Goal: Task Accomplishment & Management: Complete application form

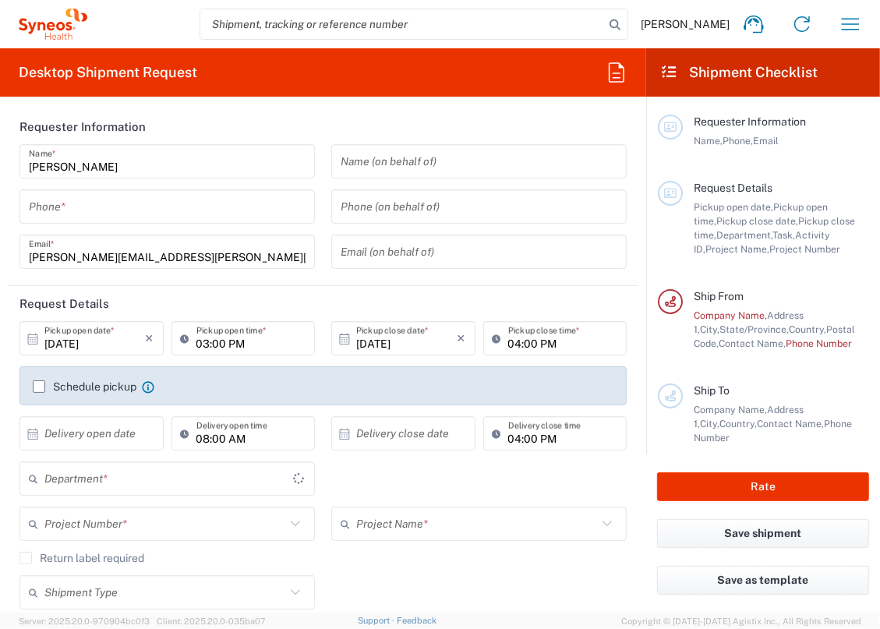
type input "[US_STATE]"
type input "[GEOGRAPHIC_DATA]"
click at [363, 171] on input "text" at bounding box center [479, 161] width 277 height 27
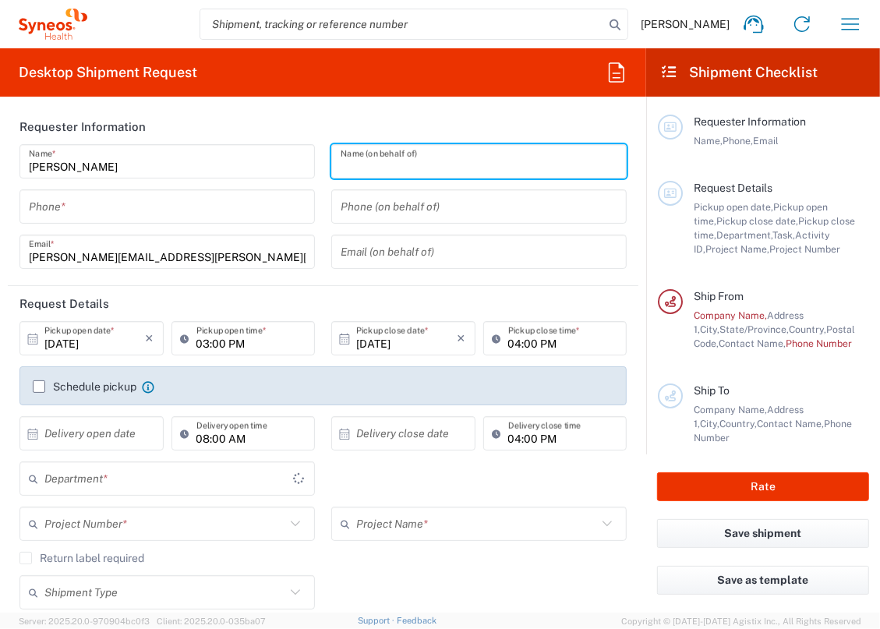
type input "Syneos Health, LLC-[GEOGRAPHIC_DATA] [GEOGRAPHIC_DATA] [GEOGRAPHIC_DATA]"
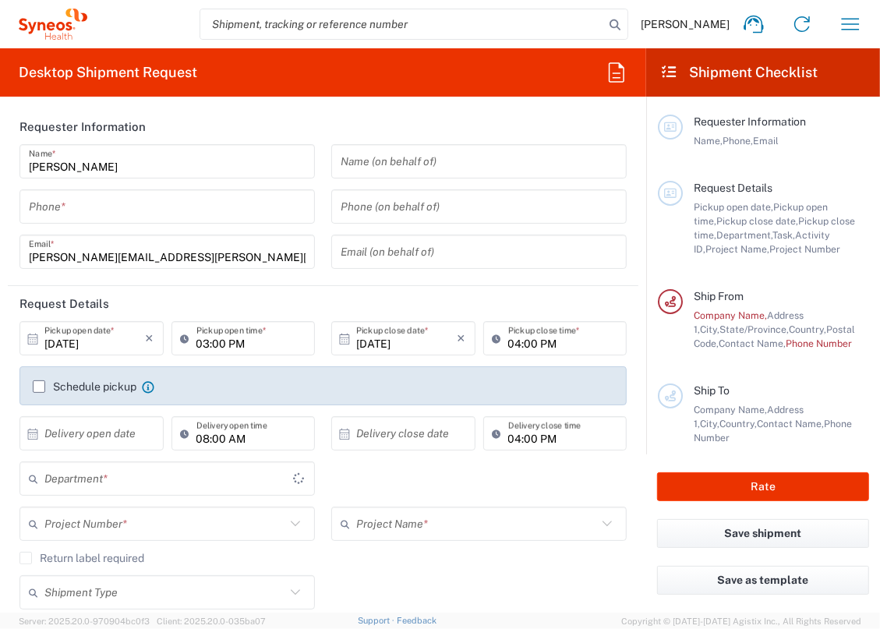
click at [279, 126] on header "Requester Information" at bounding box center [323, 126] width 631 height 35
click at [198, 204] on input "tel" at bounding box center [167, 206] width 277 height 27
type input "3229"
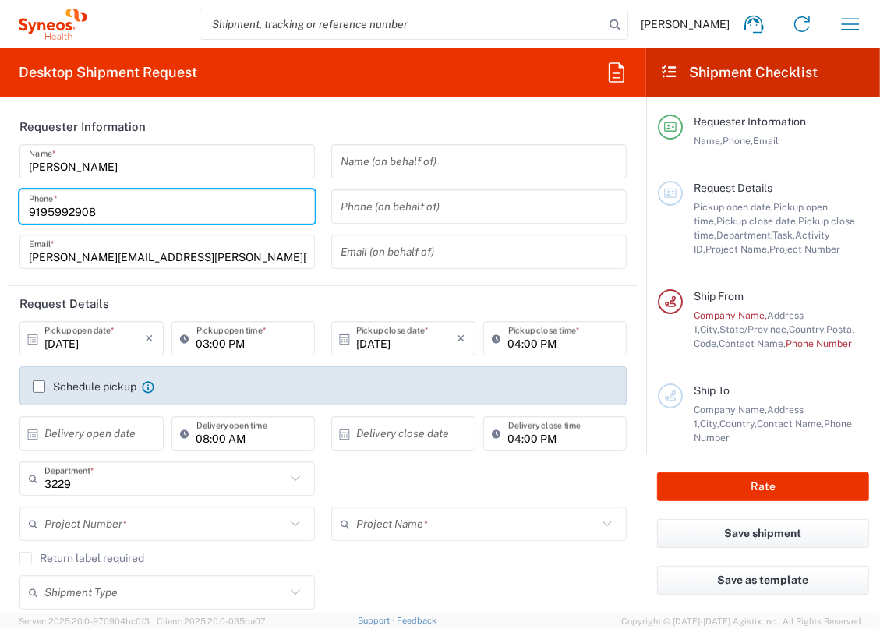
type input "9195992908"
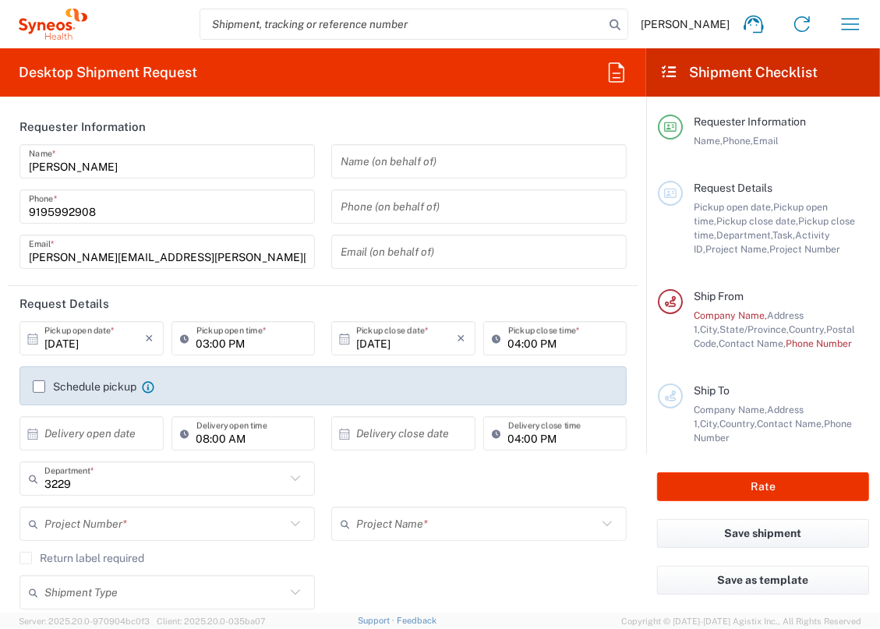
click at [229, 124] on header "Requester Information" at bounding box center [323, 126] width 631 height 35
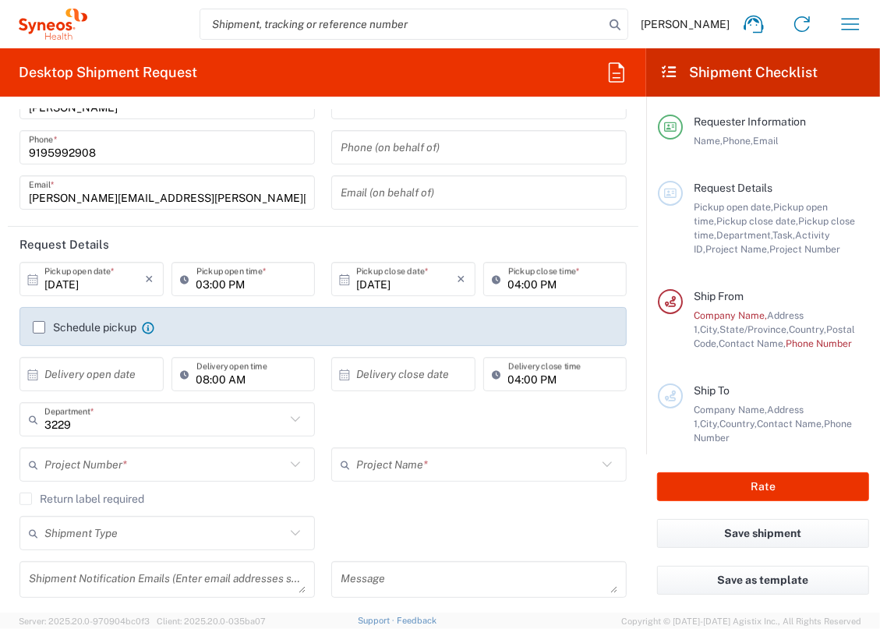
scroll to position [71, 0]
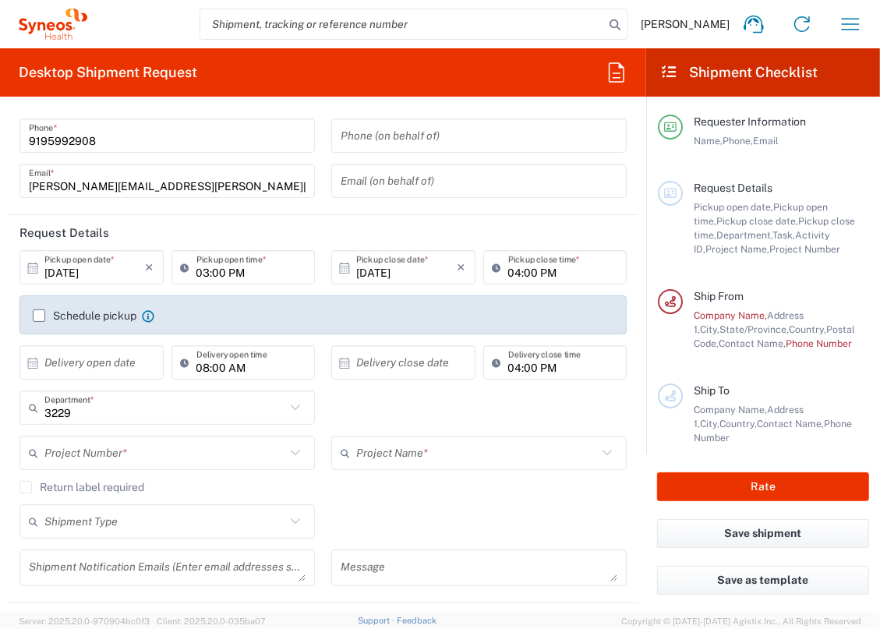
click at [131, 460] on input "text" at bounding box center [164, 453] width 241 height 27
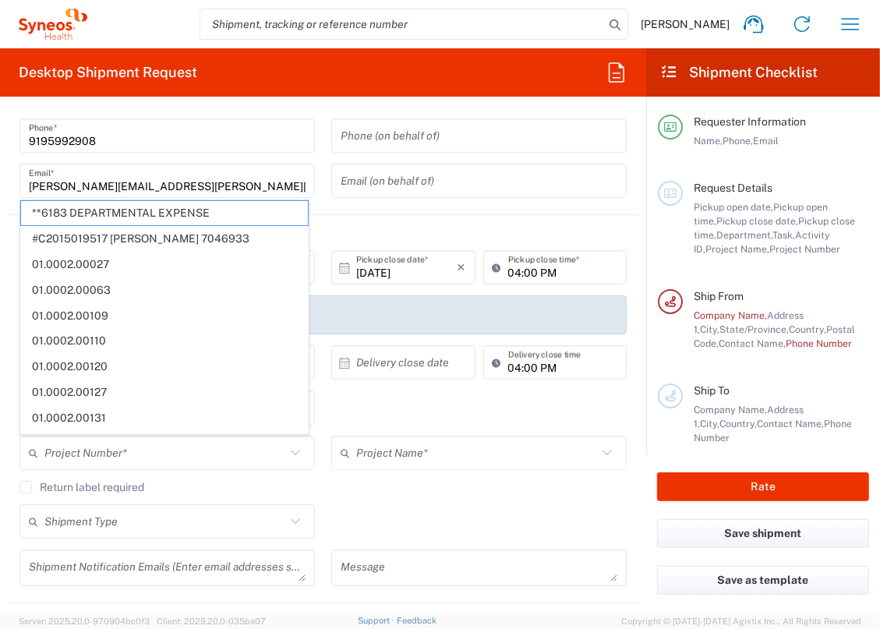
click at [445, 227] on header "Request Details" at bounding box center [323, 232] width 631 height 35
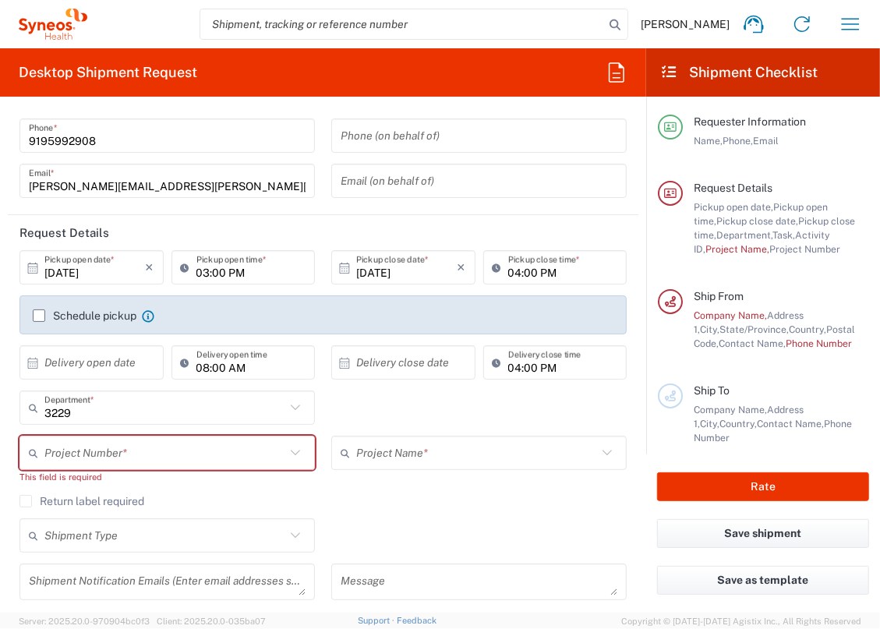
click at [420, 234] on header "Request Details" at bounding box center [323, 232] width 631 height 35
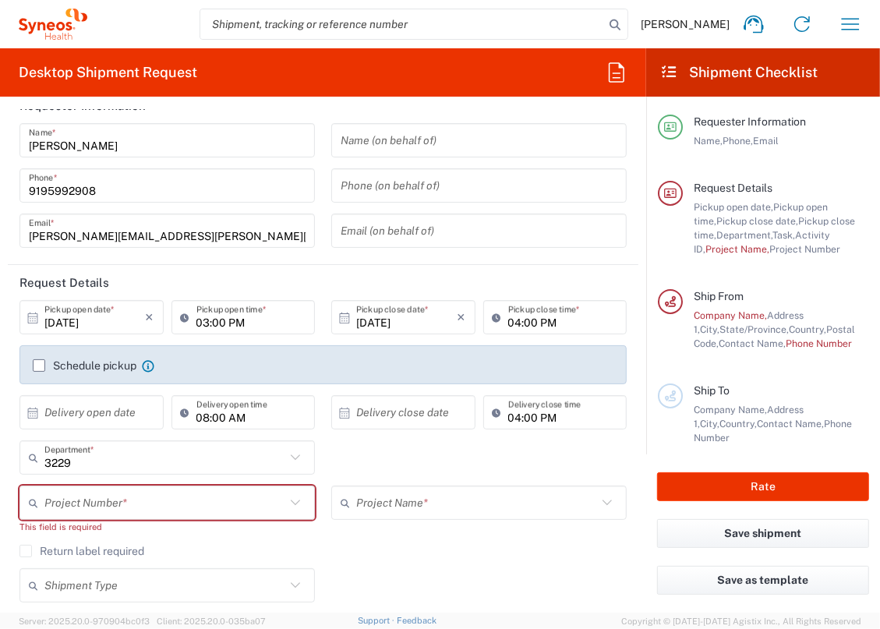
scroll to position [0, 0]
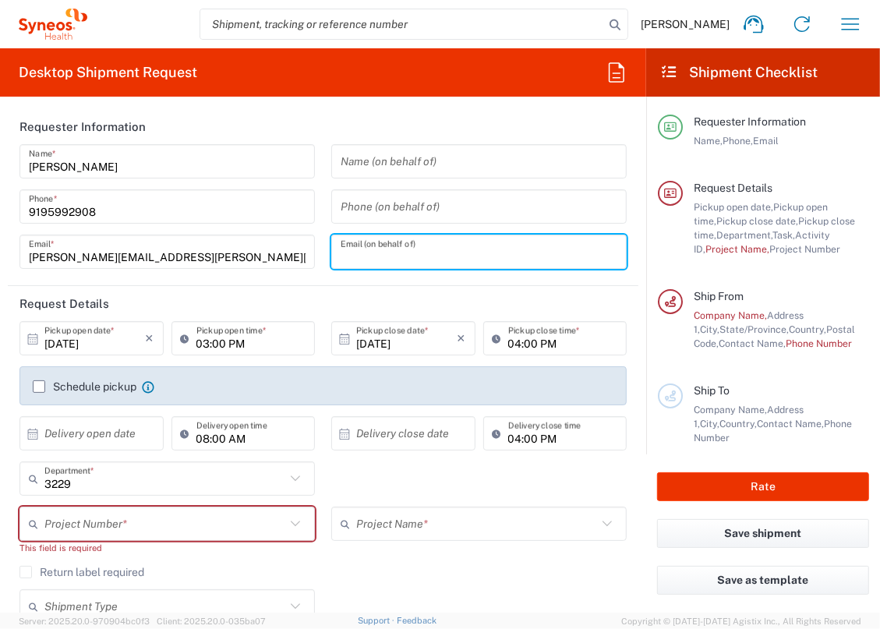
click at [413, 257] on input "text" at bounding box center [479, 252] width 277 height 27
type input "[EMAIL_ADDRESS][DOMAIN_NAME]"
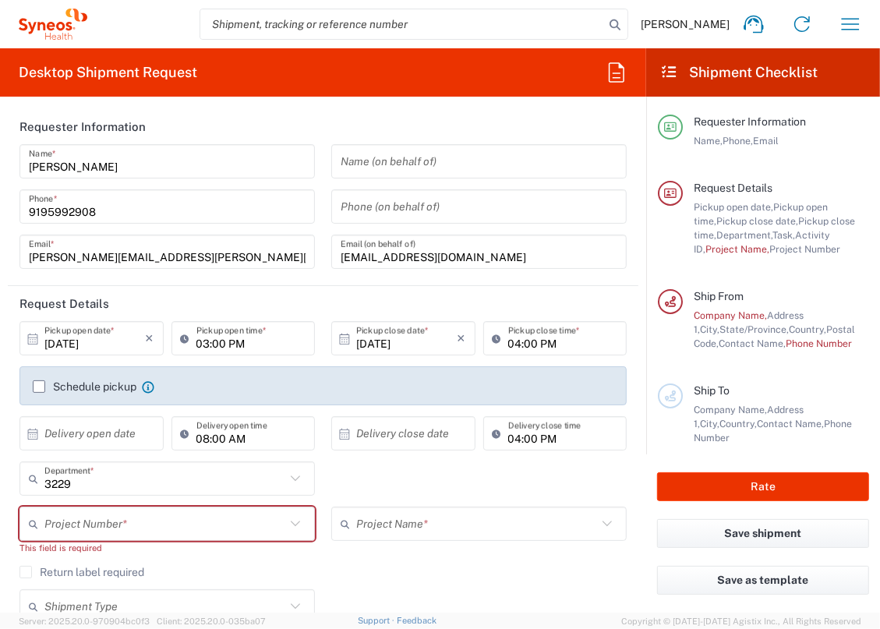
click at [253, 296] on header "Request Details" at bounding box center [323, 303] width 631 height 35
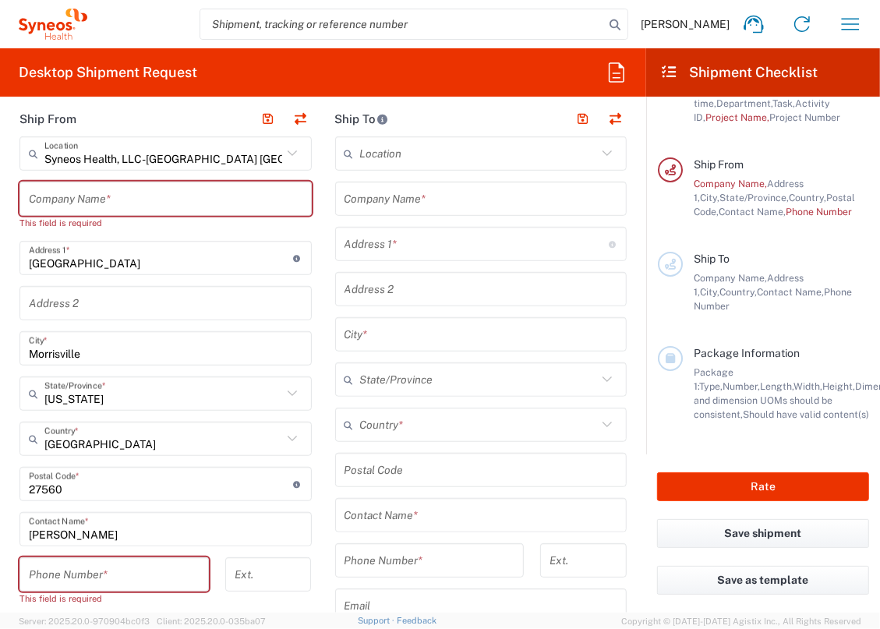
scroll to position [567, 0]
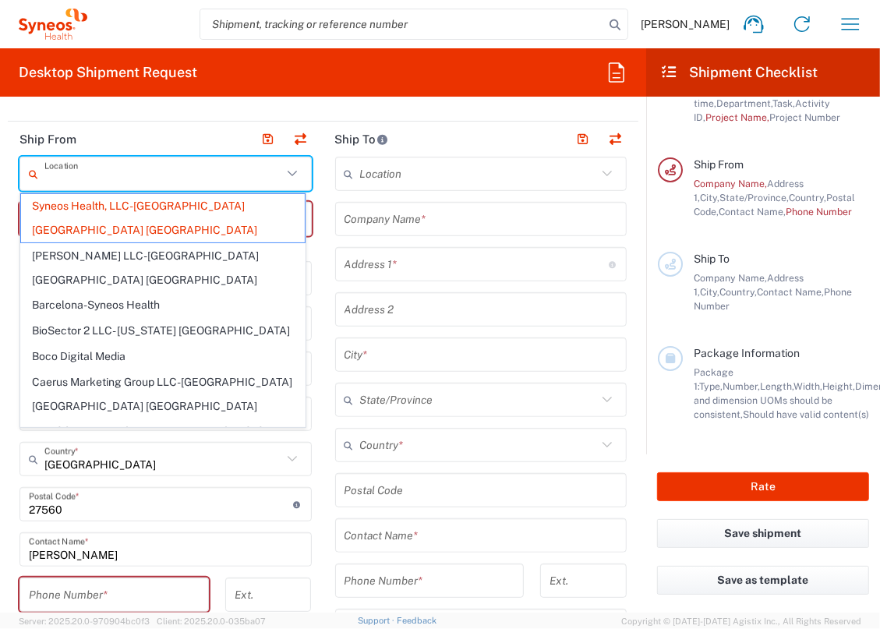
click at [151, 184] on input "text" at bounding box center [163, 174] width 238 height 27
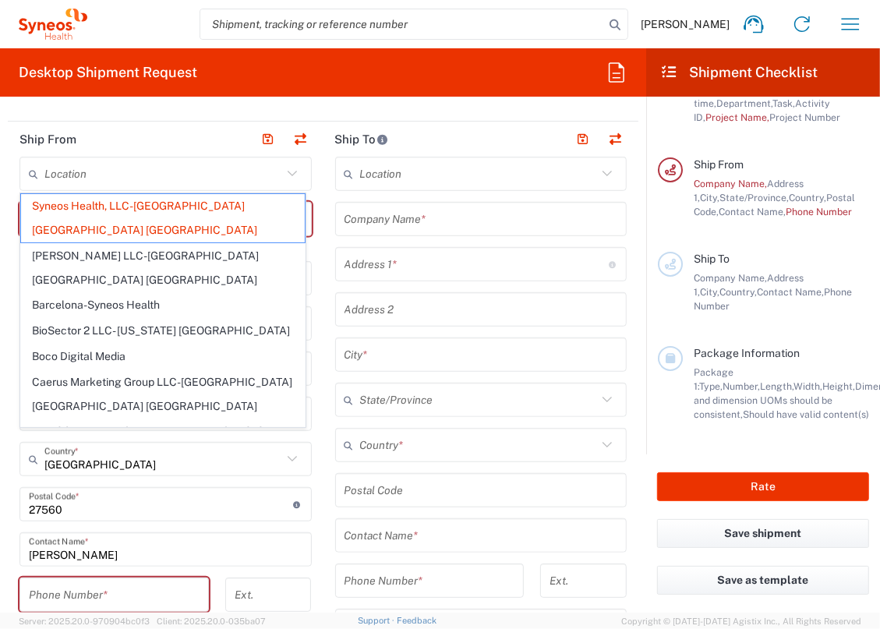
drag, startPoint x: 161, startPoint y: 126, endPoint x: 451, endPoint y: 158, distance: 291.0
click at [161, 126] on header "Ship From" at bounding box center [166, 139] width 316 height 35
type input "Syneos Health, LLC-[GEOGRAPHIC_DATA] [GEOGRAPHIC_DATA] [GEOGRAPHIC_DATA]"
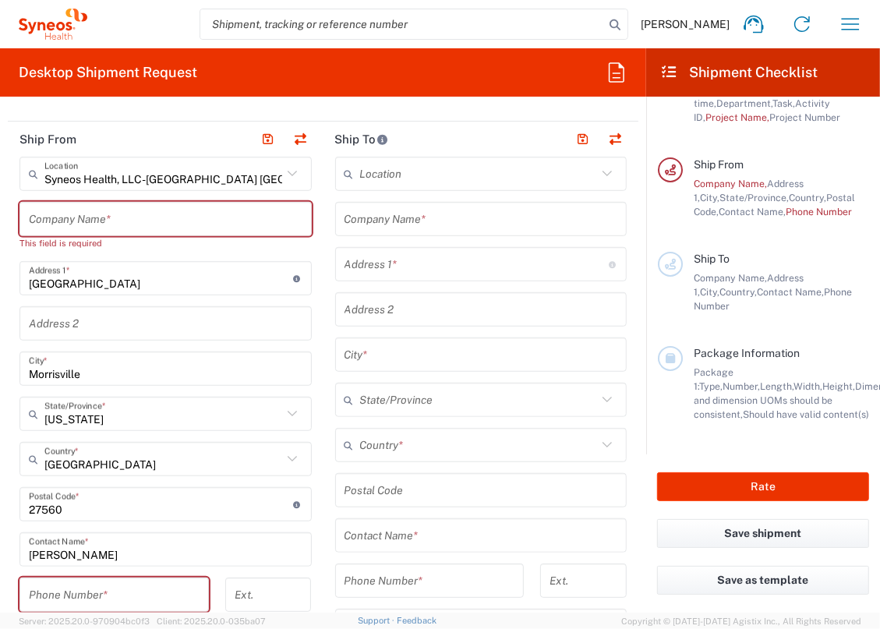
click at [454, 161] on input "text" at bounding box center [479, 174] width 238 height 27
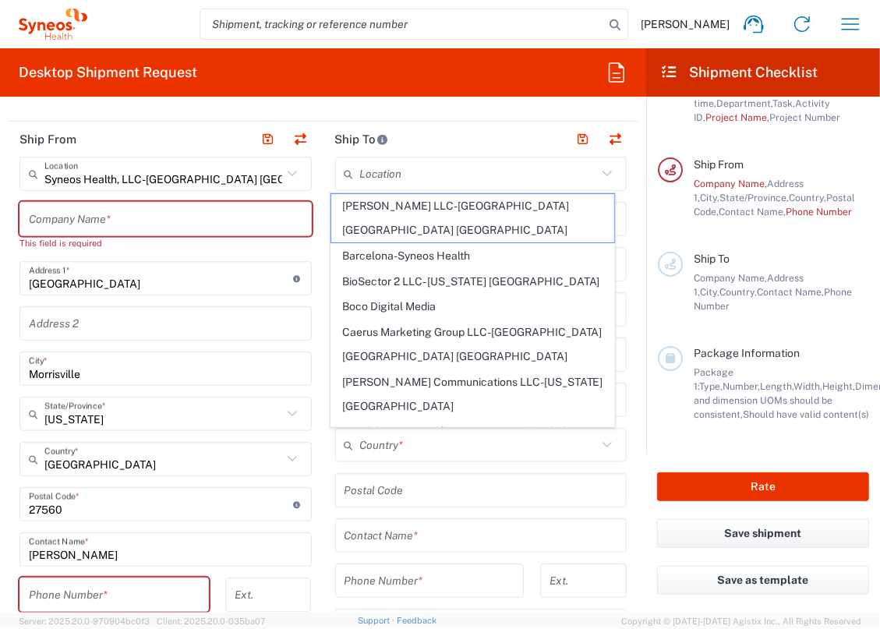
click at [460, 140] on header "Ship To" at bounding box center [482, 139] width 316 height 35
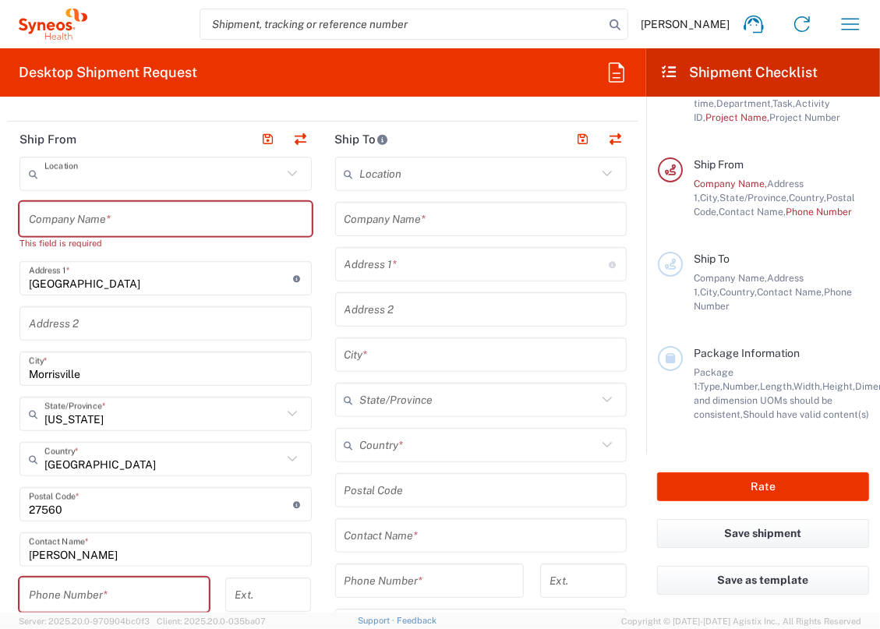
click at [136, 184] on input "text" at bounding box center [163, 174] width 238 height 27
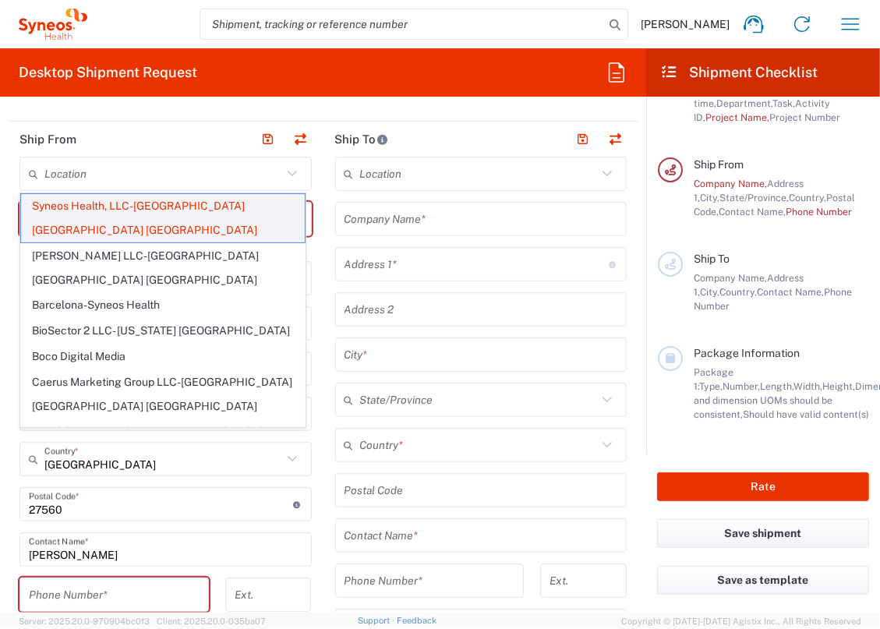
click at [195, 204] on span "Syneos Health, LLC-[GEOGRAPHIC_DATA] [GEOGRAPHIC_DATA] [GEOGRAPHIC_DATA]" at bounding box center [163, 218] width 284 height 48
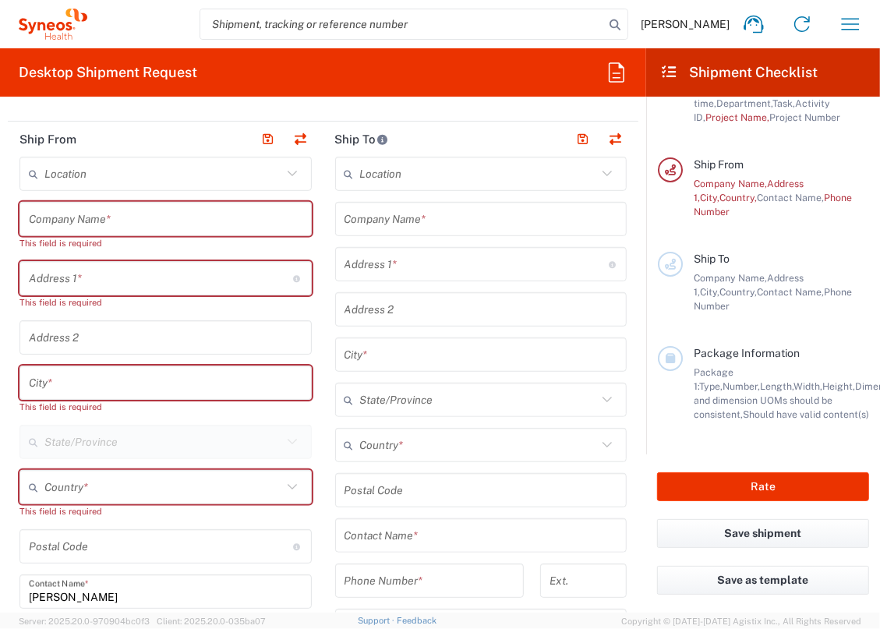
scroll to position [186, 0]
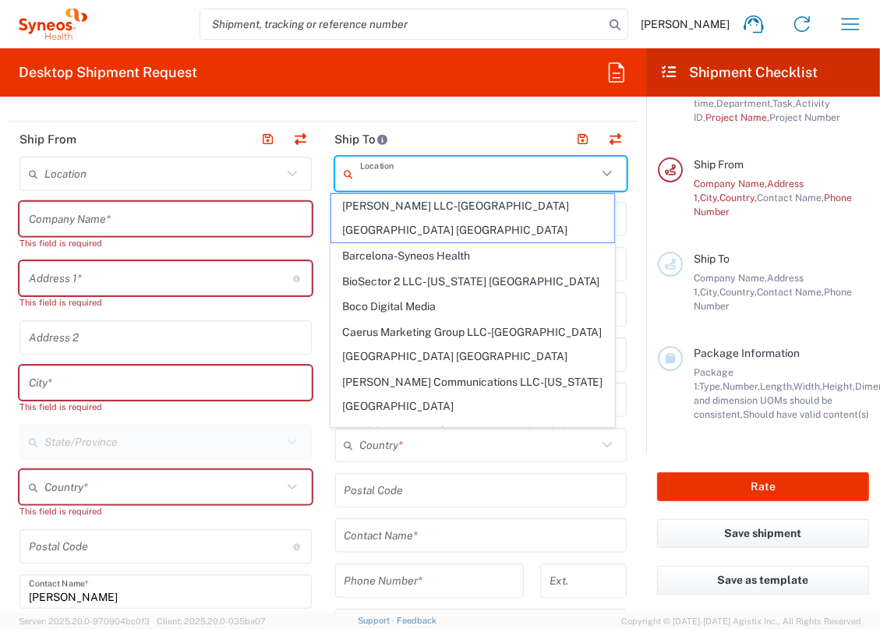
click at [365, 171] on input "text" at bounding box center [479, 174] width 238 height 27
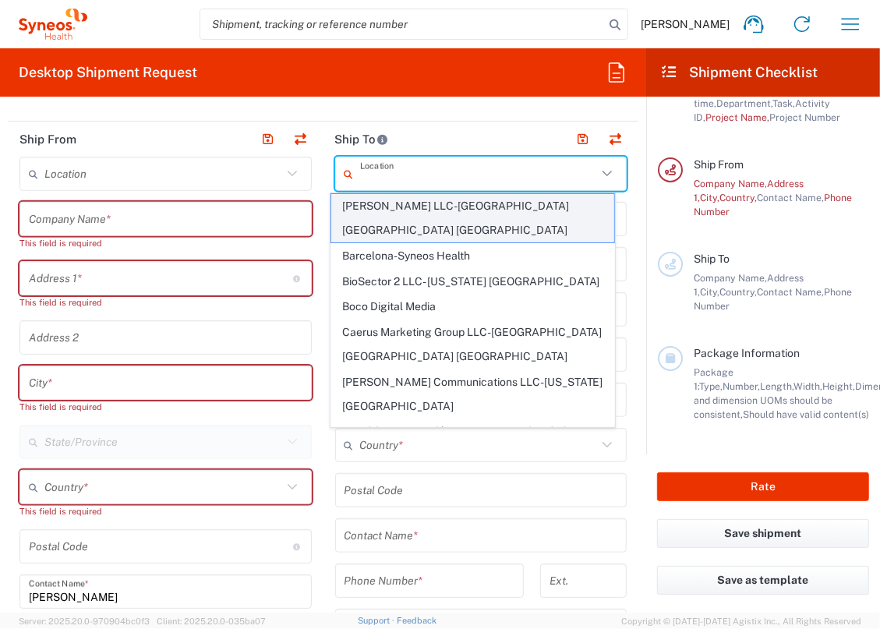
click at [378, 208] on span "[PERSON_NAME] LLC-[GEOGRAPHIC_DATA] [GEOGRAPHIC_DATA] [GEOGRAPHIC_DATA]" at bounding box center [473, 218] width 284 height 48
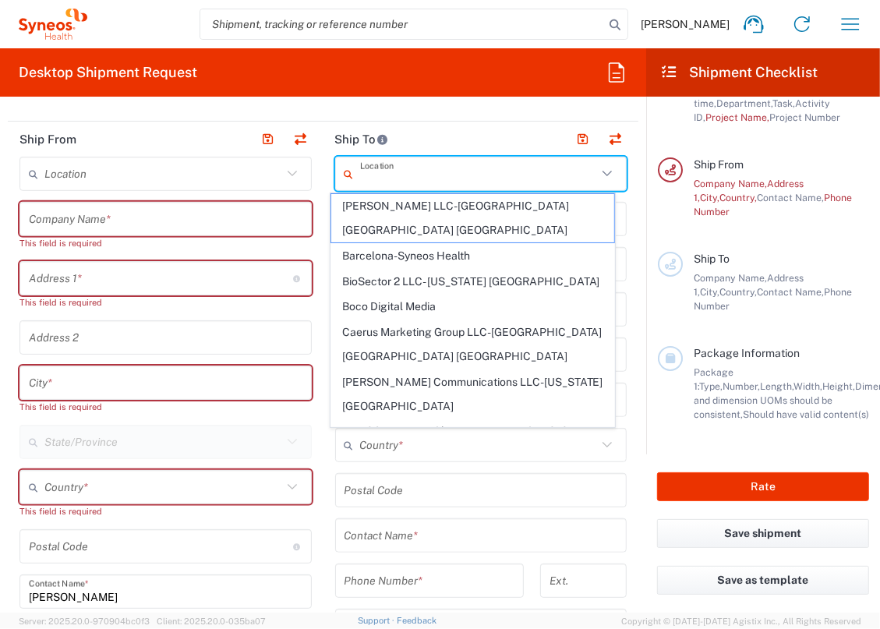
type input "[PERSON_NAME] LLC-[GEOGRAPHIC_DATA] [GEOGRAPHIC_DATA] [GEOGRAPHIC_DATA]"
type input "[PERSON_NAME] LLC"
type input "1030 Sync St"
type input "Morrisville"
type input "[GEOGRAPHIC_DATA]"
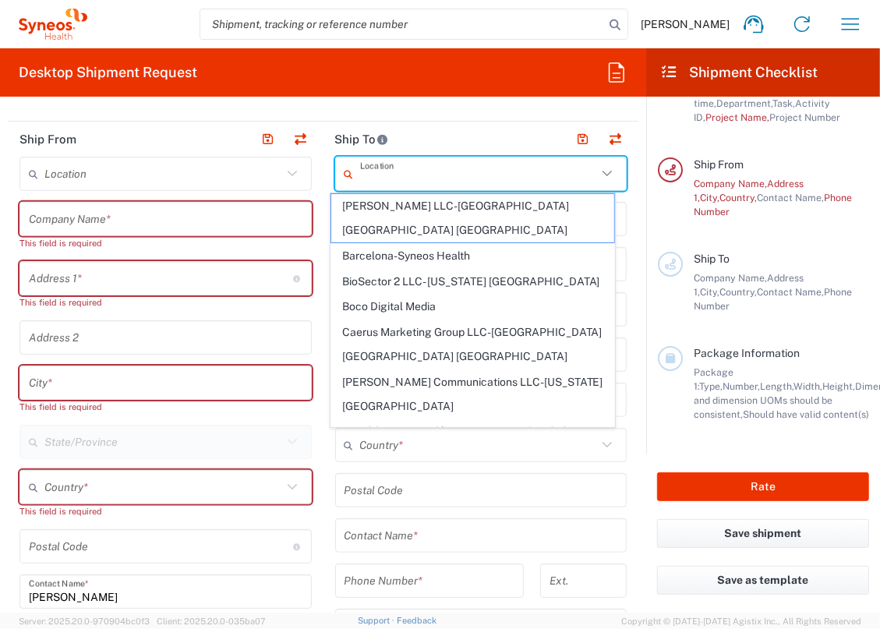
type input "27560"
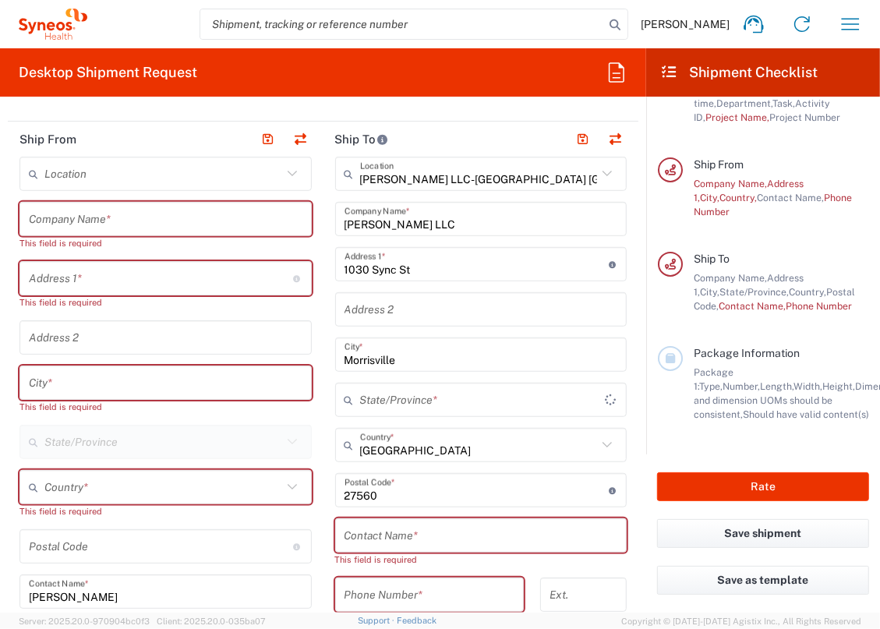
scroll to position [200, 0]
click at [383, 175] on input "text" at bounding box center [479, 174] width 238 height 27
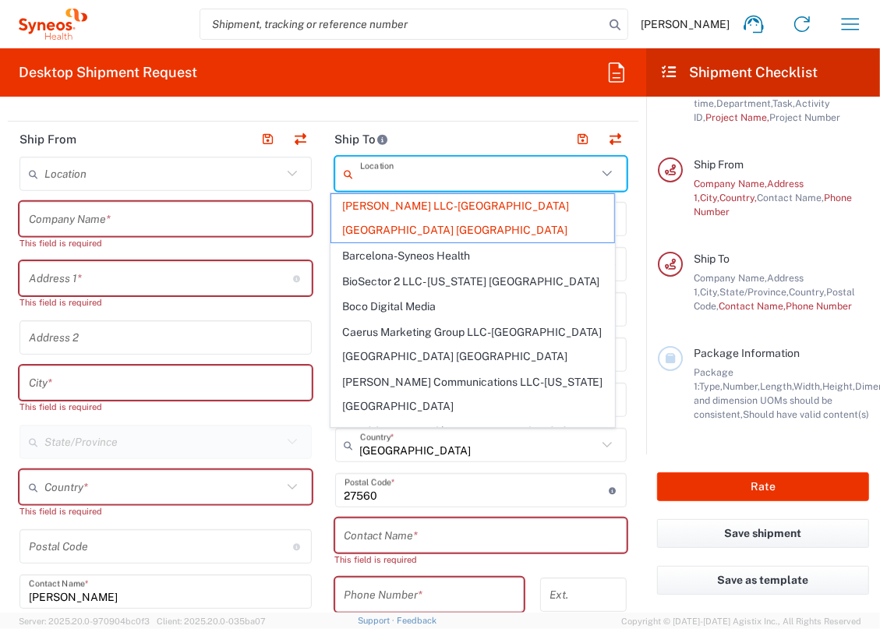
type input "[US_STATE]"
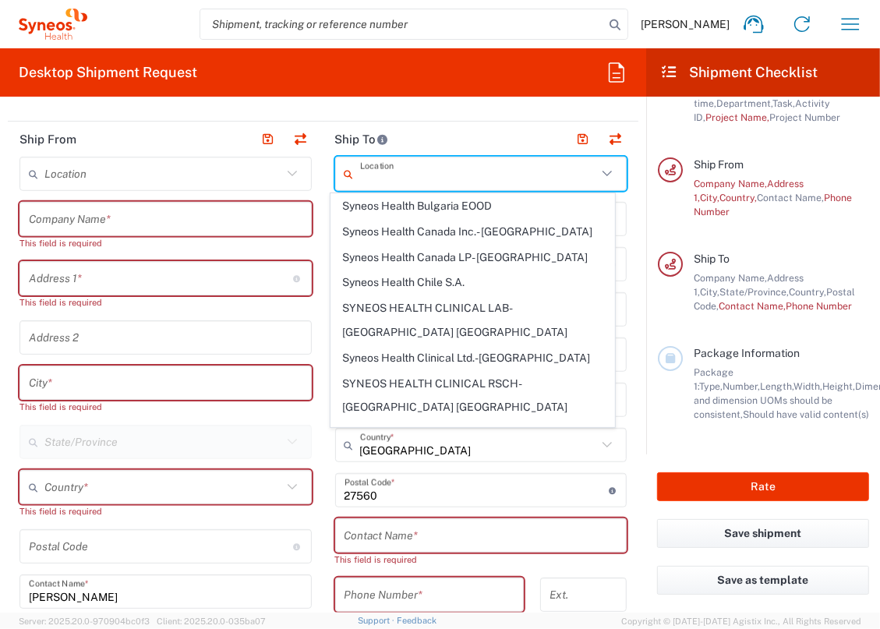
scroll to position [1276, 0]
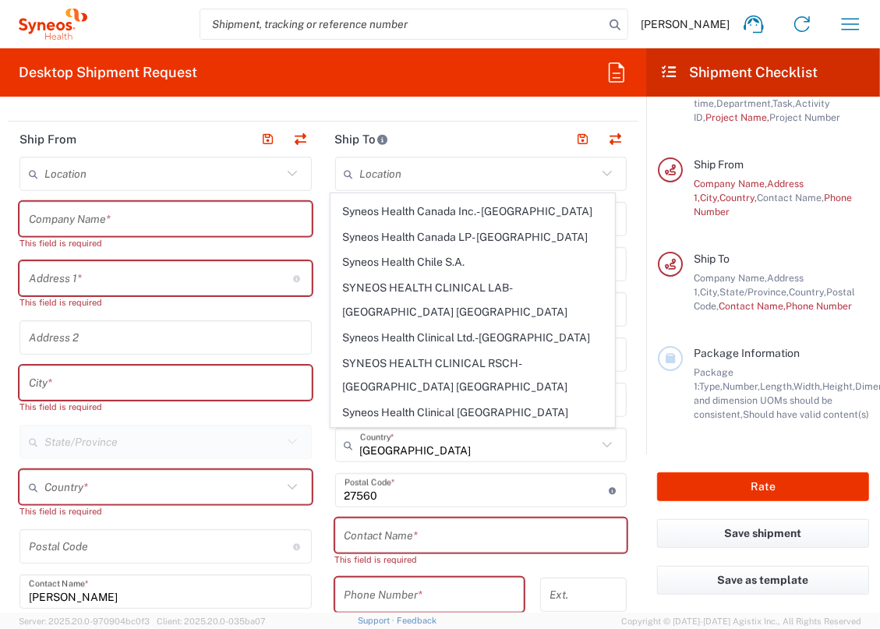
click at [289, 187] on div "Location" at bounding box center [165, 174] width 292 height 34
click at [290, 139] on button "button" at bounding box center [301, 140] width 22 height 22
click at [150, 142] on header "Ship From" at bounding box center [166, 139] width 316 height 35
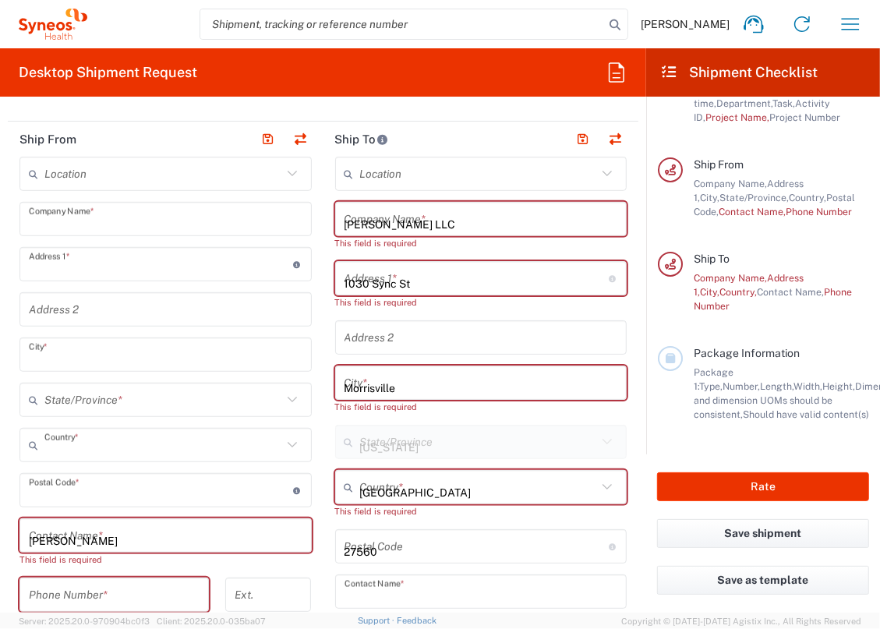
type input "[PERSON_NAME] LLC"
type input "1030 Sync St"
type input "Morrisville"
type input "[GEOGRAPHIC_DATA]"
type input "27560"
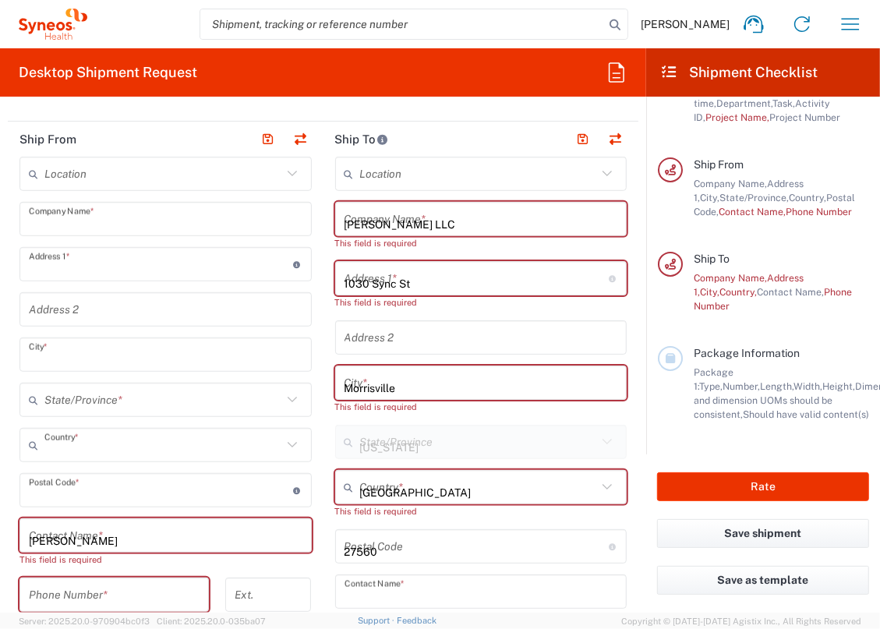
type input "[PERSON_NAME]"
type input "[PERSON_NAME][EMAIL_ADDRESS][PERSON_NAME][DOMAIN_NAME]"
type input "260197972"
type input "592407464"
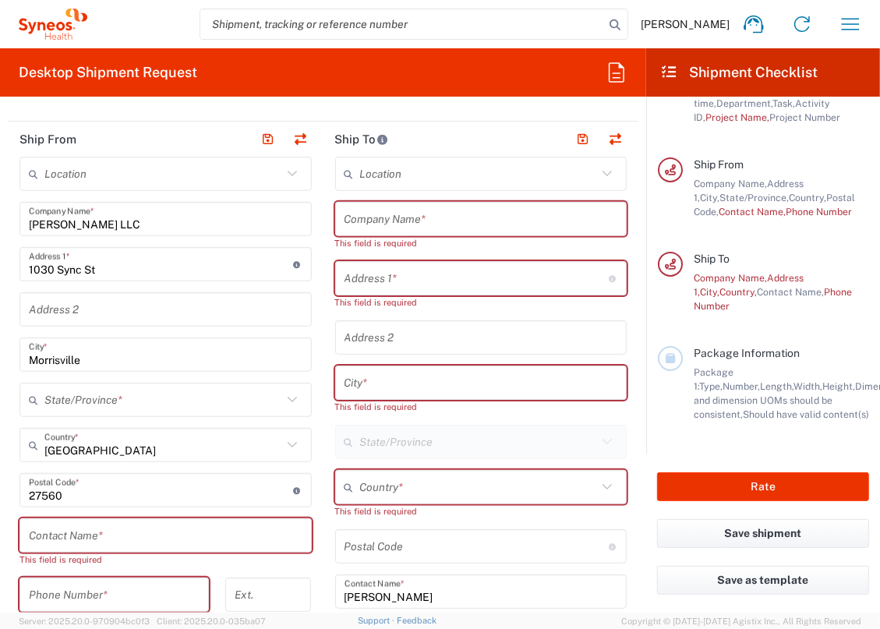
click at [161, 133] on header "Ship From" at bounding box center [166, 139] width 316 height 35
type input "[US_STATE]"
click at [302, 139] on button "button" at bounding box center [301, 140] width 22 height 22
type input "[PERSON_NAME]"
type input "[PERSON_NAME][EMAIL_ADDRESS][PERSON_NAME][DOMAIN_NAME]"
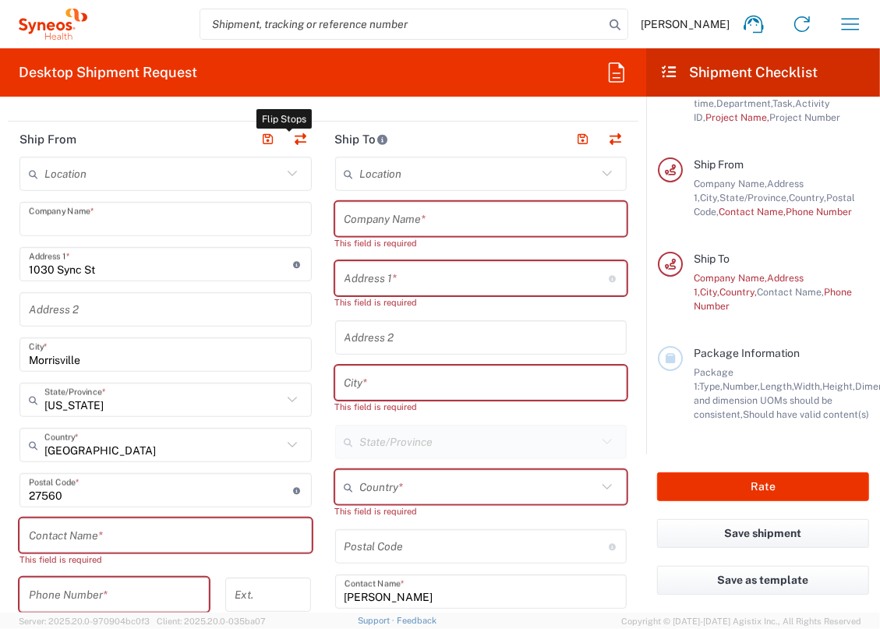
type input "[PERSON_NAME] LLC"
type input "1030 Sync St"
type input "Morrisville"
type input "[GEOGRAPHIC_DATA]"
type input "27560"
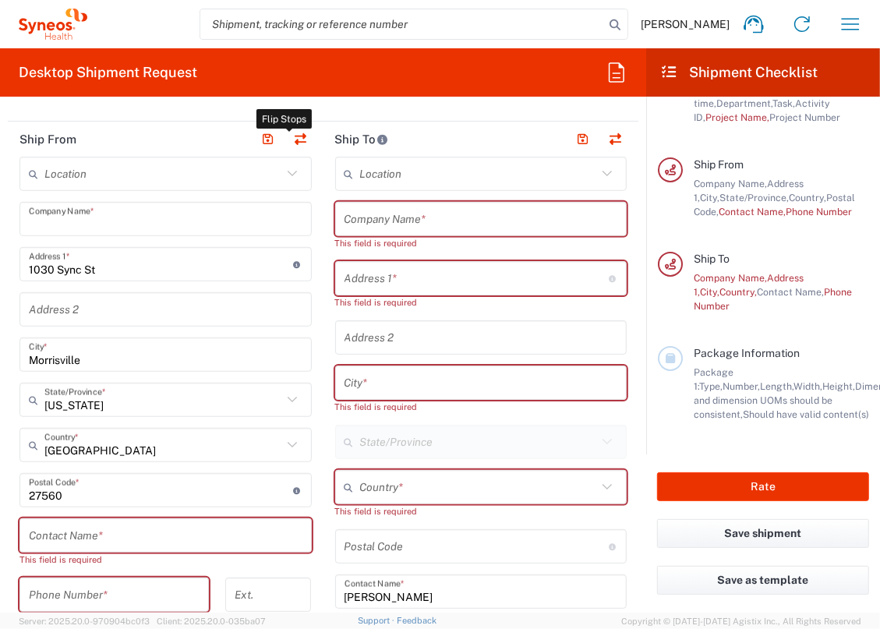
type input "592407464"
type input "260197972"
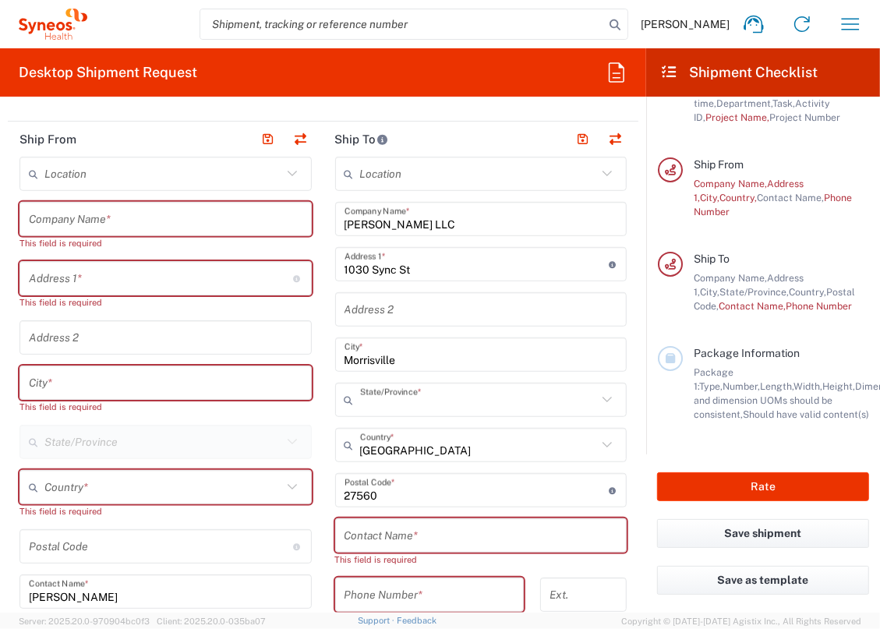
type input "[US_STATE]"
click at [97, 242] on div "This field is required" at bounding box center [165, 243] width 292 height 14
click at [102, 203] on div "Company Name *" at bounding box center [165, 219] width 292 height 34
drag, startPoint x: 94, startPoint y: 212, endPoint x: 90, endPoint y: 223, distance: 11.4
click at [93, 215] on input "text" at bounding box center [166, 219] width 274 height 27
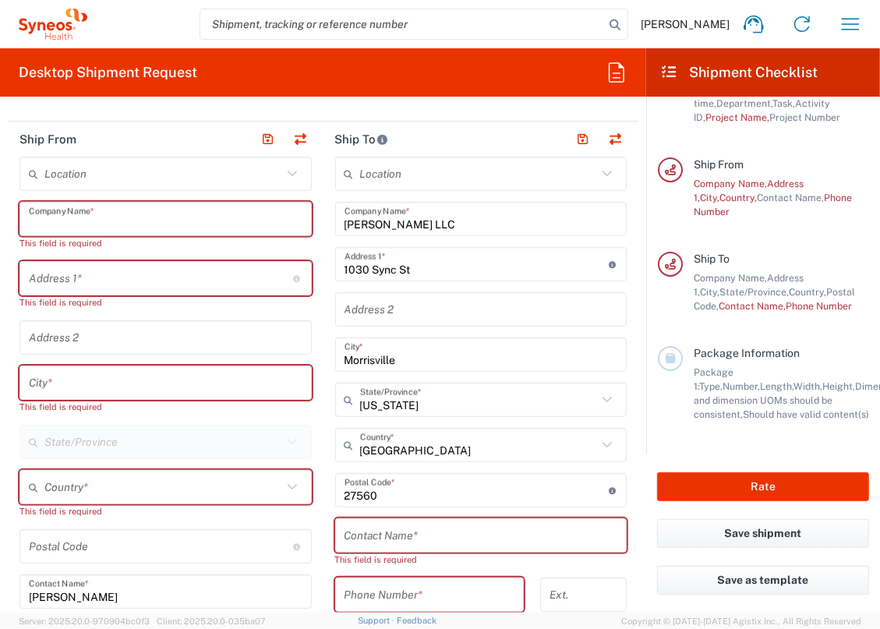
click at [89, 284] on input "text" at bounding box center [161, 278] width 264 height 27
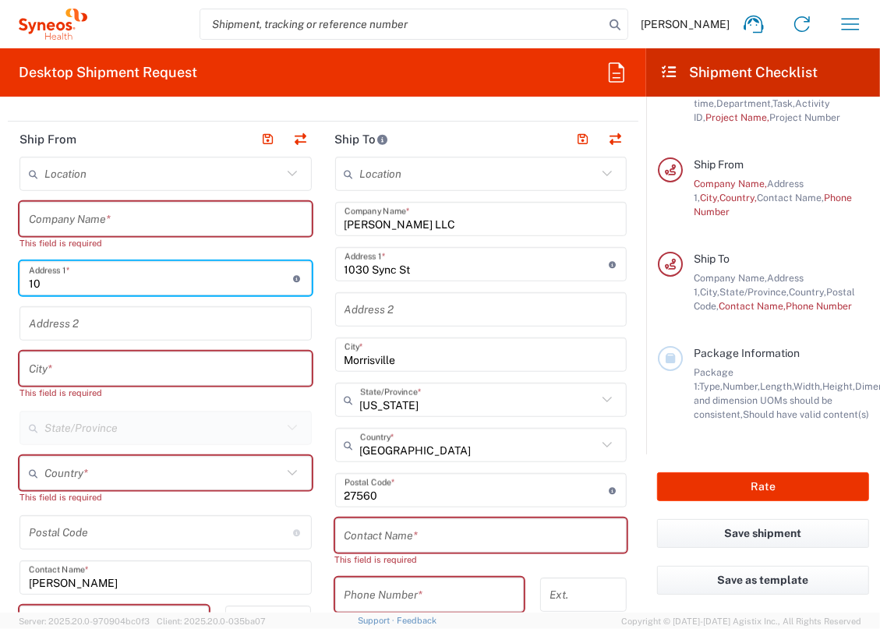
type input "10 City Pt"
type input "Apt 40E"
type input "[GEOGRAPHIC_DATA]"
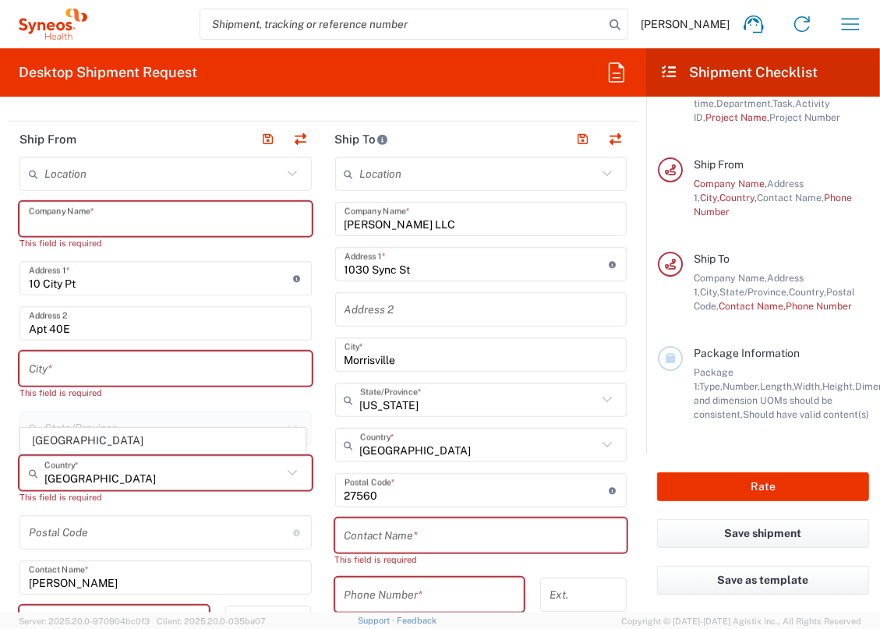
click at [98, 222] on input "text" at bounding box center [166, 219] width 274 height 27
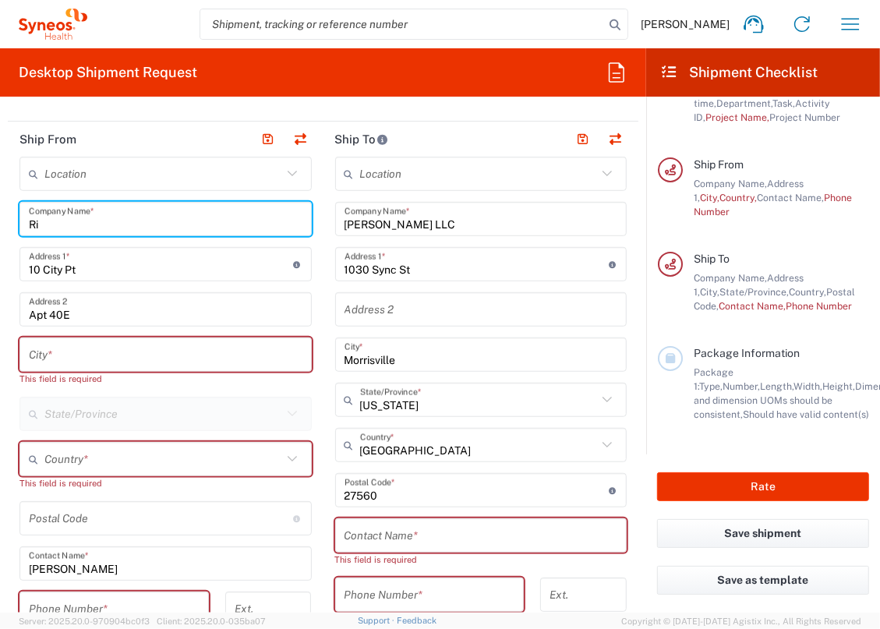
type input "R"
click at [105, 214] on input "[PERSON_NAME]" at bounding box center [166, 219] width 274 height 27
click at [101, 226] on input "[PERSON_NAME]" at bounding box center [166, 219] width 274 height 27
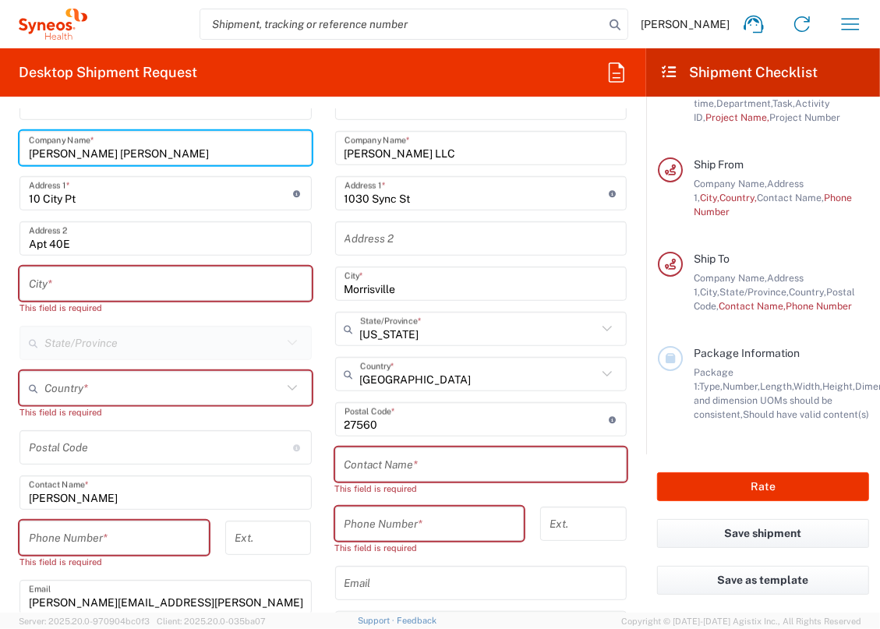
type input "[PERSON_NAME] [PERSON_NAME]"
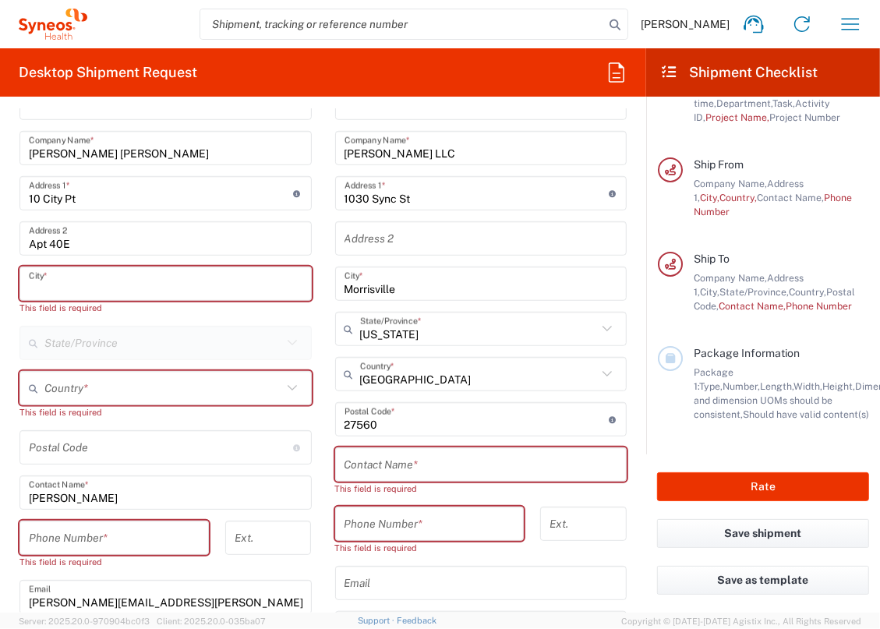
click at [129, 284] on input "text" at bounding box center [166, 284] width 274 height 27
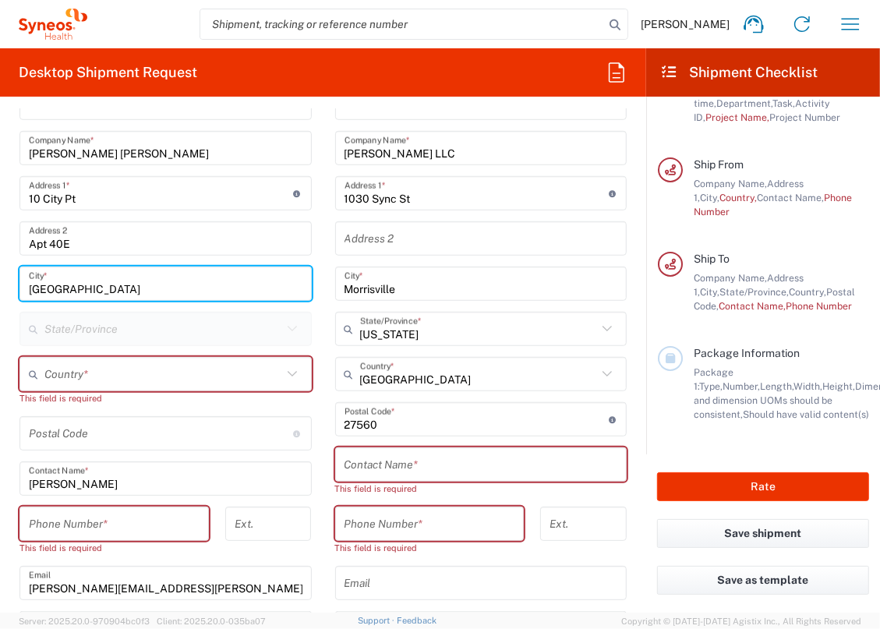
type input "[GEOGRAPHIC_DATA]"
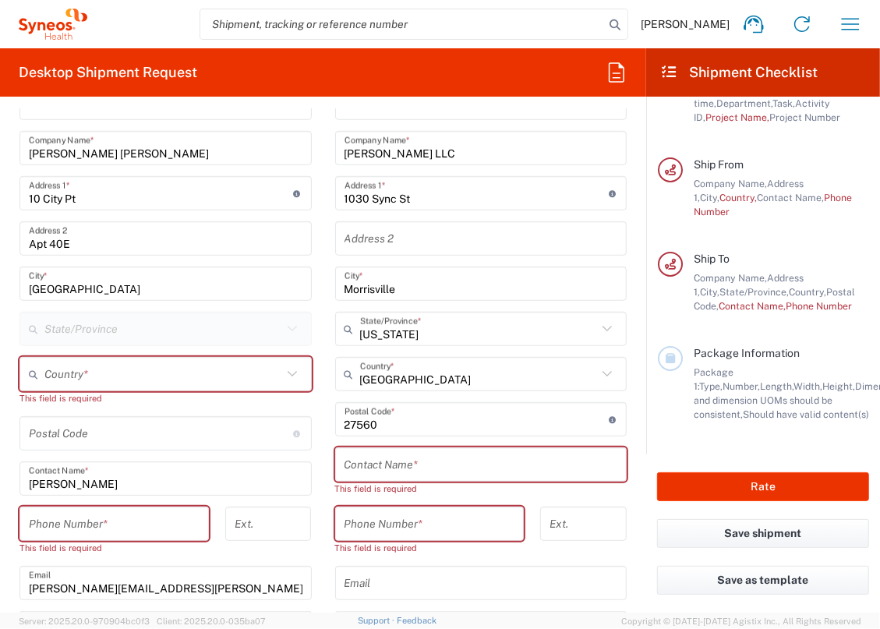
click at [143, 376] on input "text" at bounding box center [163, 374] width 238 height 27
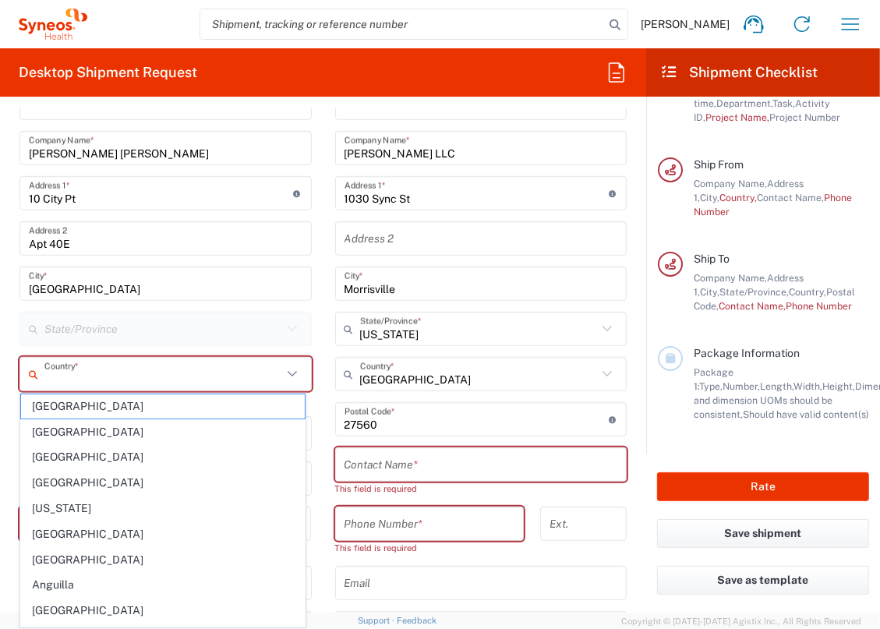
click at [168, 349] on div "Location [PERSON_NAME] LLC-[GEOGRAPHIC_DATA] [GEOGRAPHIC_DATA] [GEOGRAPHIC_DATA…" at bounding box center [165, 427] width 292 height 683
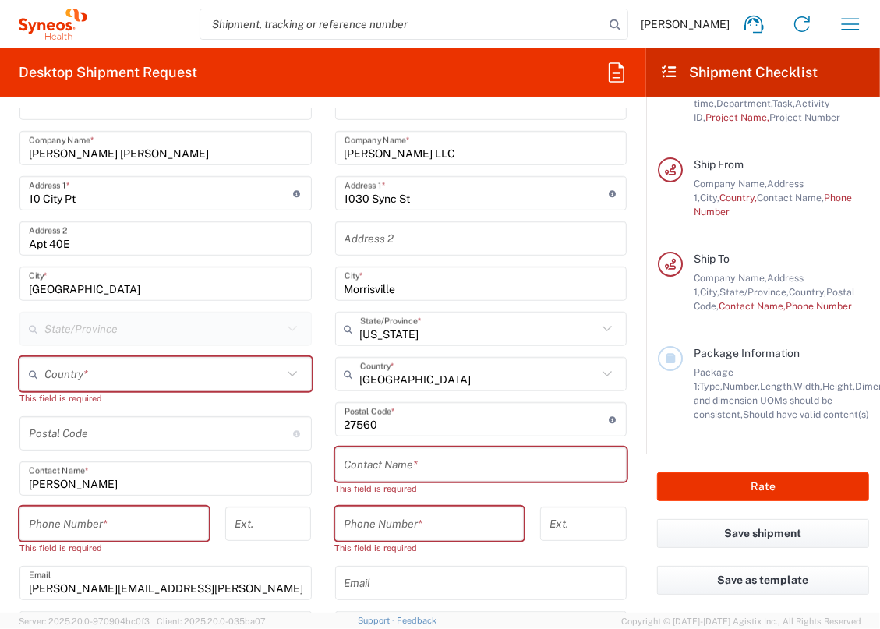
click at [154, 378] on input "text" at bounding box center [163, 374] width 238 height 27
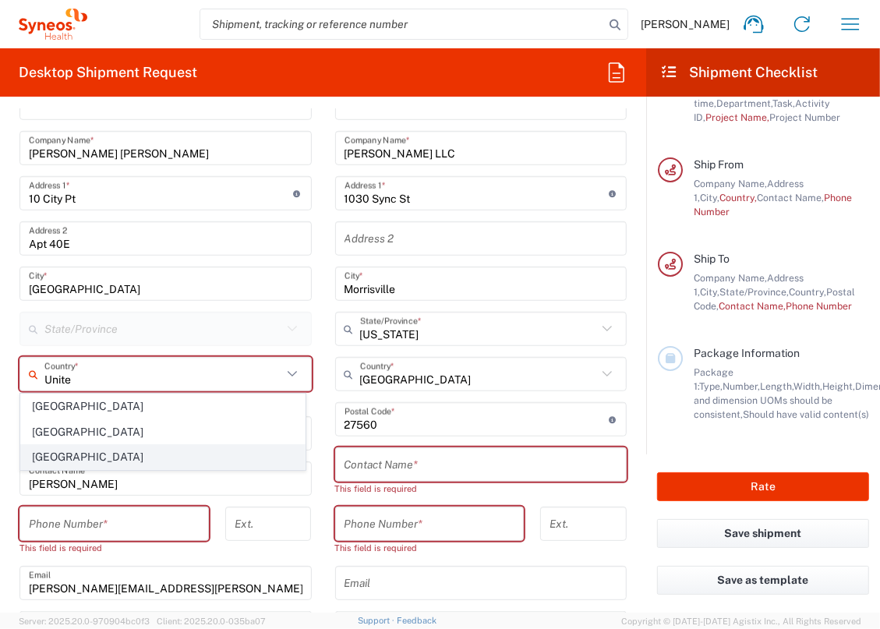
click at [45, 454] on span "[GEOGRAPHIC_DATA]" at bounding box center [163, 457] width 284 height 24
type input "[GEOGRAPHIC_DATA]"
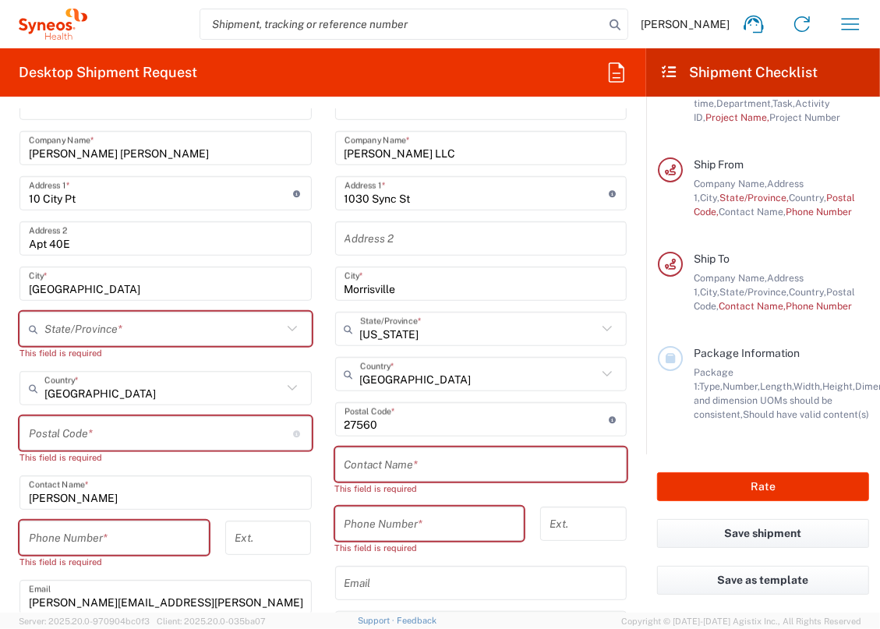
click at [186, 445] on div "Postal Code * Postal Code for [GEOGRAPHIC_DATA] should have the following forma…" at bounding box center [165, 433] width 292 height 34
click at [185, 435] on input "undefined" at bounding box center [161, 433] width 264 height 27
type input "11201"
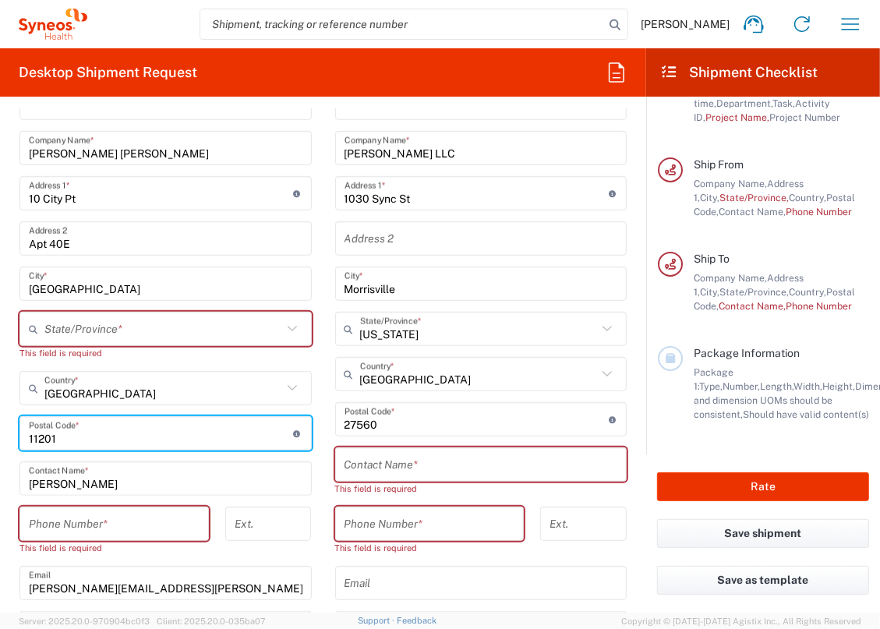
type input "NY"
type input "11201"
click at [58, 523] on input "tel" at bounding box center [114, 524] width 171 height 27
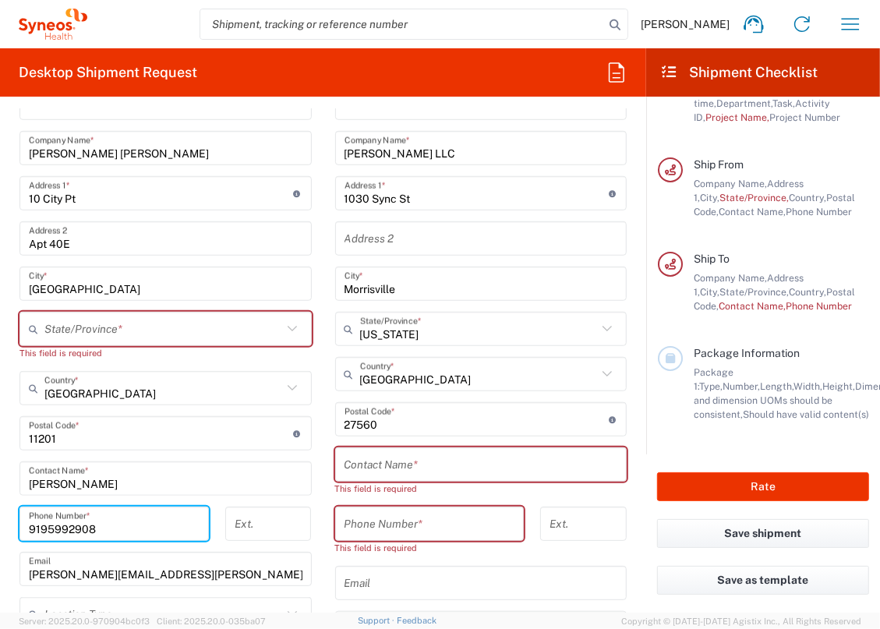
type input "9195992908"
click at [13, 467] on main "Location [PERSON_NAME] LLC-[GEOGRAPHIC_DATA] [GEOGRAPHIC_DATA] [GEOGRAPHIC_DATA…" at bounding box center [166, 420] width 316 height 669
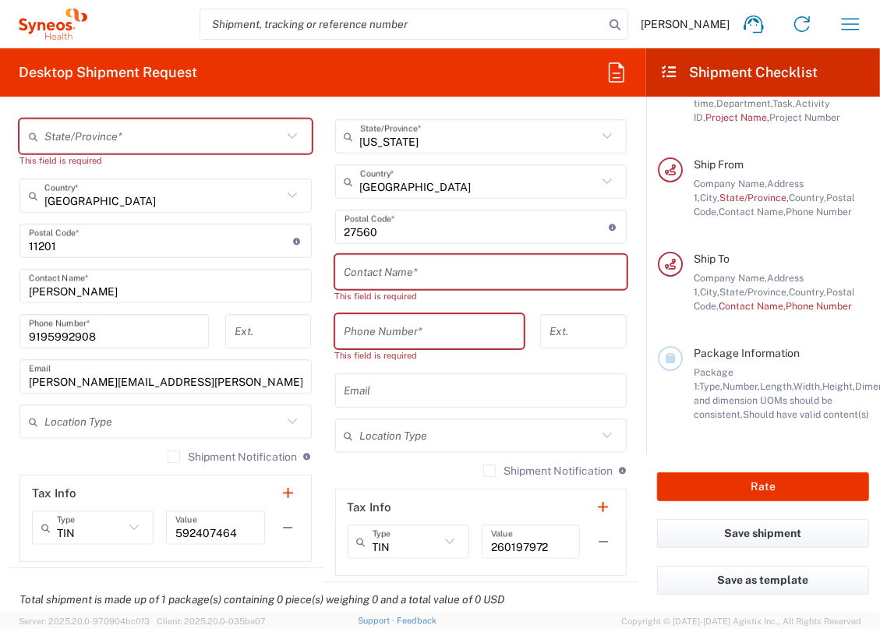
scroll to position [850, 0]
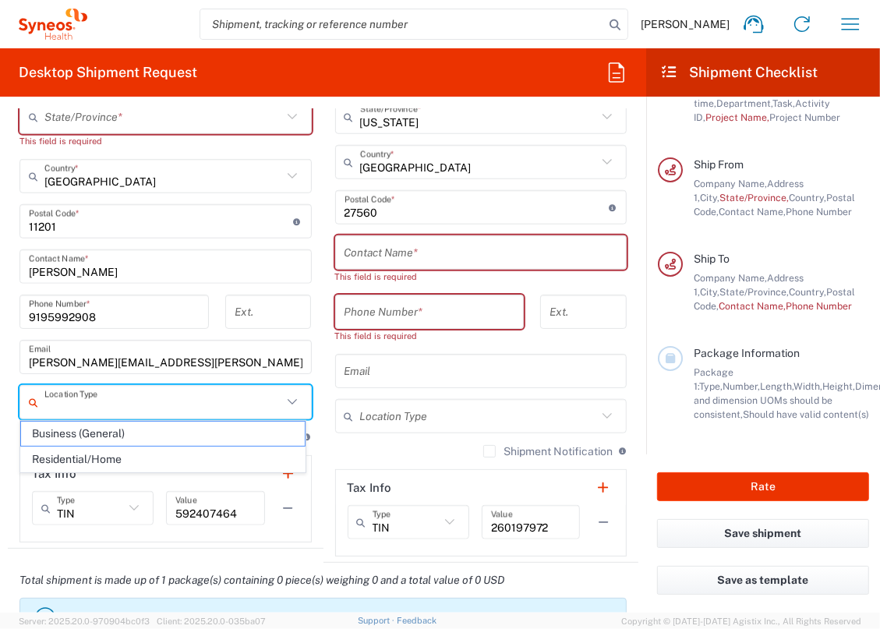
click at [73, 409] on input "text" at bounding box center [163, 402] width 238 height 27
drag, startPoint x: 71, startPoint y: 455, endPoint x: 86, endPoint y: 477, distance: 25.7
click at [70, 455] on span "Residential/Home" at bounding box center [163, 460] width 284 height 24
type input "Residential/Home"
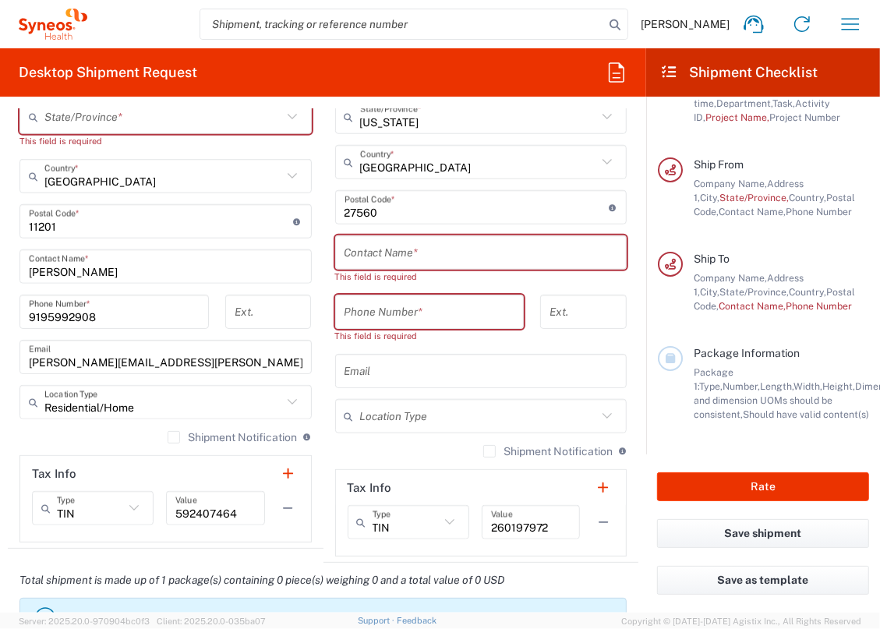
click at [370, 467] on div "Location [PERSON_NAME] LLC-[GEOGRAPHIC_DATA] [GEOGRAPHIC_DATA] [GEOGRAPHIC_DATA…" at bounding box center [481, 215] width 292 height 683
drag, startPoint x: 370, startPoint y: 467, endPoint x: 430, endPoint y: 466, distance: 60.1
click at [430, 466] on div "Shipment Notification If checked, a shipment notification email will be sent to…" at bounding box center [481, 457] width 292 height 25
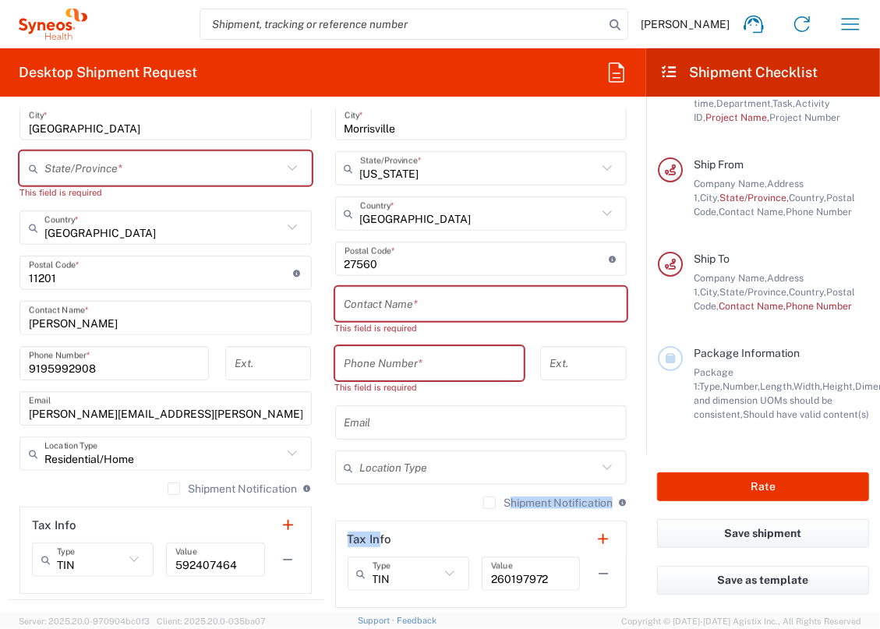
scroll to position [780, 0]
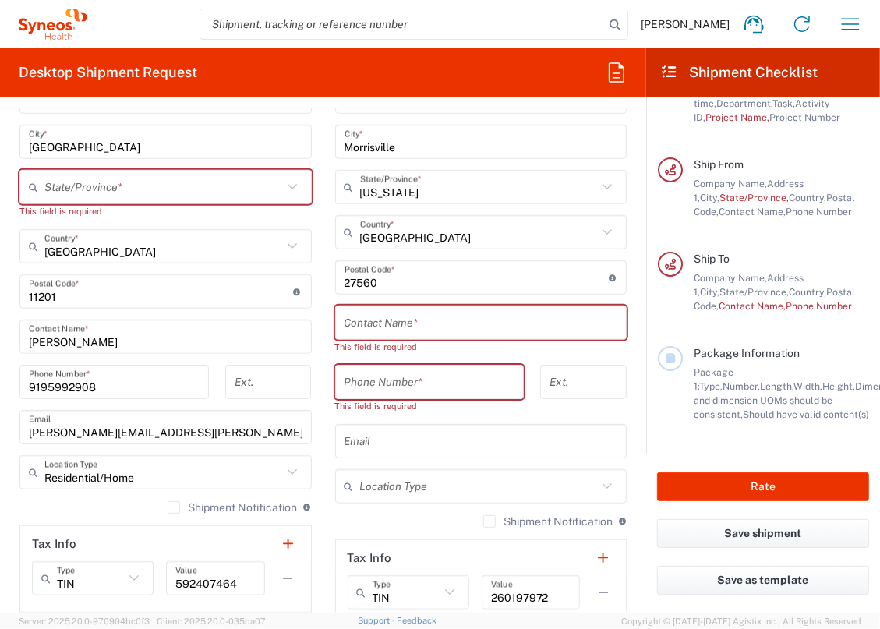
click at [168, 507] on label "Shipment Notification" at bounding box center [232, 507] width 129 height 12
click at [174, 508] on input "Shipment Notification" at bounding box center [174, 508] width 0 height 0
click at [385, 311] on input "text" at bounding box center [482, 323] width 274 height 27
paste input "IT Asset Management"
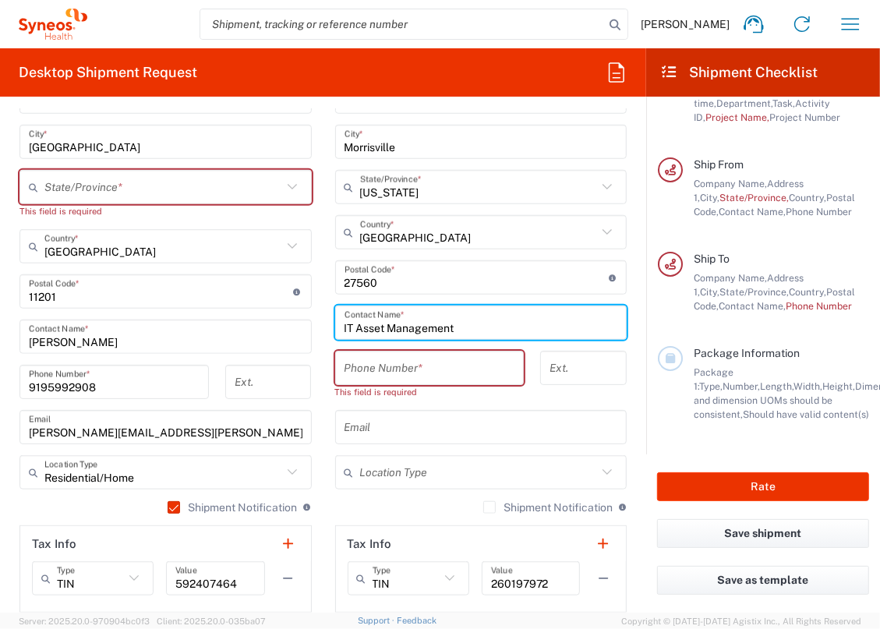
type input "IT Asset Management"
click at [411, 360] on input "tel" at bounding box center [430, 368] width 171 height 27
drag, startPoint x: 396, startPoint y: 434, endPoint x: 349, endPoint y: 367, distance: 81.8
click at [396, 434] on input "text" at bounding box center [482, 427] width 274 height 27
click at [345, 363] on input "tel" at bounding box center [430, 368] width 171 height 27
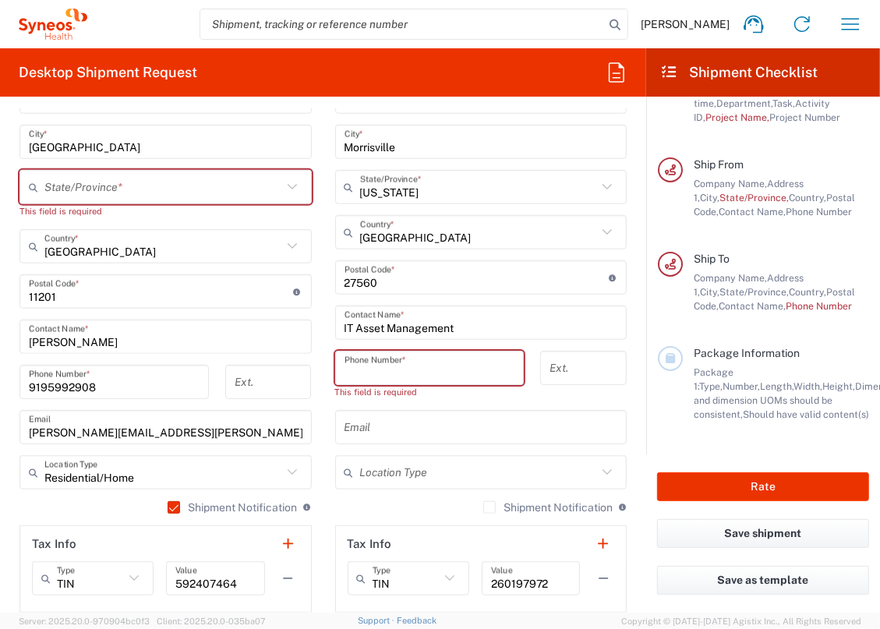
paste input "[PHONE_NUMBER]"
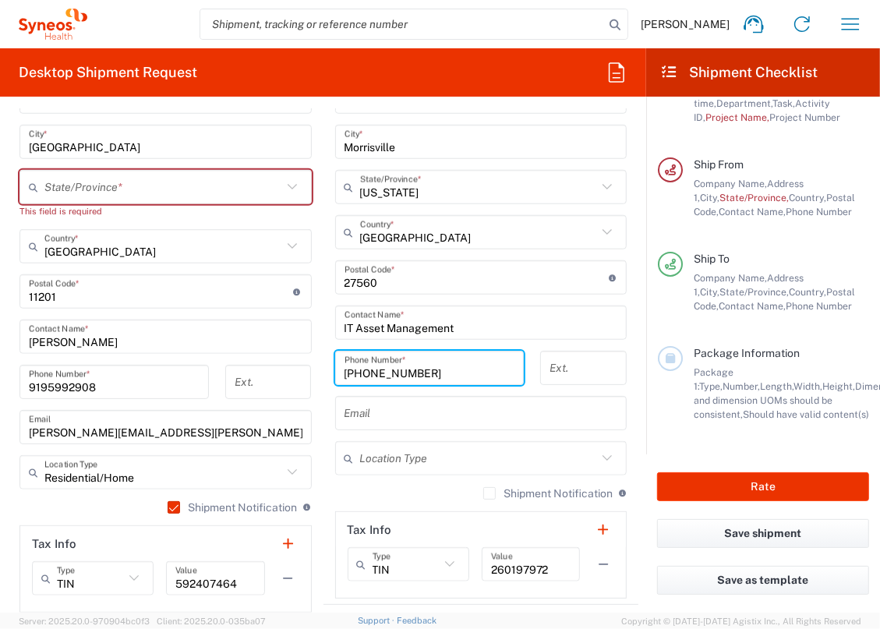
type input "[PHONE_NUMBER]"
click at [515, 419] on input "text" at bounding box center [482, 413] width 274 height 27
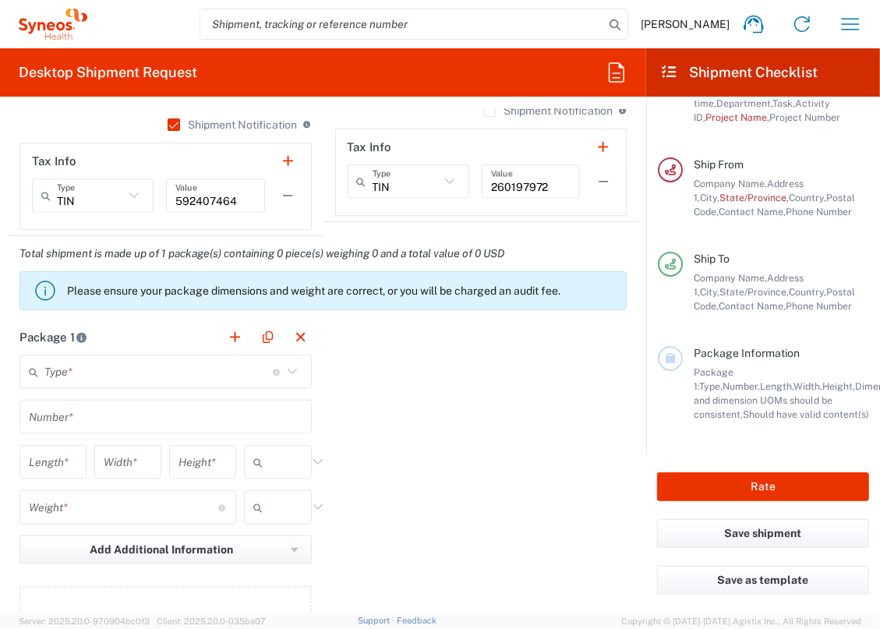
scroll to position [1205, 0]
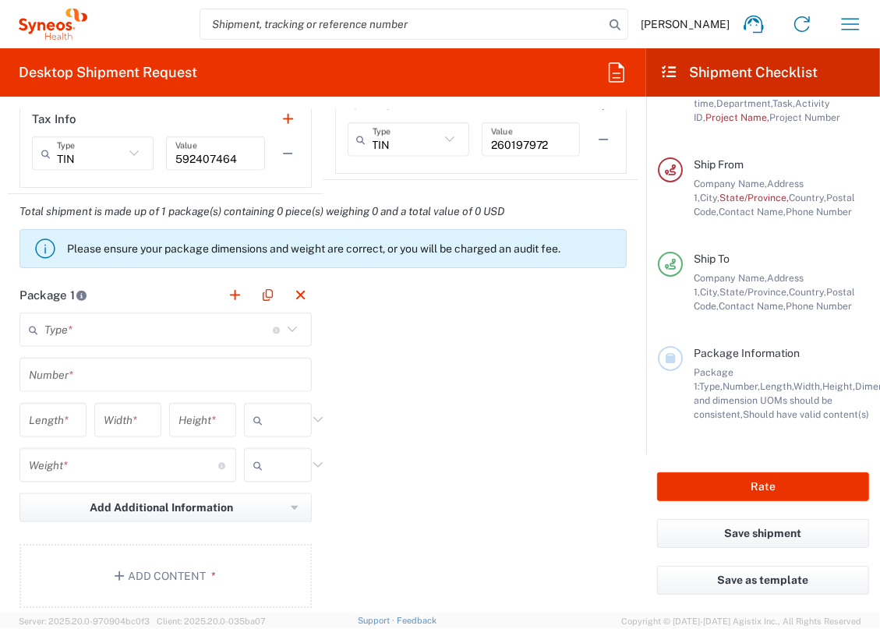
drag, startPoint x: 239, startPoint y: 327, endPoint x: 236, endPoint y: 335, distance: 9.1
click at [239, 327] on input "text" at bounding box center [158, 330] width 229 height 27
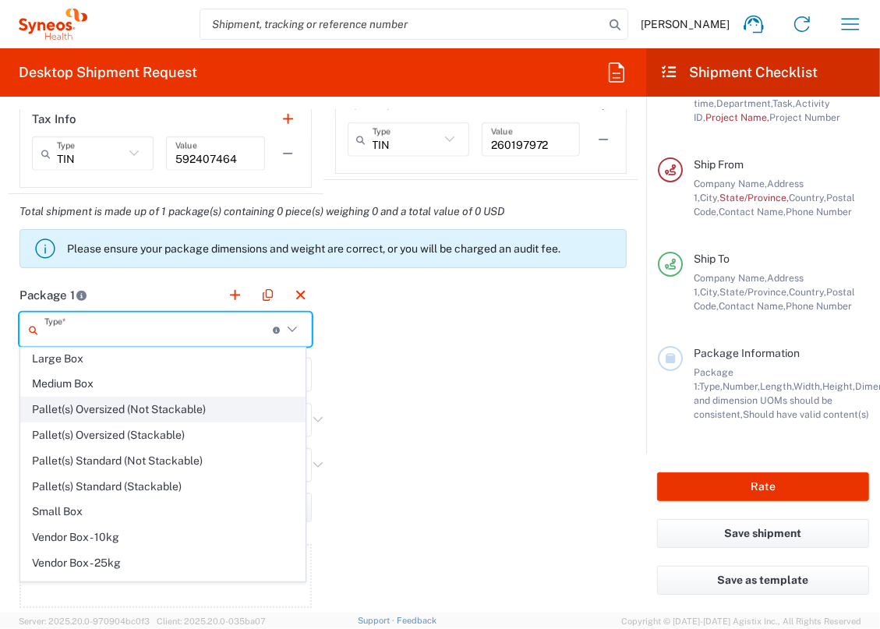
scroll to position [0, 0]
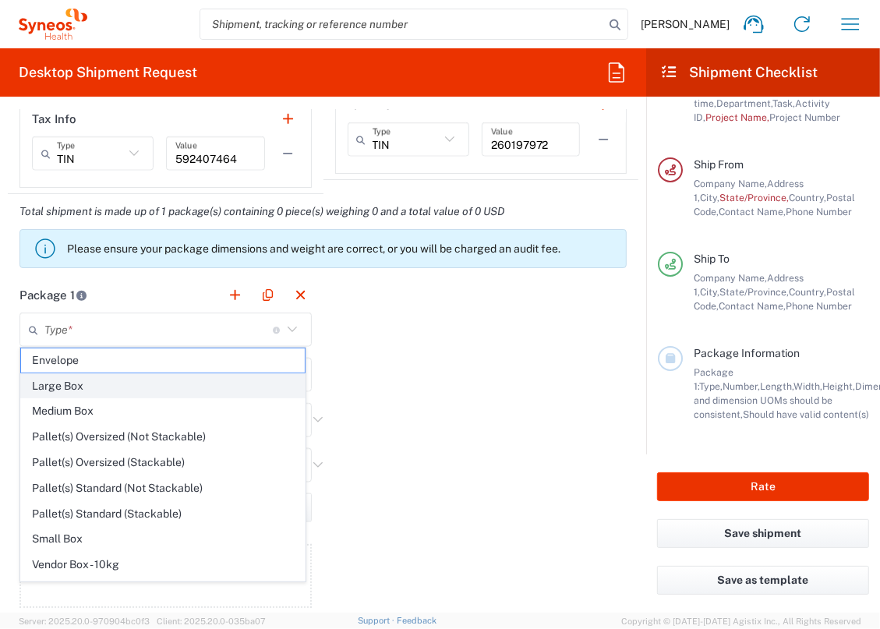
click at [184, 381] on span "Large Box" at bounding box center [163, 386] width 284 height 24
type input "Large Box"
type input "17.5"
type input "12.5"
type input "3"
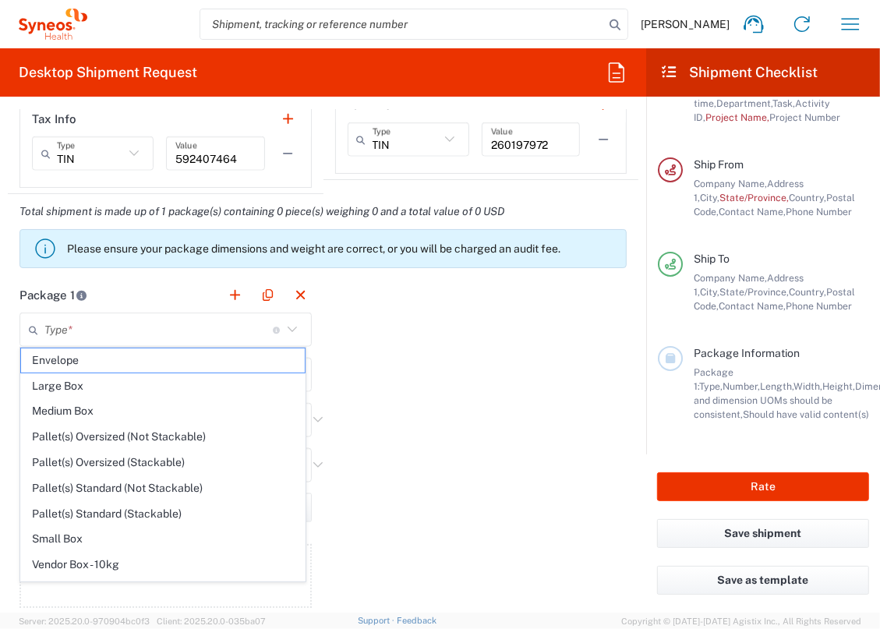
type input "in"
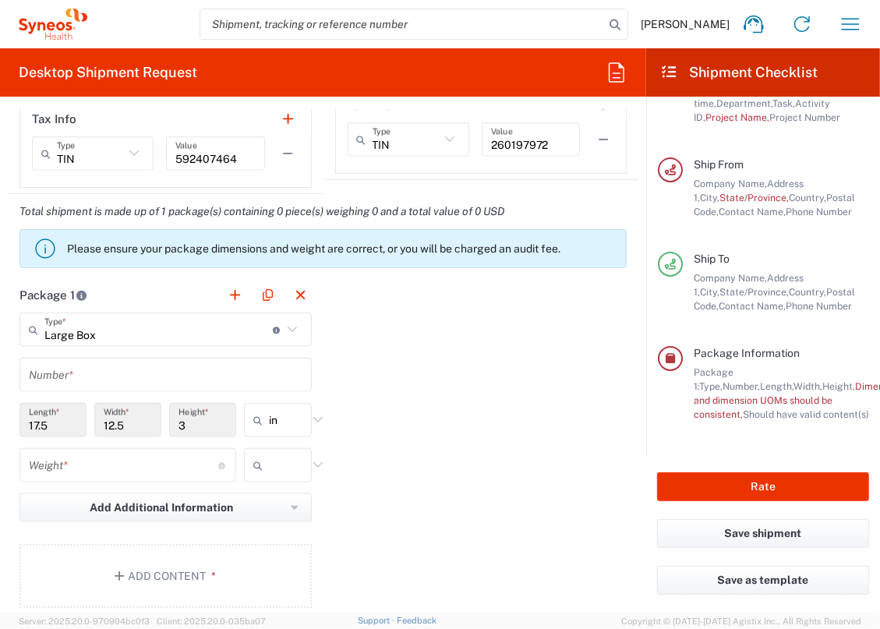
click at [286, 325] on icon at bounding box center [292, 330] width 20 height 20
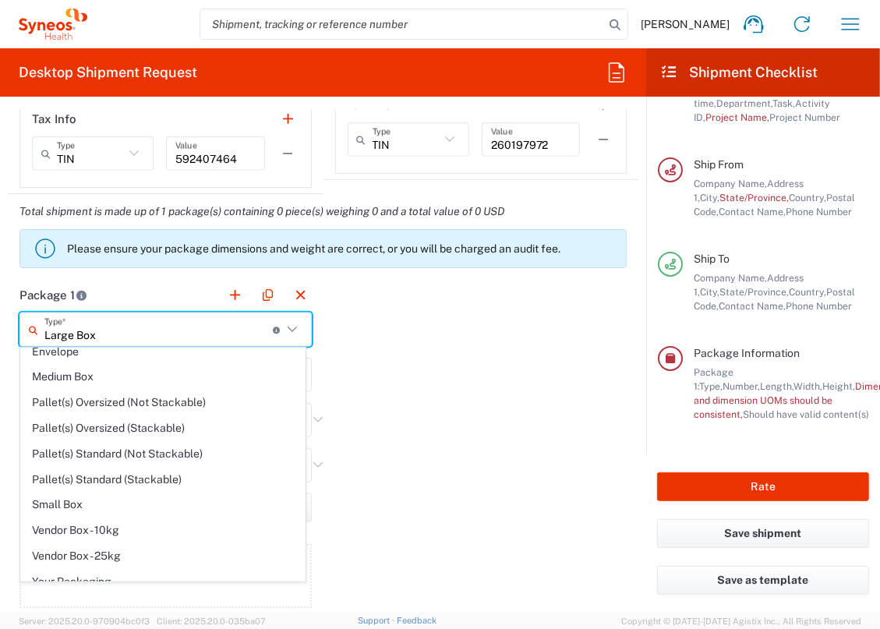
scroll to position [41, 0]
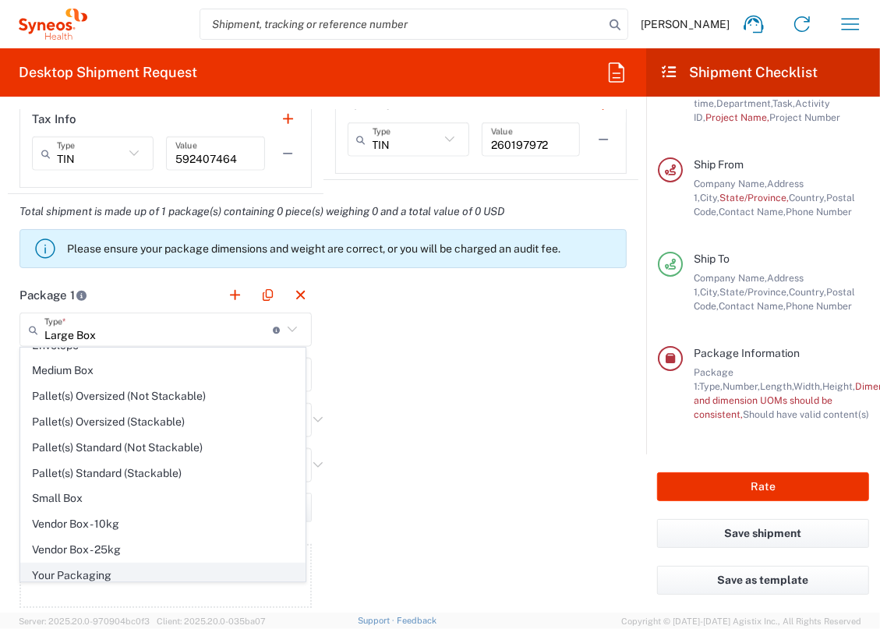
click at [101, 564] on span "Your Packaging" at bounding box center [163, 576] width 284 height 24
type input "Your Packaging"
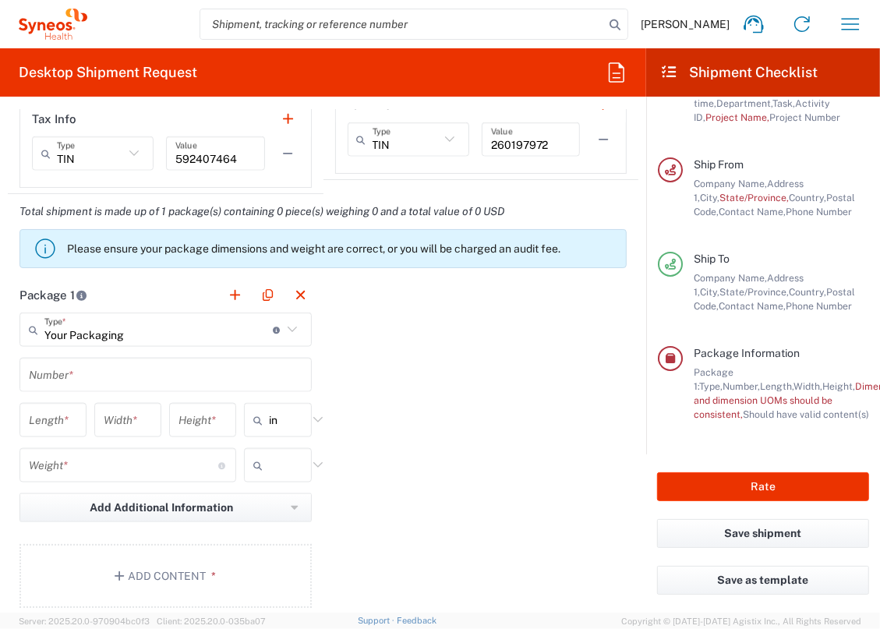
click at [62, 387] on div "Number *" at bounding box center [165, 375] width 292 height 34
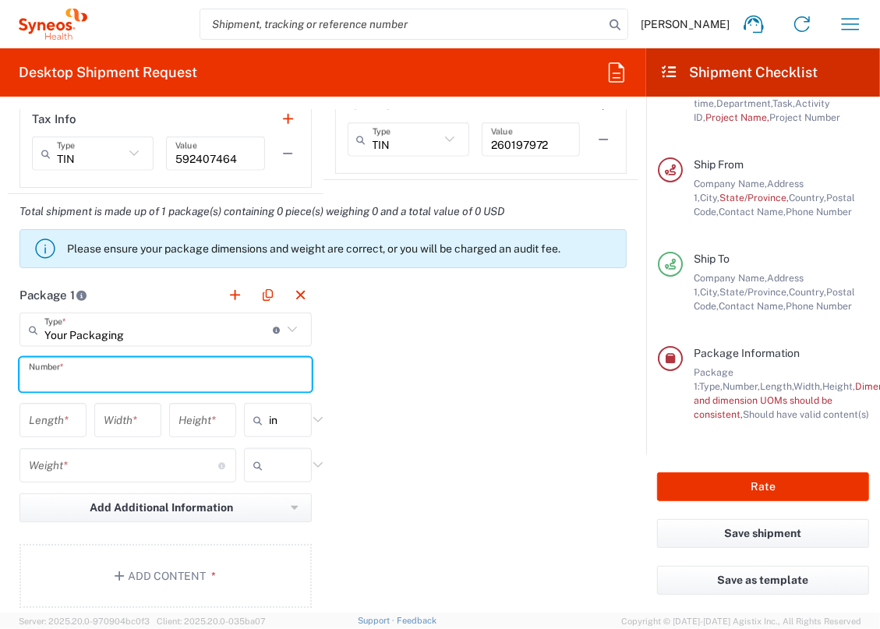
click at [69, 370] on input "text" at bounding box center [166, 375] width 274 height 27
type input "1"
click at [58, 427] on input "number" at bounding box center [53, 420] width 48 height 27
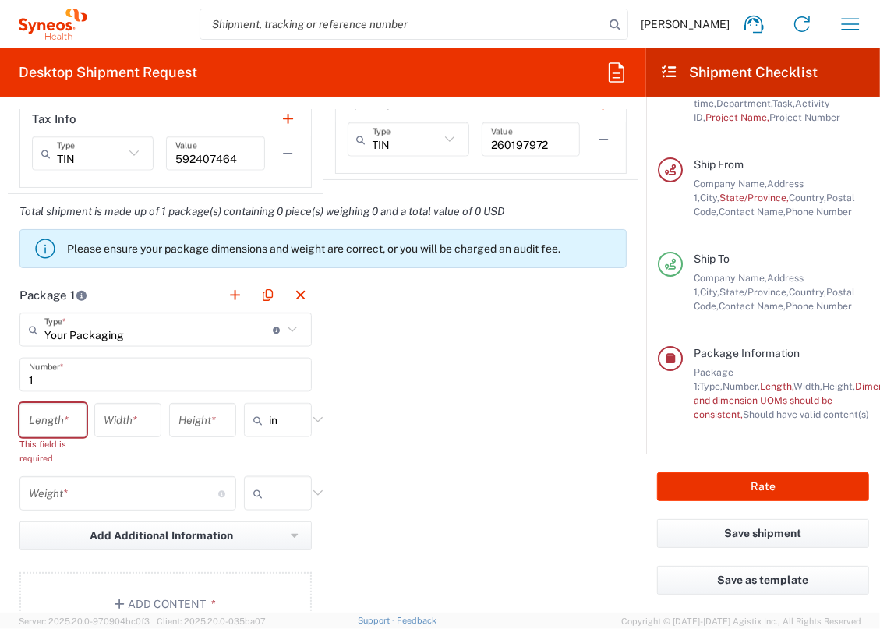
click at [30, 430] on div "Length *" at bounding box center [52, 420] width 67 height 34
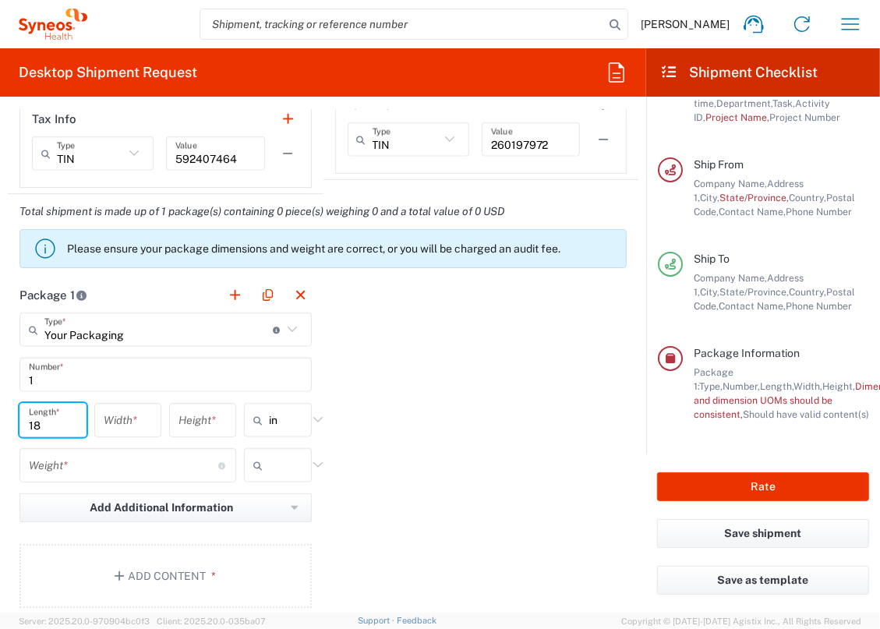
type input "18"
click at [110, 425] on input "number" at bounding box center [128, 420] width 48 height 27
type input "13"
click at [200, 412] on input "number" at bounding box center [203, 420] width 48 height 27
type input "5"
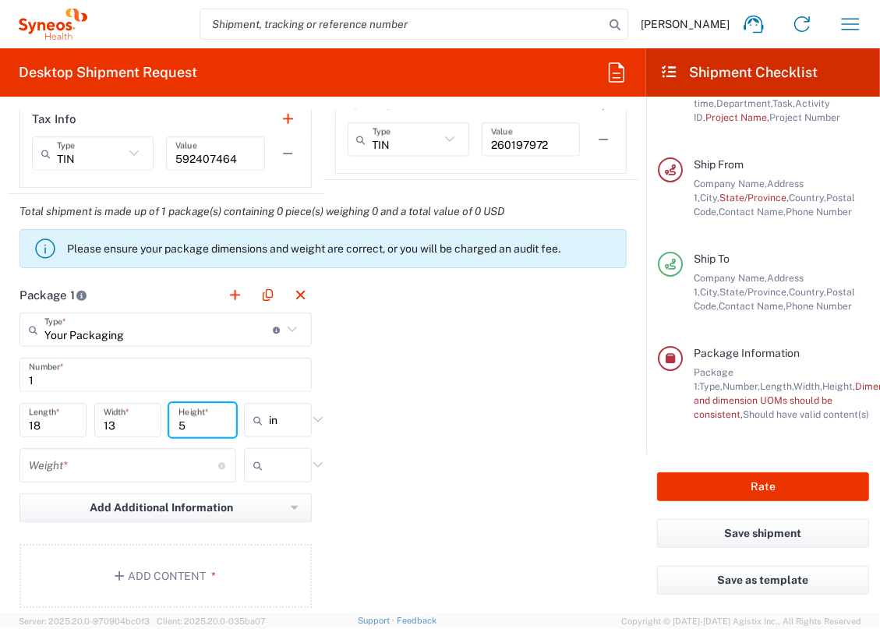
click at [261, 412] on icon at bounding box center [261, 420] width 16 height 25
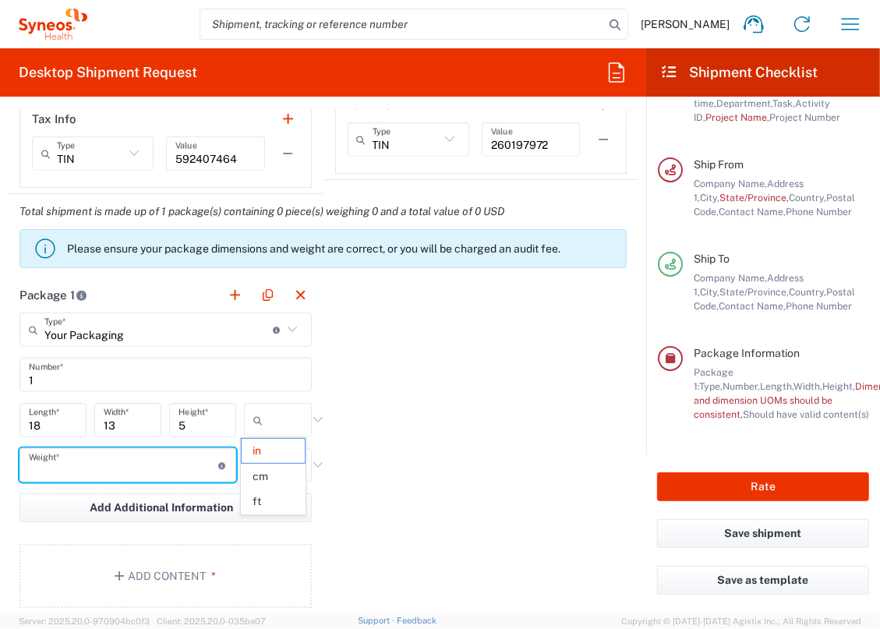
click at [146, 461] on input "number" at bounding box center [124, 465] width 190 height 27
type input "in"
type input "8"
click at [366, 469] on div "Package 1 Your Packaging Type * Material used to package goods Large Box Envelo…" at bounding box center [323, 449] width 631 height 342
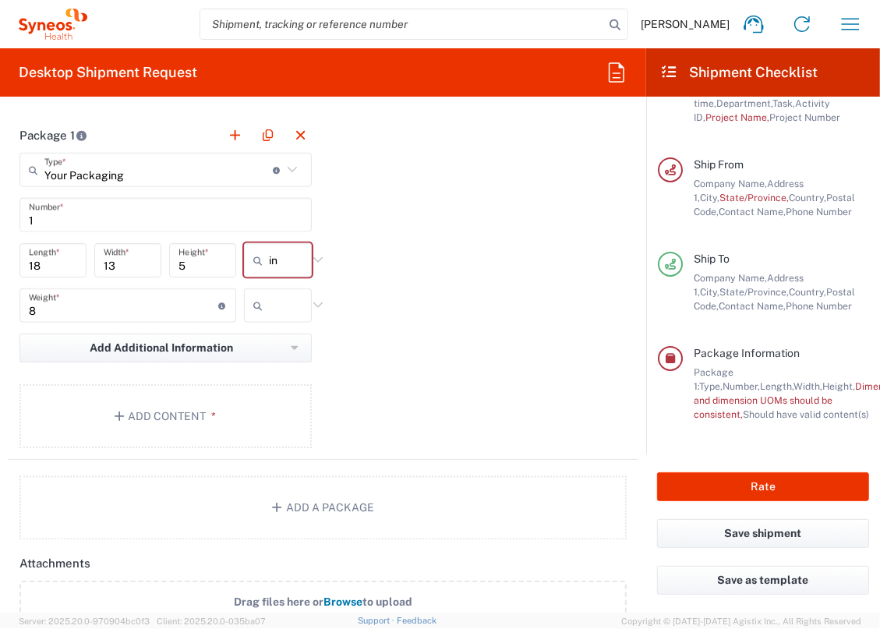
scroll to position [1418, 0]
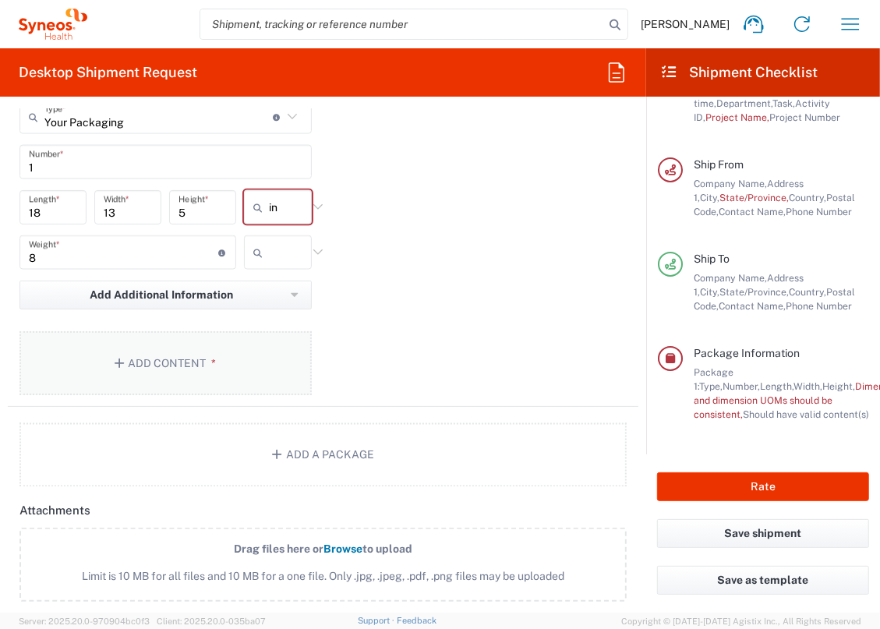
click at [200, 342] on button "Add Content *" at bounding box center [165, 363] width 292 height 64
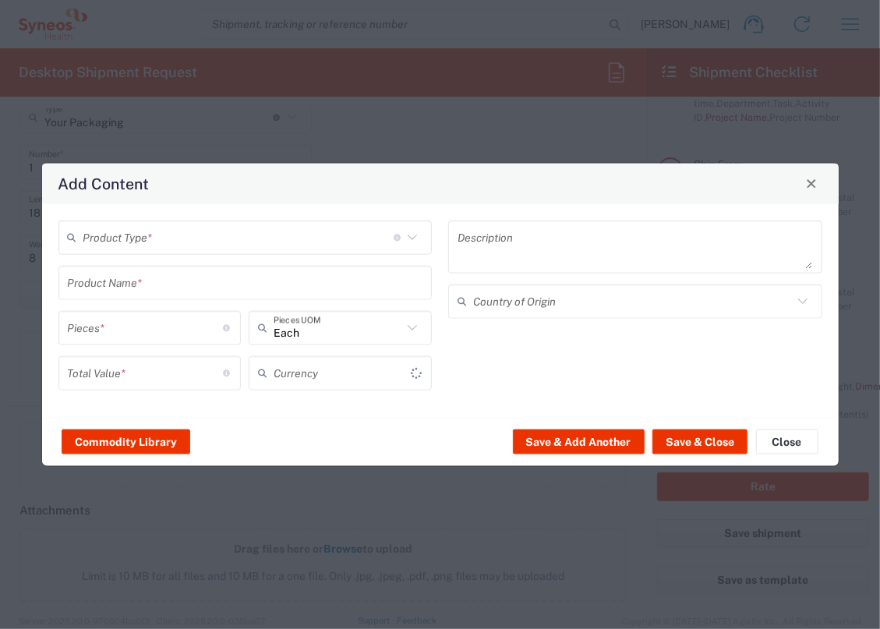
type input "US Dollar"
drag, startPoint x: 822, startPoint y: 180, endPoint x: 812, endPoint y: 200, distance: 22.7
click at [822, 180] on button "Close" at bounding box center [812, 183] width 22 height 22
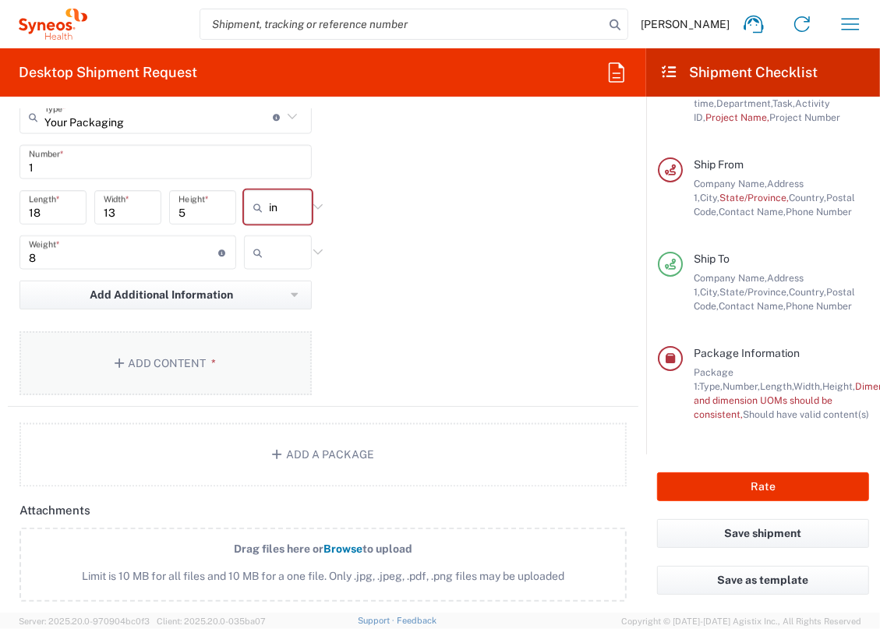
click at [232, 363] on button "Add Content *" at bounding box center [165, 363] width 292 height 64
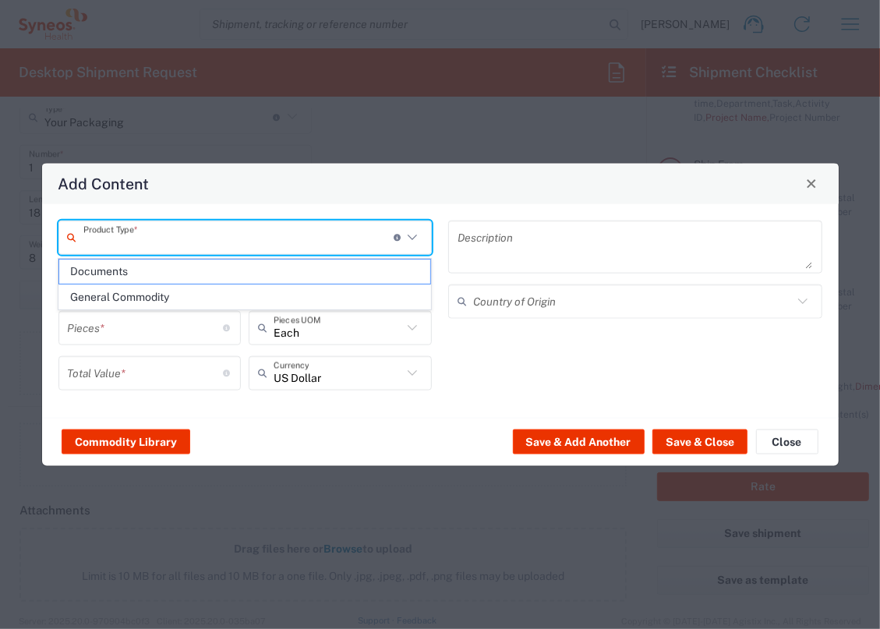
click at [212, 233] on input "text" at bounding box center [238, 237] width 310 height 27
click at [226, 206] on div "Product Type * Document: Paper document generated internally by Syneos, a clien…" at bounding box center [440, 311] width 797 height 214
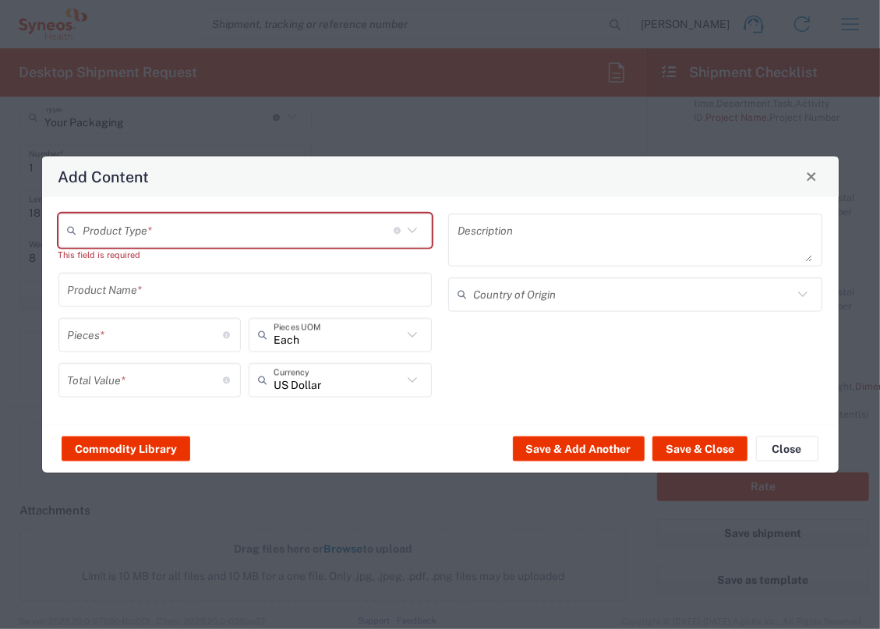
click at [200, 213] on div "Product Type * Document: Paper document generated internally by Syneos, a clien…" at bounding box center [245, 230] width 374 height 34
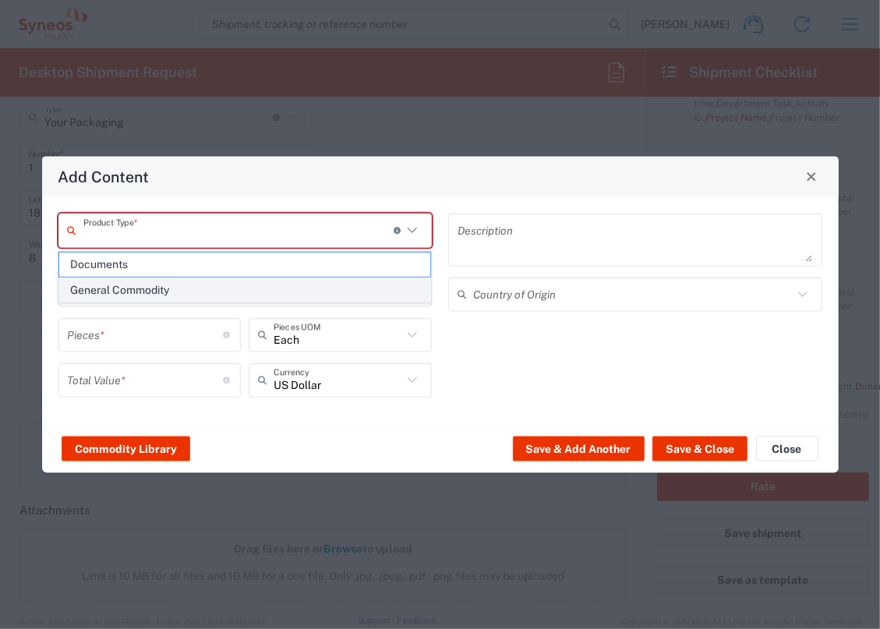
drag, startPoint x: 183, startPoint y: 285, endPoint x: 187, endPoint y: 255, distance: 29.9
click at [183, 285] on span "General Commodity" at bounding box center [244, 290] width 371 height 24
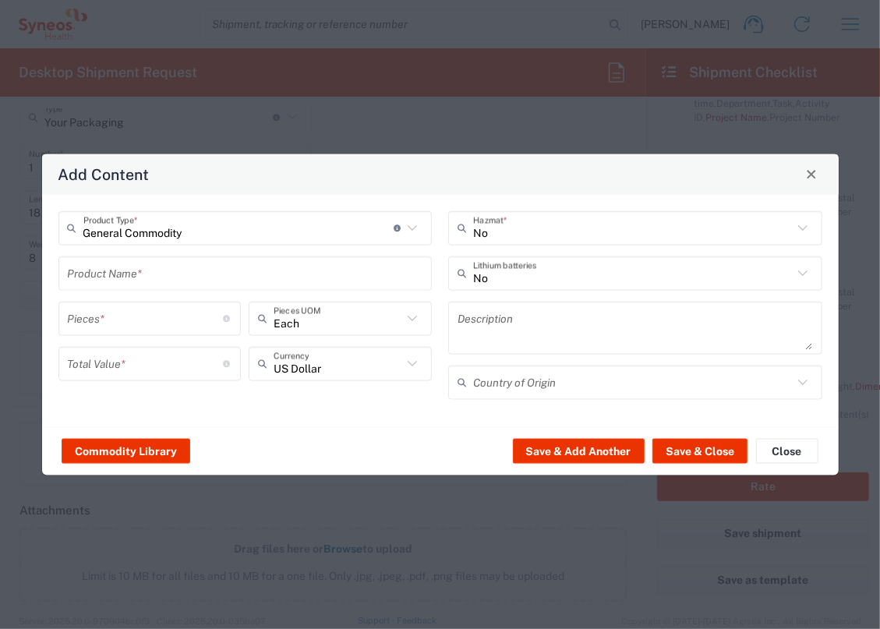
type input "General Commodity"
click at [204, 229] on input "General Commodity" at bounding box center [238, 227] width 310 height 27
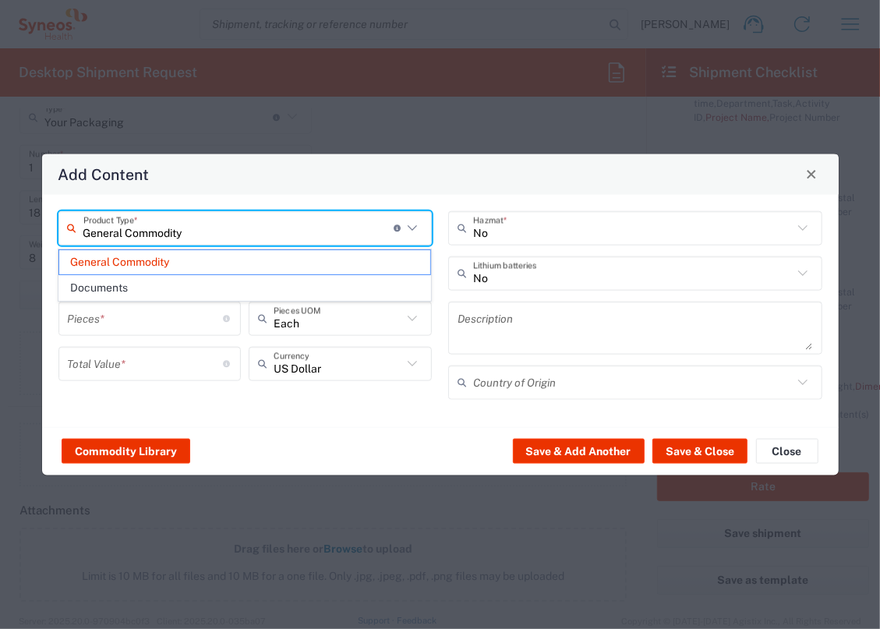
click at [202, 234] on input "General Commodity" at bounding box center [238, 227] width 310 height 27
click at [420, 231] on icon at bounding box center [412, 228] width 20 height 20
click at [108, 235] on input "General Commodity" at bounding box center [238, 227] width 310 height 27
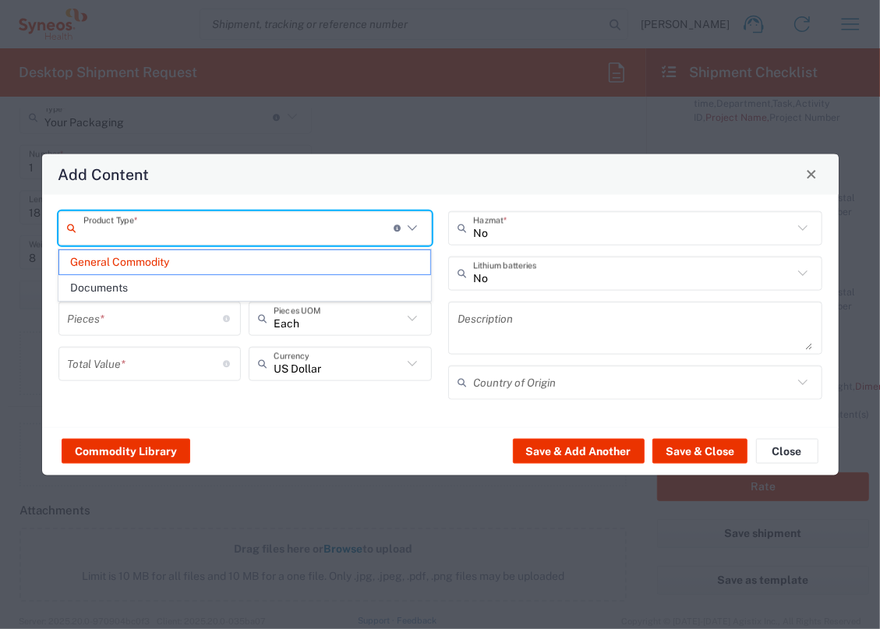
click at [300, 183] on div "Add Content" at bounding box center [440, 174] width 797 height 41
type input "General Commodity"
click at [332, 236] on input "text" at bounding box center [238, 227] width 310 height 27
click at [355, 195] on div "Product Type * Document: Paper document generated internally by Syneos, a clien…" at bounding box center [440, 310] width 797 height 232
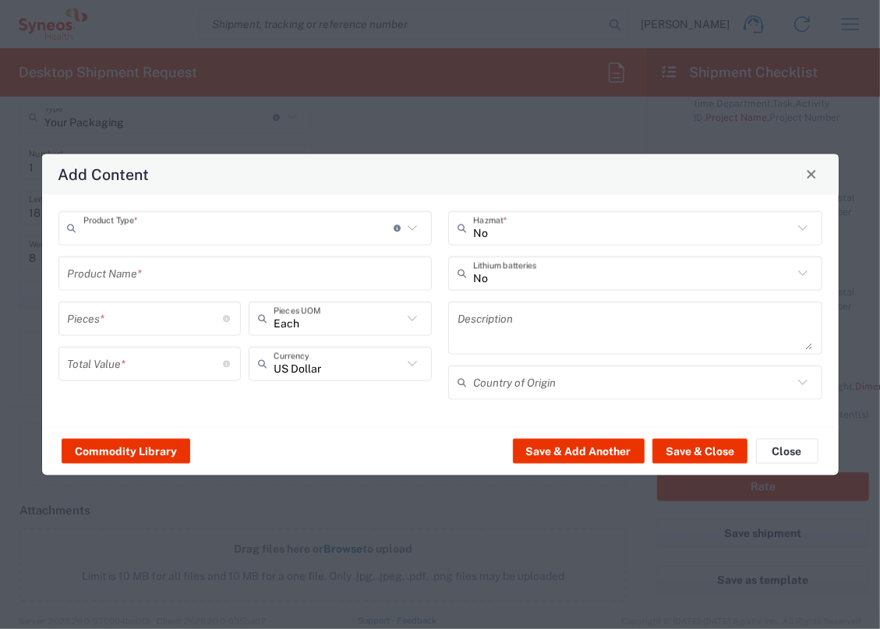
type input "General Commodity"
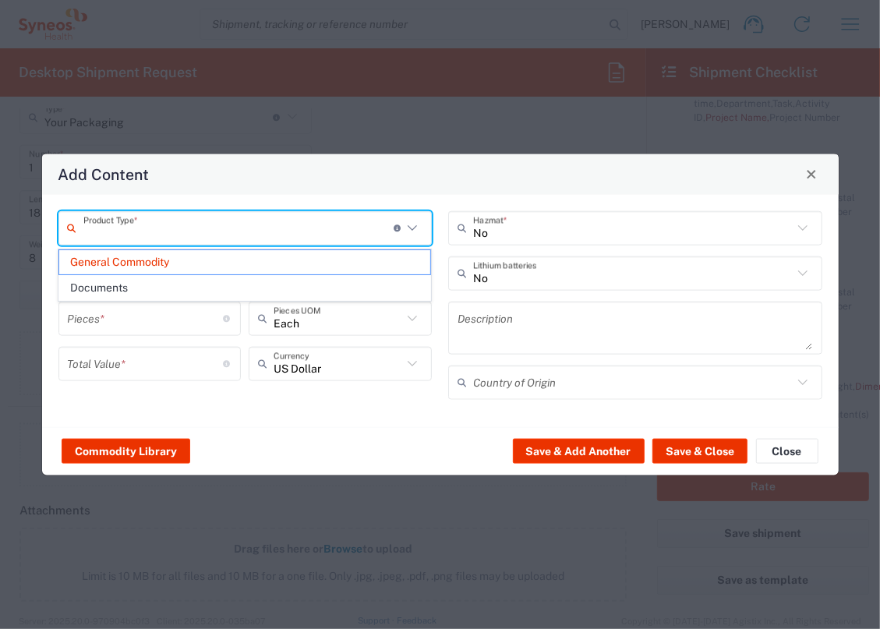
drag, startPoint x: 293, startPoint y: 237, endPoint x: 184, endPoint y: 232, distance: 109.3
click at [184, 232] on input "text" at bounding box center [238, 227] width 310 height 27
click at [219, 192] on div "Add Content" at bounding box center [440, 174] width 797 height 41
type input "General Commodity"
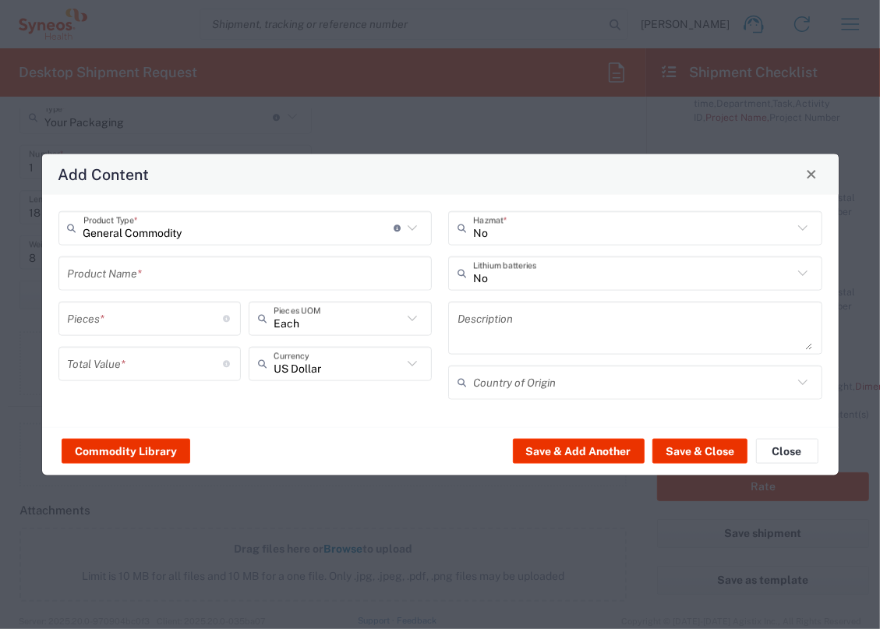
click at [206, 272] on input "text" at bounding box center [246, 273] width 356 height 27
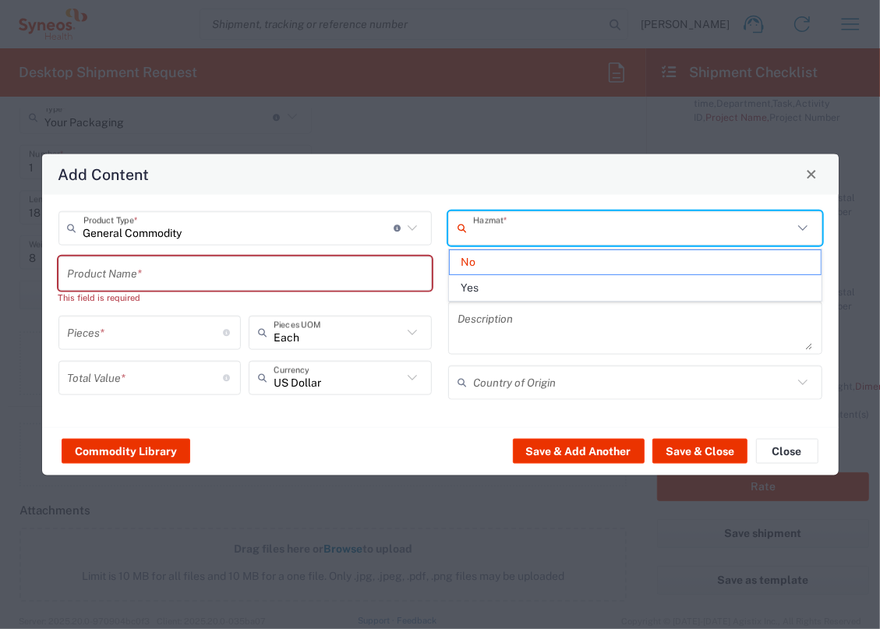
click at [545, 240] on input "text" at bounding box center [633, 227] width 320 height 27
click at [545, 222] on input "text" at bounding box center [633, 227] width 320 height 27
click at [553, 201] on div "General Commodity Product Type * Document: Paper document generated internally …" at bounding box center [440, 310] width 797 height 232
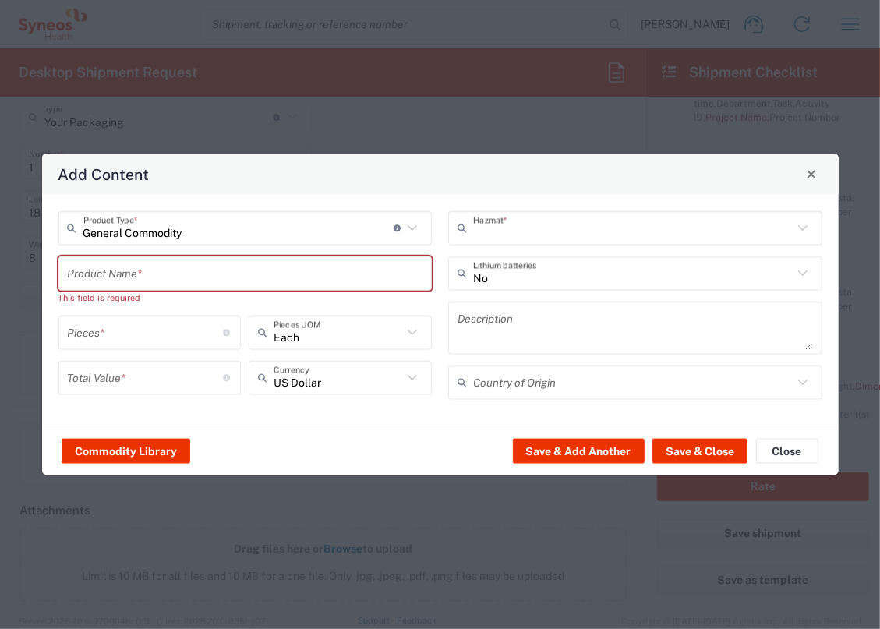
type input "No"
click at [90, 441] on button "Commodity Library" at bounding box center [126, 451] width 129 height 25
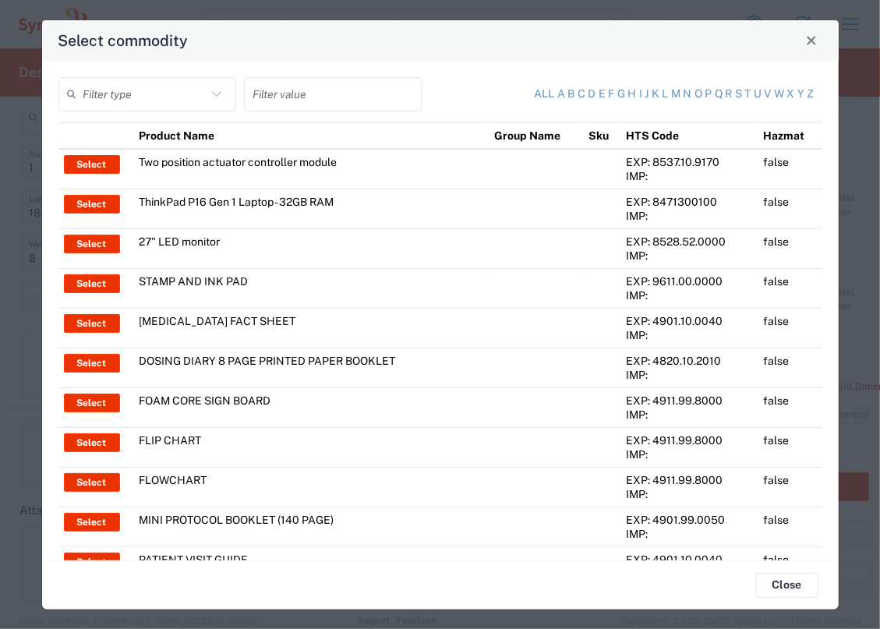
click at [147, 109] on div "Filter type" at bounding box center [147, 94] width 178 height 34
click at [147, 99] on input "text" at bounding box center [144, 93] width 123 height 27
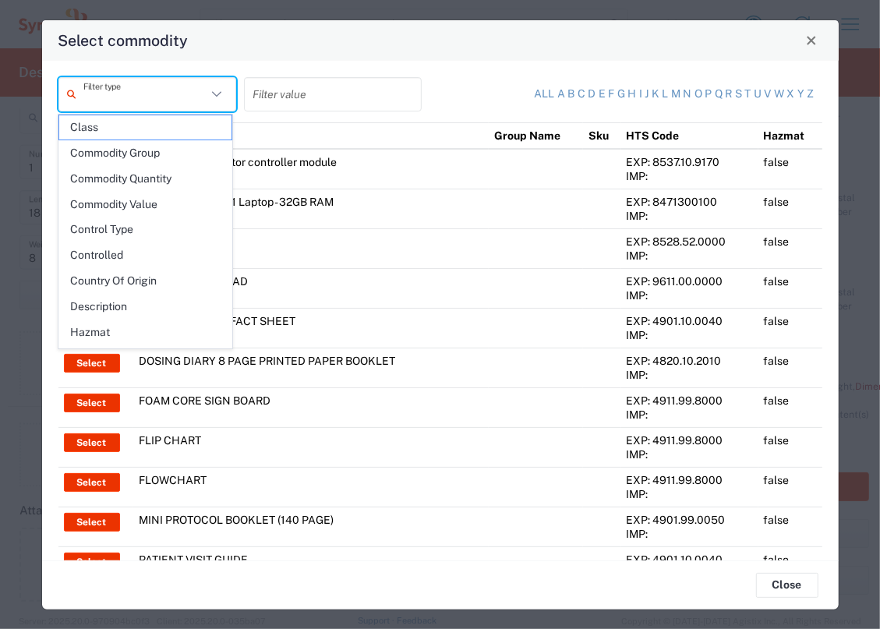
click at [149, 88] on input "text" at bounding box center [144, 93] width 123 height 27
type input "thinkpad"
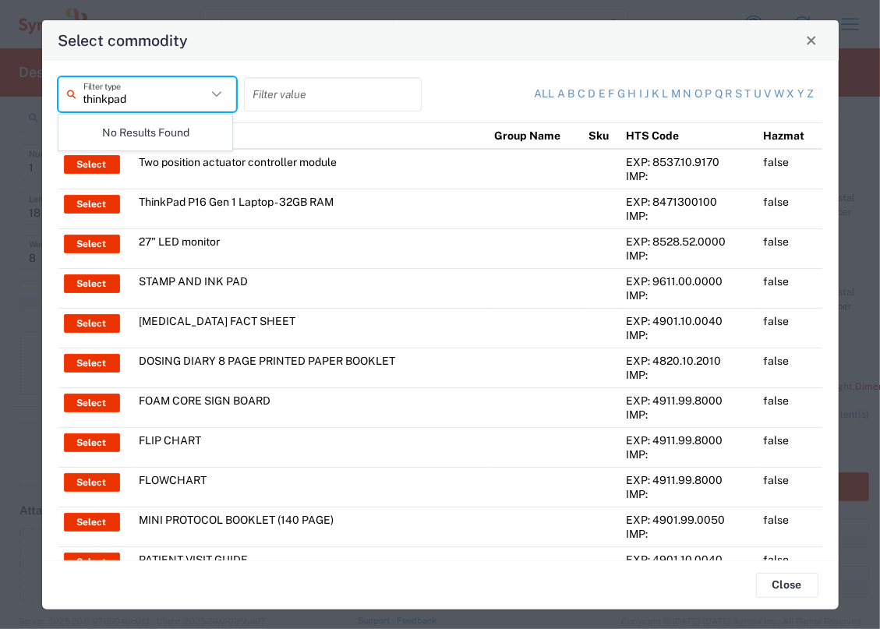
drag, startPoint x: 150, startPoint y: 89, endPoint x: 10, endPoint y: 110, distance: 141.2
click at [26, 104] on div "Select commodity thinkpad Filter type Filter value All a b c d e f g h i j k l …" at bounding box center [440, 314] width 880 height 629
click at [290, 49] on div "Select commodity" at bounding box center [440, 40] width 797 height 41
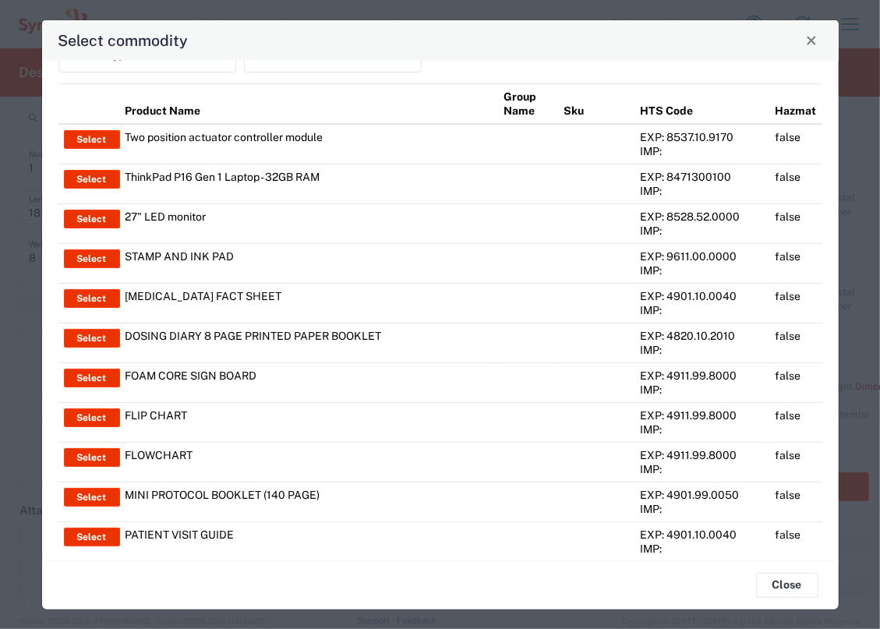
scroll to position [0, 0]
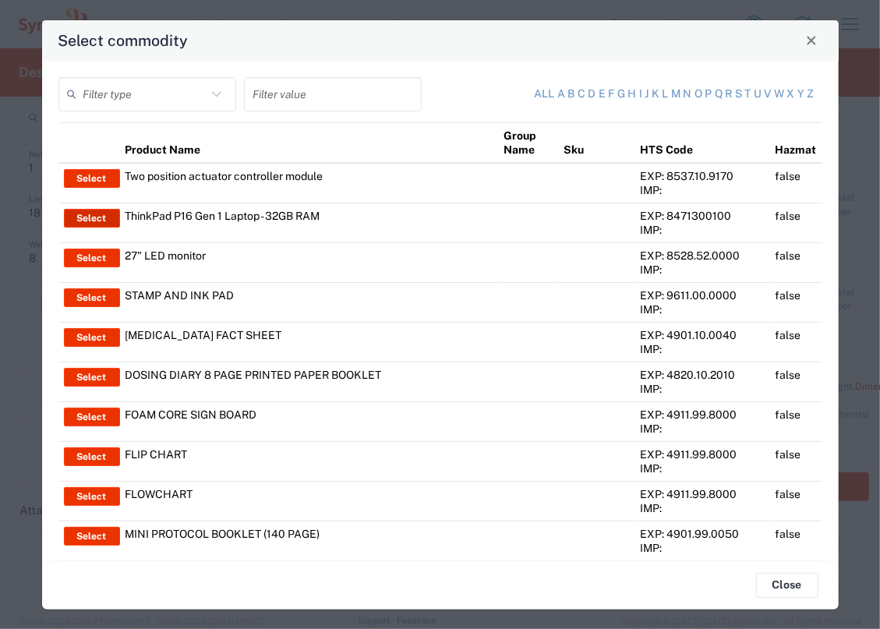
drag, startPoint x: 92, startPoint y: 225, endPoint x: 75, endPoint y: 235, distance: 19.5
click at [92, 223] on button "Select" at bounding box center [92, 218] width 56 height 19
type input "ThinkPad P16 Gen 1 Laptop - 32GB RAM"
type input "1"
type textarea "16" - Intel Core i9 12950HX - vPro Enterprise - 32 GB RAM - 512 GB SSD"
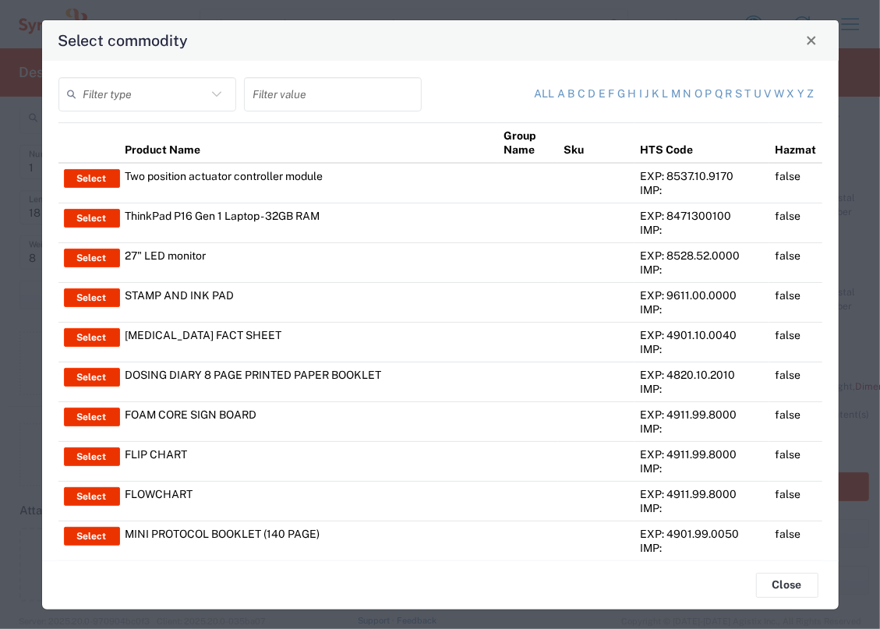
type input "[GEOGRAPHIC_DATA]"
type input "Yes"
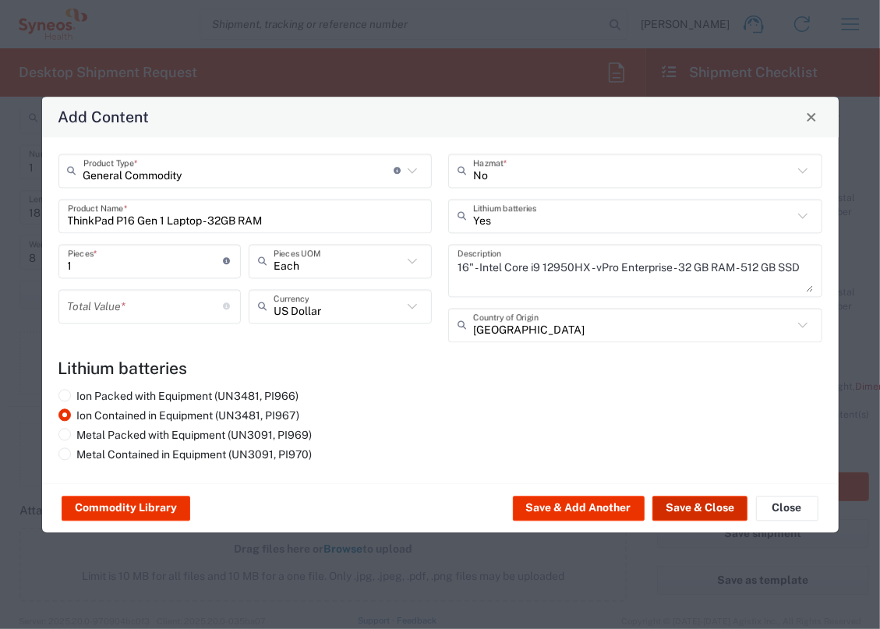
click at [689, 503] on button "Save & Close" at bounding box center [700, 508] width 95 height 25
click at [697, 505] on button "Save & Close" at bounding box center [700, 508] width 95 height 25
click at [693, 504] on button "Save & Close" at bounding box center [700, 508] width 95 height 25
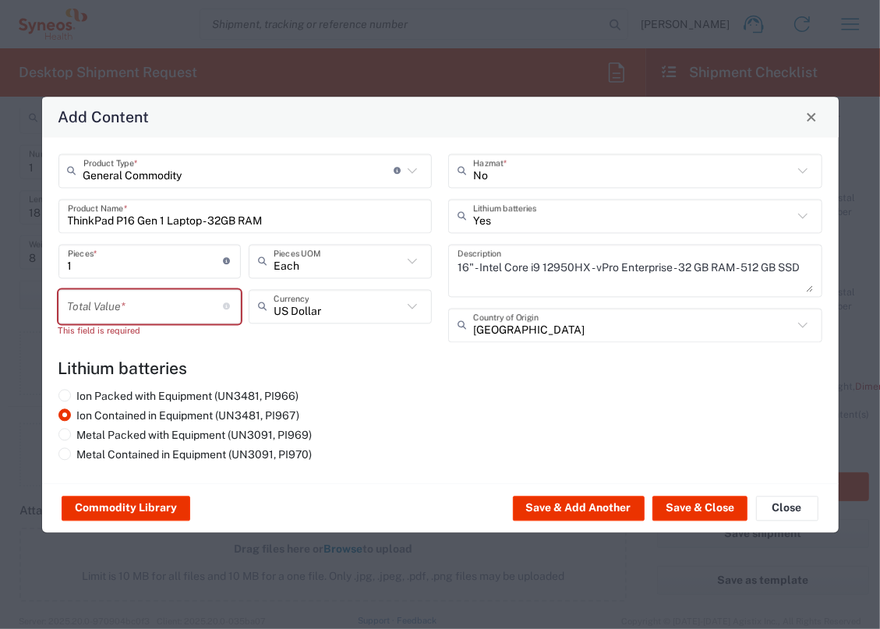
click at [207, 296] on input "number" at bounding box center [146, 305] width 156 height 27
type input "1500"
click at [583, 379] on agx-lithium-batteries-content "Lithium batteries Ion Packed with Equipment (UN3481, PI966) Ion Contained in Eq…" at bounding box center [440, 413] width 764 height 108
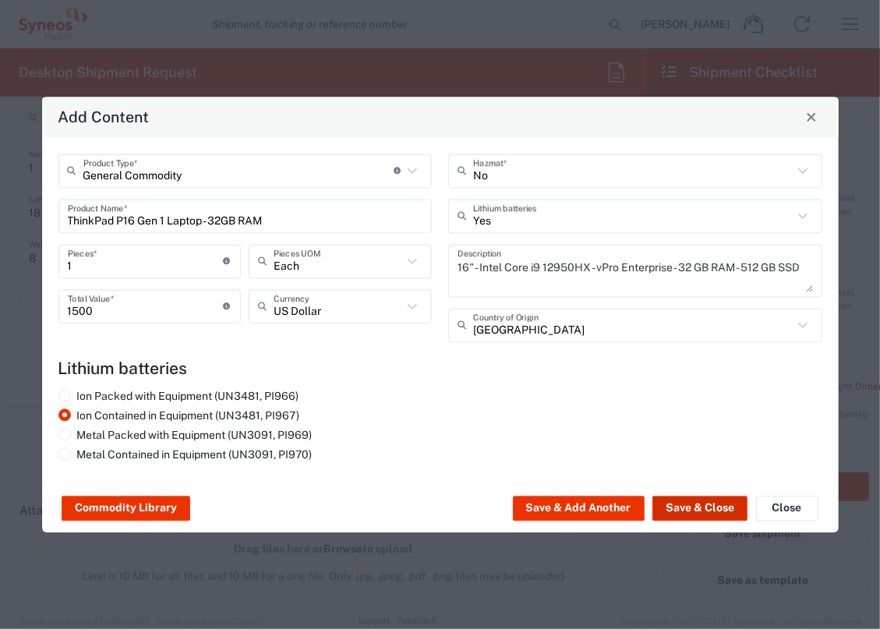
click at [701, 508] on button "Save & Close" at bounding box center [700, 508] width 95 height 25
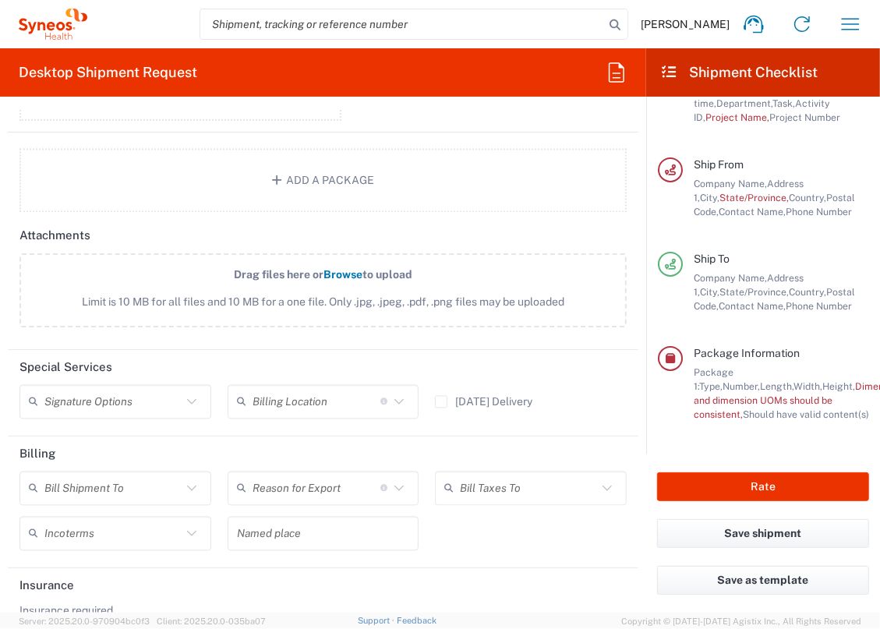
scroll to position [1763, 0]
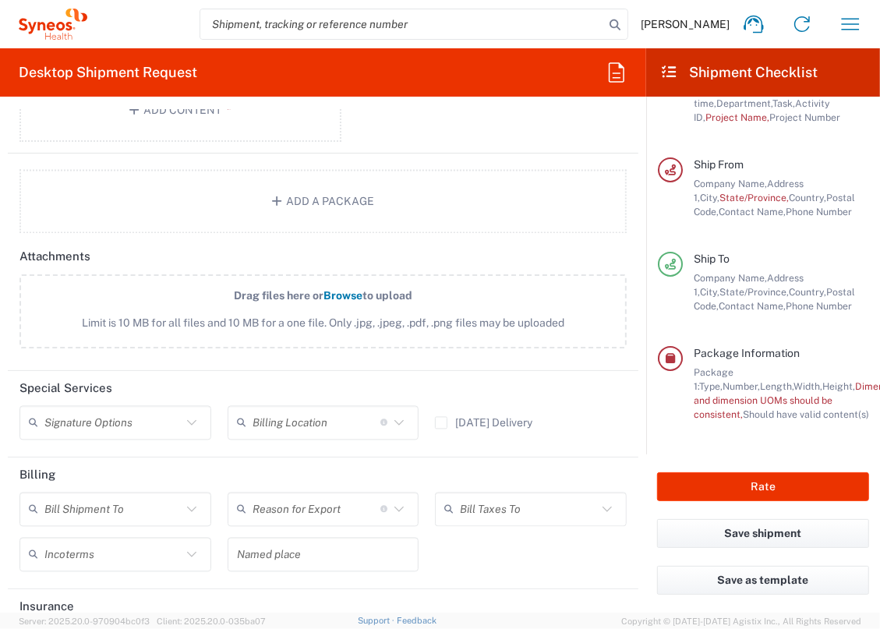
click at [112, 430] on input "text" at bounding box center [112, 422] width 137 height 27
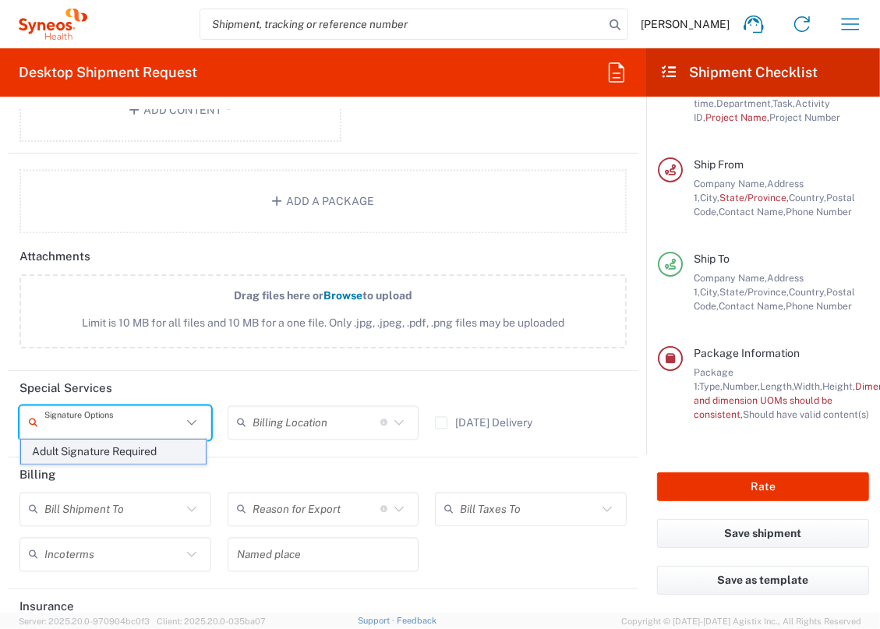
click at [107, 448] on span "Adult Signature Required" at bounding box center [113, 452] width 185 height 24
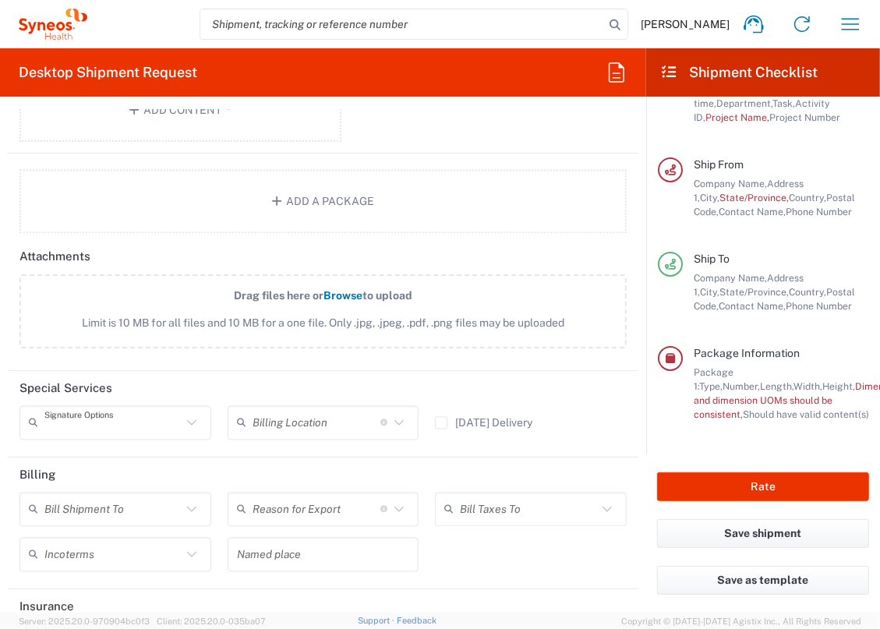
type input "Adult Signature Required"
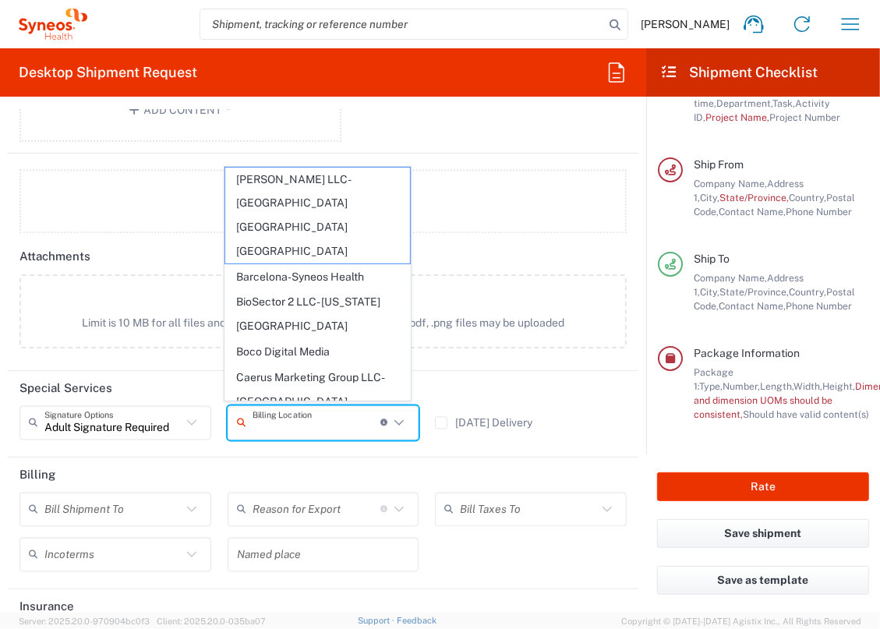
click at [274, 411] on input "text" at bounding box center [317, 422] width 128 height 27
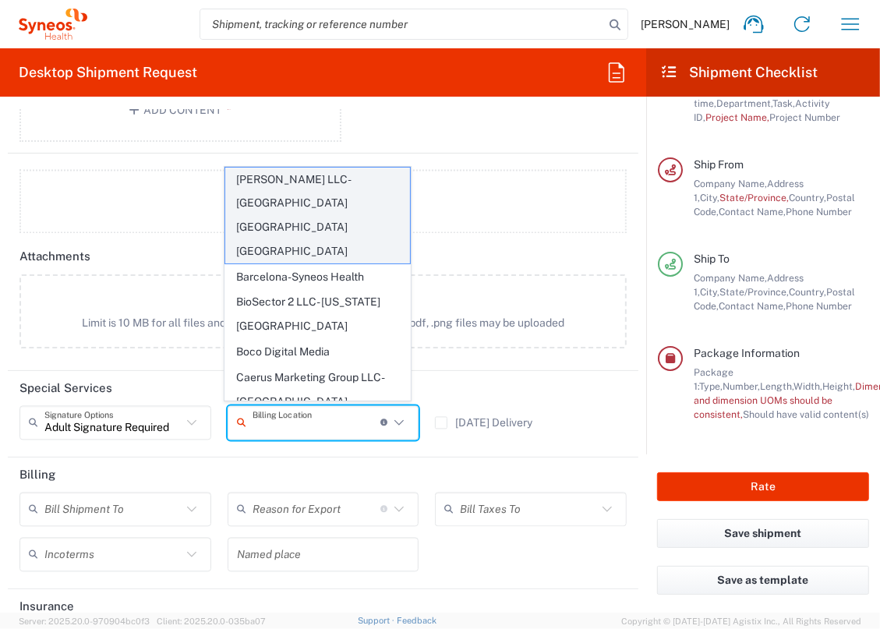
click at [331, 199] on span "[PERSON_NAME] LLC-[GEOGRAPHIC_DATA] [GEOGRAPHIC_DATA] [GEOGRAPHIC_DATA]" at bounding box center [317, 216] width 185 height 96
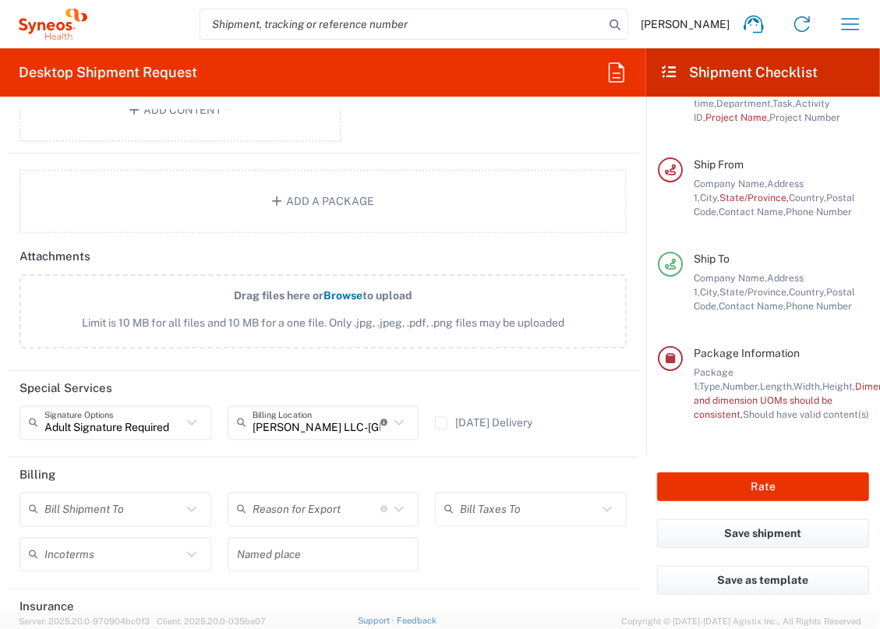
type input "[PERSON_NAME] LLC-[GEOGRAPHIC_DATA] [GEOGRAPHIC_DATA] [GEOGRAPHIC_DATA]"
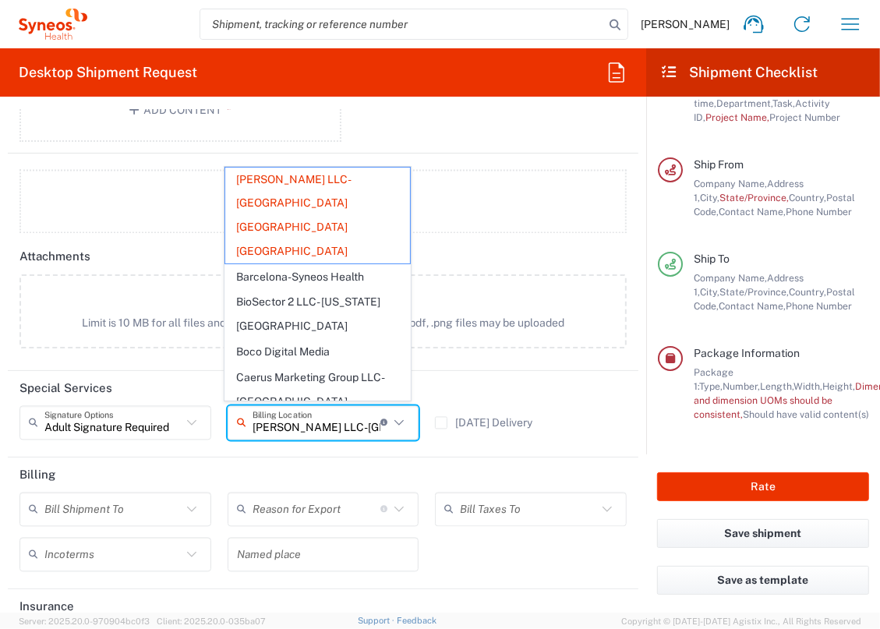
click at [371, 424] on input "[PERSON_NAME] LLC-[GEOGRAPHIC_DATA] [GEOGRAPHIC_DATA] [GEOGRAPHIC_DATA]" at bounding box center [317, 422] width 128 height 27
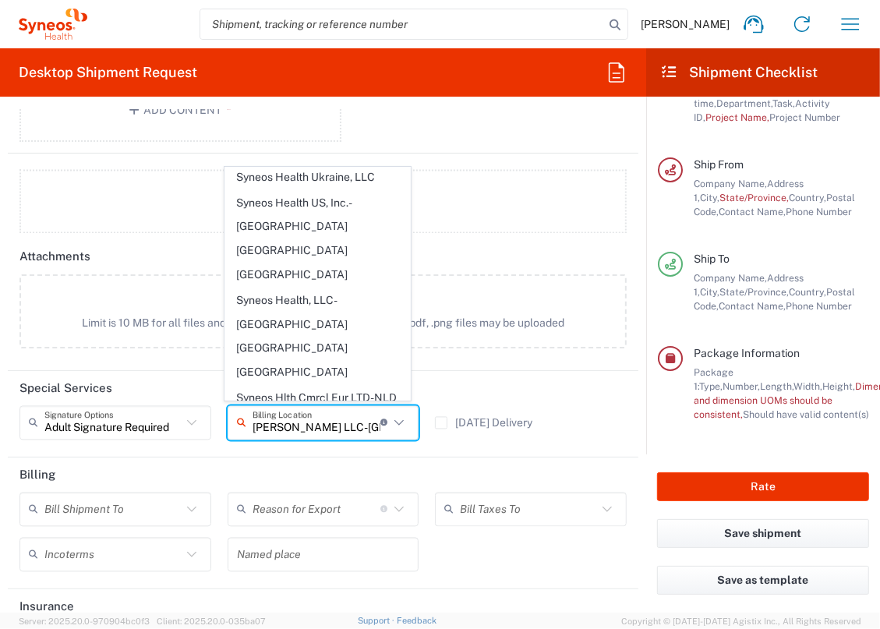
scroll to position [6181, 0]
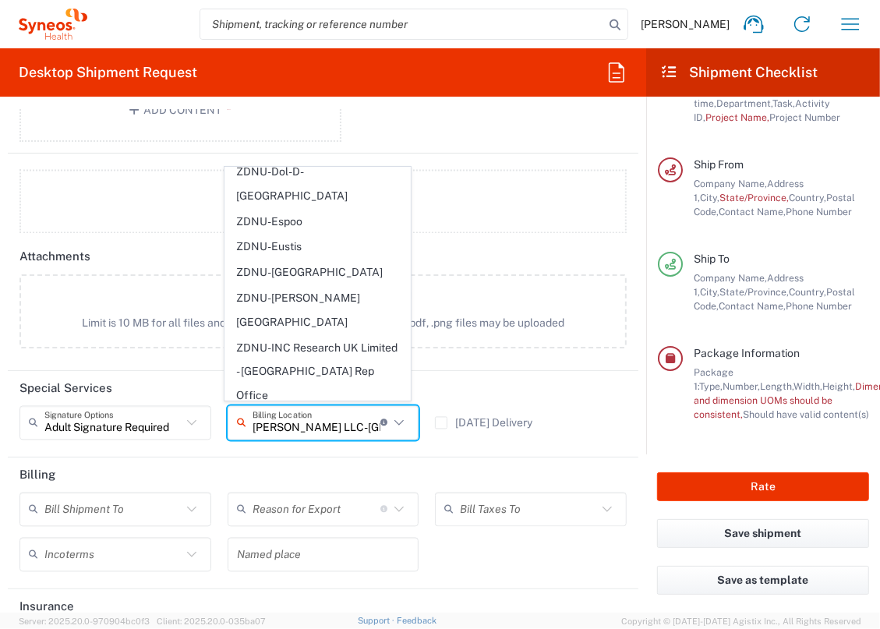
click at [481, 371] on header "Special Services" at bounding box center [323, 388] width 631 height 35
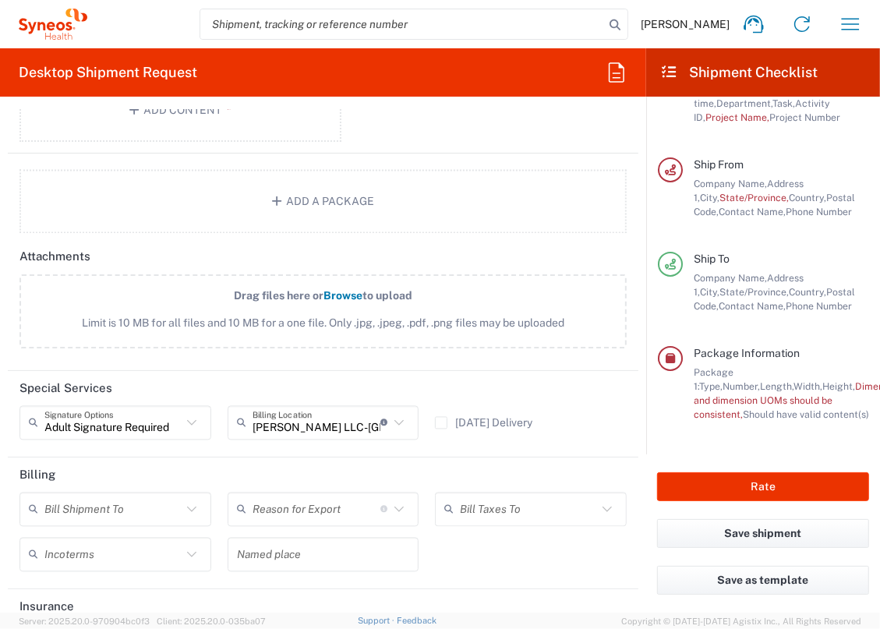
drag, startPoint x: 455, startPoint y: 366, endPoint x: 388, endPoint y: 408, distance: 79.2
click at [455, 365] on form "Requester Information [PERSON_NAME] Name * [PHONE_NUMBER] Phone * [PERSON_NAME]…" at bounding box center [323, 361] width 647 height 504
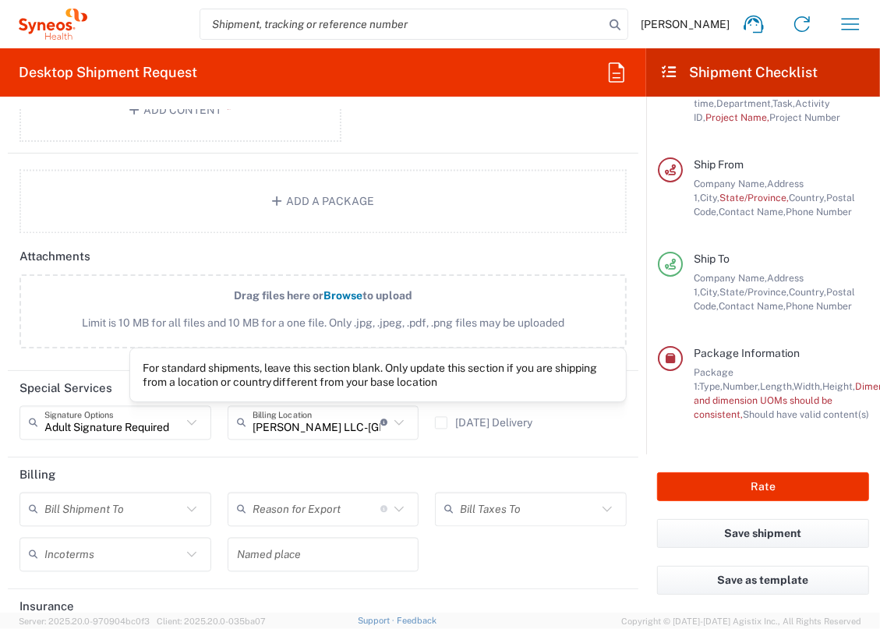
scroll to position [1834, 0]
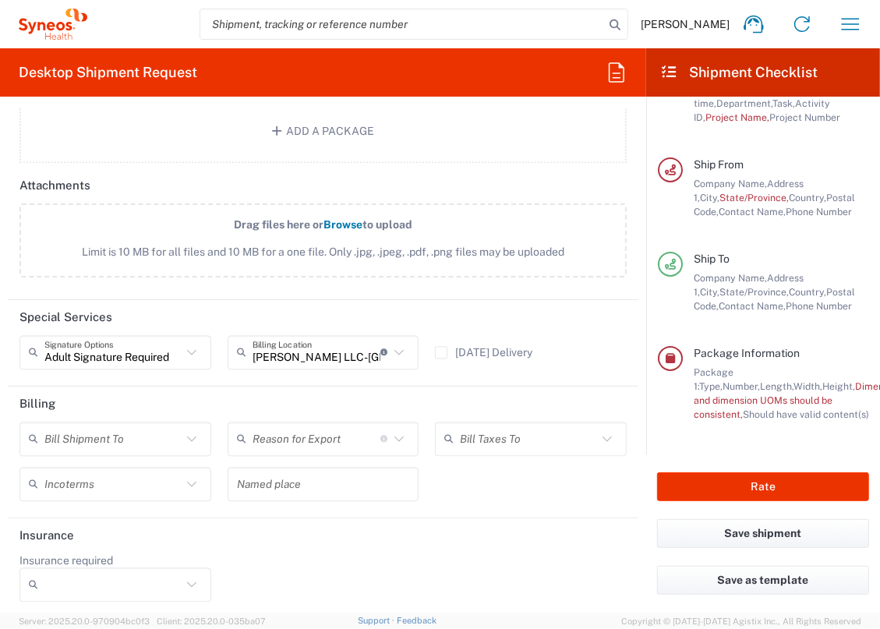
click at [188, 429] on icon at bounding box center [192, 439] width 20 height 20
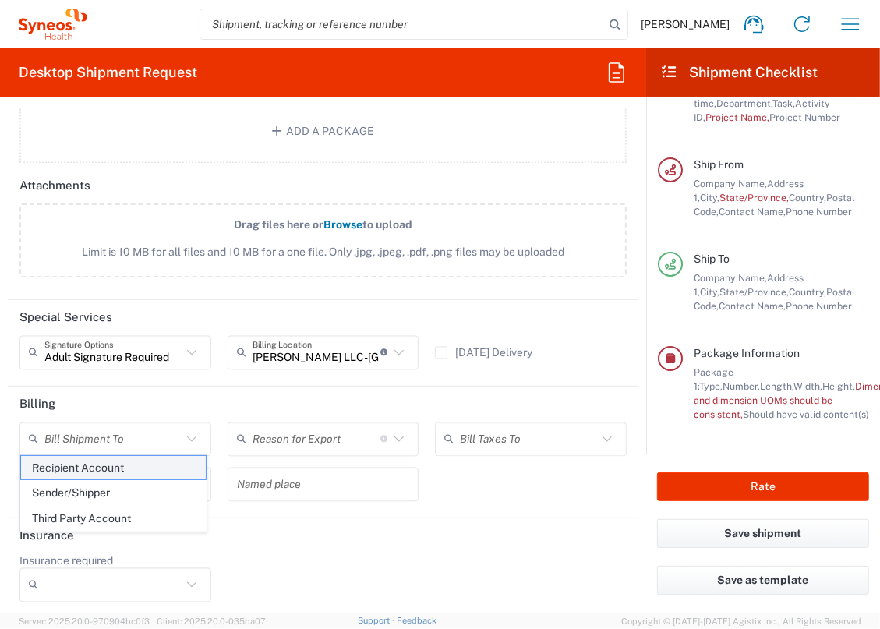
click at [160, 470] on span "Recipient Account" at bounding box center [113, 468] width 185 height 24
type input "Recipient Account"
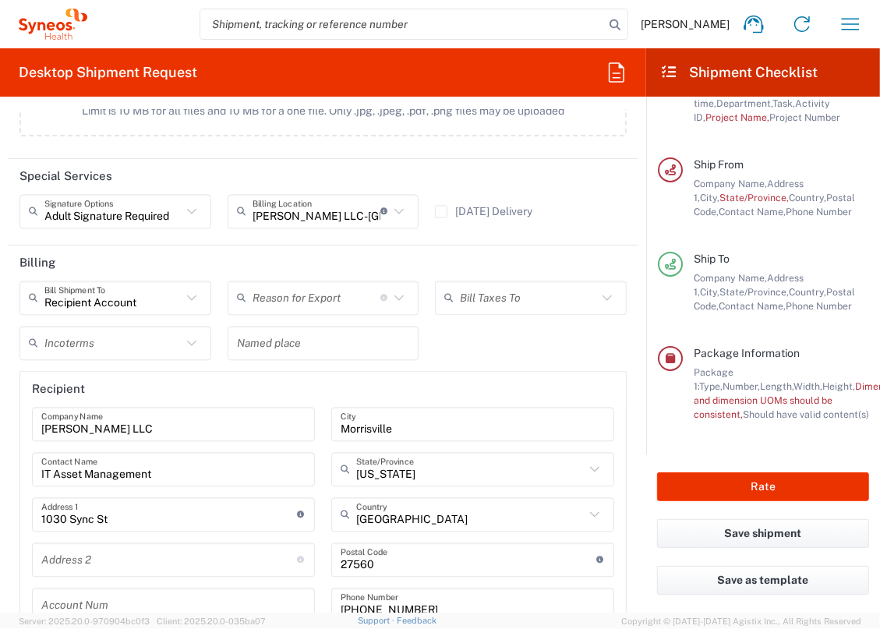
scroll to position [1976, 0]
drag, startPoint x: 156, startPoint y: 562, endPoint x: 1, endPoint y: 597, distance: 159.1
click at [156, 562] on input "text" at bounding box center [169, 558] width 256 height 27
click at [501, 370] on agx-form-section "Recipient [PERSON_NAME] LLC Company Name IT Asset Management Contact Name 1030 …" at bounding box center [323, 504] width 608 height 268
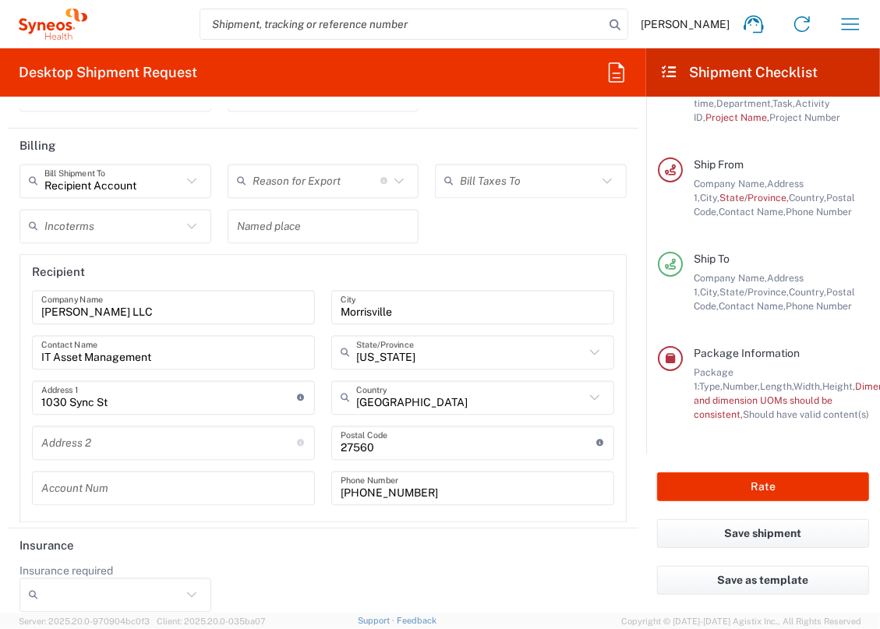
scroll to position [2103, 0]
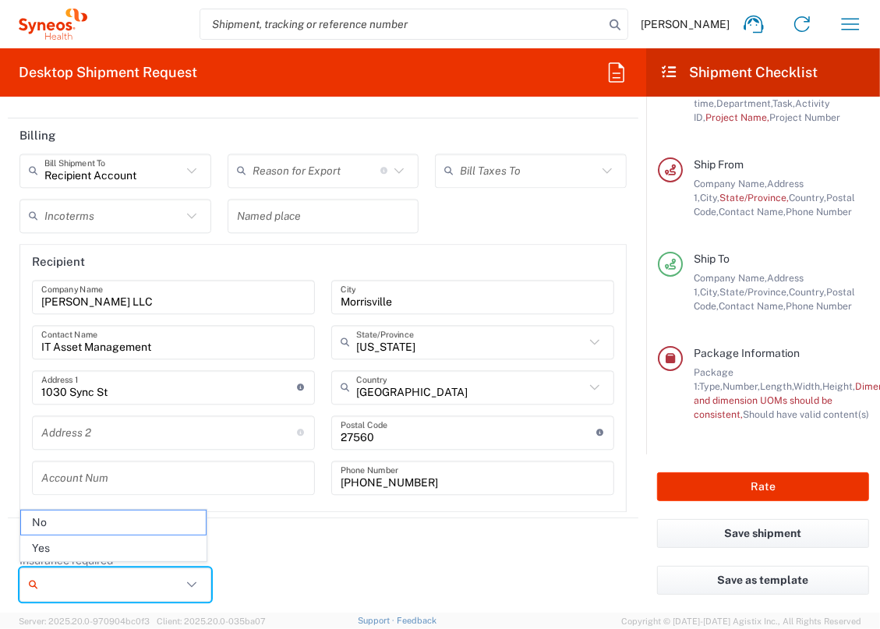
click at [131, 572] on input "Insurance required" at bounding box center [112, 584] width 137 height 25
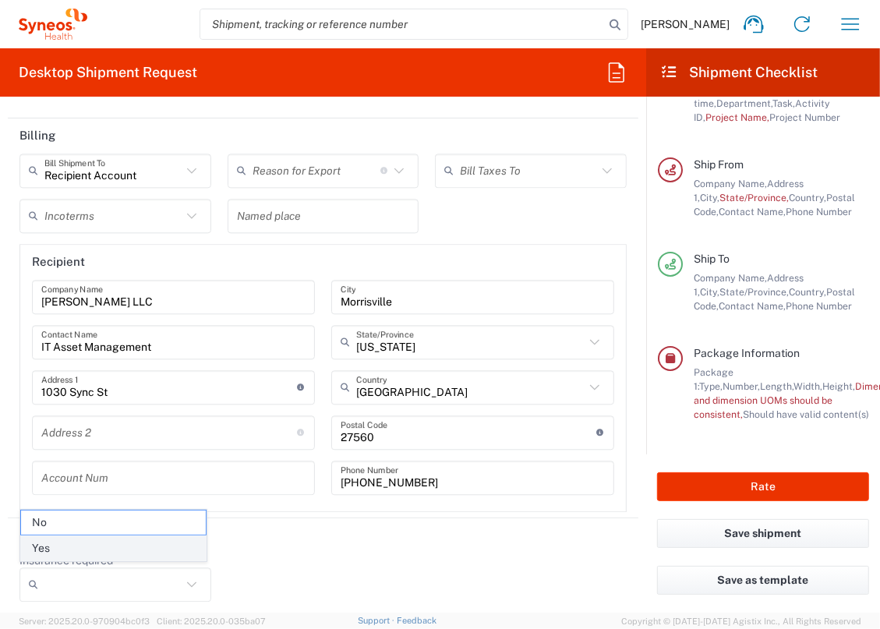
click at [133, 545] on span "Yes" at bounding box center [113, 549] width 185 height 24
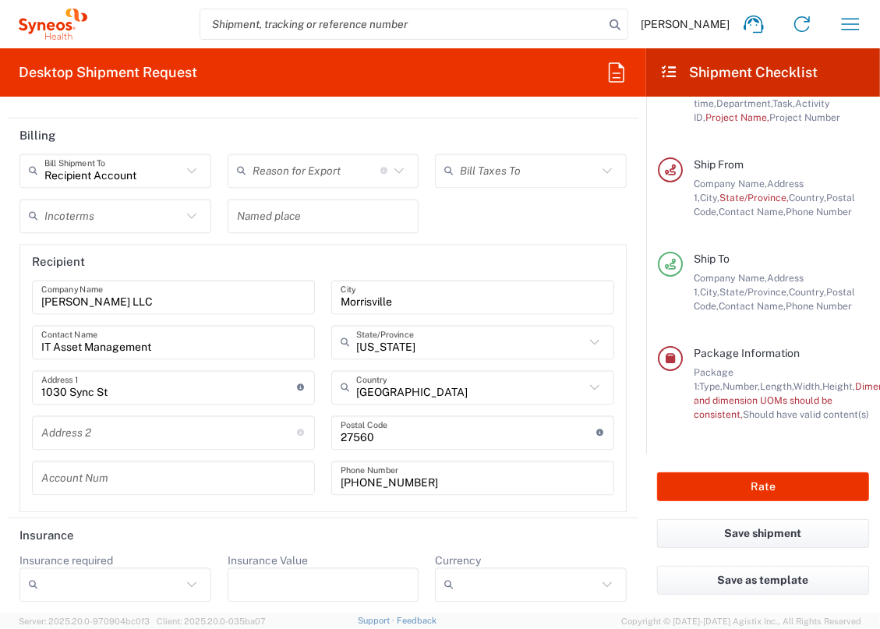
type input "Yes"
click at [286, 576] on input "Insurance Value" at bounding box center [323, 584] width 173 height 25
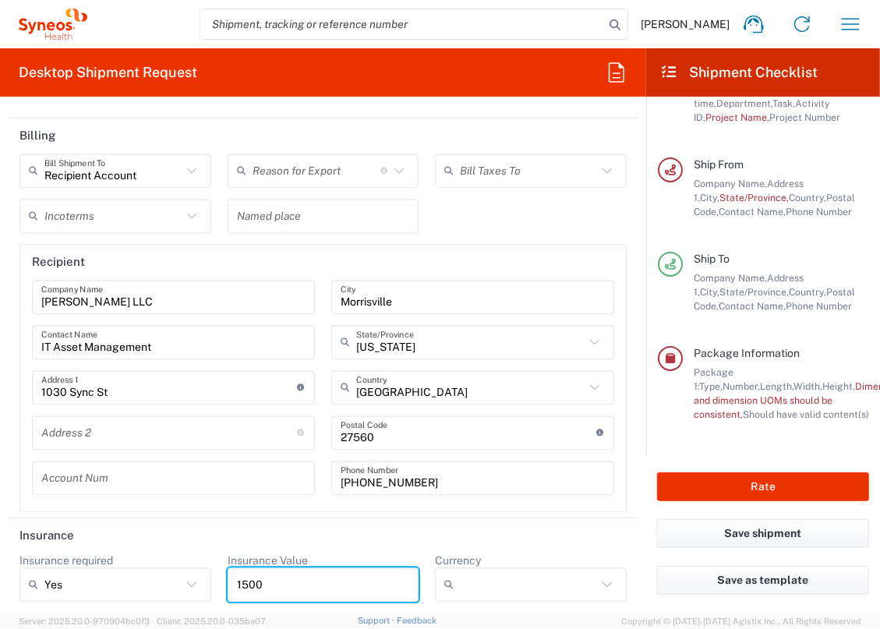
type input "1500"
click at [517, 572] on input "Currency" at bounding box center [528, 584] width 137 height 25
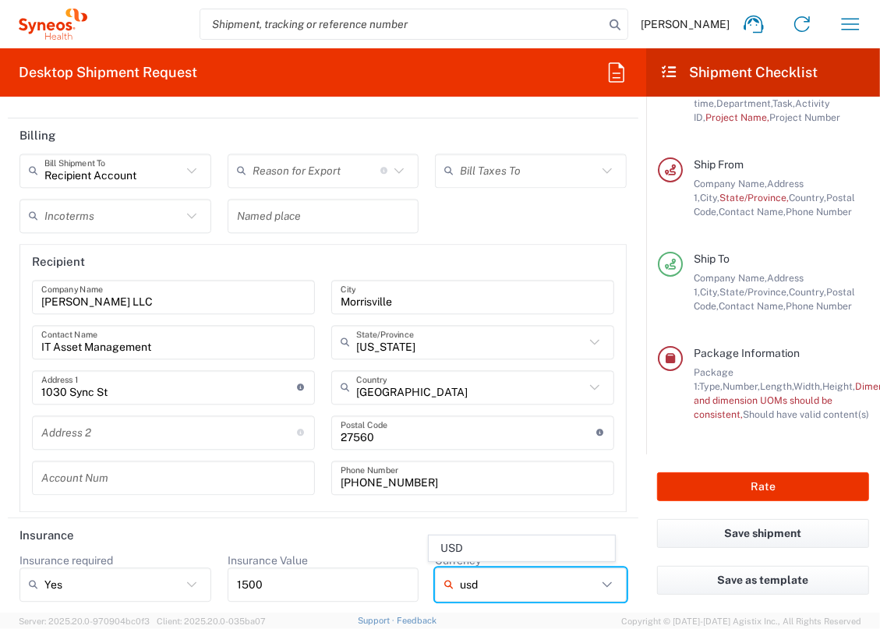
drag, startPoint x: 486, startPoint y: 555, endPoint x: 396, endPoint y: 564, distance: 90.1
click at [486, 554] on span "USD" at bounding box center [522, 549] width 185 height 24
type input "USD"
click at [317, 519] on header "Insurance" at bounding box center [323, 536] width 631 height 35
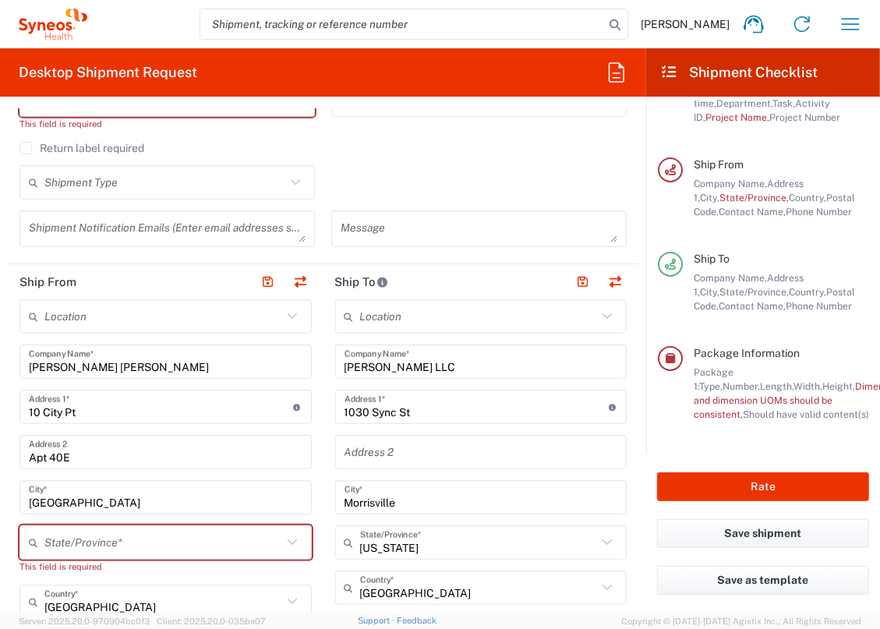
scroll to position [425, 0]
click at [83, 537] on input "text" at bounding box center [163, 542] width 238 height 27
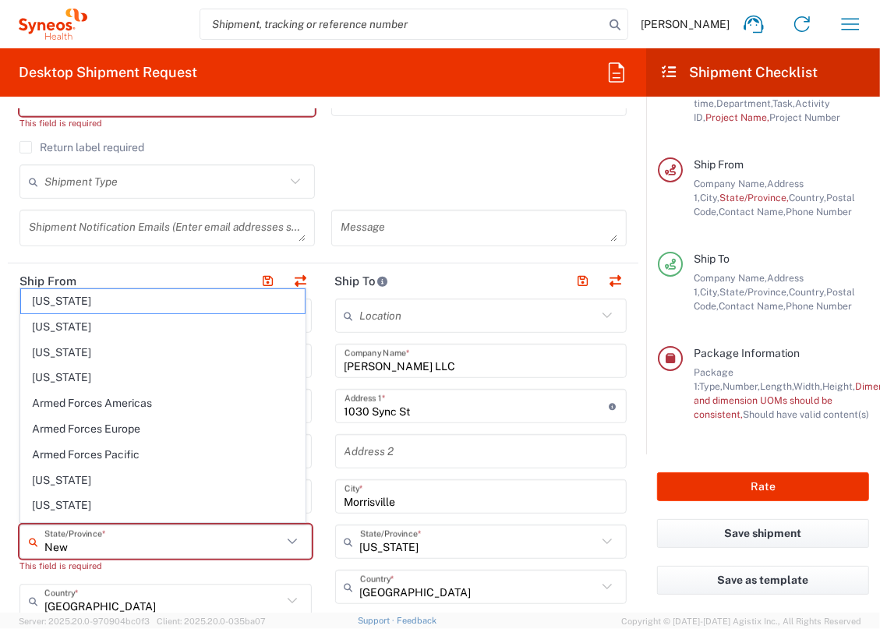
type input "New"
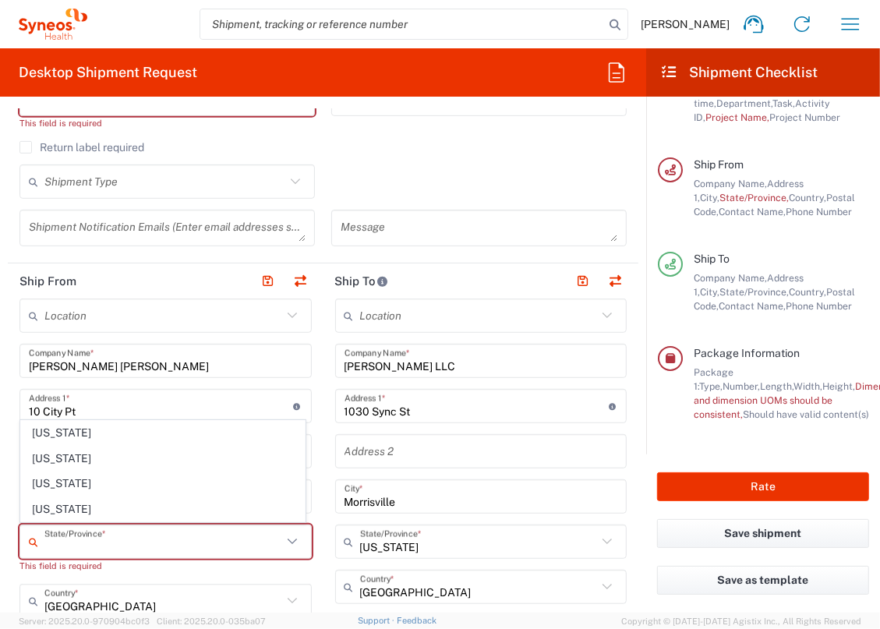
type input "[GEOGRAPHIC_DATA]"
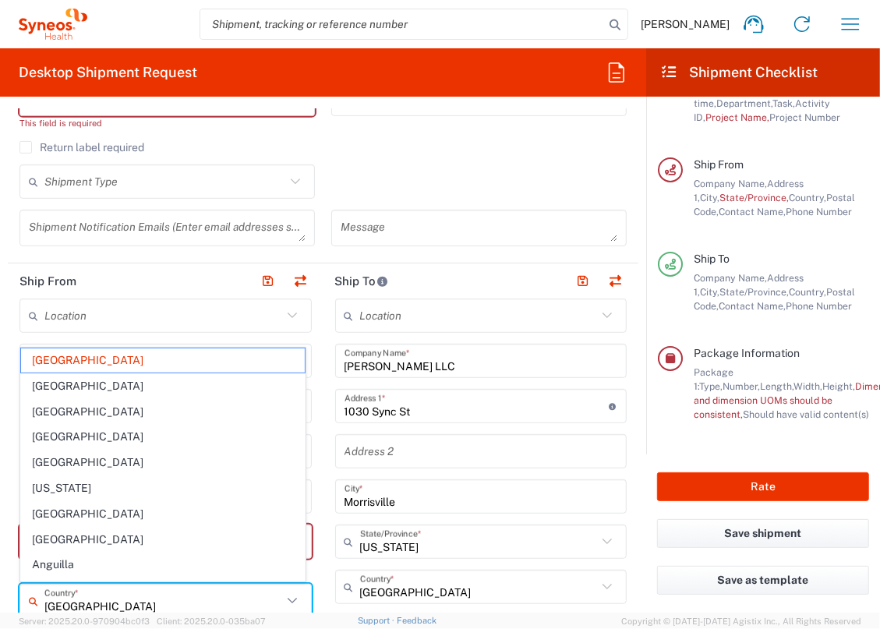
drag, startPoint x: 165, startPoint y: 354, endPoint x: 335, endPoint y: 536, distance: 248.8
click at [165, 353] on span "[GEOGRAPHIC_DATA]" at bounding box center [163, 361] width 284 height 24
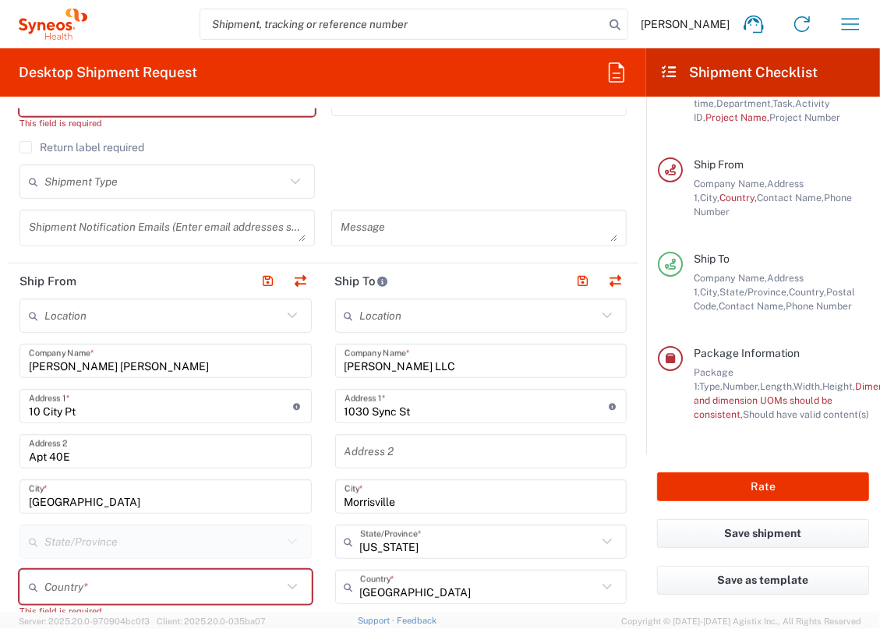
scroll to position [200, 0]
click at [172, 578] on input "text" at bounding box center [163, 587] width 238 height 27
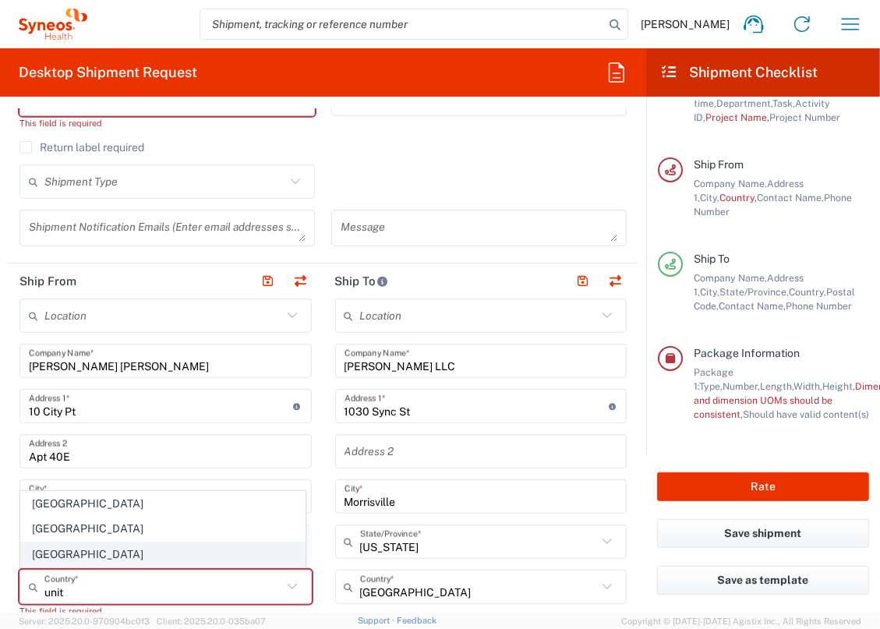
click at [63, 548] on span "[GEOGRAPHIC_DATA]" at bounding box center [163, 555] width 284 height 24
type input "[GEOGRAPHIC_DATA]"
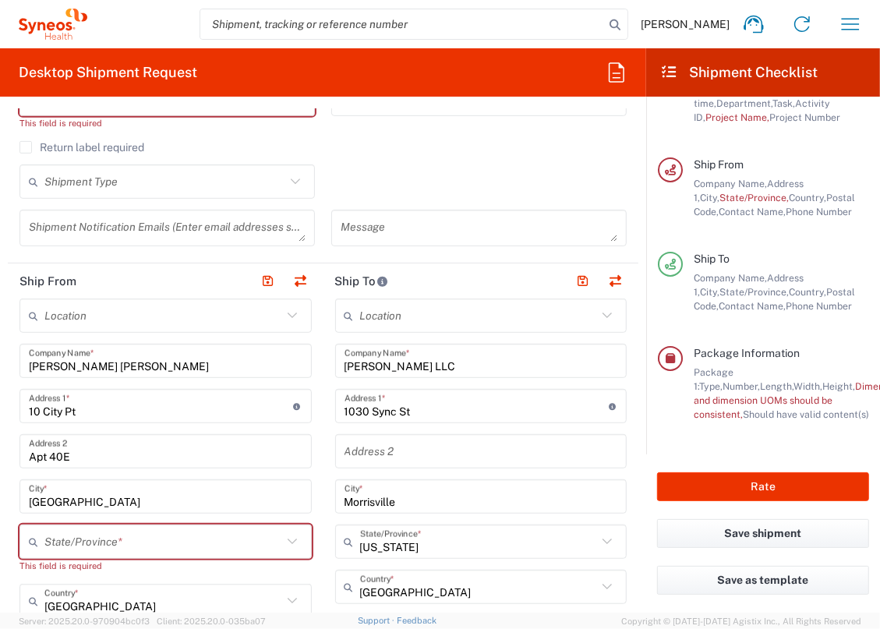
scroll to position [496, 0]
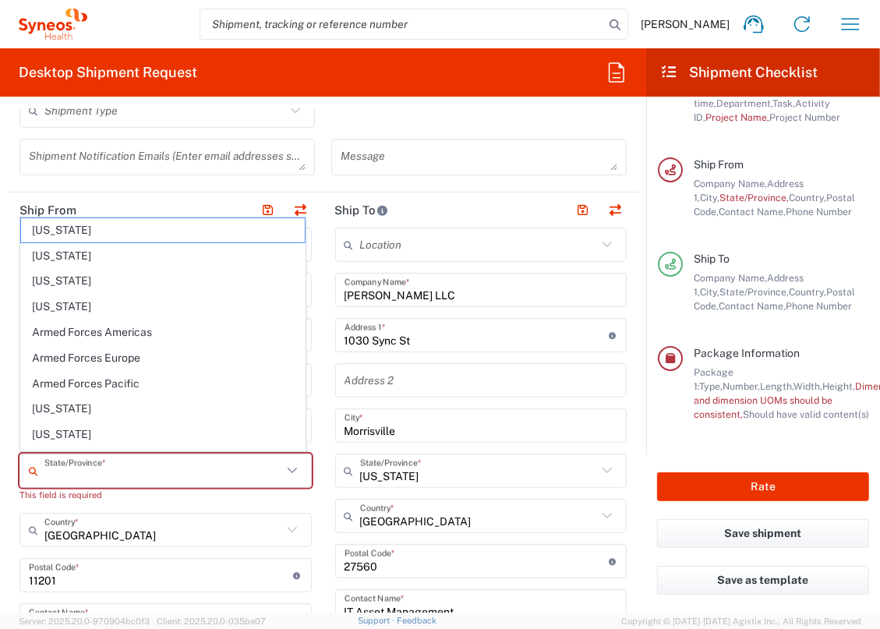
click at [243, 470] on input "text" at bounding box center [163, 471] width 238 height 27
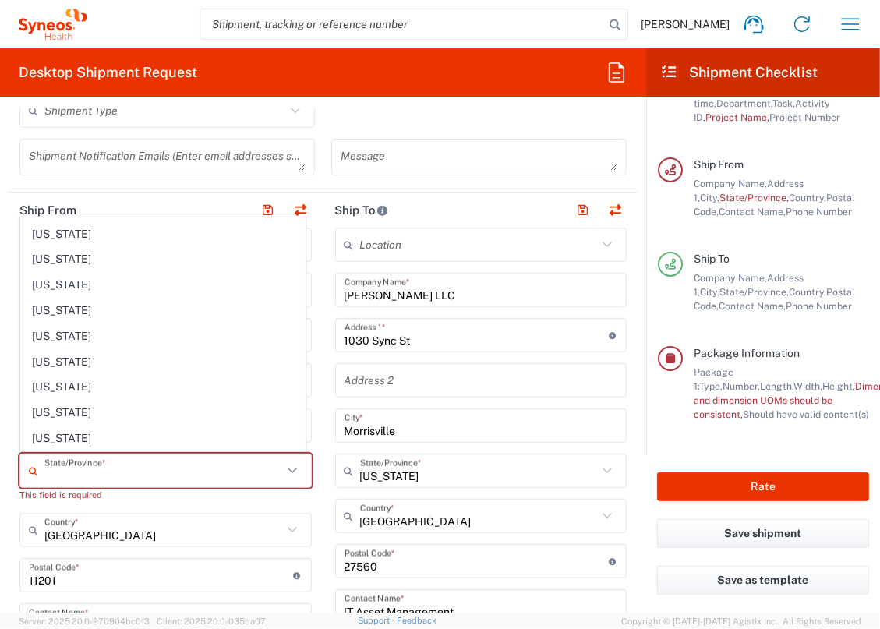
scroll to position [709, 0]
drag, startPoint x: 46, startPoint y: 398, endPoint x: 262, endPoint y: 611, distance: 303.9
click at [46, 405] on span "[US_STATE]" at bounding box center [163, 417] width 284 height 24
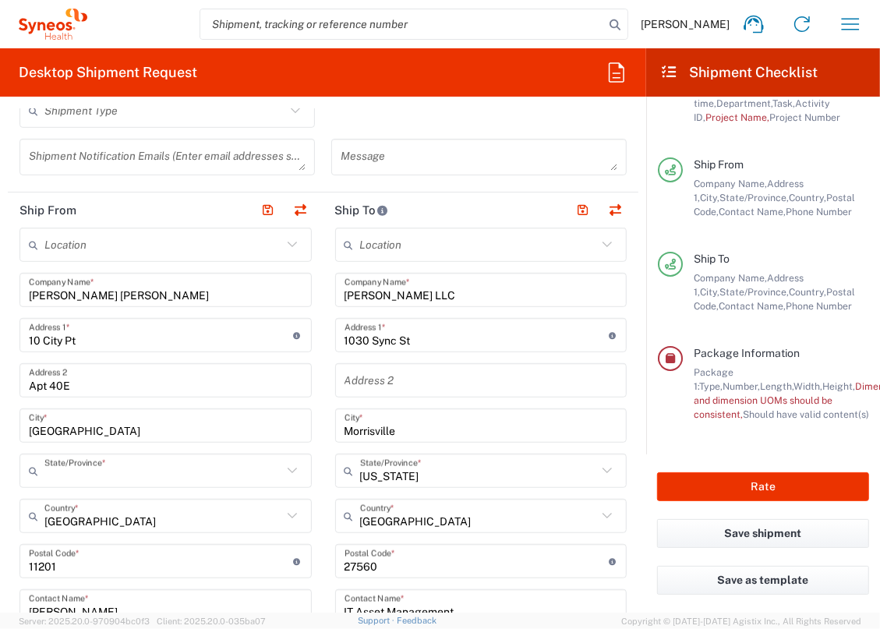
type input "[US_STATE]"
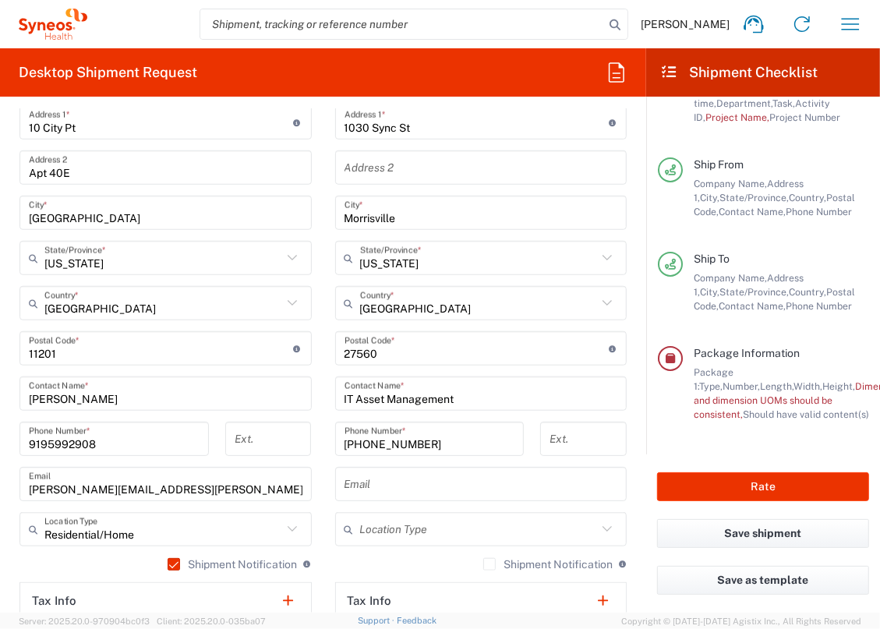
click at [734, 367] on span "Package 1:" at bounding box center [714, 380] width 40 height 26
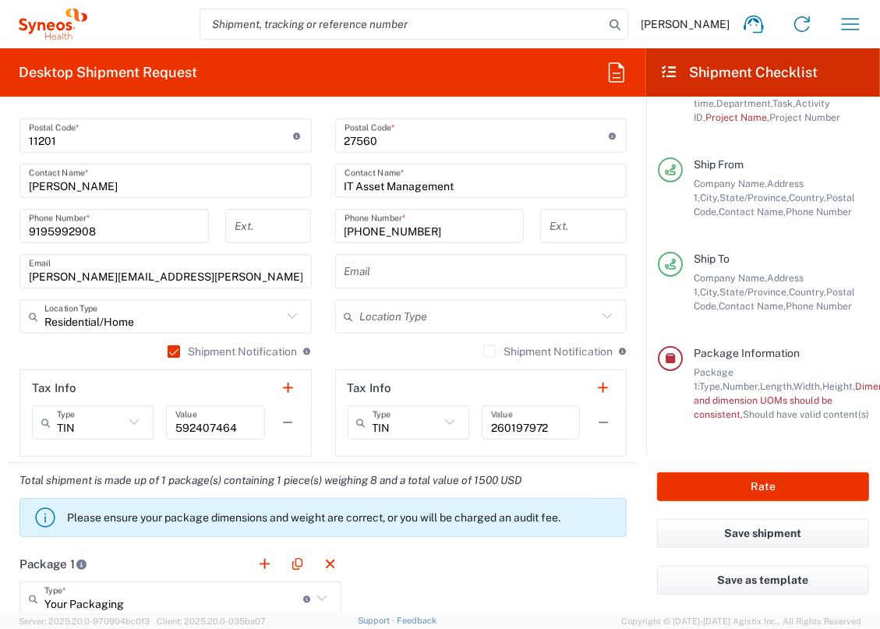
scroll to position [1134, 0]
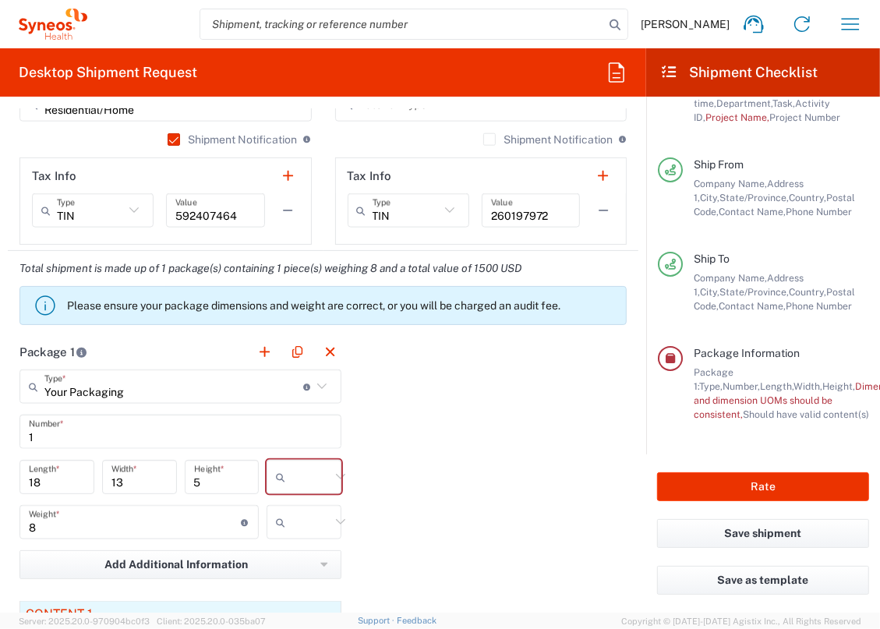
click at [302, 482] on input "text" at bounding box center [311, 477] width 39 height 25
click at [292, 508] on span "in" at bounding box center [302, 508] width 71 height 24
click at [331, 525] on icon at bounding box center [341, 522] width 20 height 20
drag, startPoint x: 312, startPoint y: 576, endPoint x: 491, endPoint y: 504, distance: 193.2
click at [312, 574] on span "lbs" at bounding box center [302, 579] width 71 height 24
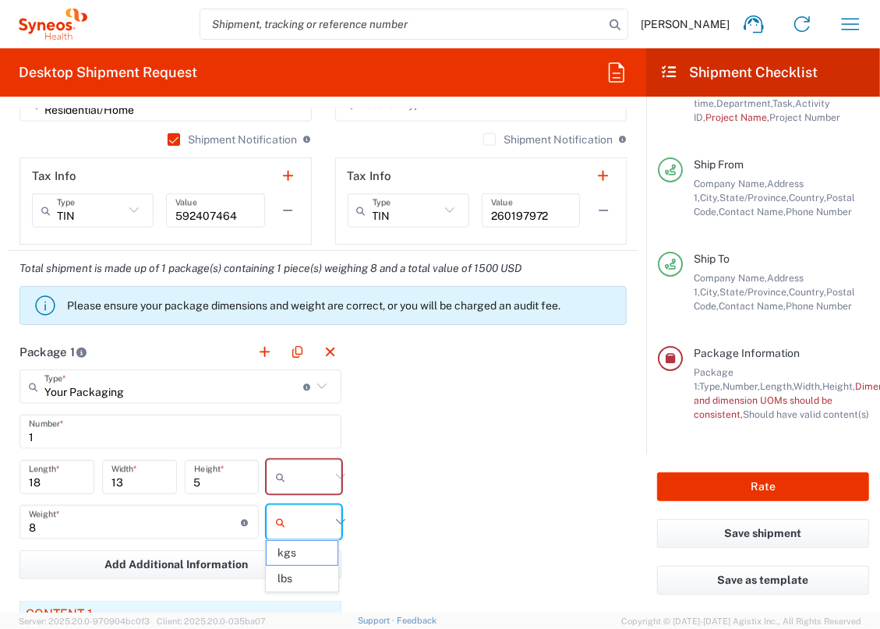
type input "lbs"
drag, startPoint x: 326, startPoint y: 463, endPoint x: 310, endPoint y: 519, distance: 57.7
click at [327, 465] on input "text" at bounding box center [311, 477] width 39 height 25
click at [292, 554] on span "in" at bounding box center [302, 559] width 71 height 24
type input "in"
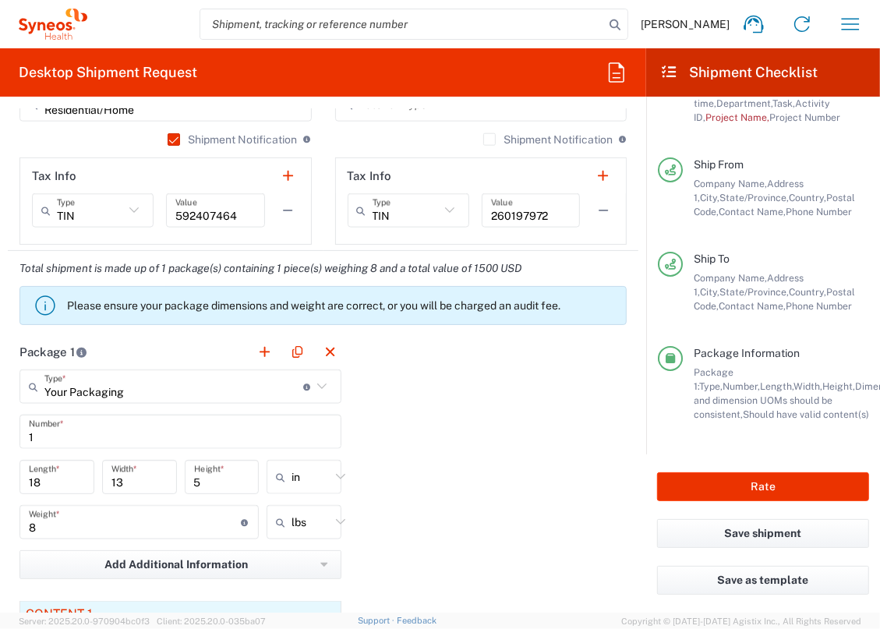
click at [423, 501] on div "Package 1 Your Packaging Type * Material used to package goods Large Box Envelo…" at bounding box center [323, 552] width 631 height 434
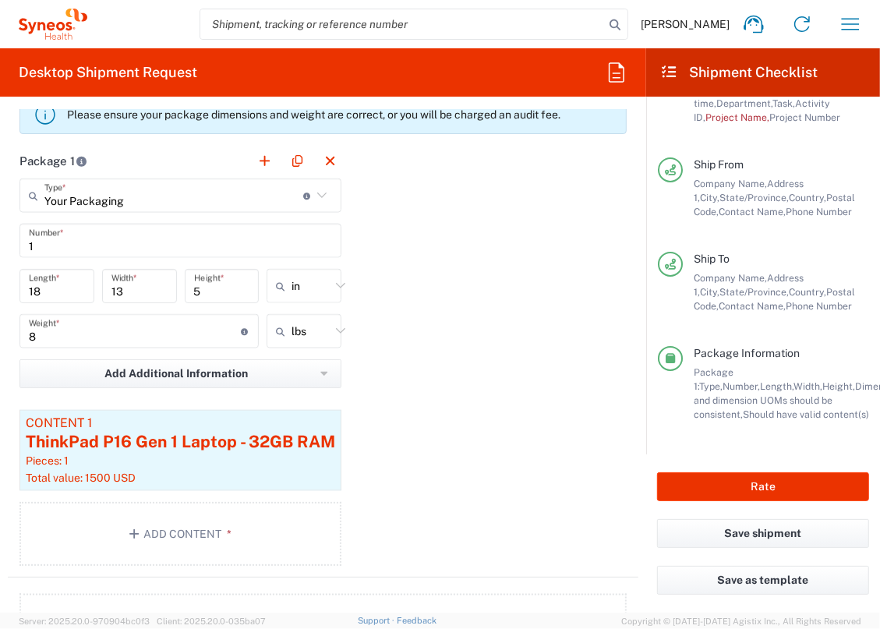
scroll to position [1347, 0]
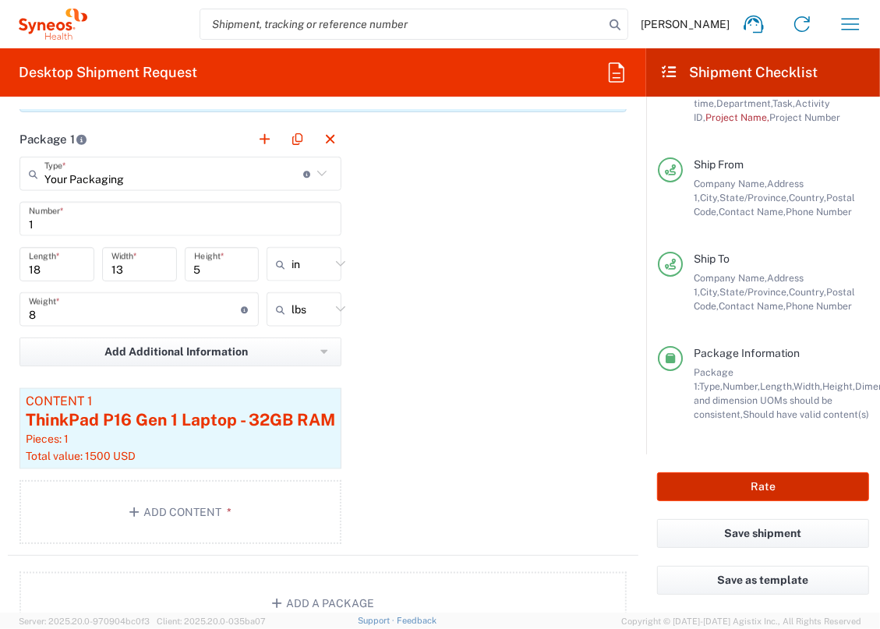
click at [772, 491] on button "Rate" at bounding box center [763, 487] width 212 height 29
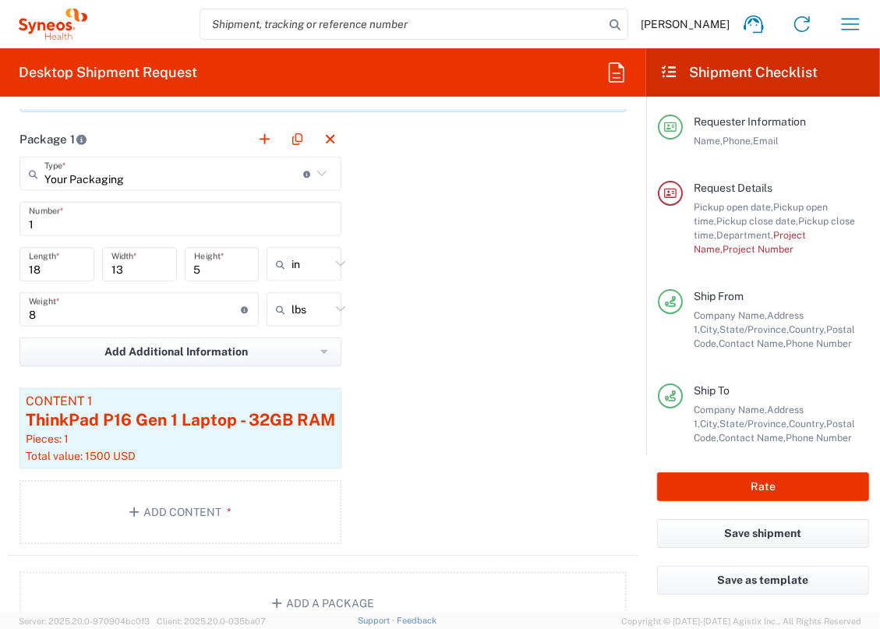
click at [801, 251] on span "Project Name," at bounding box center [750, 242] width 112 height 26
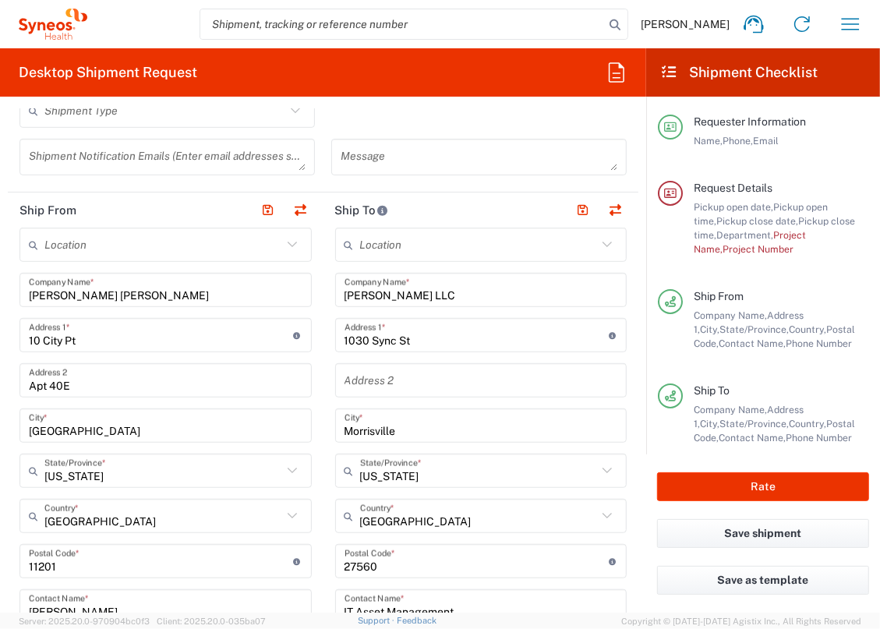
scroll to position [141, 0]
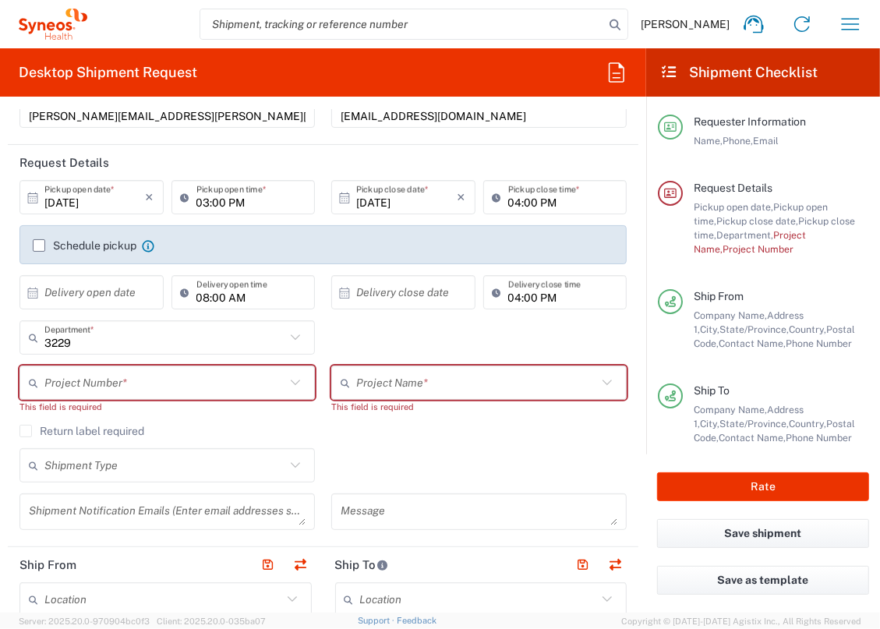
click at [286, 361] on div "3229 Department * 3229 3000 3100 3109 3110 3111 3112 3125 3130 3135 3136 3150 3…" at bounding box center [168, 343] width 312 height 45
click at [279, 373] on input "text" at bounding box center [164, 383] width 241 height 27
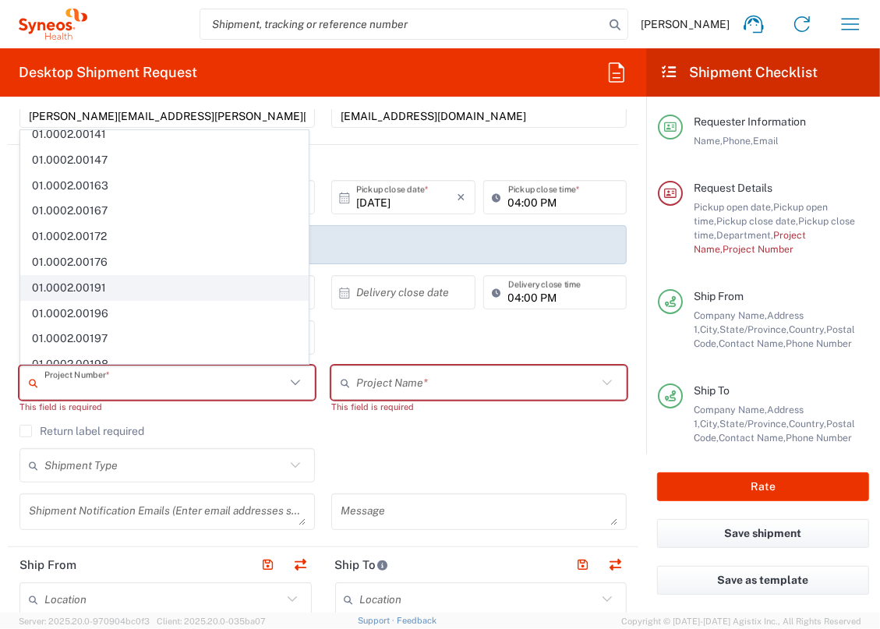
scroll to position [0, 0]
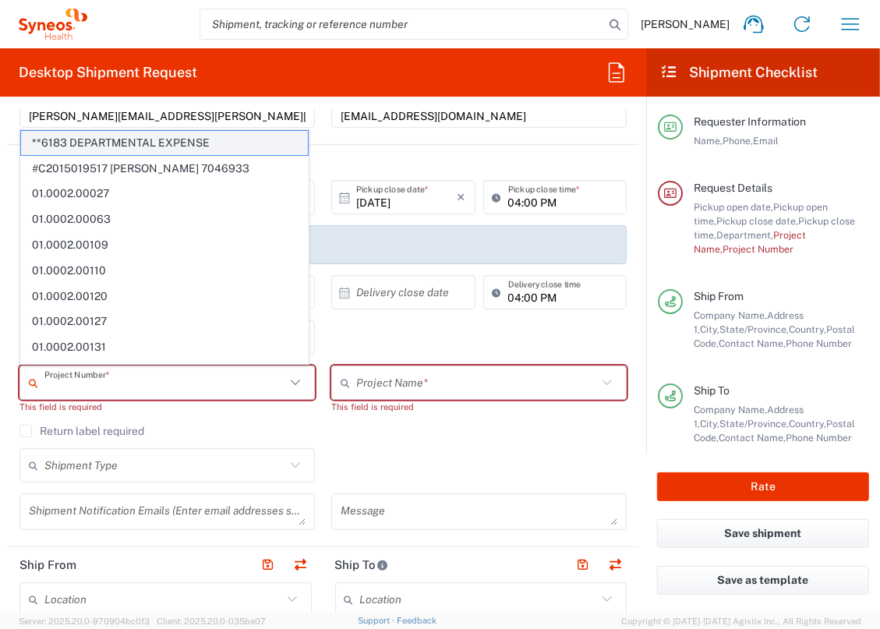
click at [232, 147] on span "**6183 DEPARTMENTAL EXPENSE" at bounding box center [164, 143] width 287 height 24
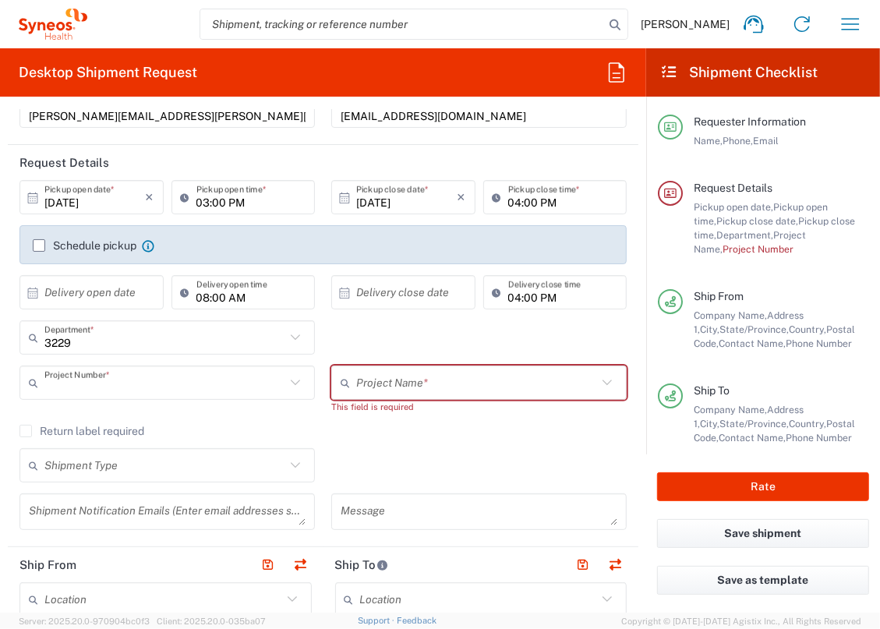
type input "**6183 DEPARTMENTAL EXPENSE"
drag, startPoint x: 411, startPoint y: 387, endPoint x: 446, endPoint y: 308, distance: 86.2
click at [412, 386] on input "text" at bounding box center [476, 383] width 241 height 27
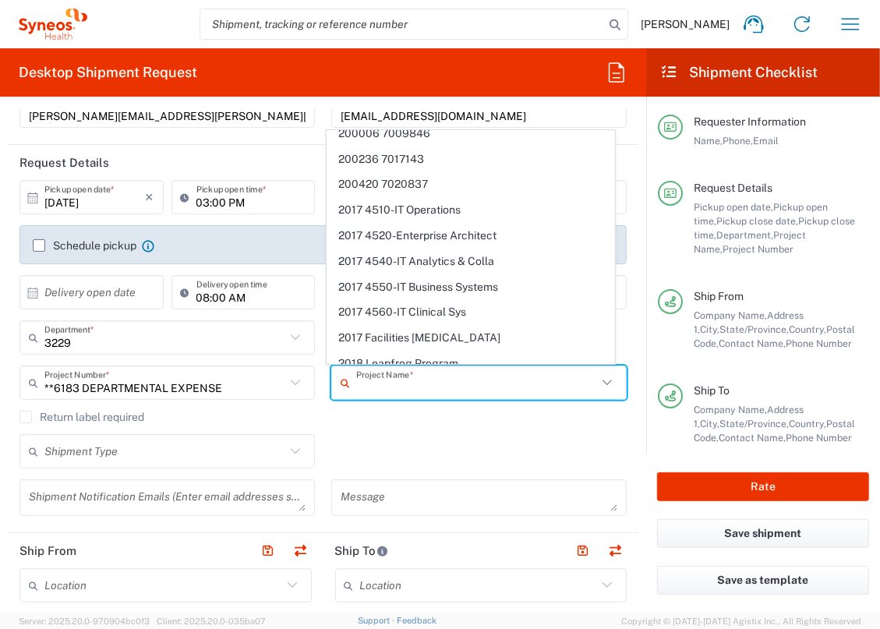
scroll to position [901, 0]
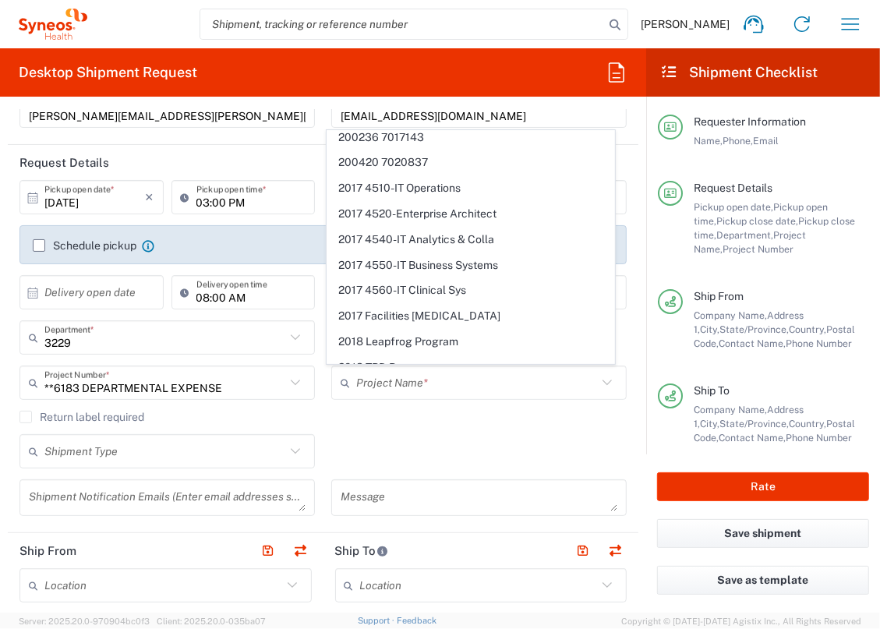
click at [492, 450] on div "Shipment Type Batch Regular" at bounding box center [324, 456] width 624 height 45
type input "6183"
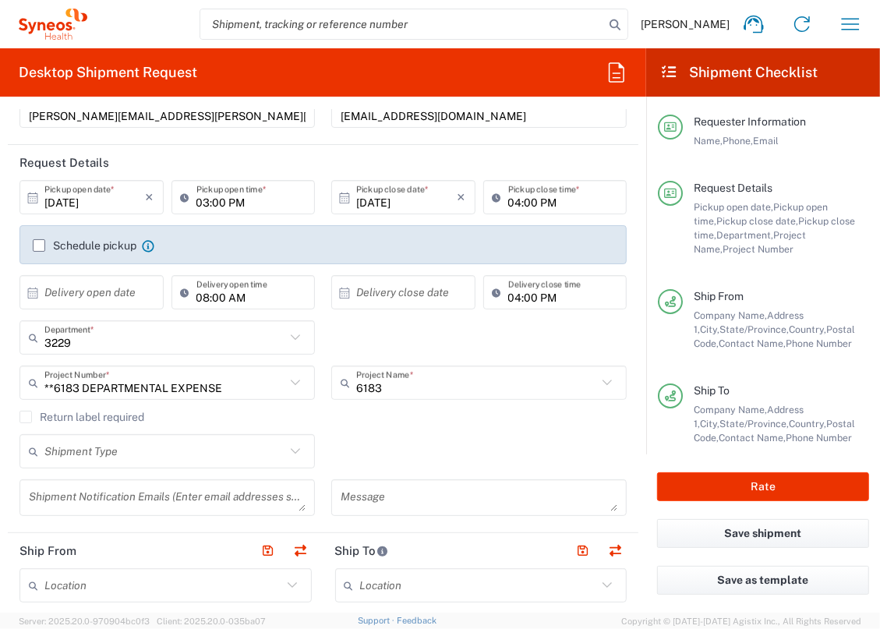
click at [501, 437] on div "Shipment Type Batch Regular" at bounding box center [324, 456] width 624 height 45
click at [740, 493] on button "Rate" at bounding box center [763, 487] width 212 height 29
type input "**6183 DEPARTMENTAL EXPENSE"
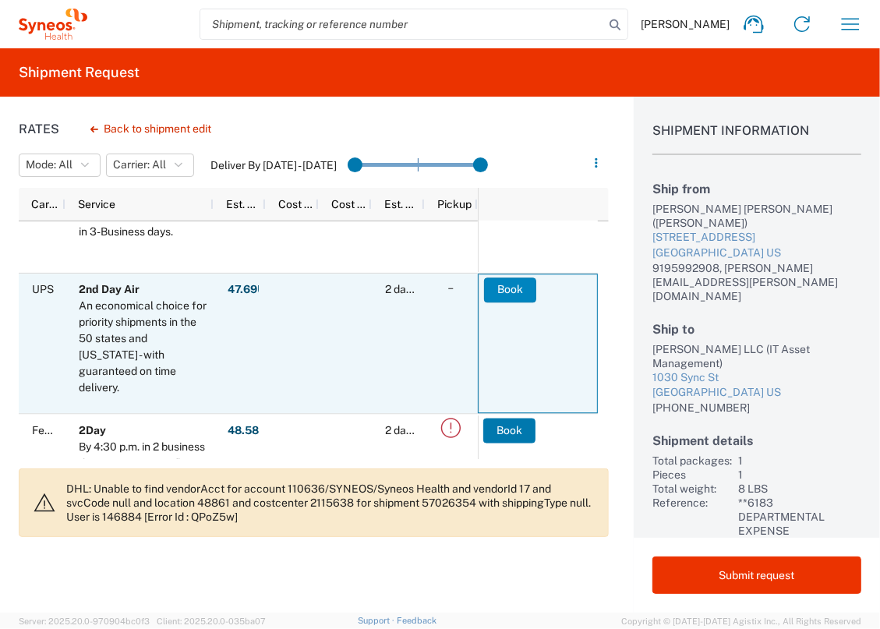
click at [506, 294] on button "Book" at bounding box center [510, 290] width 52 height 25
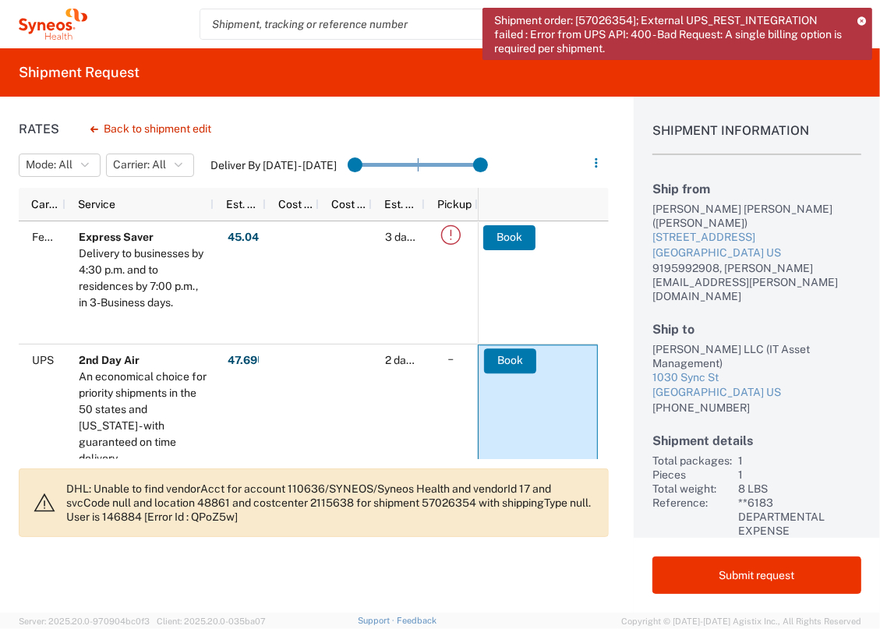
click at [865, 19] on icon at bounding box center [862, 20] width 9 height 9
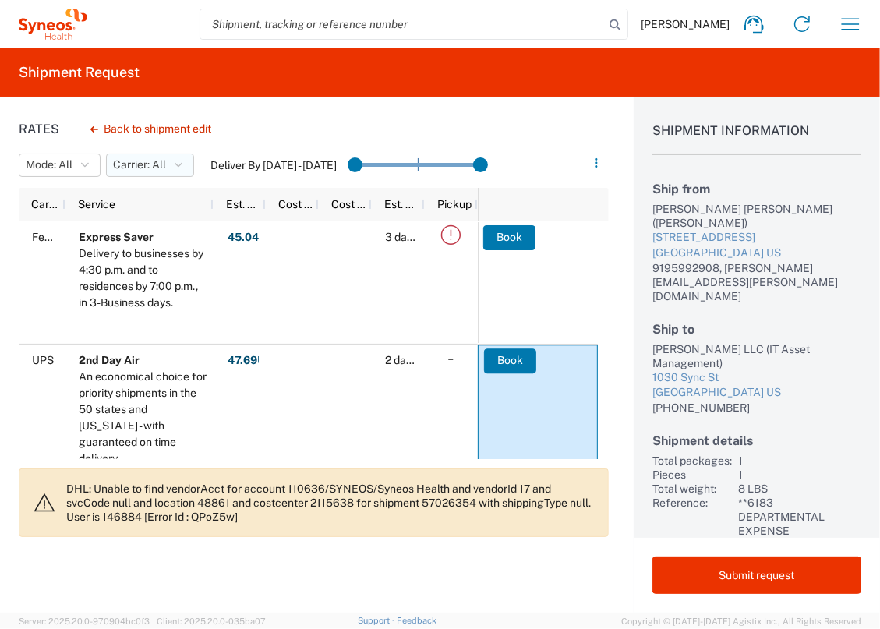
click at [182, 169] on icon "button" at bounding box center [179, 165] width 8 height 11
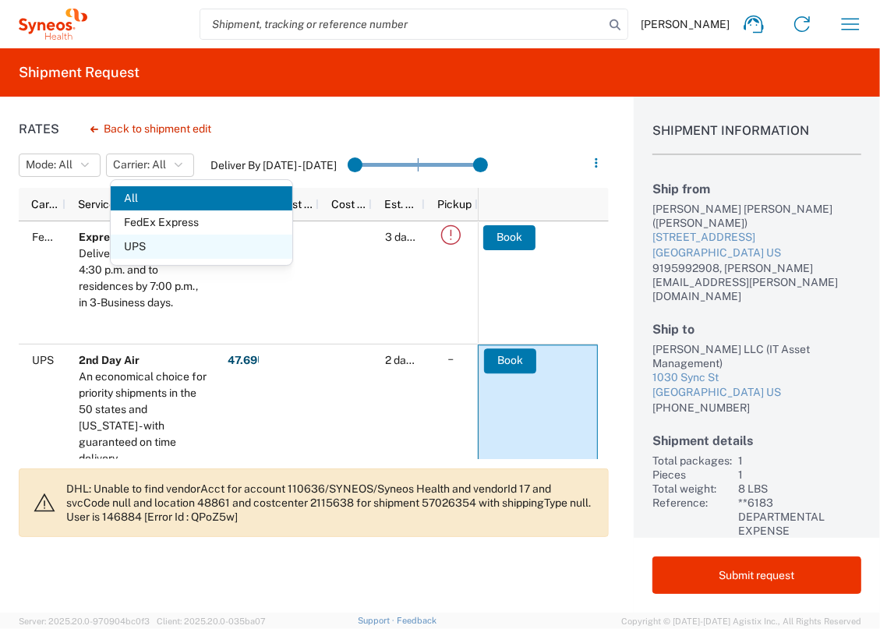
click at [177, 242] on span "UPS" at bounding box center [202, 247] width 182 height 24
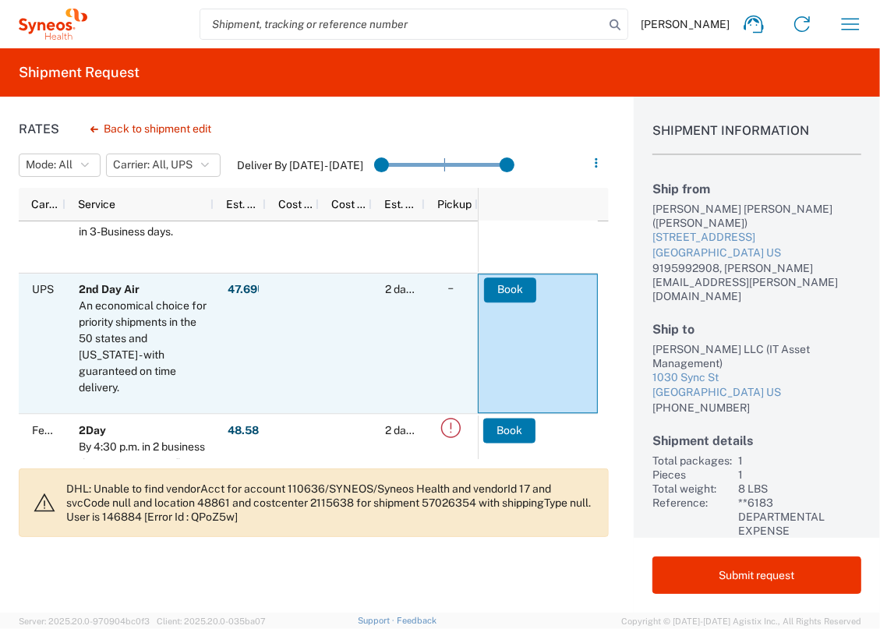
scroll to position [213, 0]
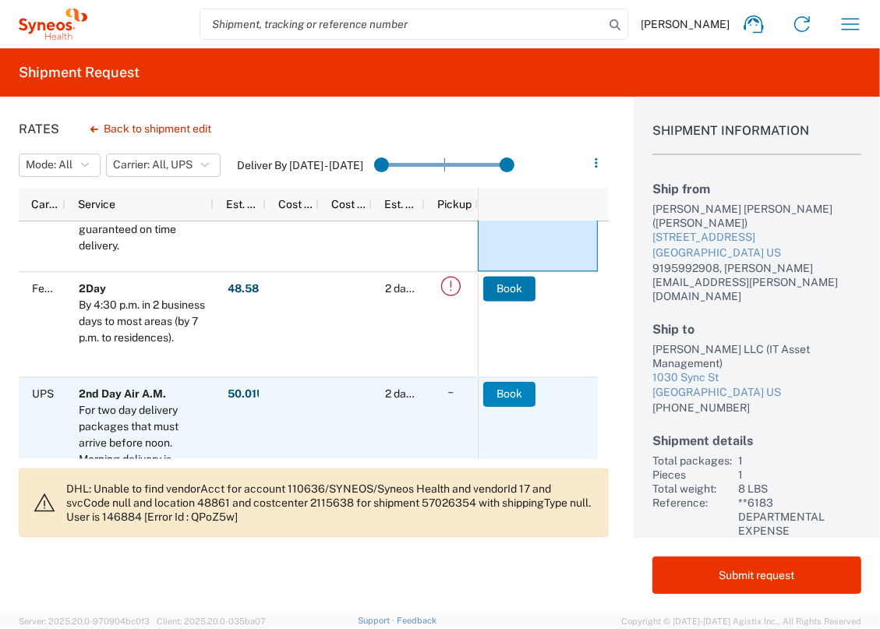
click at [523, 393] on button "Book" at bounding box center [510, 393] width 52 height 25
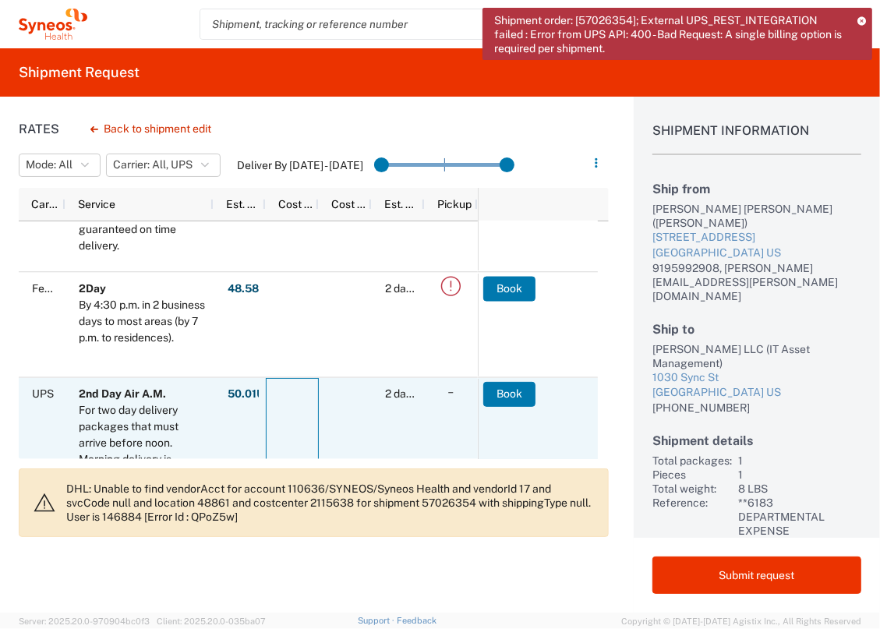
click at [302, 399] on div at bounding box center [292, 474] width 53 height 193
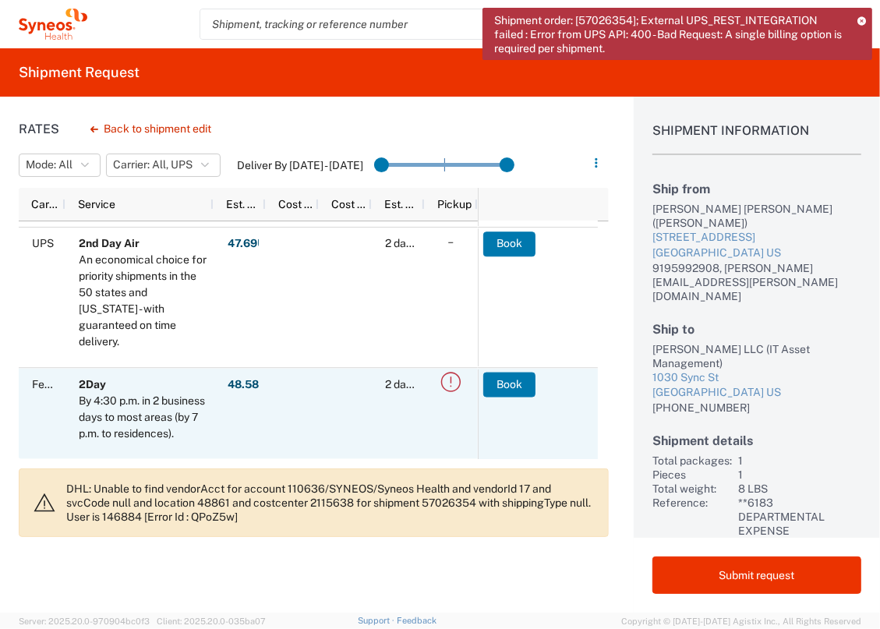
scroll to position [0, 0]
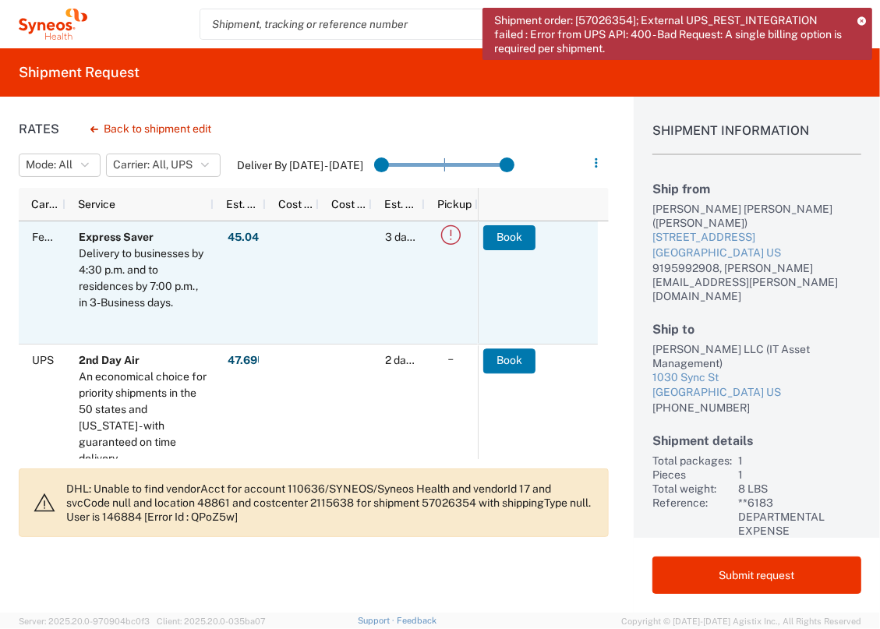
click at [264, 296] on div "45.04 USD FEE_TYPES.SIGNATURE_OPTION: 8.65 Fuel: 2.48 FEE_TYPES.INSURED_VALUE: …" at bounding box center [240, 282] width 52 height 122
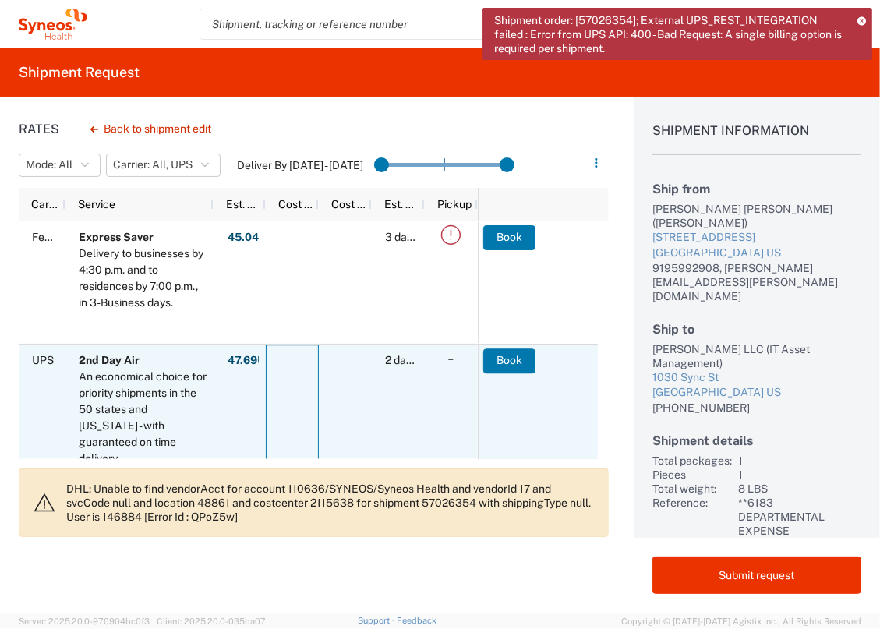
click at [279, 435] on div at bounding box center [292, 415] width 53 height 140
click at [40, 360] on span "UPS" at bounding box center [43, 360] width 22 height 12
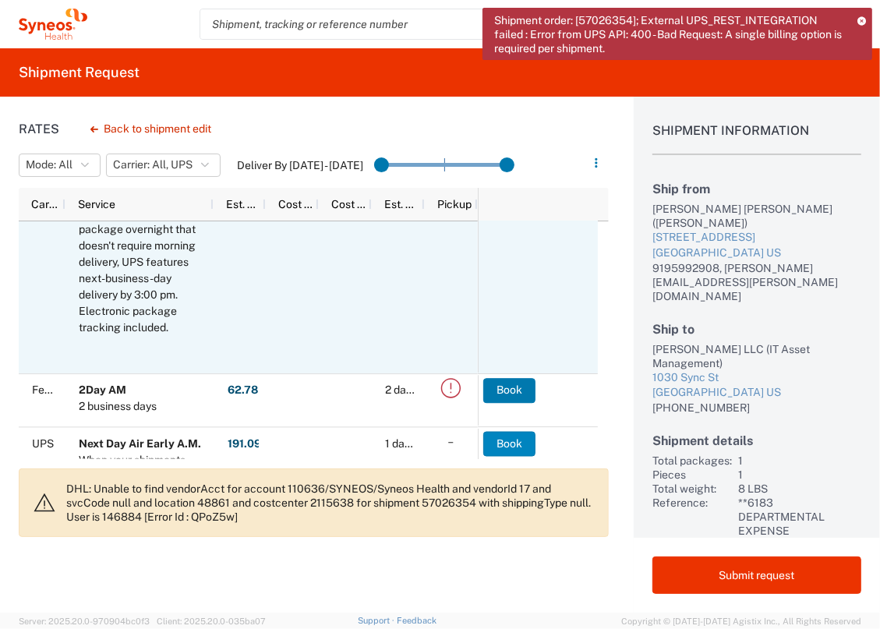
scroll to position [1117, 0]
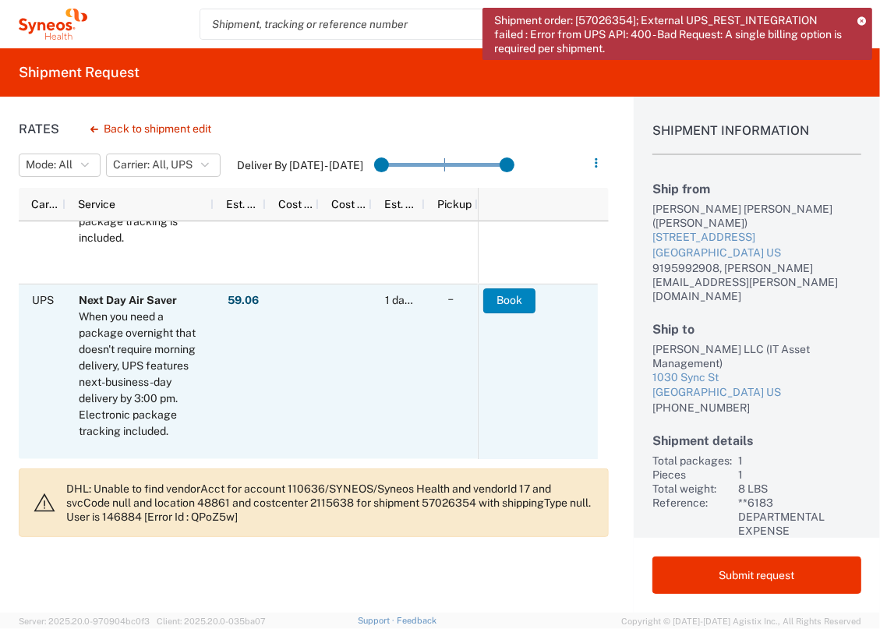
click at [505, 290] on button "Book" at bounding box center [510, 301] width 52 height 25
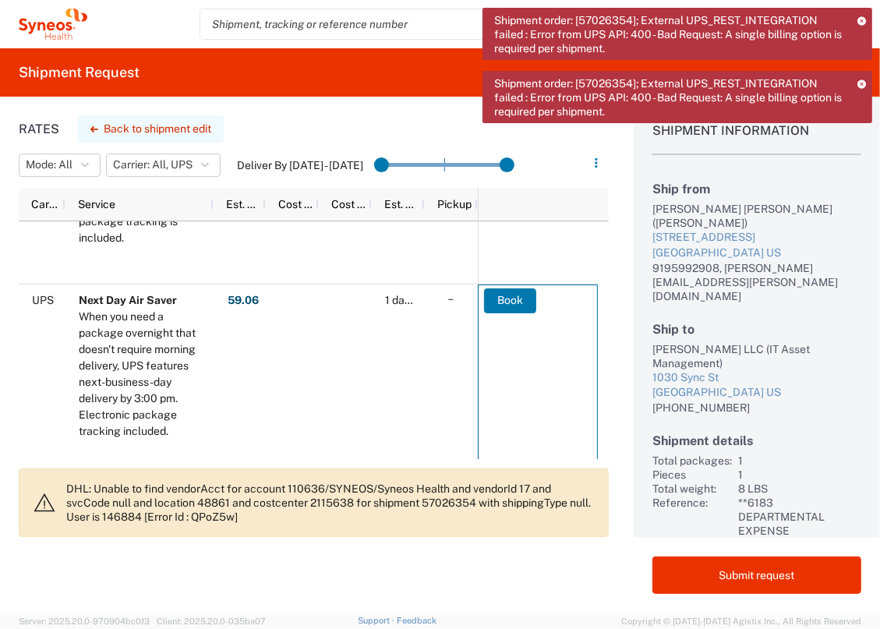
click at [168, 133] on button "Back to shipment edit" at bounding box center [151, 128] width 146 height 27
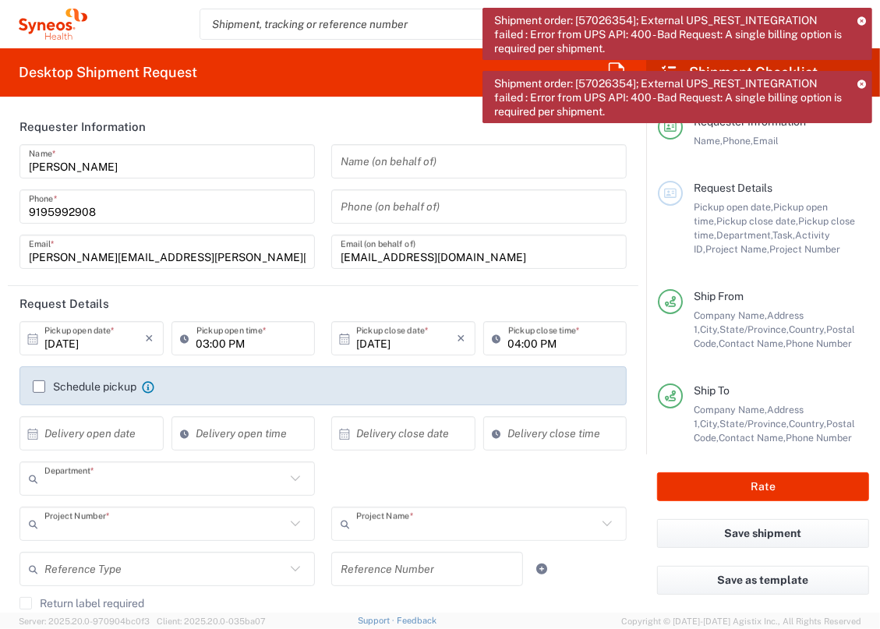
type input "3229"
type input "**6183 DEPARTMENTAL EXPENSE"
type input "6183"
type input "[US_STATE]"
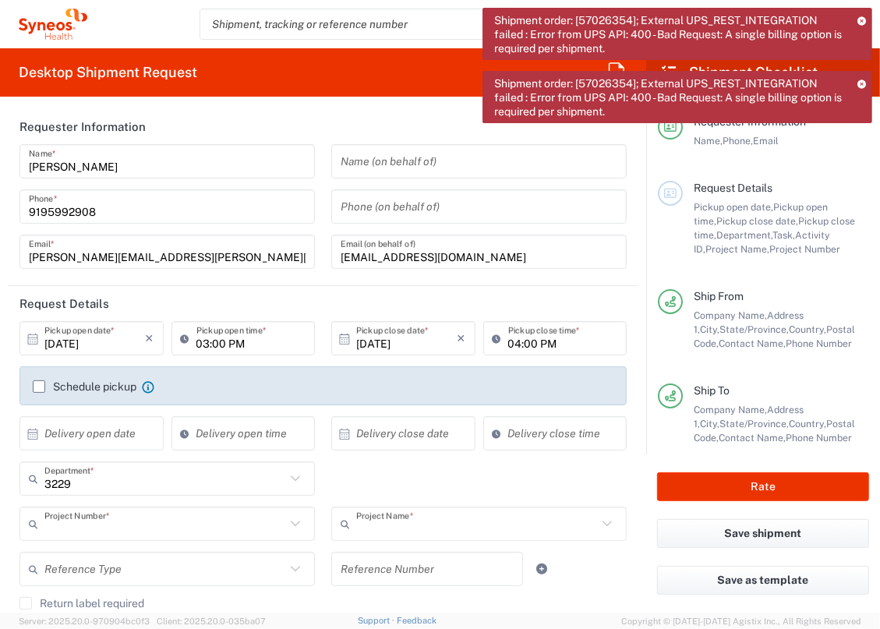
type input "Your Packaging"
type input "[US_STATE]"
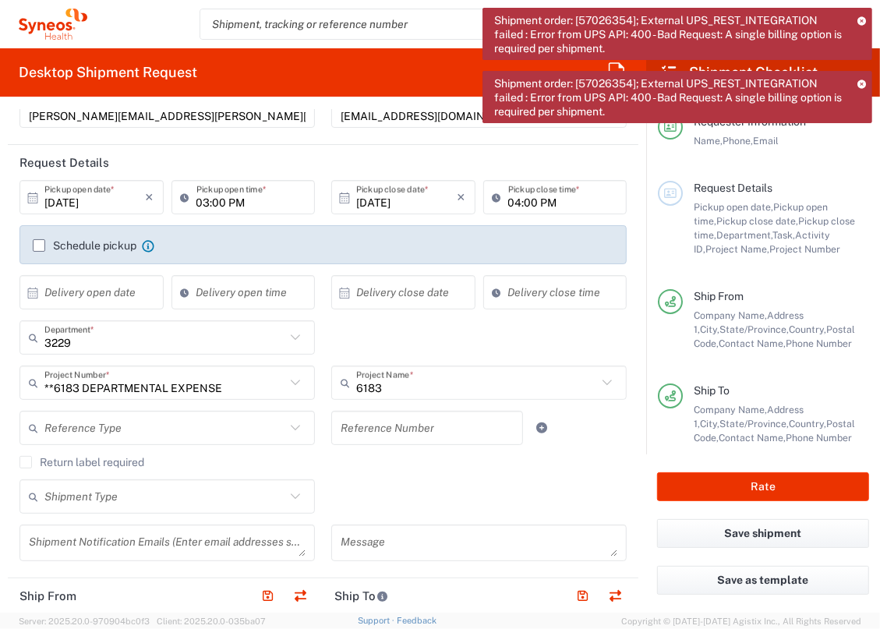
click at [783, 255] on span "Project Number" at bounding box center [805, 249] width 71 height 12
click at [34, 461] on label "Return label required" at bounding box center [81, 462] width 125 height 12
click at [26, 462] on input "Return label required" at bounding box center [26, 462] width 0 height 0
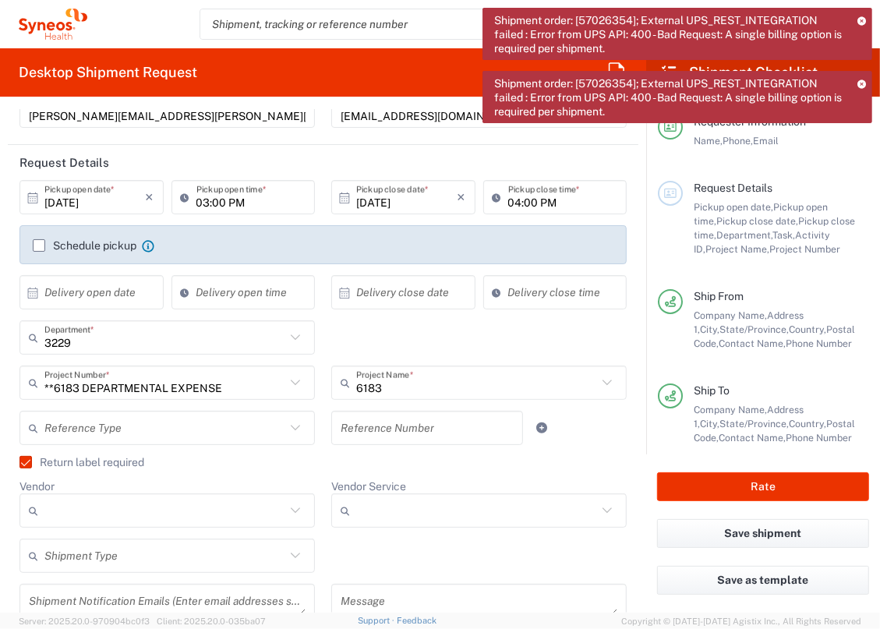
click at [24, 466] on label "Return label required" at bounding box center [81, 462] width 125 height 12
click at [19, 462] on input "Return label required" at bounding box center [19, 462] width 0 height 0
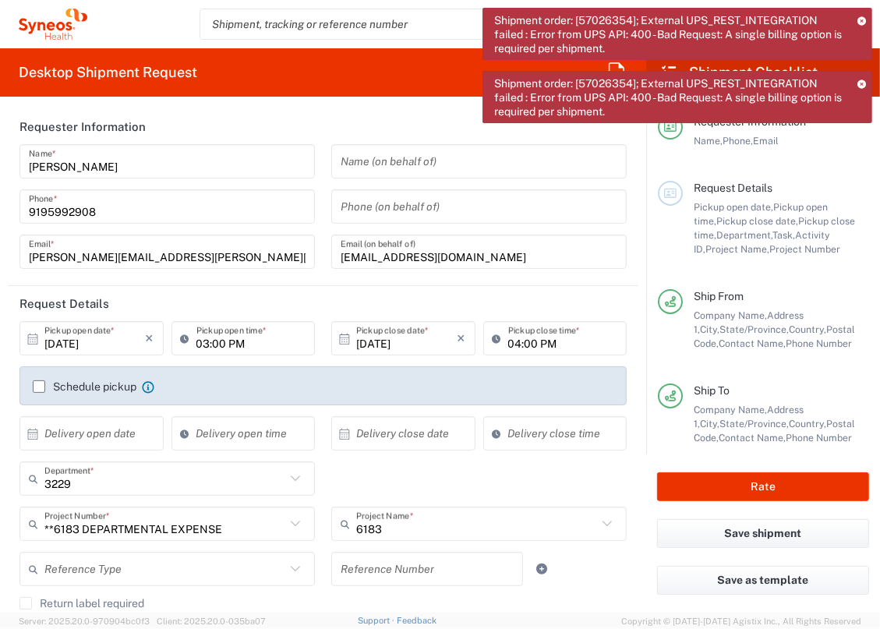
click at [41, 391] on label "Schedule pickup" at bounding box center [85, 387] width 104 height 12
click at [39, 387] on input "Schedule pickup" at bounding box center [39, 387] width 0 height 0
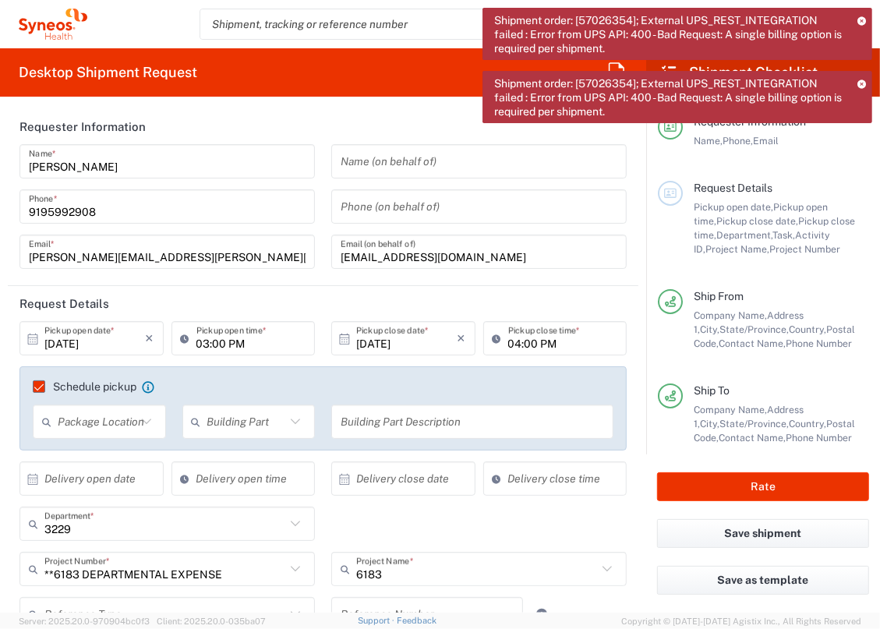
click at [41, 392] on label "Schedule pickup" at bounding box center [85, 387] width 104 height 12
click at [32, 387] on input "Schedule pickup" at bounding box center [32, 387] width 0 height 0
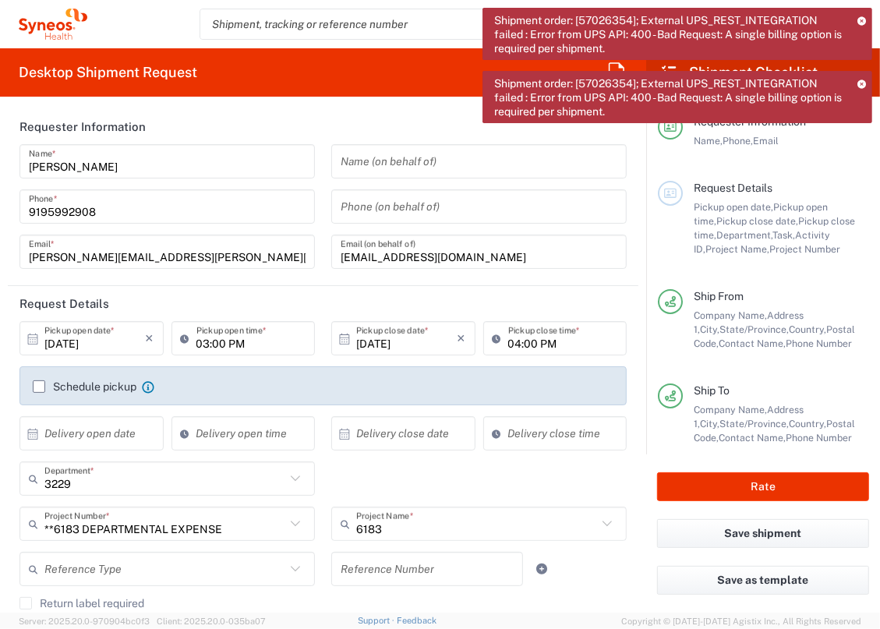
click at [58, 438] on input "text" at bounding box center [94, 433] width 101 height 27
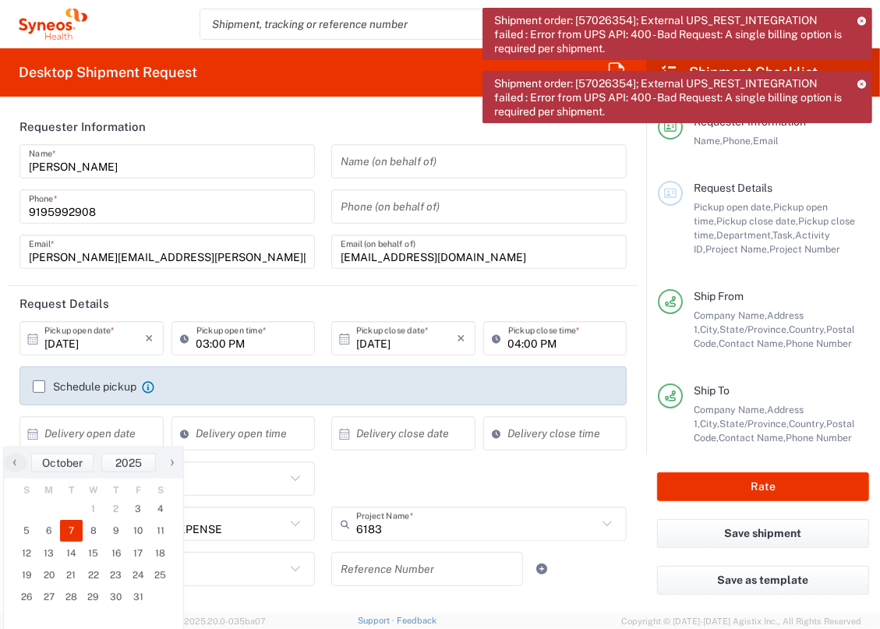
click at [78, 531] on span "7" at bounding box center [71, 531] width 23 height 22
type input "[DATE]"
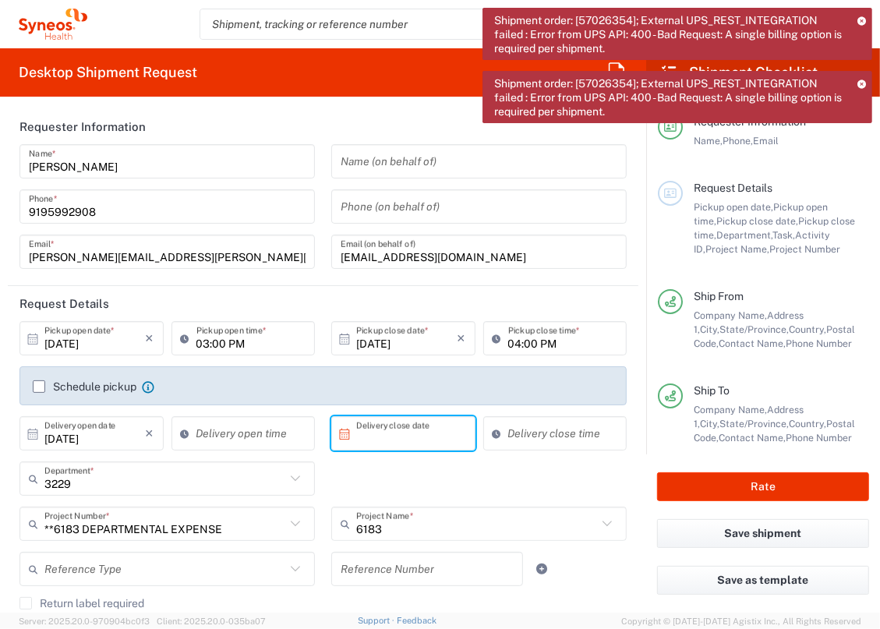
click at [369, 438] on input "text" at bounding box center [406, 433] width 101 height 27
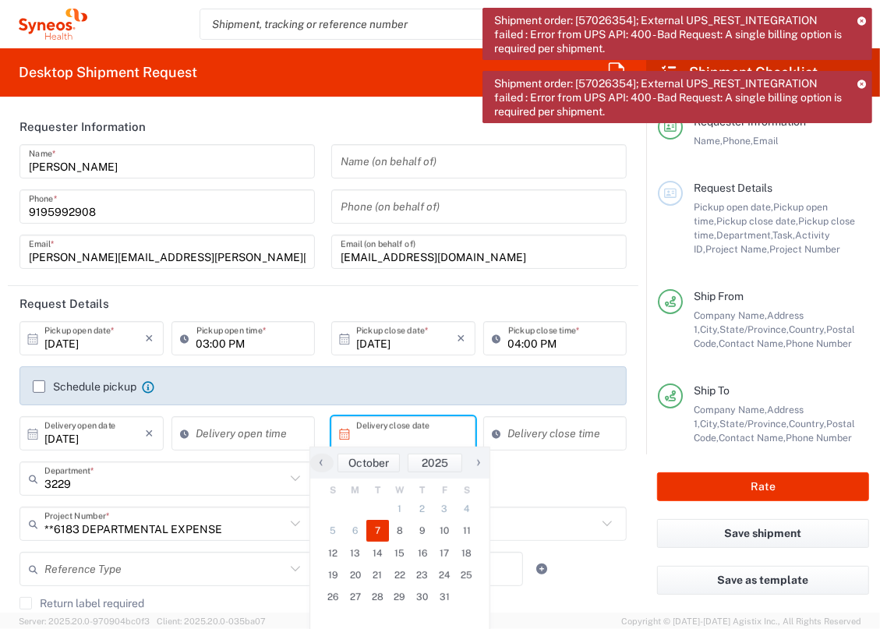
click at [381, 523] on span "7" at bounding box center [378, 531] width 23 height 22
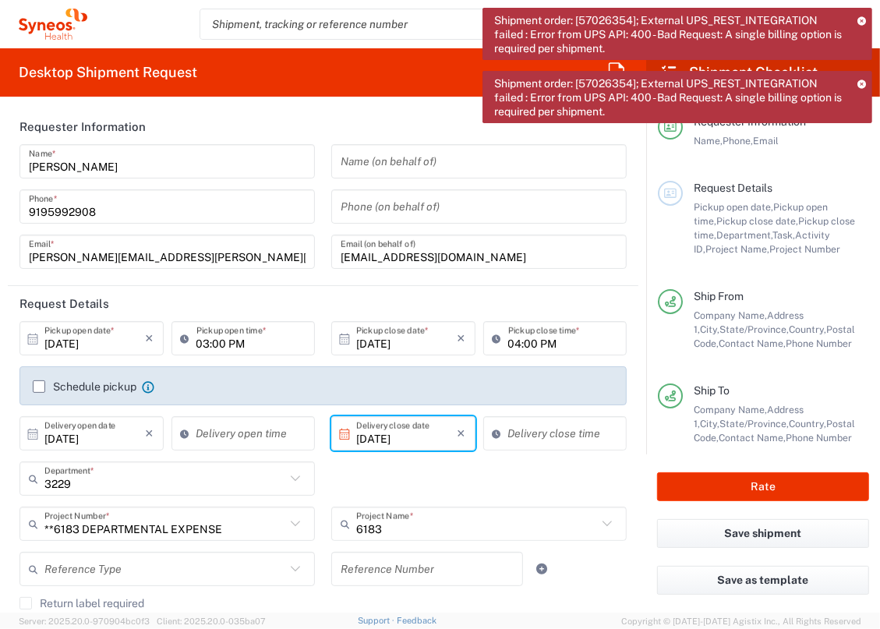
click at [413, 437] on input "[DATE]" at bounding box center [406, 433] width 101 height 27
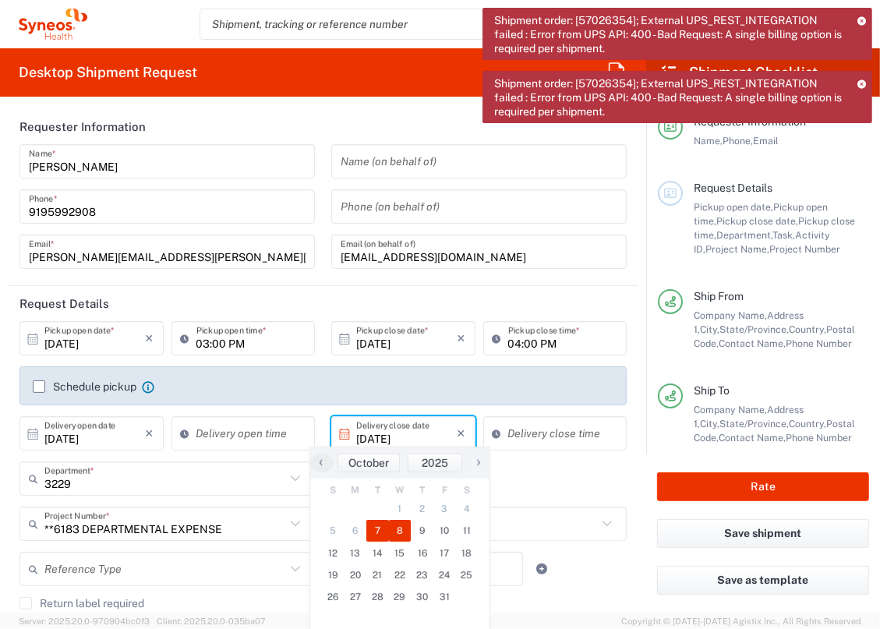
click at [402, 530] on span "8" at bounding box center [400, 531] width 23 height 22
type input "[DATE]"
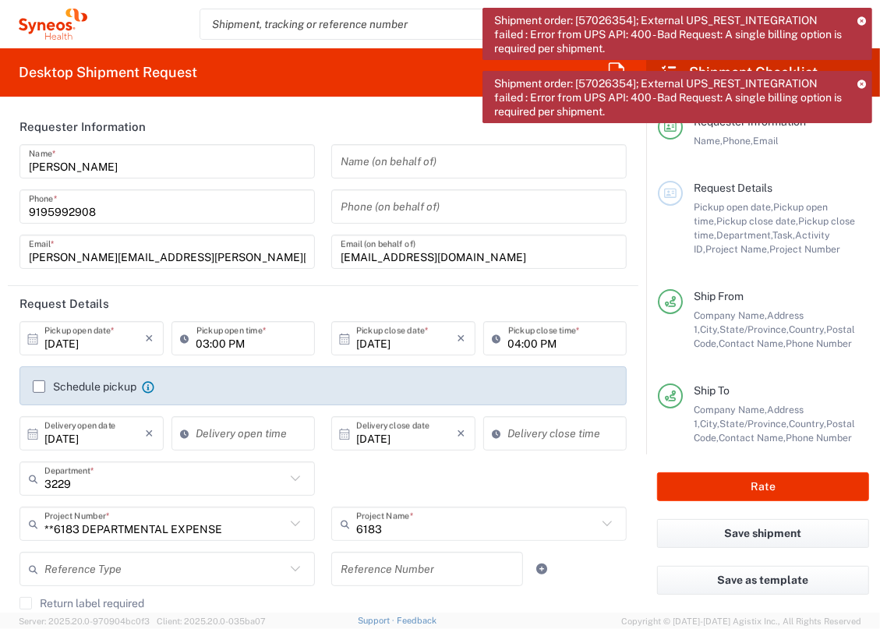
click at [425, 480] on div "3229 Department * 3229 3000 3100 3109 3110 3111 3112 3125 3130 3135 3136 3150 3…" at bounding box center [324, 484] width 624 height 45
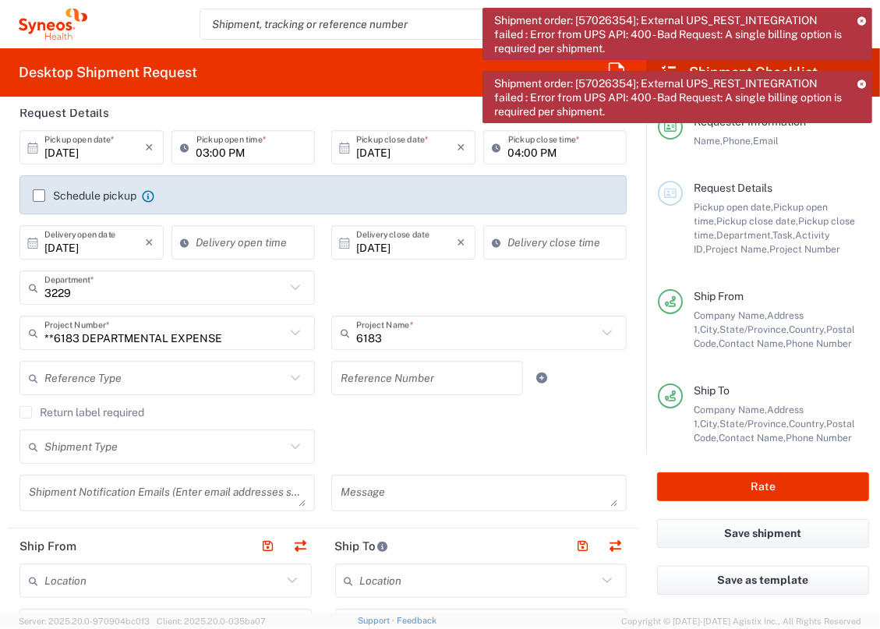
scroll to position [213, 0]
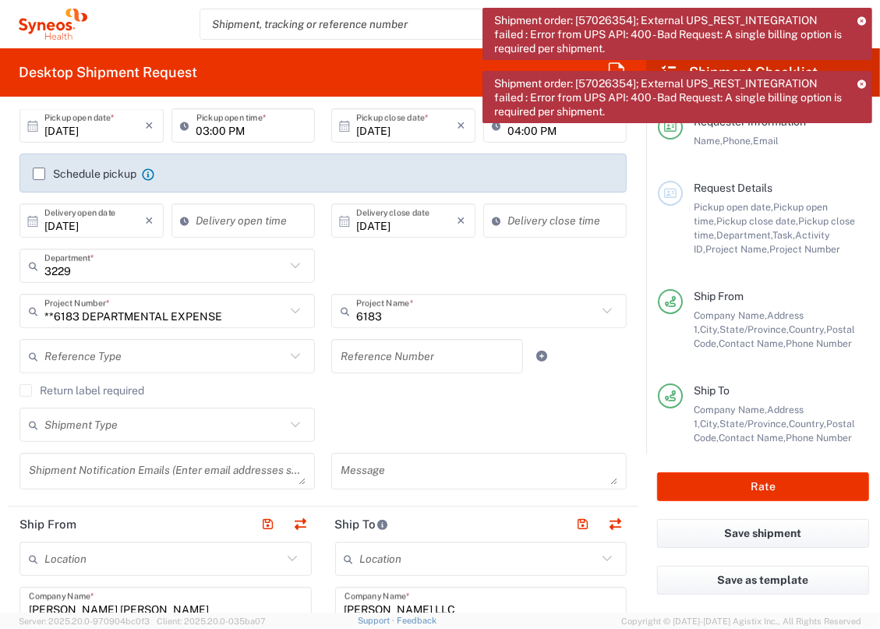
click at [297, 430] on icon at bounding box center [295, 425] width 20 height 20
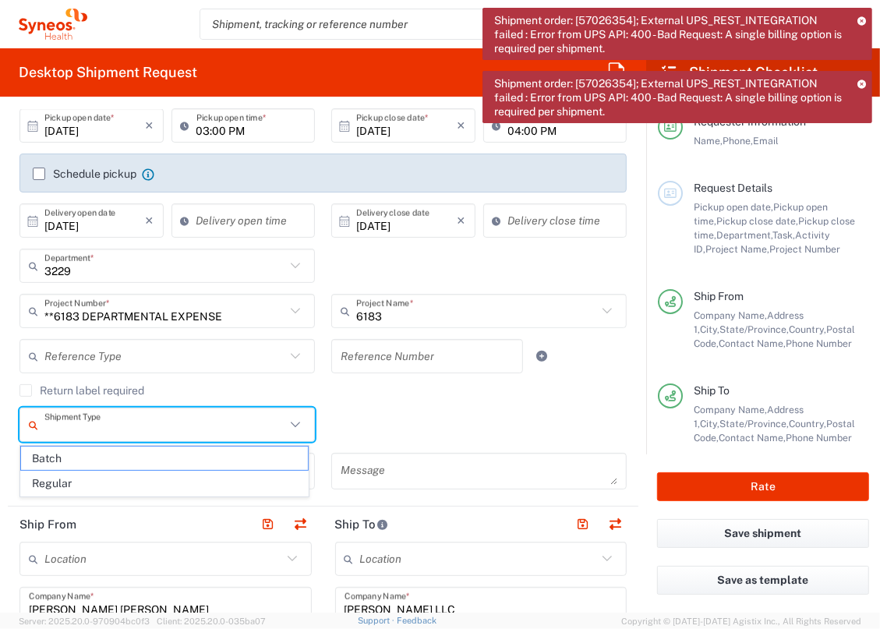
click at [288, 425] on icon at bounding box center [295, 425] width 20 height 20
drag, startPoint x: 246, startPoint y: 482, endPoint x: 297, endPoint y: 447, distance: 62.3
click at [245, 483] on span "Regular" at bounding box center [164, 484] width 287 height 24
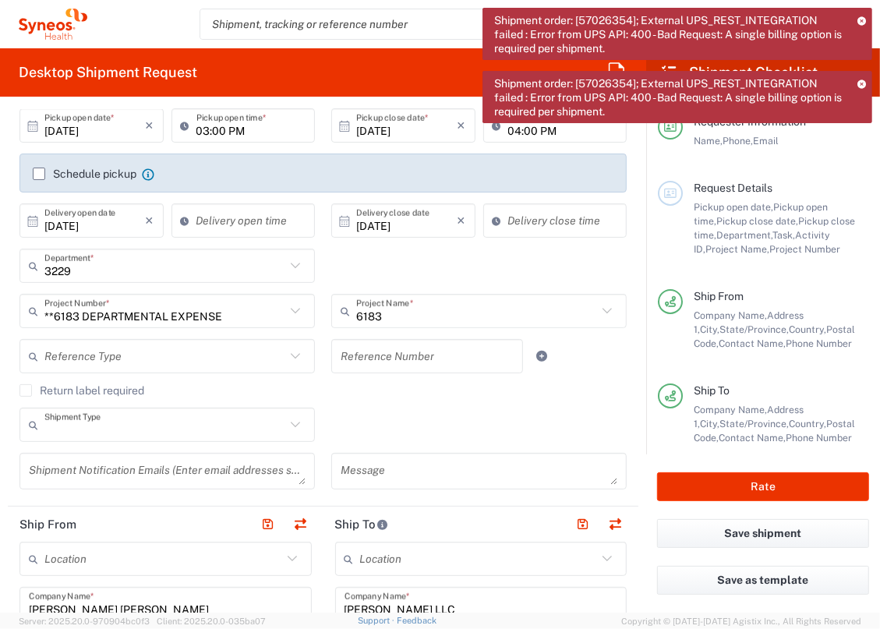
type input "Regular"
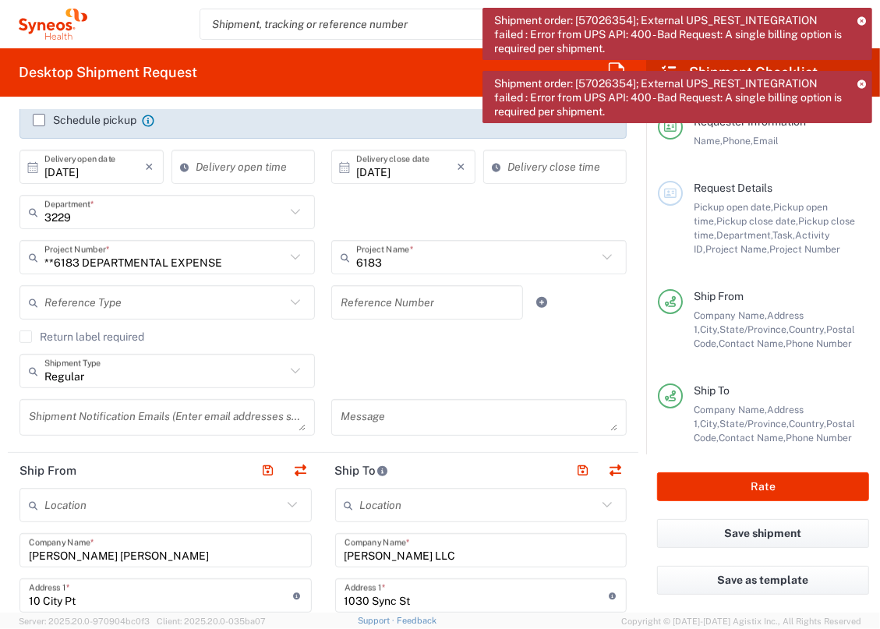
scroll to position [283, 0]
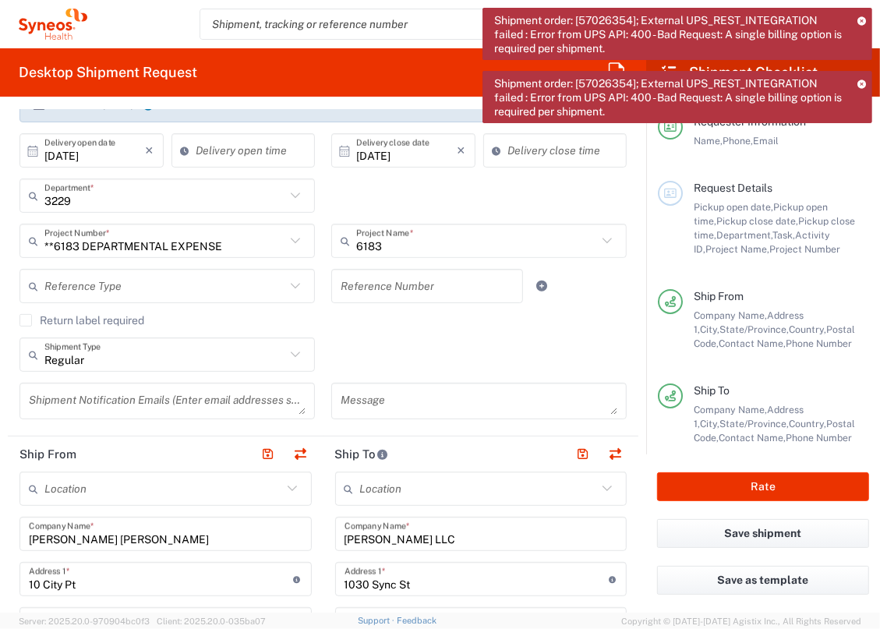
click at [861, 83] on icon at bounding box center [862, 84] width 9 height 9
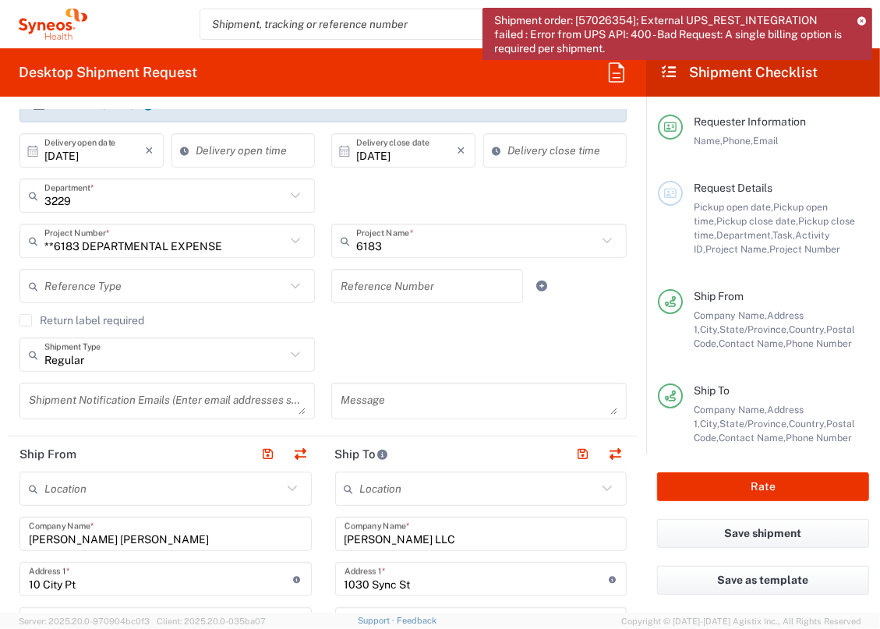
click at [852, 16] on div "Shipment order: [57026354]; External UPS_REST_INTEGRATION failed : Error from U…" at bounding box center [678, 34] width 390 height 52
click at [863, 19] on icon at bounding box center [862, 20] width 9 height 9
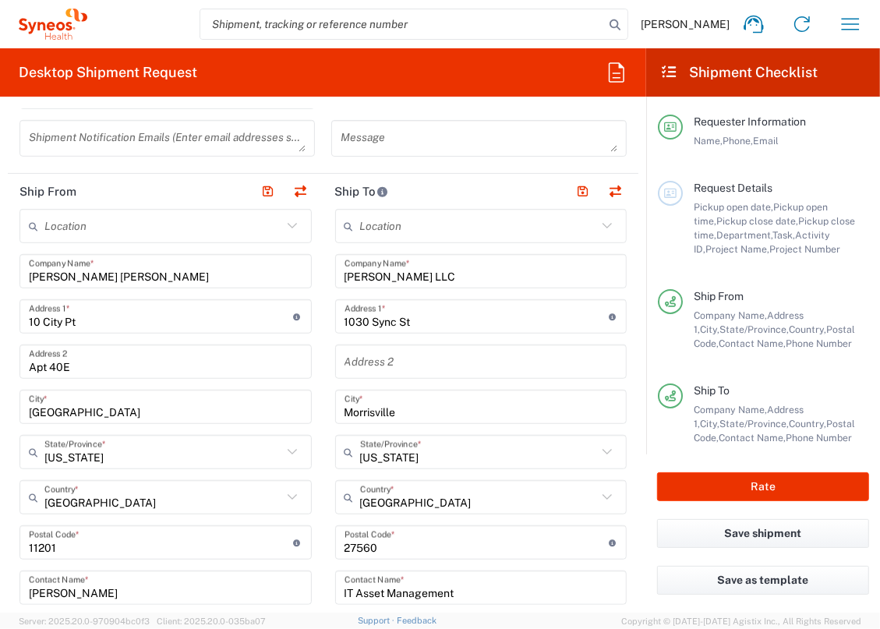
scroll to position [567, 0]
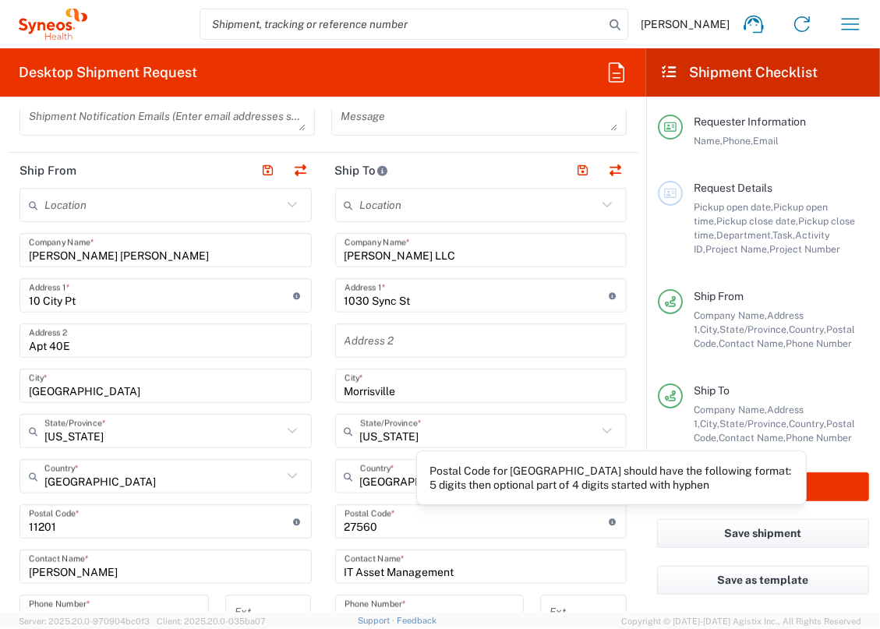
click at [707, 487] on div "Postal Code for [GEOGRAPHIC_DATA] should have the following format: 5 digits th…" at bounding box center [612, 478] width 364 height 28
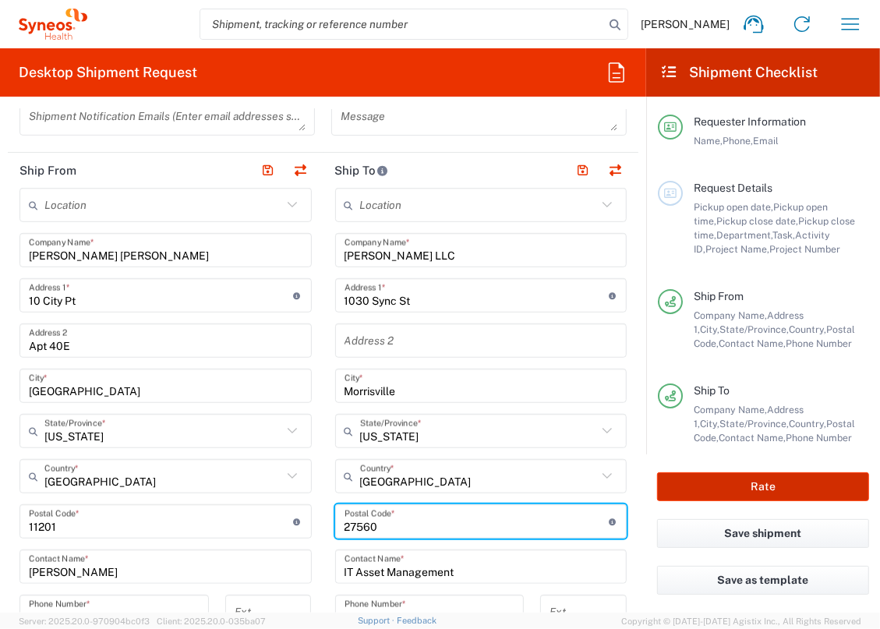
click at [795, 477] on button "Rate" at bounding box center [763, 487] width 212 height 29
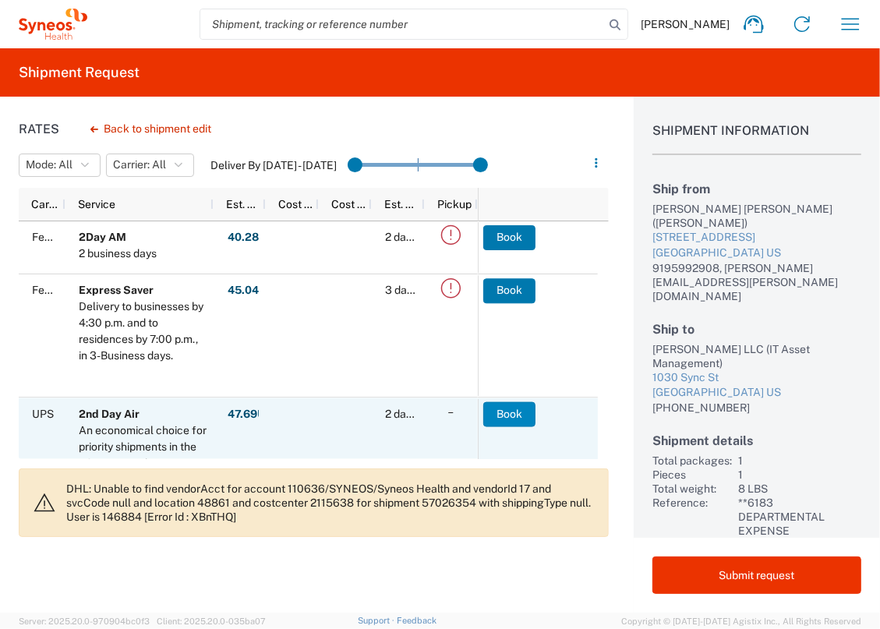
click at [501, 412] on button "Book" at bounding box center [510, 414] width 52 height 25
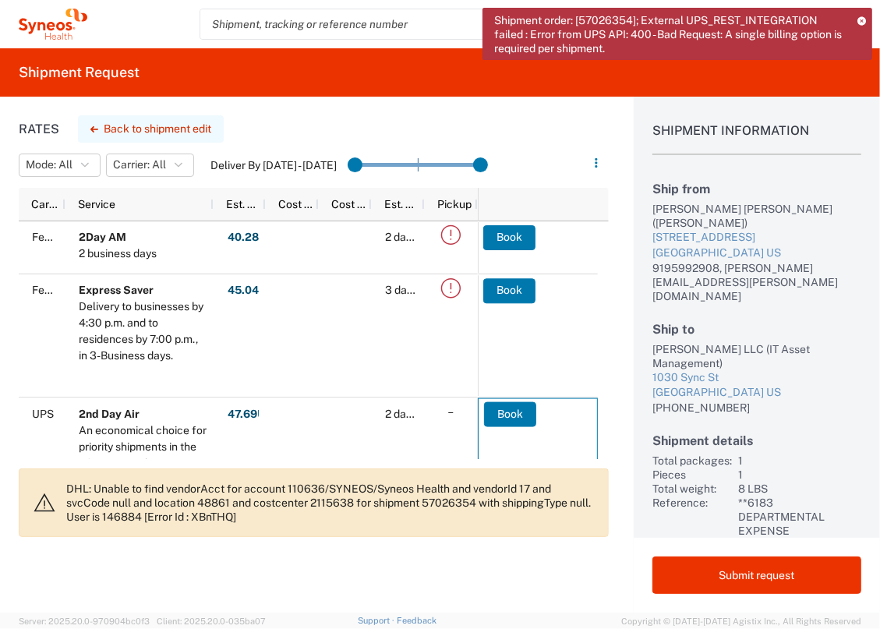
click at [166, 118] on button "Back to shipment edit" at bounding box center [151, 128] width 146 height 27
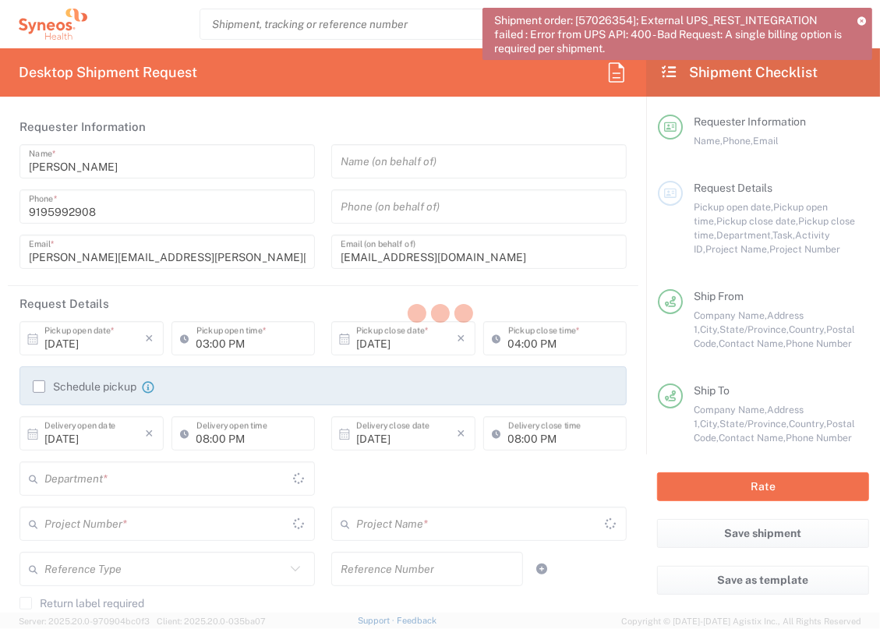
type input "3229"
type input "**6183 DEPARTMENTAL EXPENSE"
type input "6183"
type input "[US_STATE]"
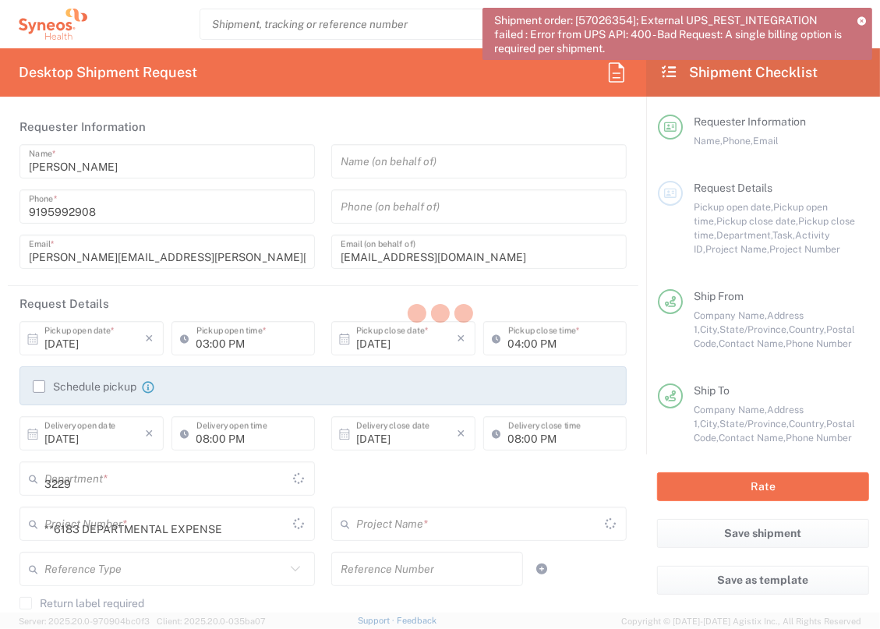
type input "Your Packaging"
type input "[US_STATE]"
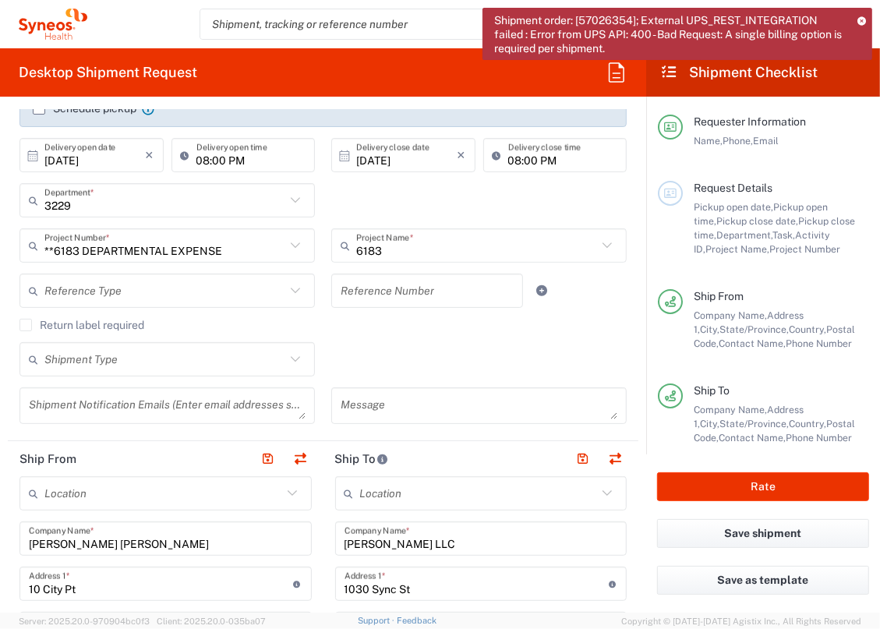
scroll to position [283, 0]
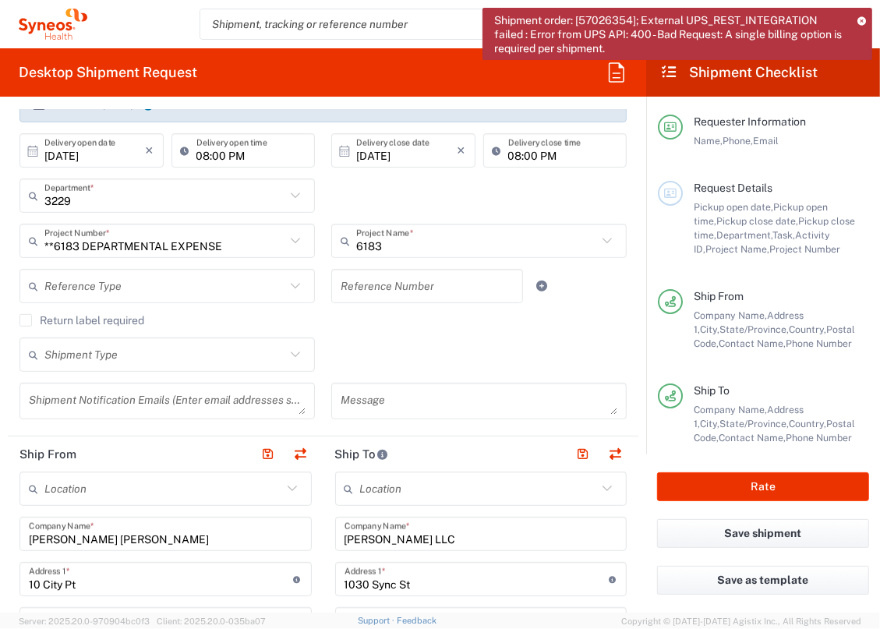
click at [291, 239] on icon at bounding box center [295, 241] width 20 height 20
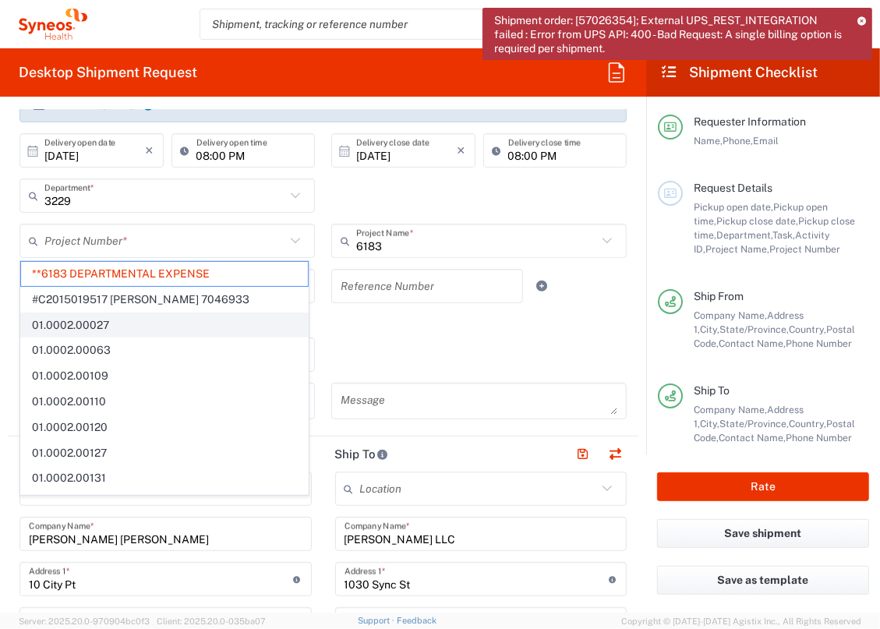
click at [230, 326] on span "01.0002.00027" at bounding box center [164, 326] width 287 height 24
type input "01.0002.00027"
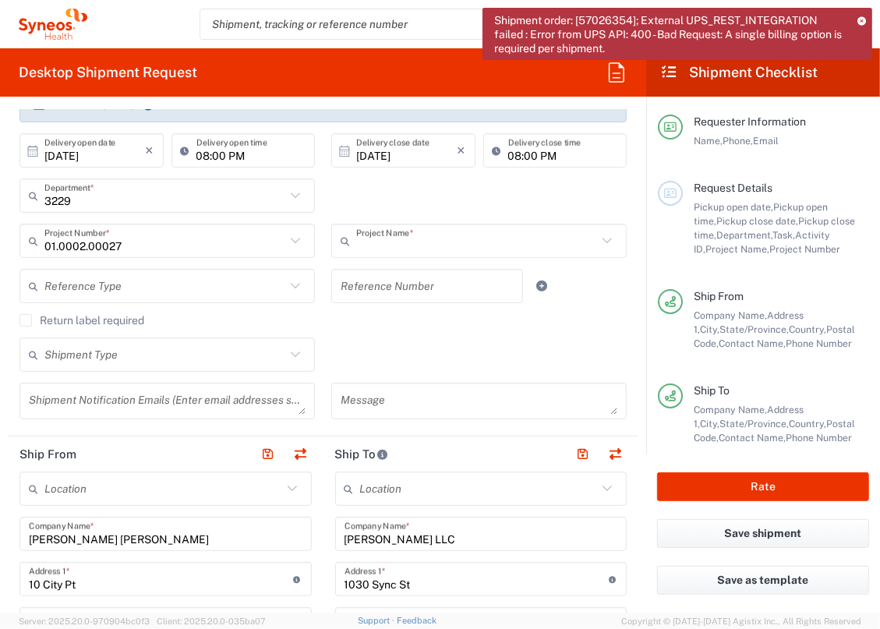
type input "Global Site Head Activities"
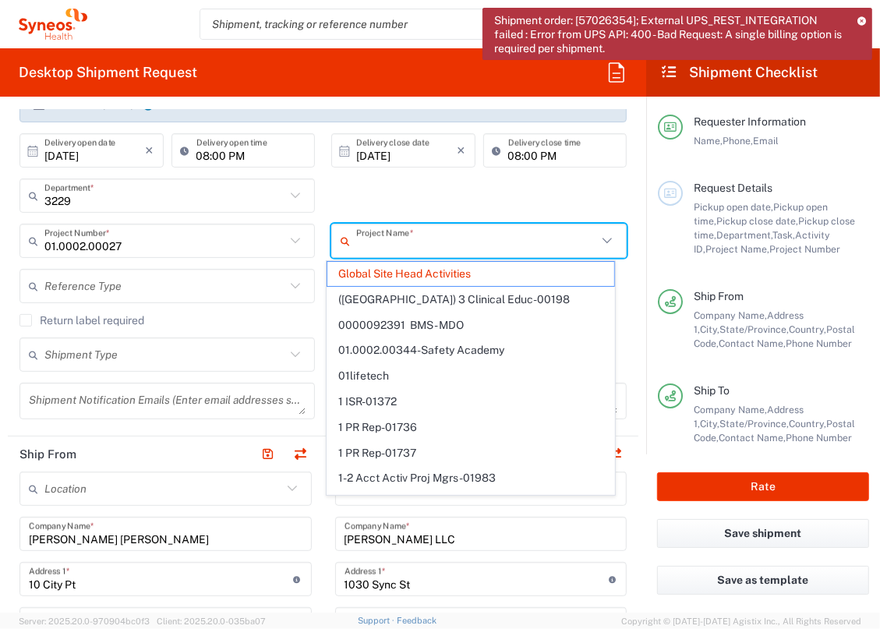
click at [372, 245] on input "text" at bounding box center [476, 241] width 241 height 27
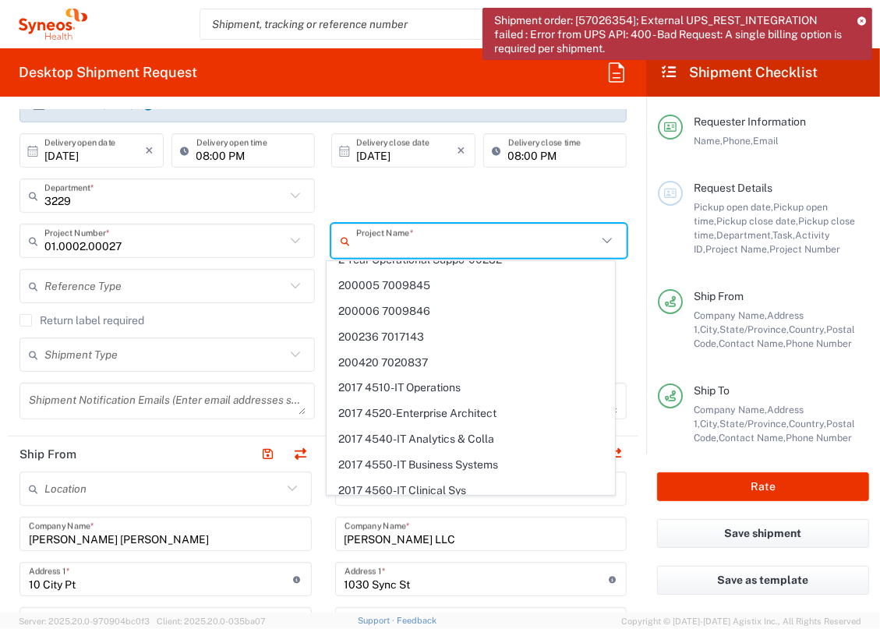
scroll to position [850, 0]
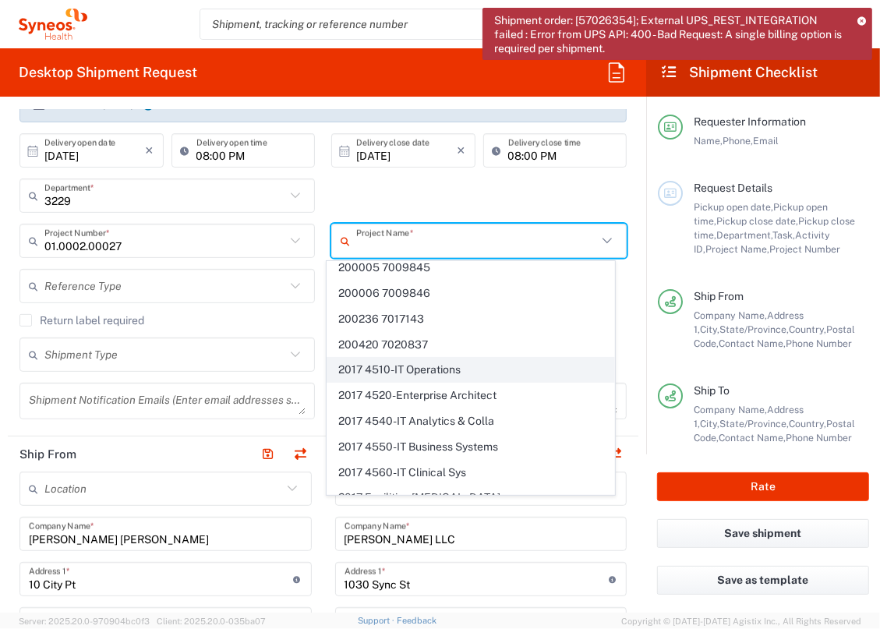
click at [372, 358] on span "2017 4510-IT Operations" at bounding box center [471, 370] width 287 height 24
type input "2017 4510-IT Operations"
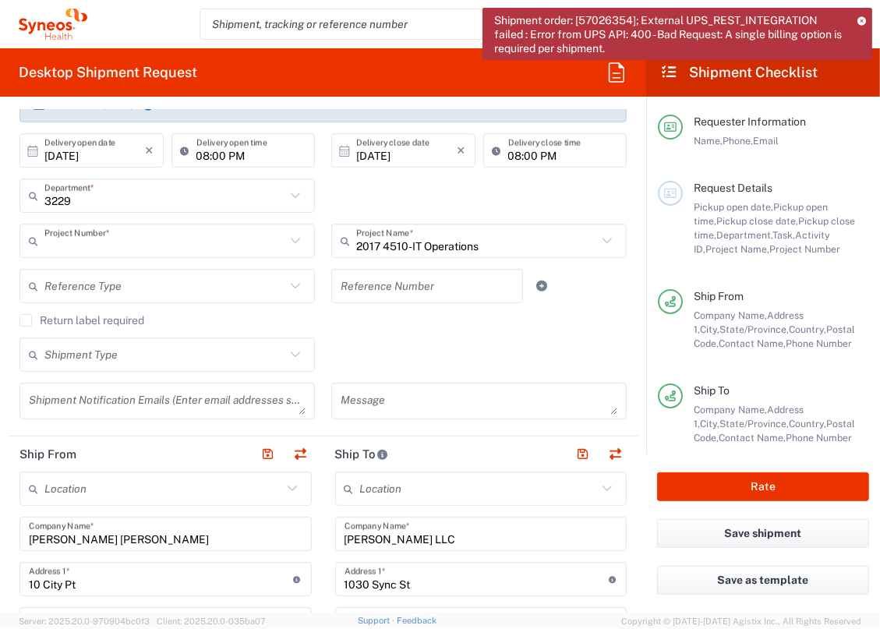
type input "2017.4510_IT_[MEDICAL_DATA]"
click at [432, 249] on input "text" at bounding box center [476, 241] width 241 height 27
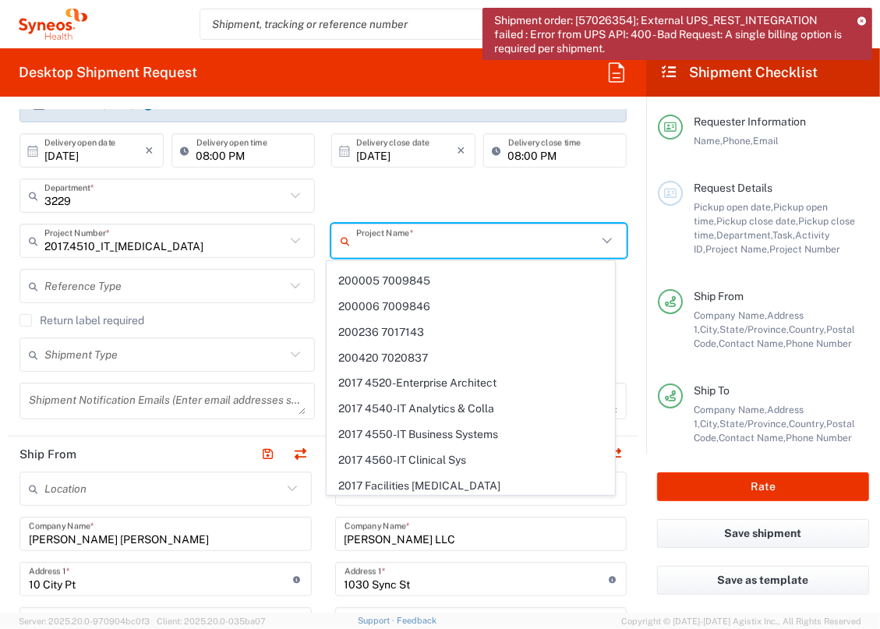
scroll to position [850, 0]
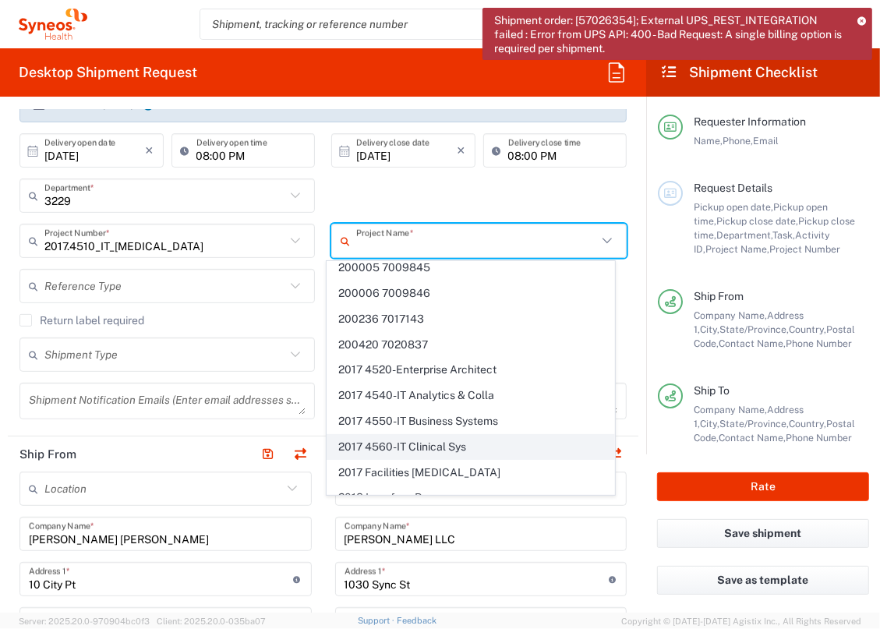
click at [430, 435] on span "2017 4560-IT Clinical Sys" at bounding box center [471, 447] width 287 height 24
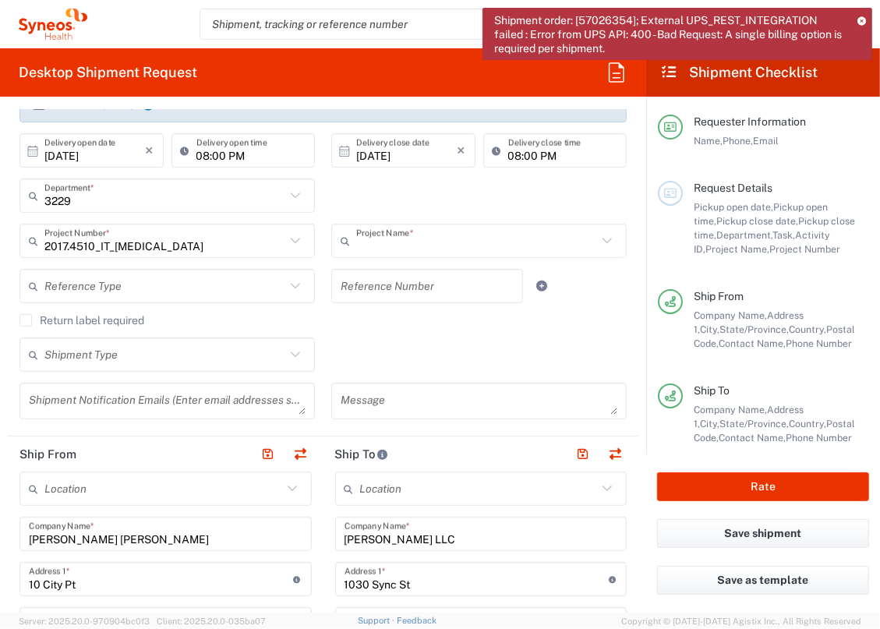
type input "2017 4560-IT Clinical Sys"
type input "2017.4560_IT_[MEDICAL_DATA]"
click at [513, 231] on input "text" at bounding box center [476, 241] width 241 height 27
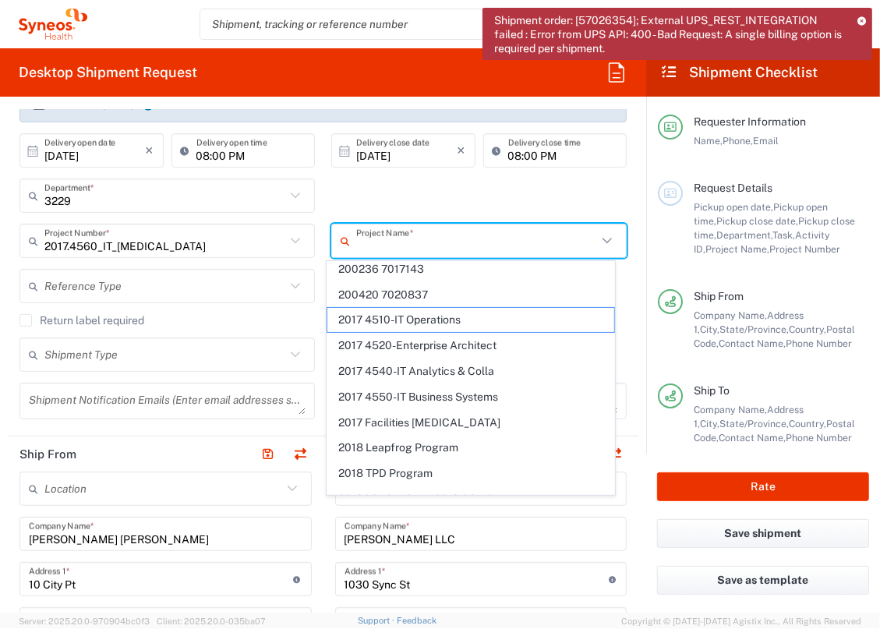
scroll to position [922, 0]
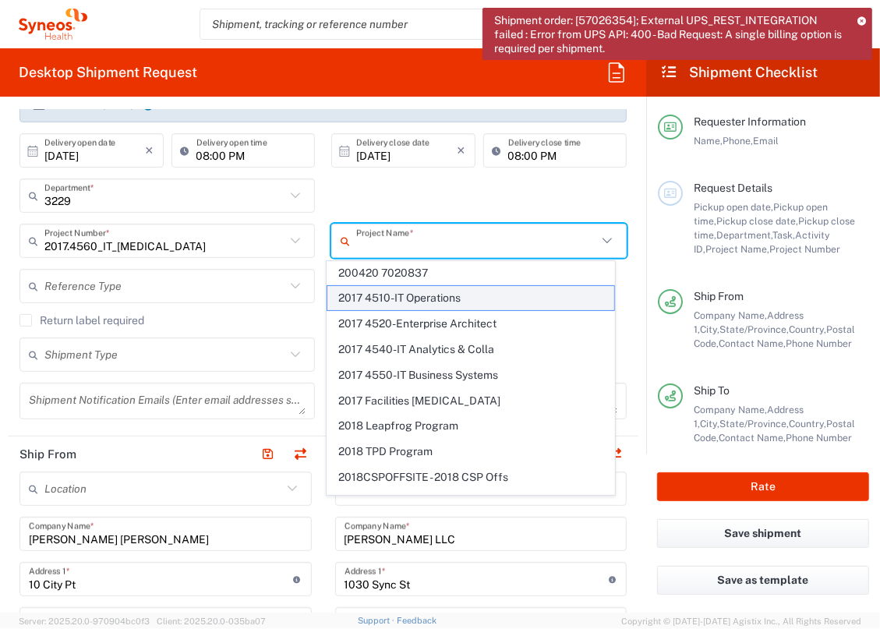
click at [443, 286] on span "2017 4510-IT Operations" at bounding box center [471, 298] width 287 height 24
type input "2017 4510-IT Operations"
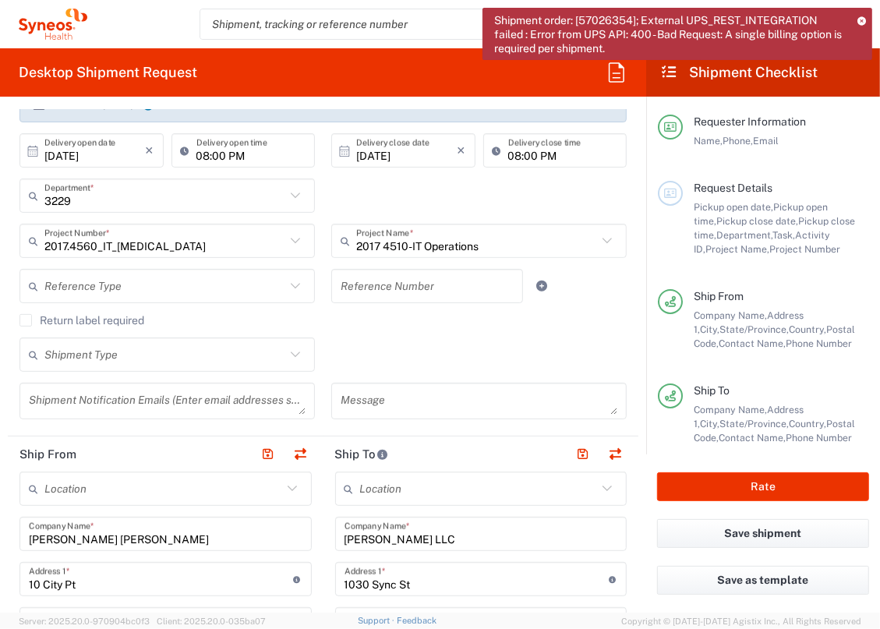
type input "2017.4510_IT_[MEDICAL_DATA]"
click at [691, 484] on button "Rate" at bounding box center [763, 487] width 212 height 29
type input "2017 4510-IT Operations"
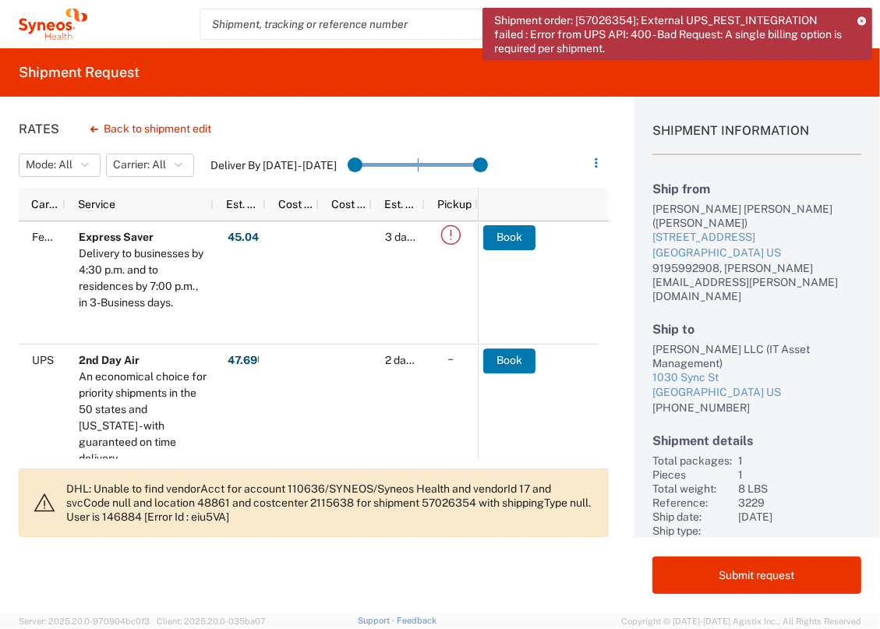
click at [410, 556] on div "Rates Back to shipment edit Mode: All All SMAL Carrier: All All FedEx Express U…" at bounding box center [304, 355] width 609 height 516
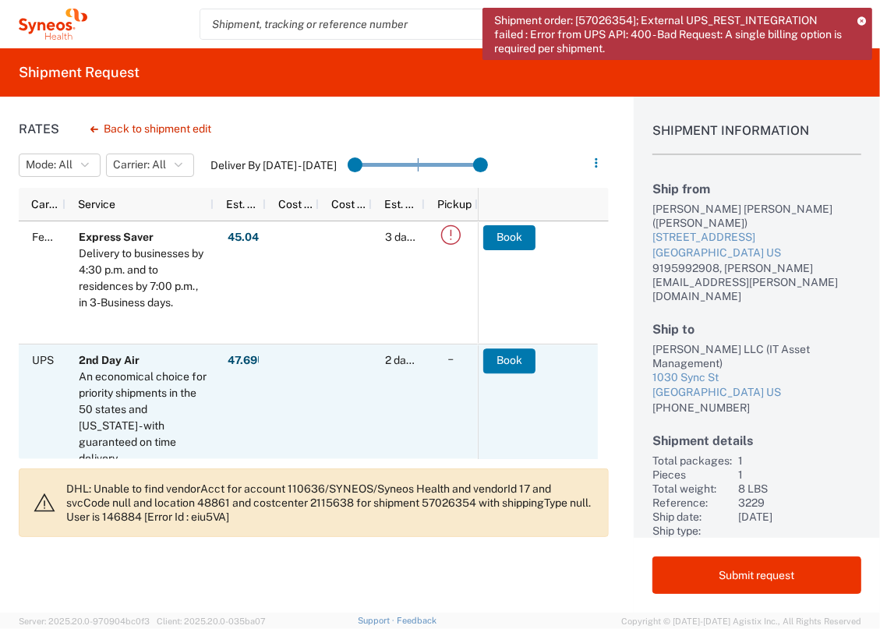
click at [352, 395] on div at bounding box center [345, 415] width 53 height 140
click at [523, 356] on button "Book" at bounding box center [510, 361] width 52 height 25
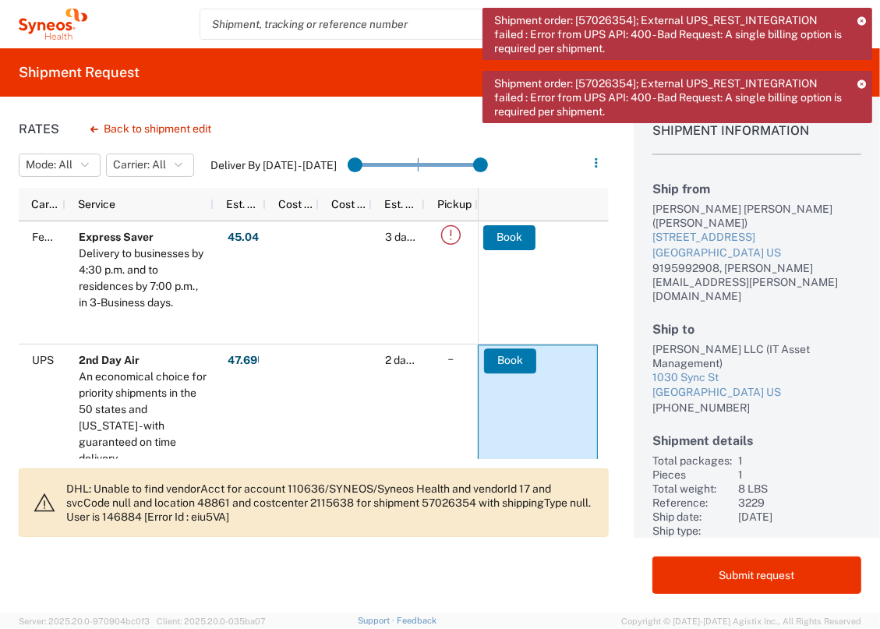
click at [862, 81] on icon at bounding box center [862, 84] width 9 height 9
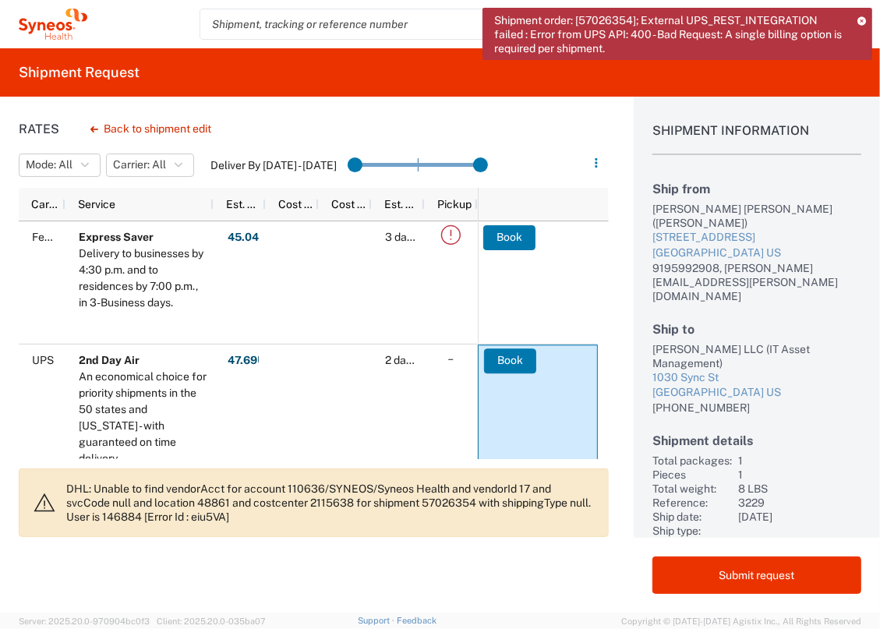
click at [864, 22] on icon at bounding box center [862, 20] width 9 height 9
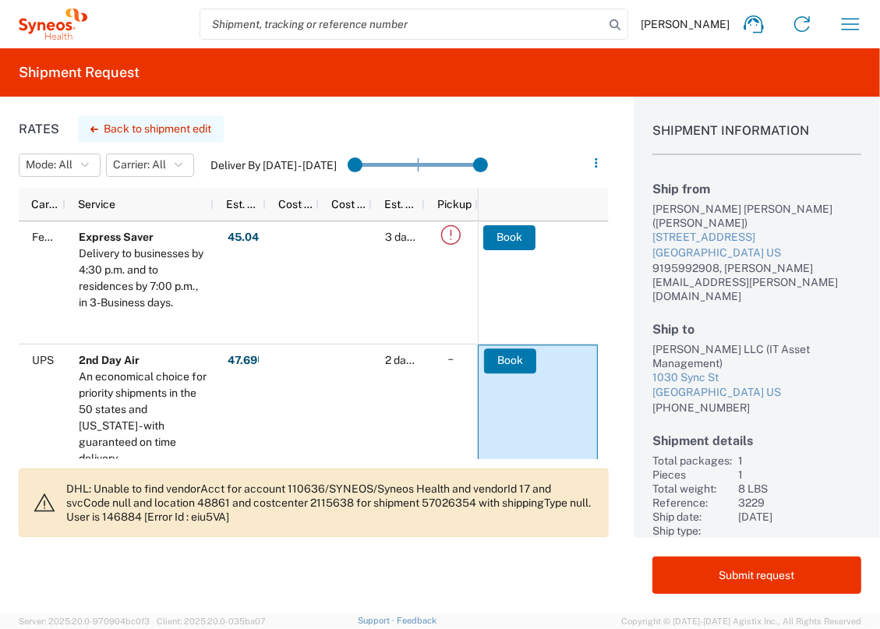
click at [144, 133] on button "Back to shipment edit" at bounding box center [151, 128] width 146 height 27
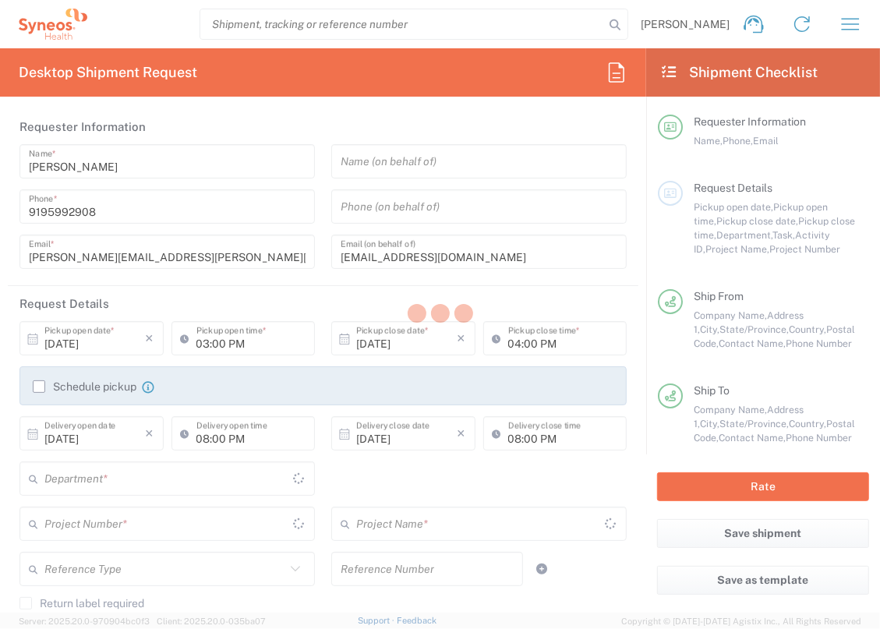
type input "2017.4510_IT_[MEDICAL_DATA]"
type input "[US_STATE]"
type input "3229"
type input "2017 4510-IT Operations"
type input "[US_STATE]"
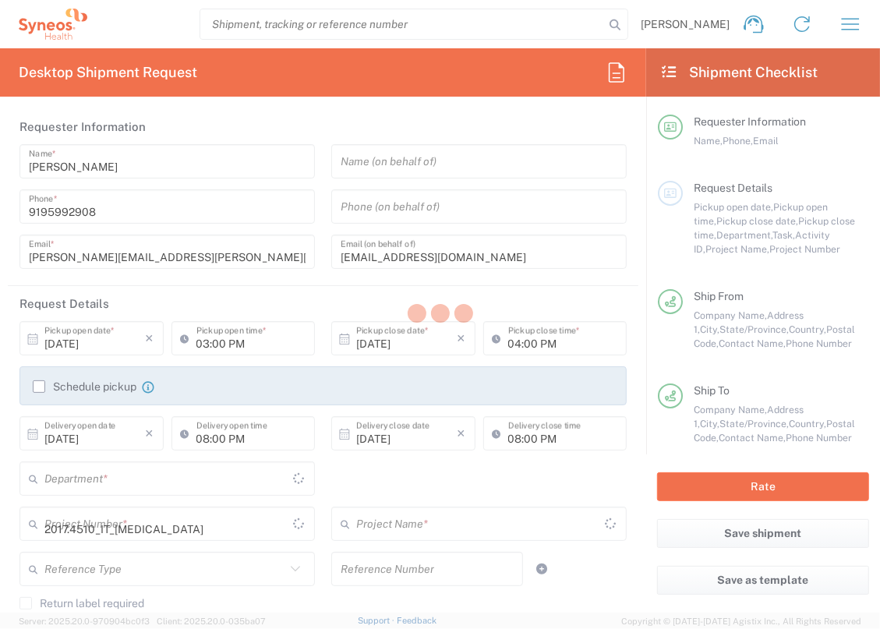
type input "Your Packaging"
type input "[US_STATE]"
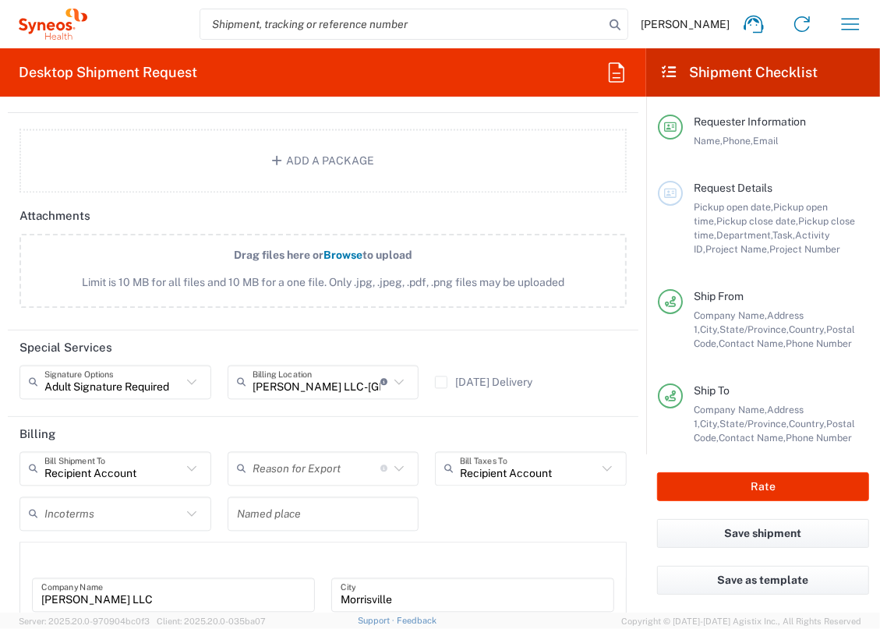
scroll to position [1843, 0]
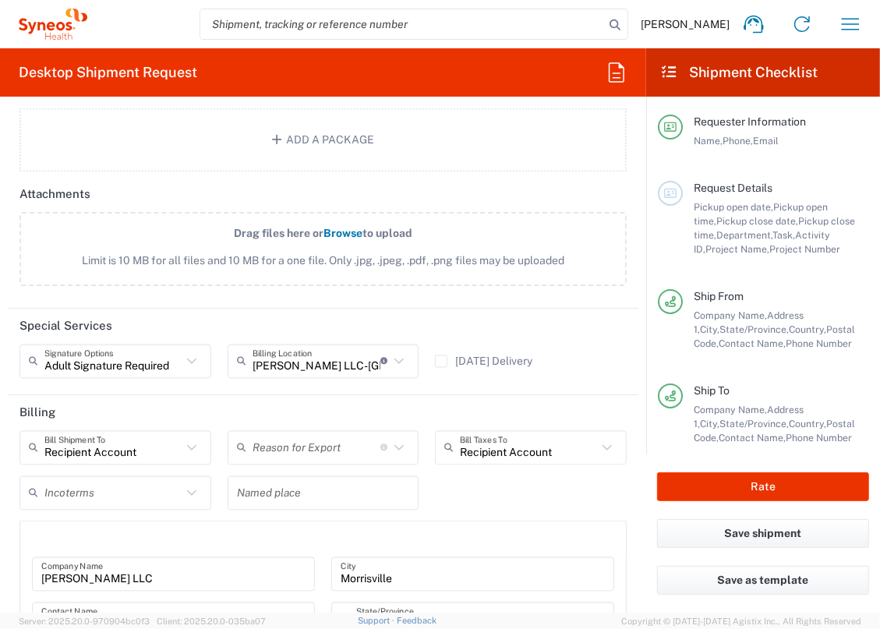
click at [150, 458] on div "Recipient Account Bill Shipment To" at bounding box center [115, 447] width 192 height 34
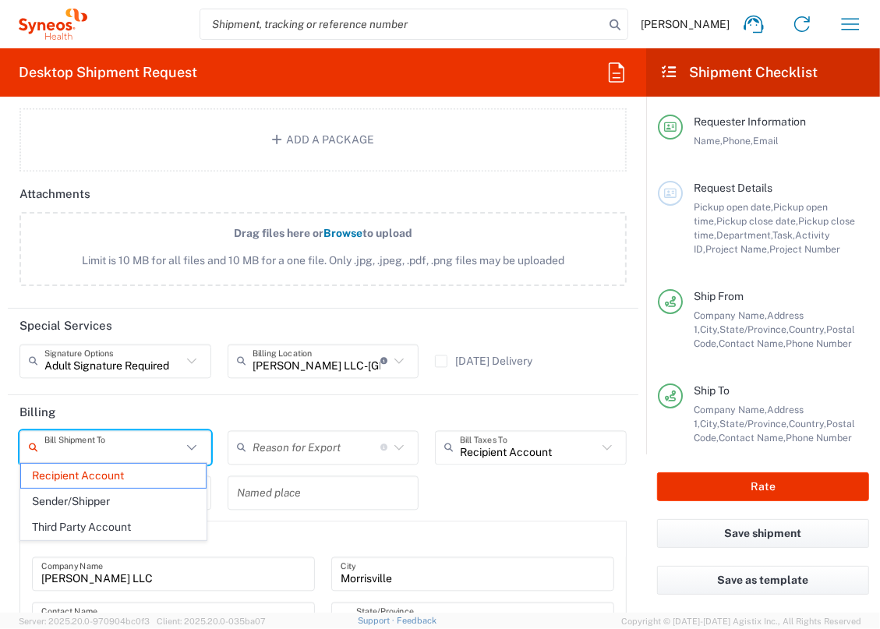
click at [150, 451] on input "text" at bounding box center [112, 447] width 137 height 27
click at [129, 526] on span "Third Party Account" at bounding box center [113, 528] width 185 height 24
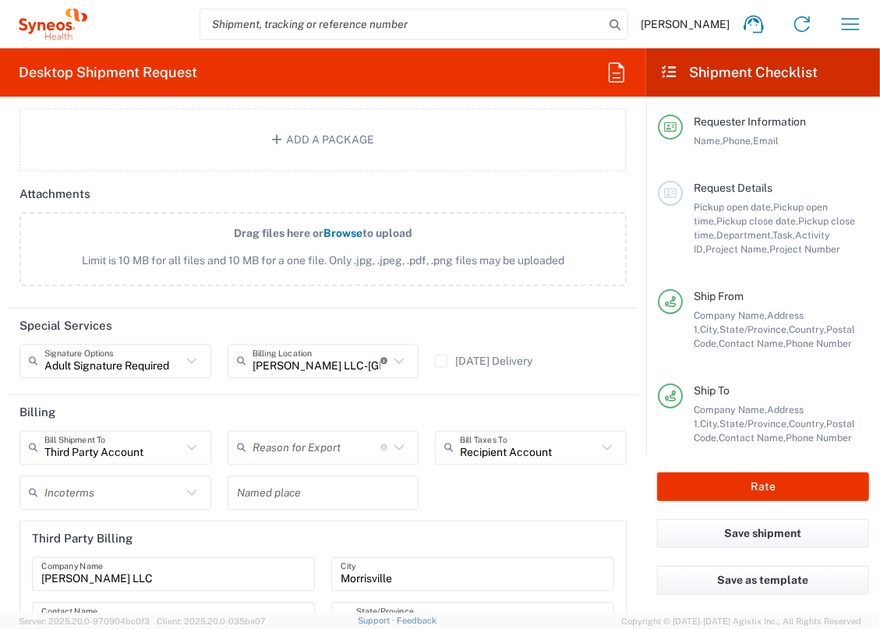
drag, startPoint x: 154, startPoint y: 452, endPoint x: 150, endPoint y: 468, distance: 16.3
click at [154, 452] on input "Third Party Account" at bounding box center [112, 447] width 137 height 27
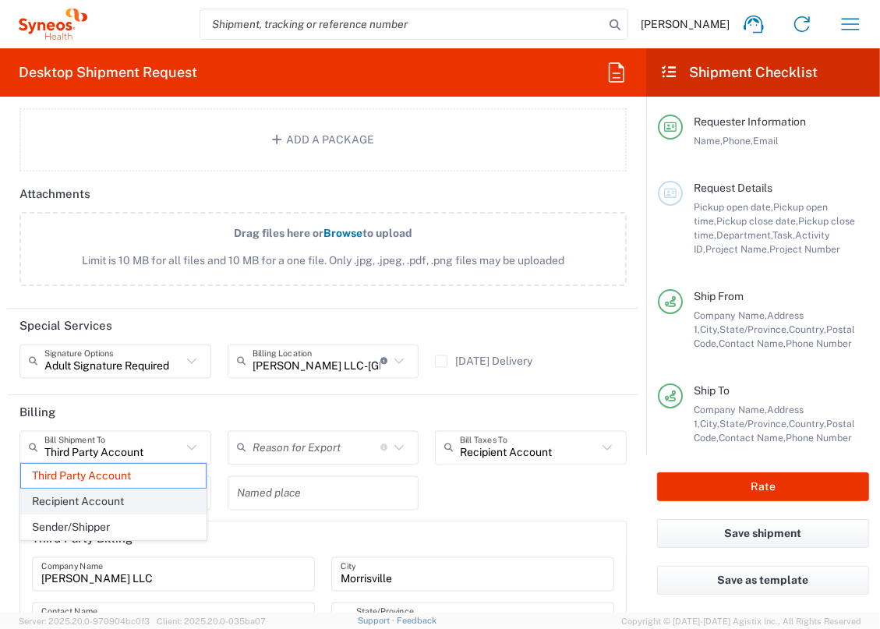
click at [134, 507] on span "Recipient Account" at bounding box center [113, 502] width 185 height 24
type input "Recipient Account"
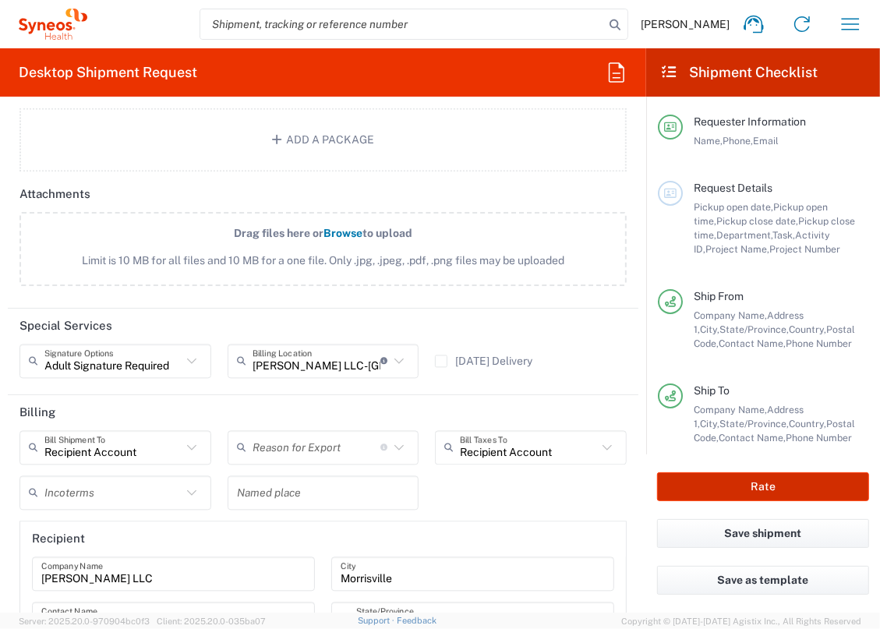
drag, startPoint x: 714, startPoint y: 491, endPoint x: 703, endPoint y: 487, distance: 11.9
click at [714, 491] on button "Rate" at bounding box center [763, 487] width 212 height 29
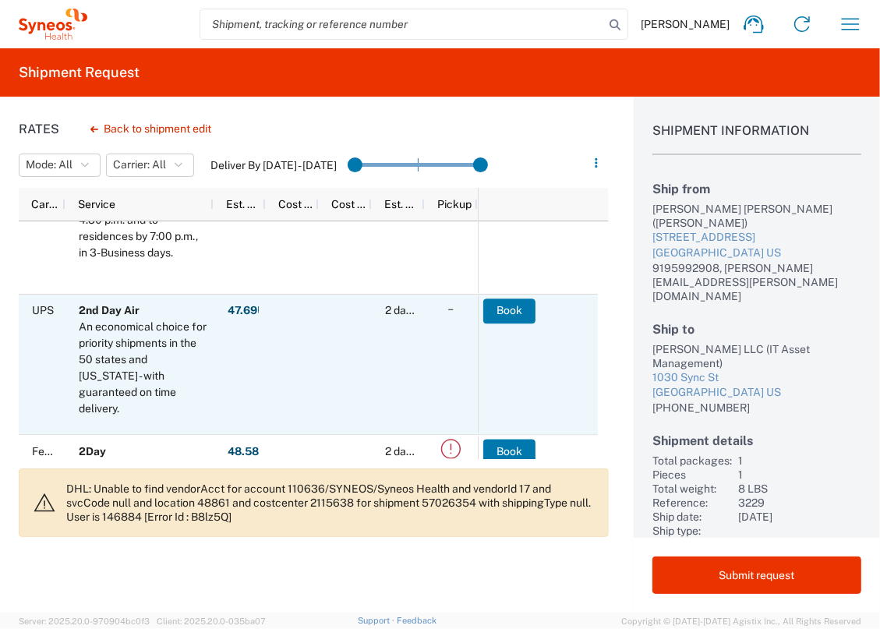
scroll to position [71, 0]
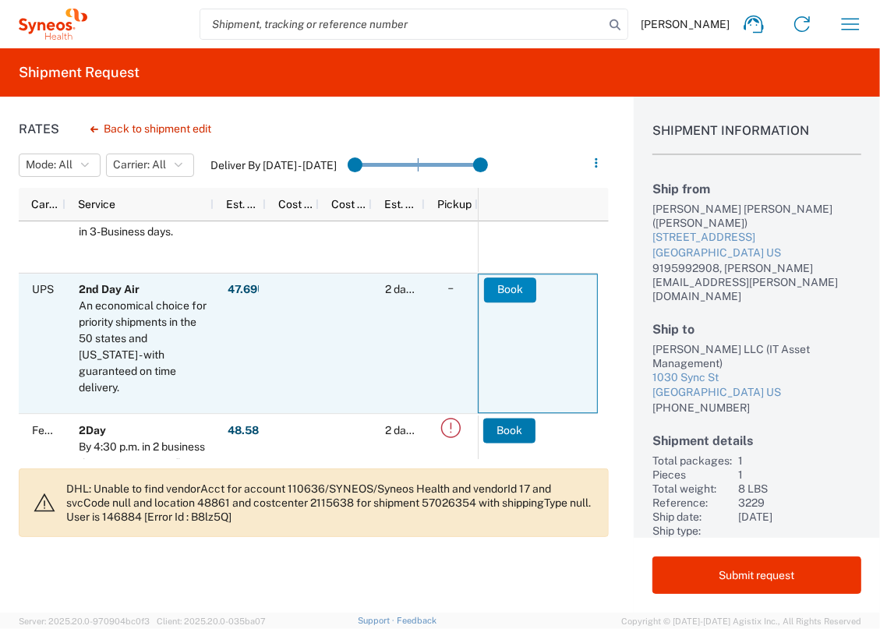
click at [518, 293] on button "Book" at bounding box center [510, 290] width 52 height 25
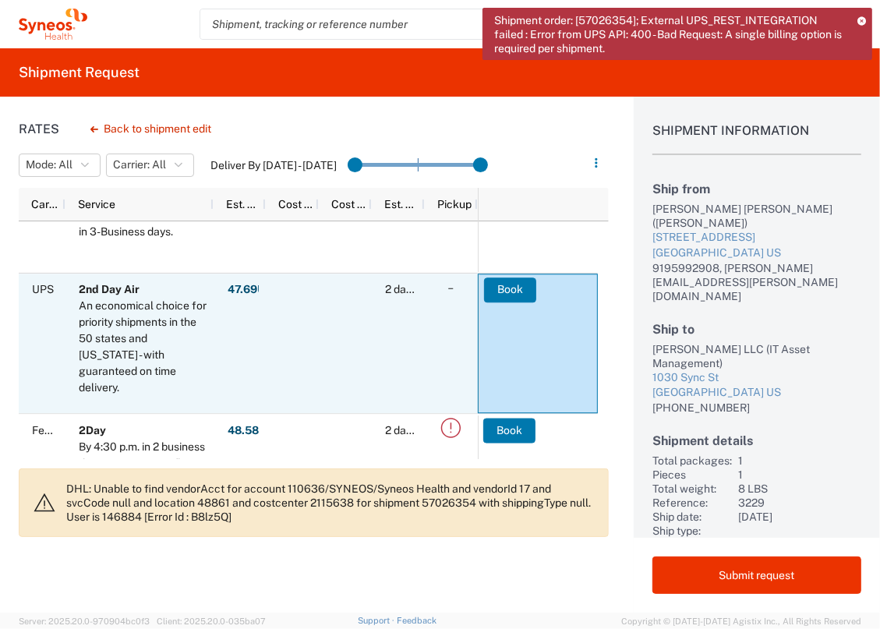
drag, startPoint x: 717, startPoint y: 573, endPoint x: 304, endPoint y: 352, distance: 468.3
click at [312, 353] on div "Rates Back to shipment edit Mode: All All SMAL Carrier: All All FedEx Express U…" at bounding box center [440, 355] width 880 height 516
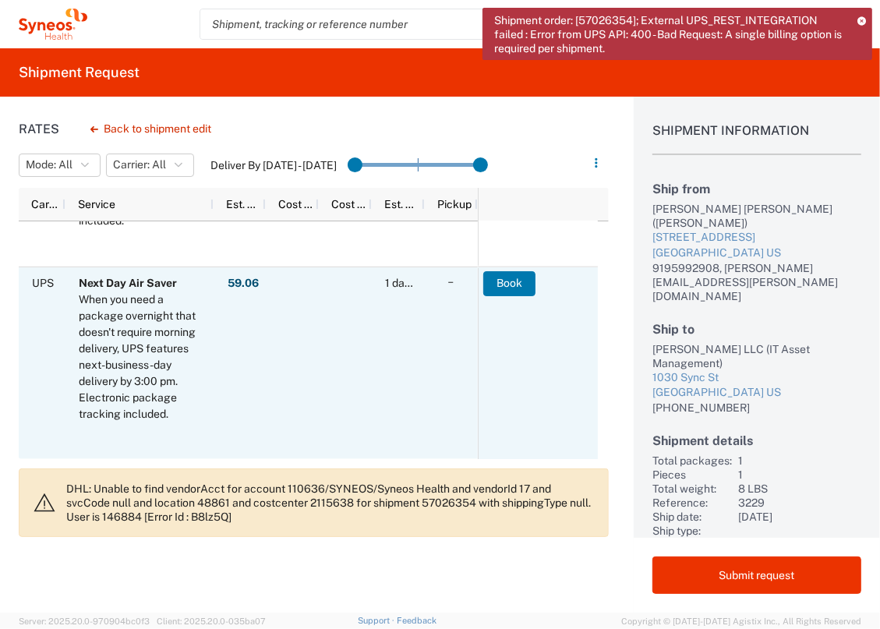
scroll to position [715, 0]
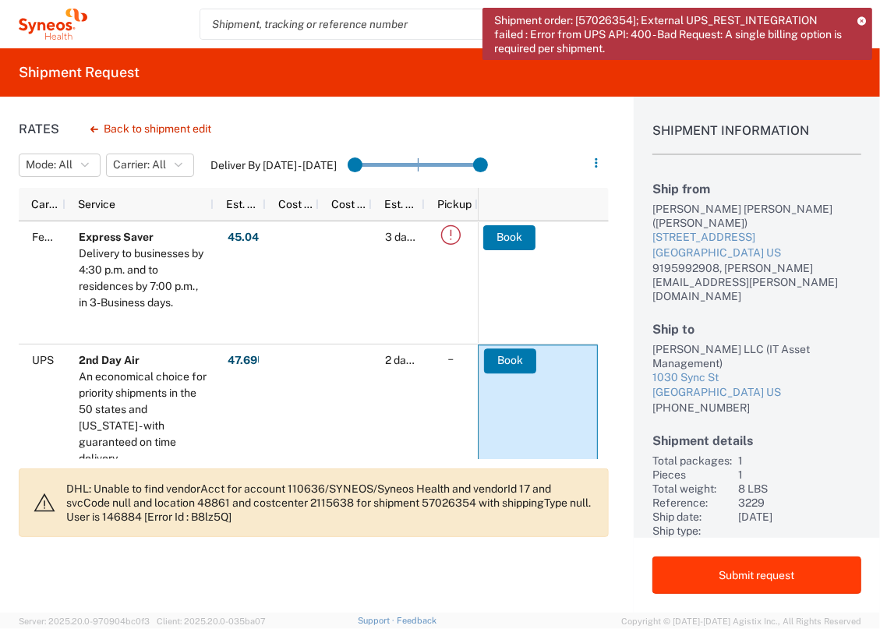
click at [767, 576] on button "Submit request" at bounding box center [757, 575] width 209 height 37
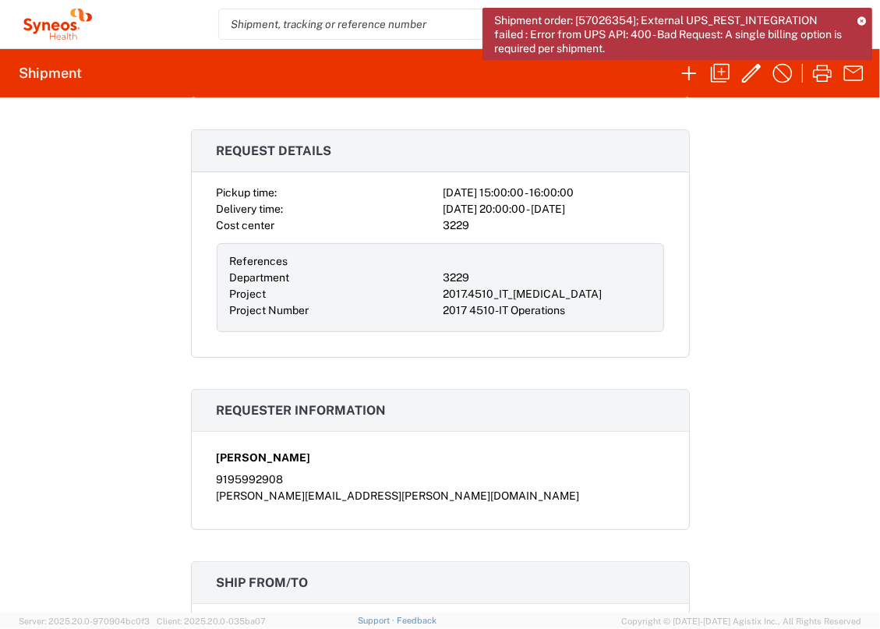
click at [58, 76] on h2 "Shipment" at bounding box center [50, 73] width 63 height 19
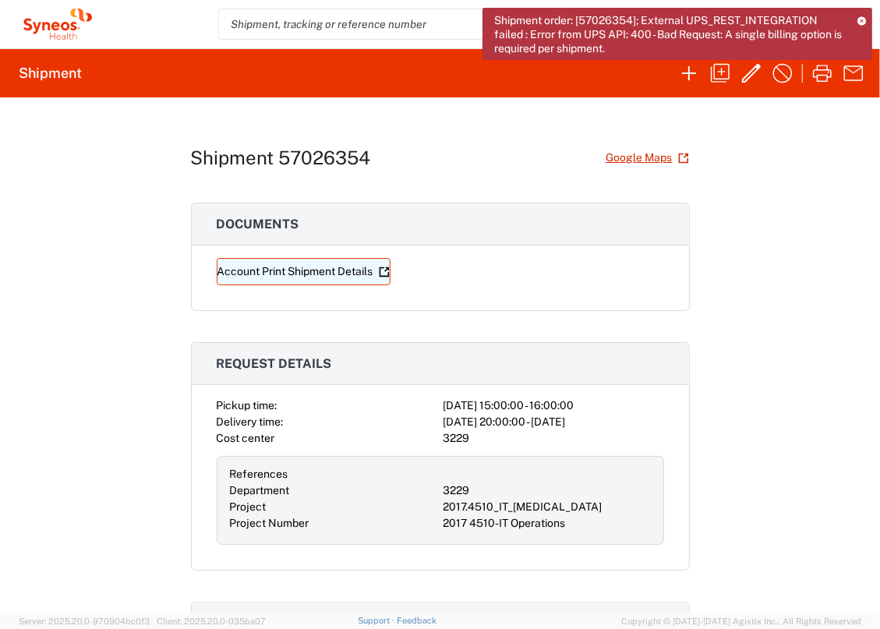
click at [329, 275] on link "Account Print Shipment Details" at bounding box center [304, 271] width 174 height 27
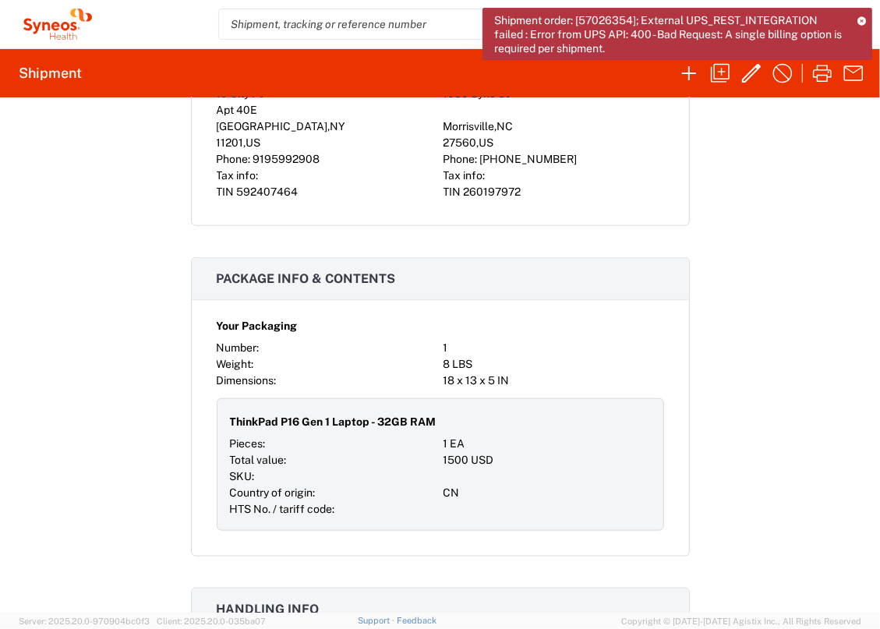
scroll to position [728, 0]
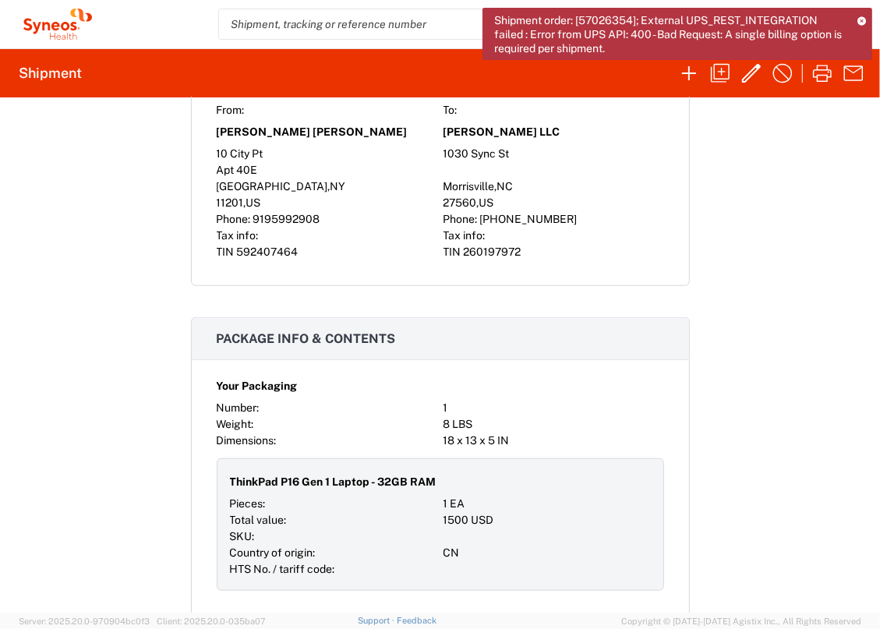
click at [859, 17] on icon at bounding box center [862, 20] width 9 height 9
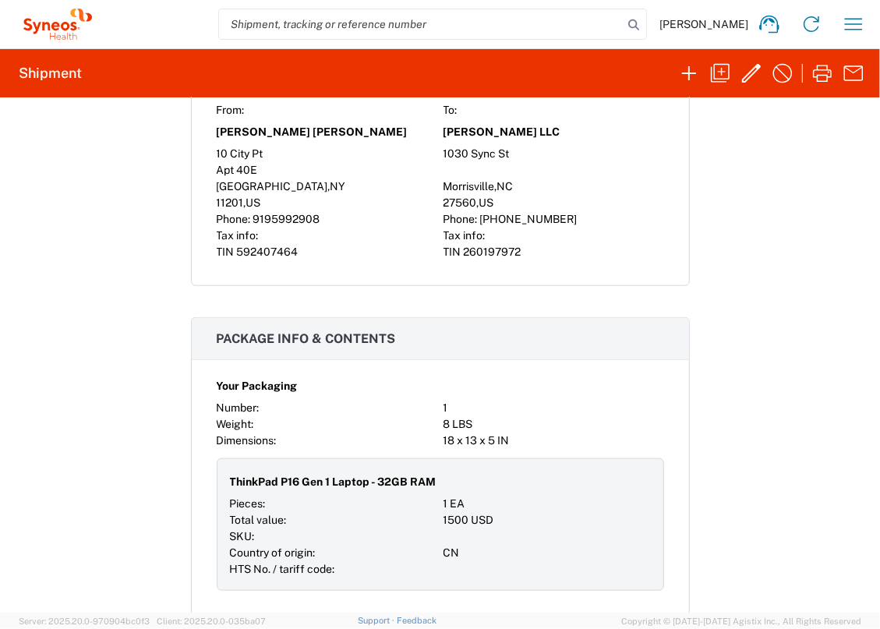
click at [56, 32] on icon at bounding box center [58, 24] width 78 height 31
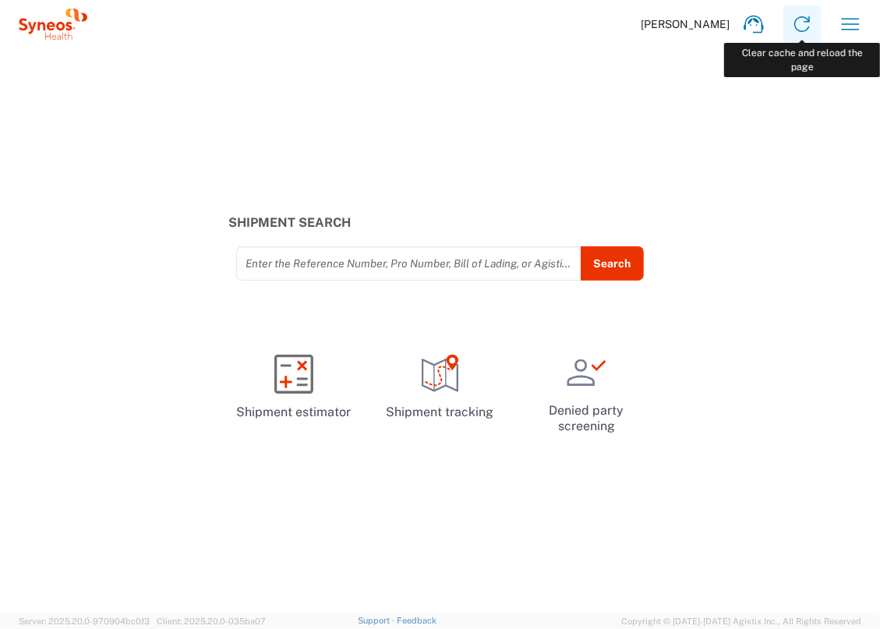
click at [802, 27] on icon at bounding box center [802, 24] width 25 height 25
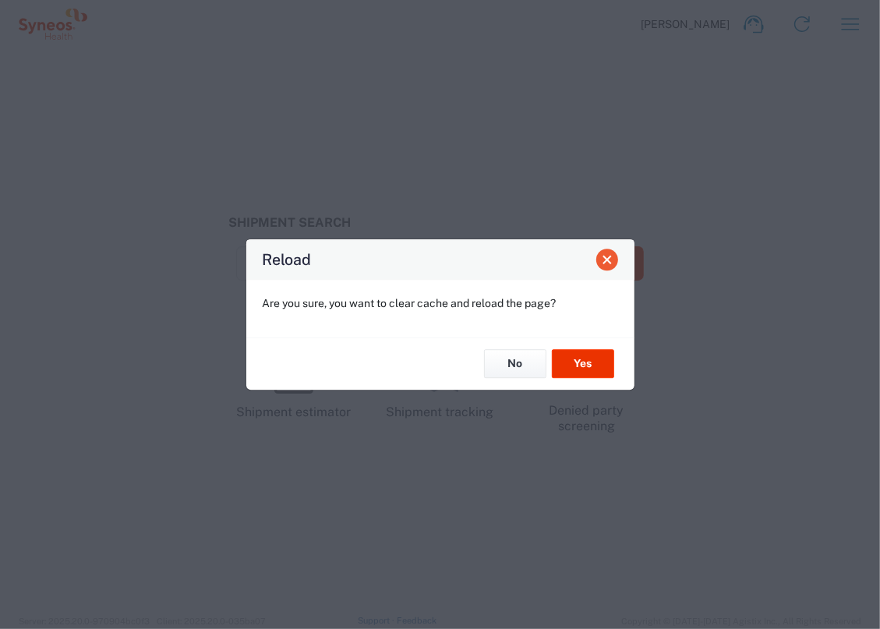
click at [616, 257] on button "Close" at bounding box center [608, 260] width 22 height 22
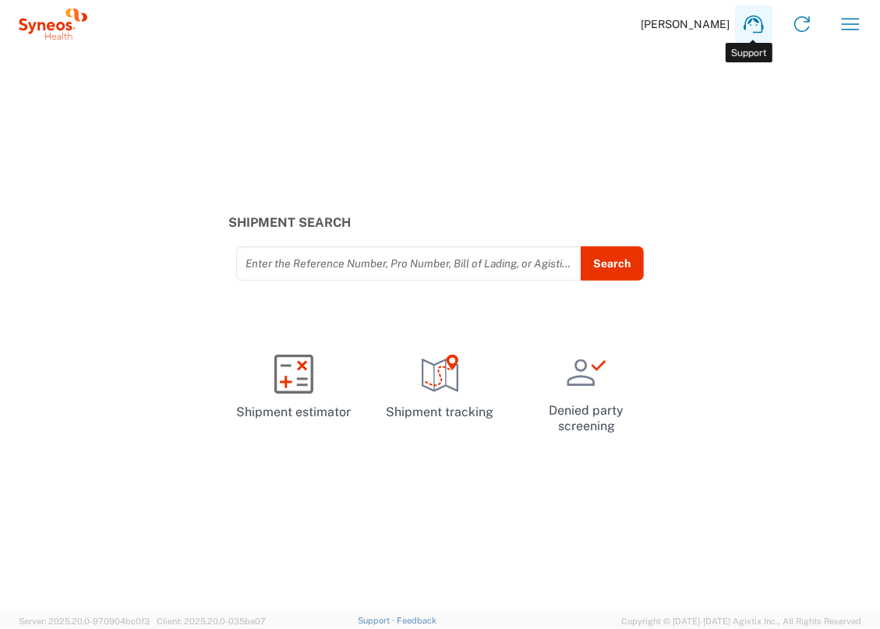
click at [755, 25] on icon at bounding box center [754, 24] width 25 height 25
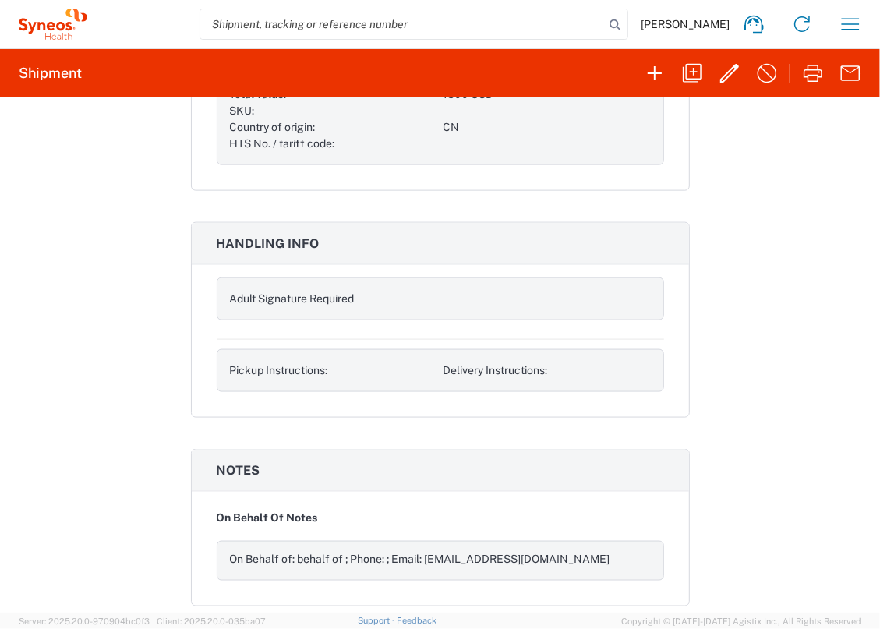
scroll to position [1508, 0]
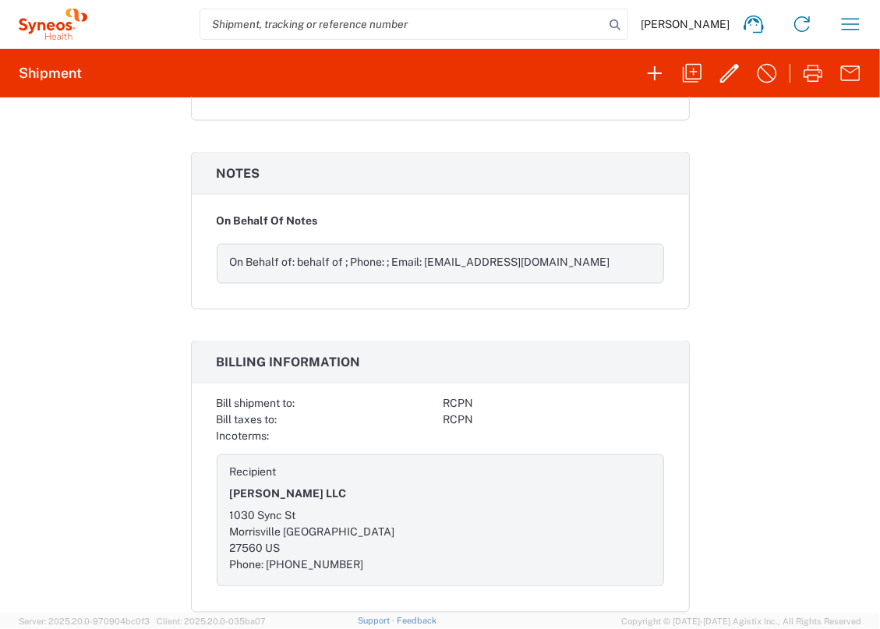
drag, startPoint x: 303, startPoint y: 526, endPoint x: 281, endPoint y: 523, distance: 22.1
click at [302, 526] on div "Morrisville [GEOGRAPHIC_DATA]" at bounding box center [333, 533] width 207 height 16
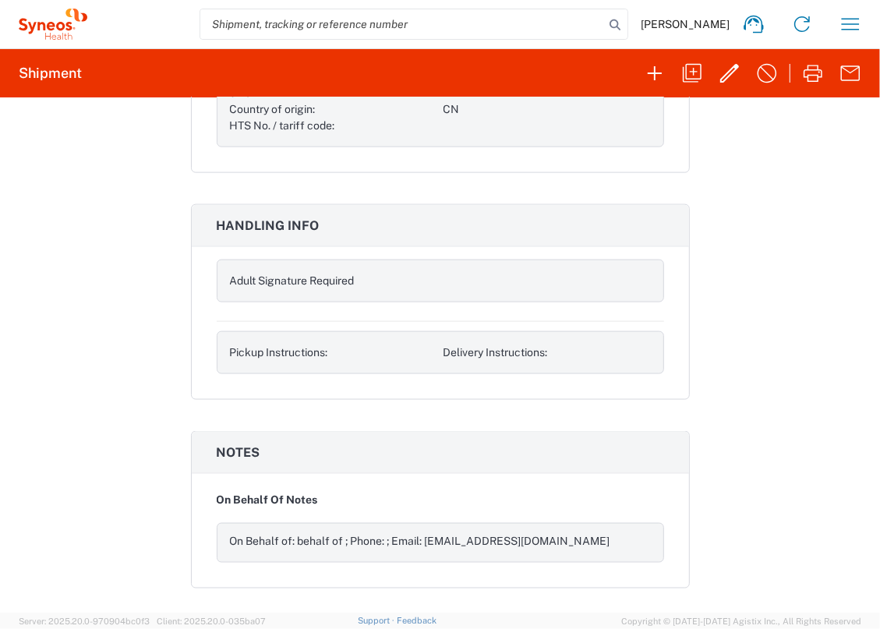
scroll to position [1153, 0]
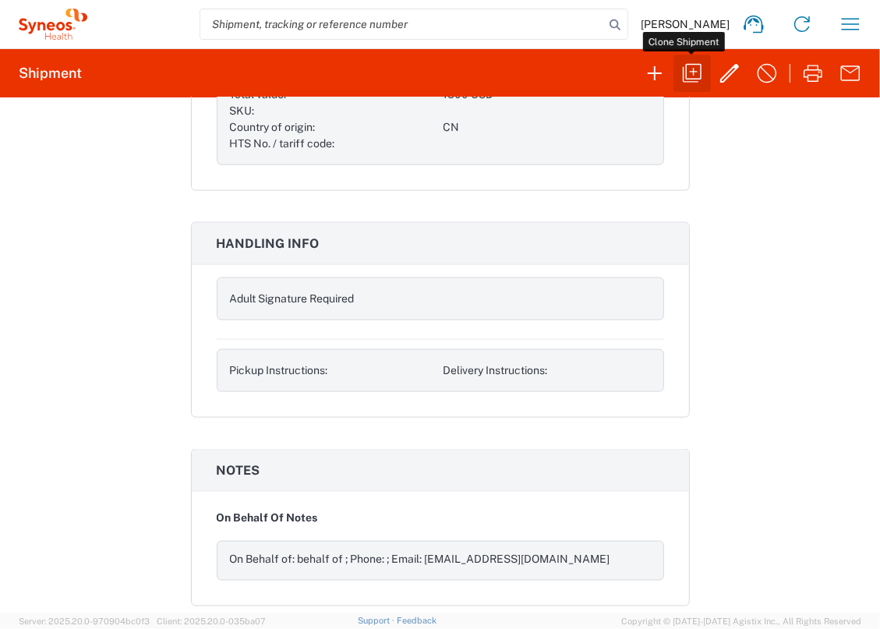
click at [675, 67] on button "button" at bounding box center [692, 73] width 37 height 37
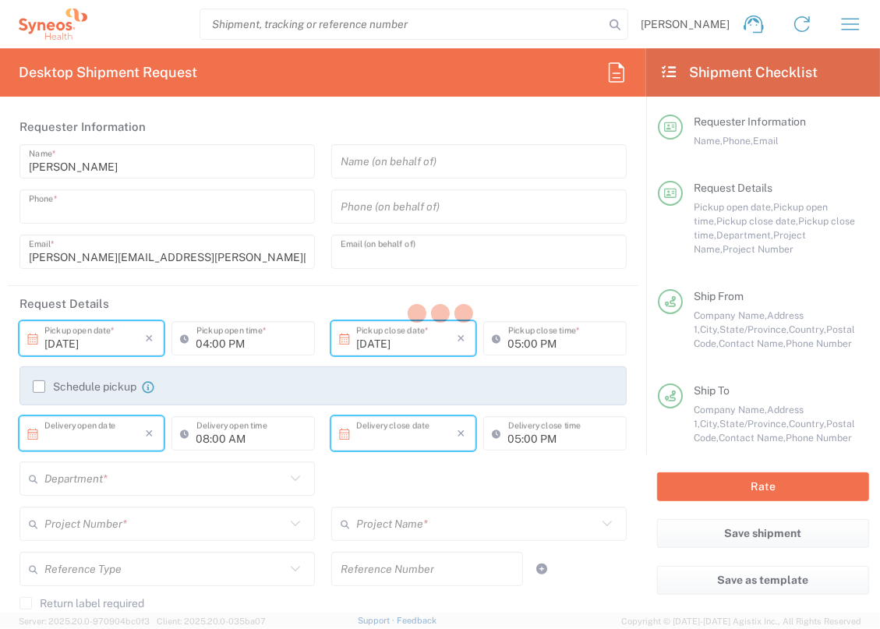
type input "9195992908"
type input "[EMAIL_ADDRESS][DOMAIN_NAME]"
type input "03:00 PM"
type input "04:00 PM"
type input "[DATE]"
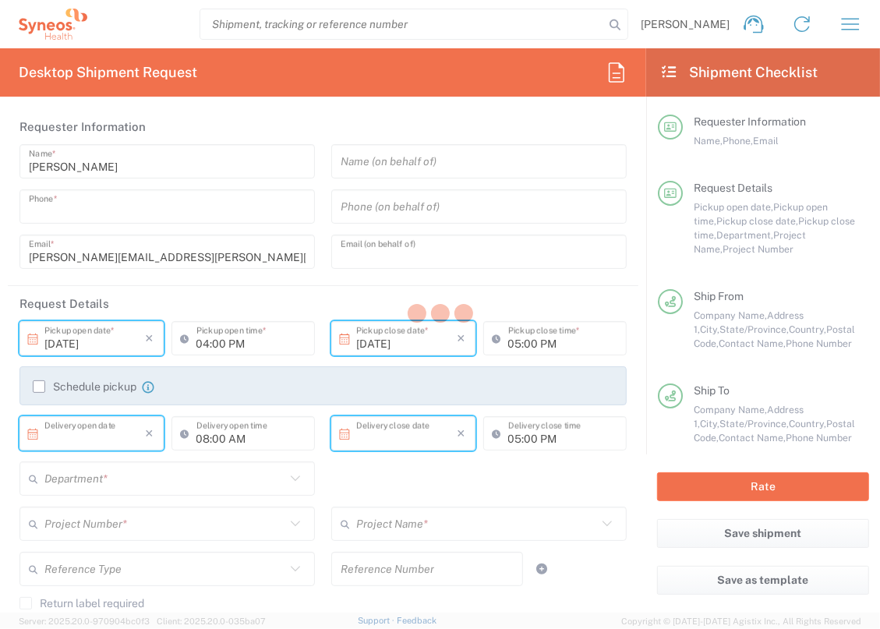
type input "08:00 PM"
type input "[DATE]"
type input "08:00 PM"
type input "[PERSON_NAME] [PERSON_NAME]"
type input "10 City Pt"
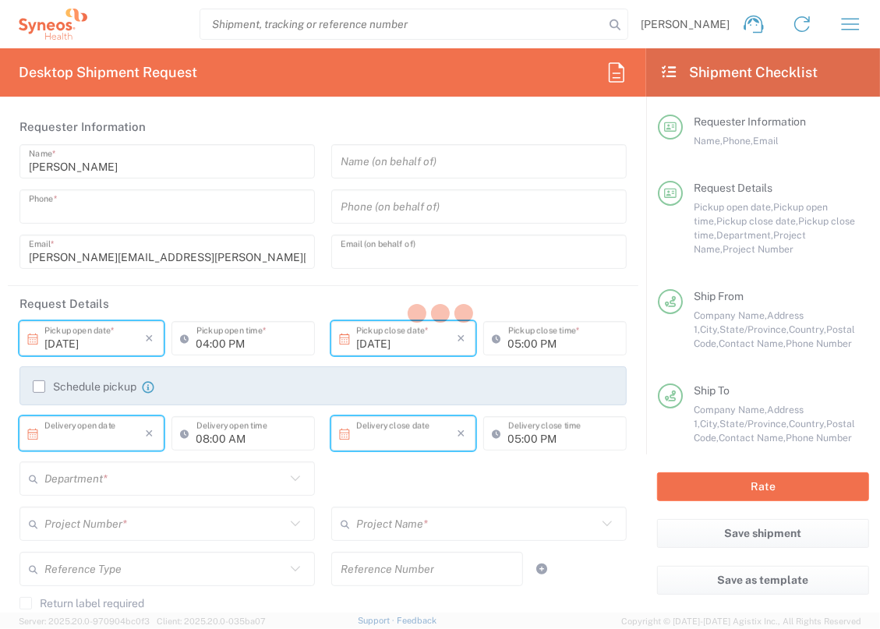
type input "Apt 40E"
type input "[GEOGRAPHIC_DATA]"
type input "[US_STATE]"
type input "11201"
type input "[PERSON_NAME]"
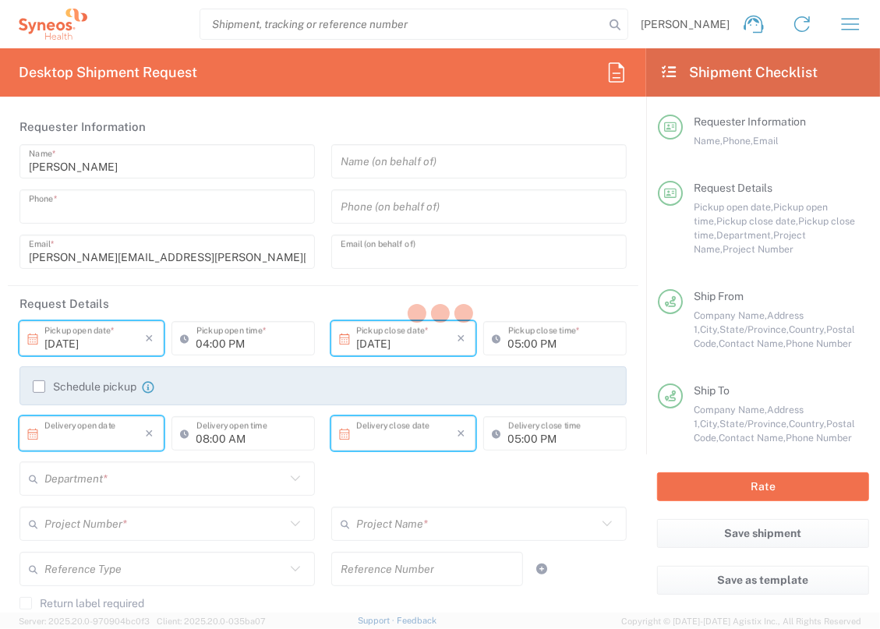
type input "9195992908"
type input "[PERSON_NAME][EMAIL_ADDRESS][PERSON_NAME][DOMAIN_NAME]"
type input "Residential/Home"
type input "[PERSON_NAME] LLC"
type input "1030 Sync St"
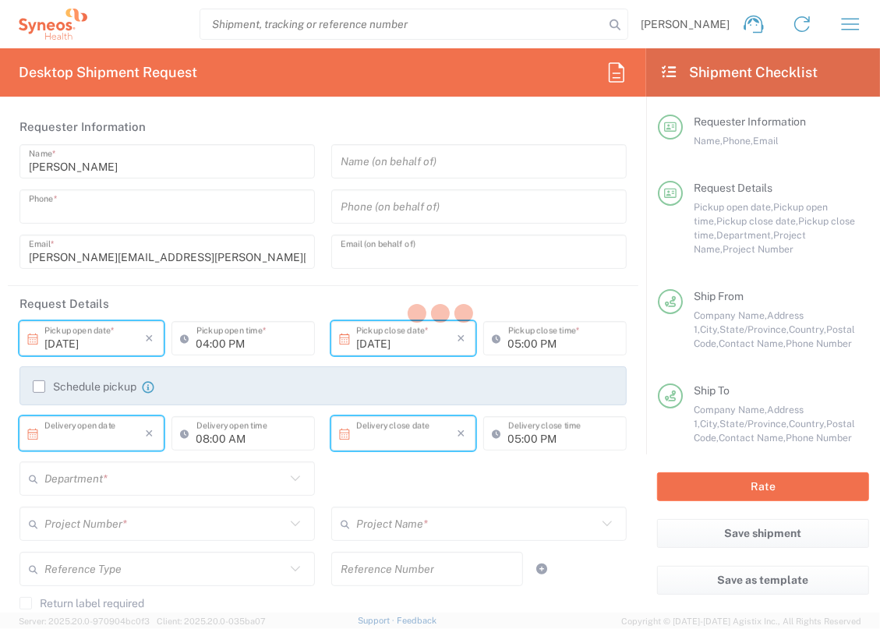
type input "Morrisville"
type input "[GEOGRAPHIC_DATA]"
type input "27560"
type input "IT Asset Management"
type input "[PHONE_NUMBER]"
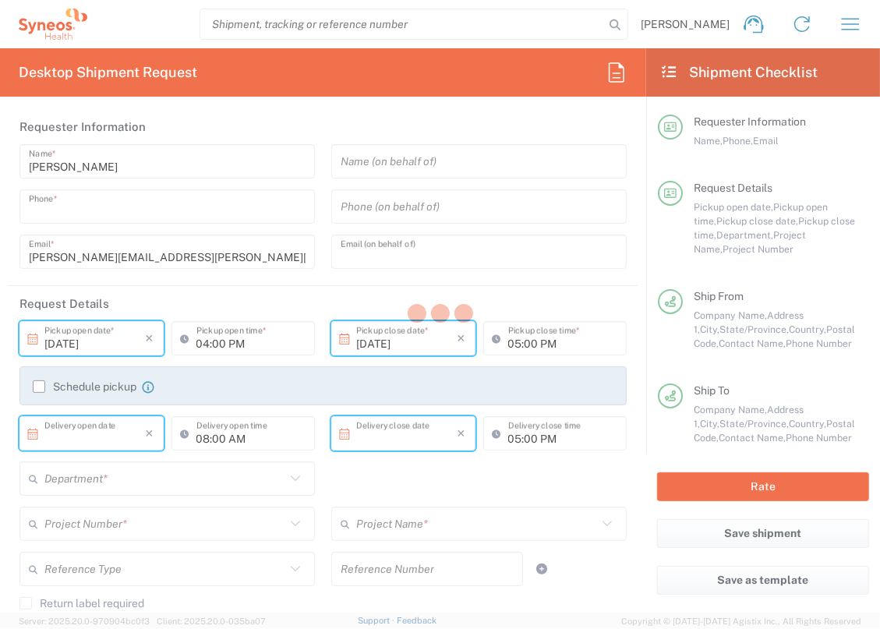
type input "Adult Signature Required"
type input "[PERSON_NAME] LLC-[GEOGRAPHIC_DATA] [GEOGRAPHIC_DATA] [GEOGRAPHIC_DATA]"
type input "Recipient Account"
type input "Yes"
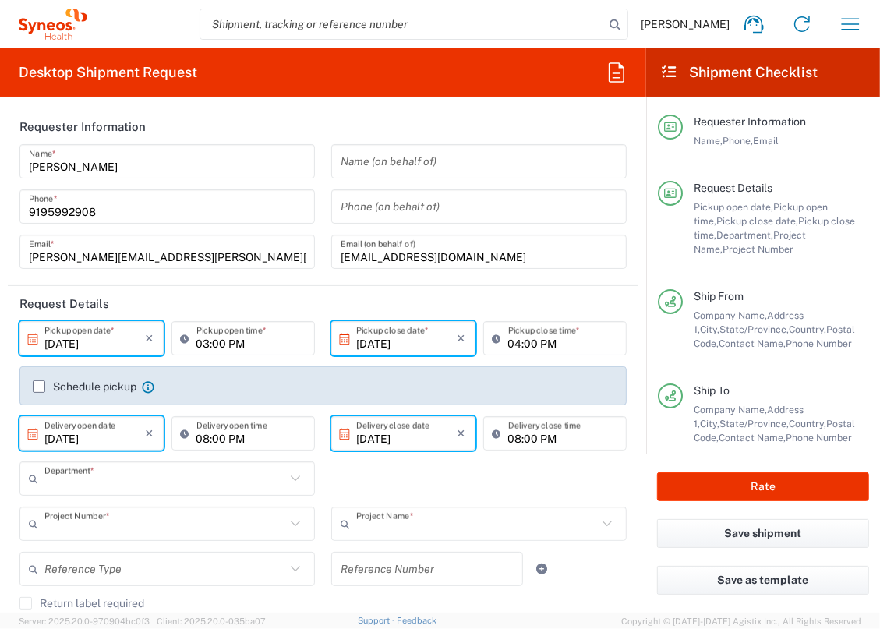
type input "3229"
type input "2017.4510_IT_[MEDICAL_DATA]"
type input "2017 4510-IT Operations"
type input "[US_STATE]"
type input "Your Packaging"
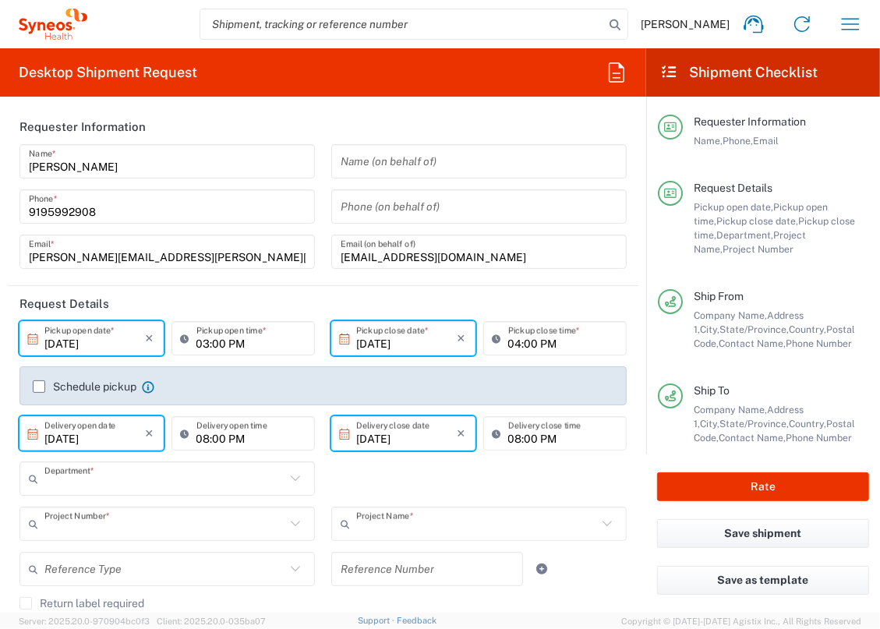
type input "[US_STATE]"
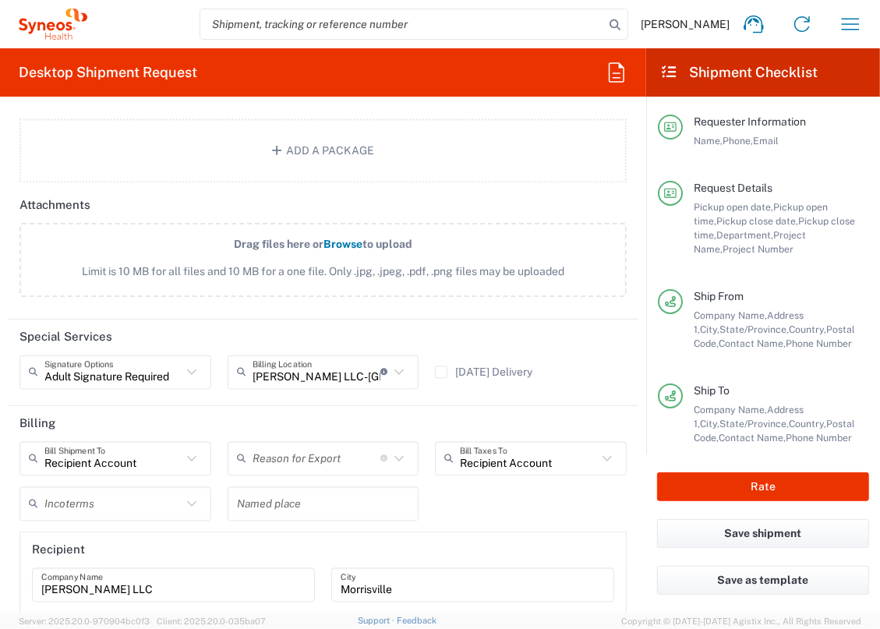
scroll to position [1914, 0]
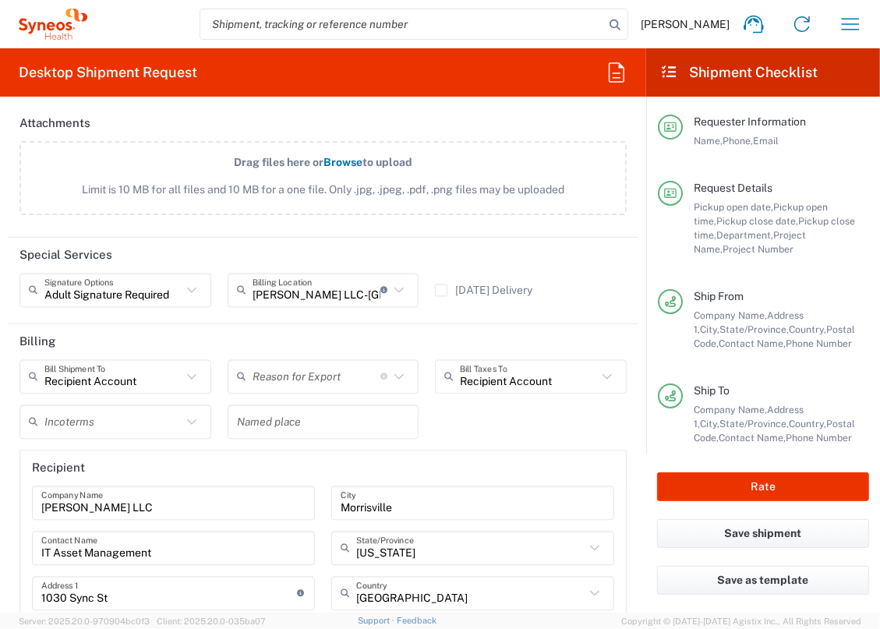
click at [182, 286] on icon at bounding box center [192, 290] width 20 height 20
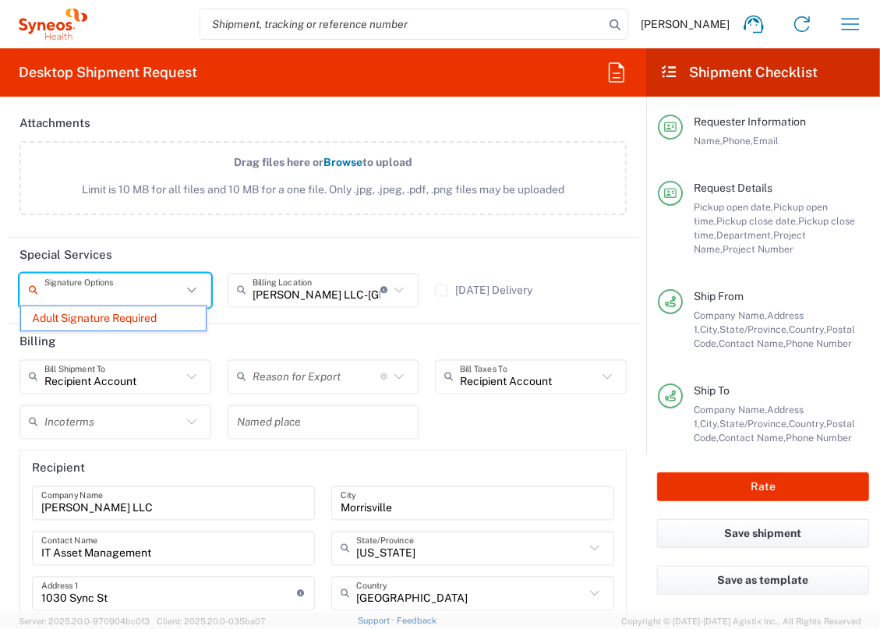
scroll to position [0, 0]
click at [279, 292] on input "text" at bounding box center [317, 289] width 128 height 27
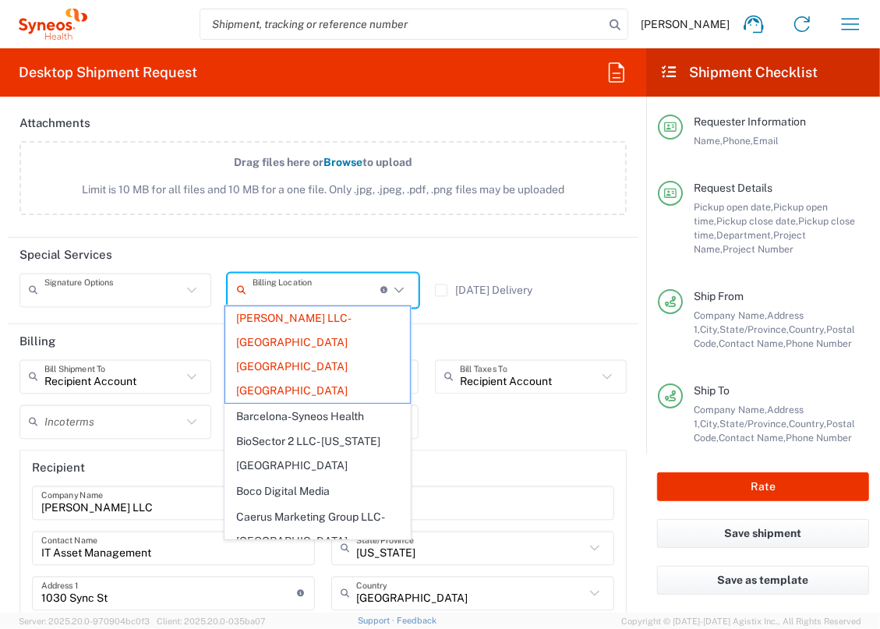
type input "Adult Signature Required"
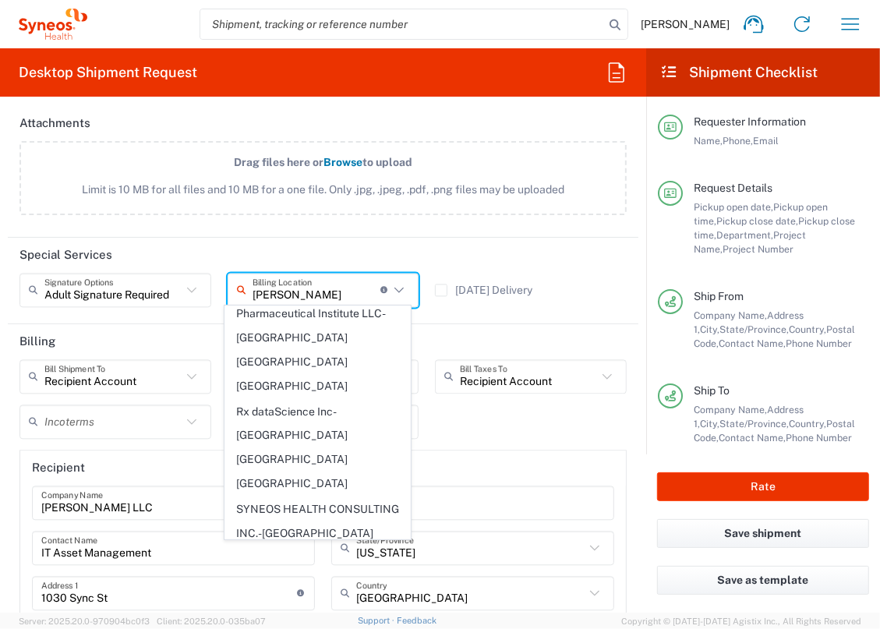
scroll to position [257, 0]
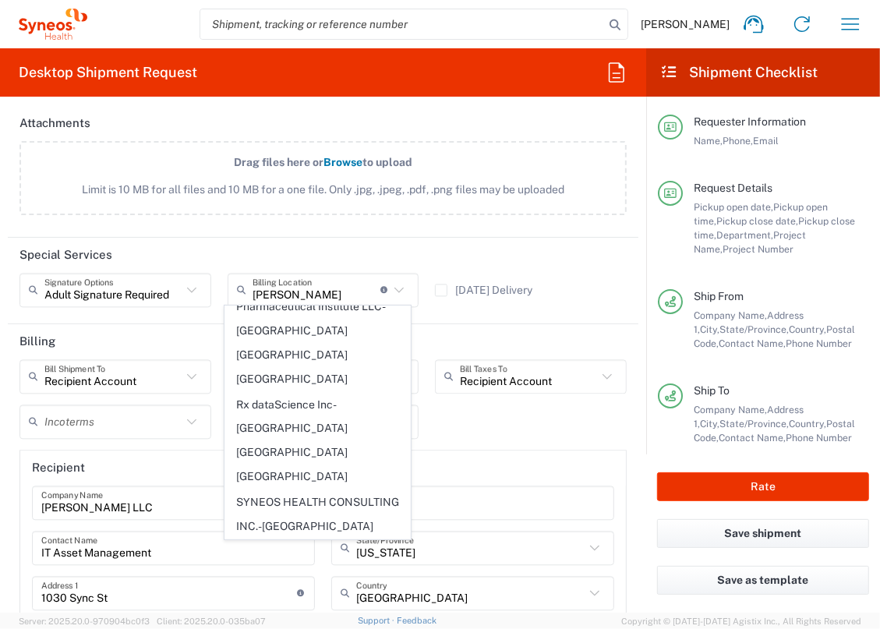
type input "Syneos Health, LLC-[GEOGRAPHIC_DATA] [GEOGRAPHIC_DATA] [GEOGRAPHIC_DATA]"
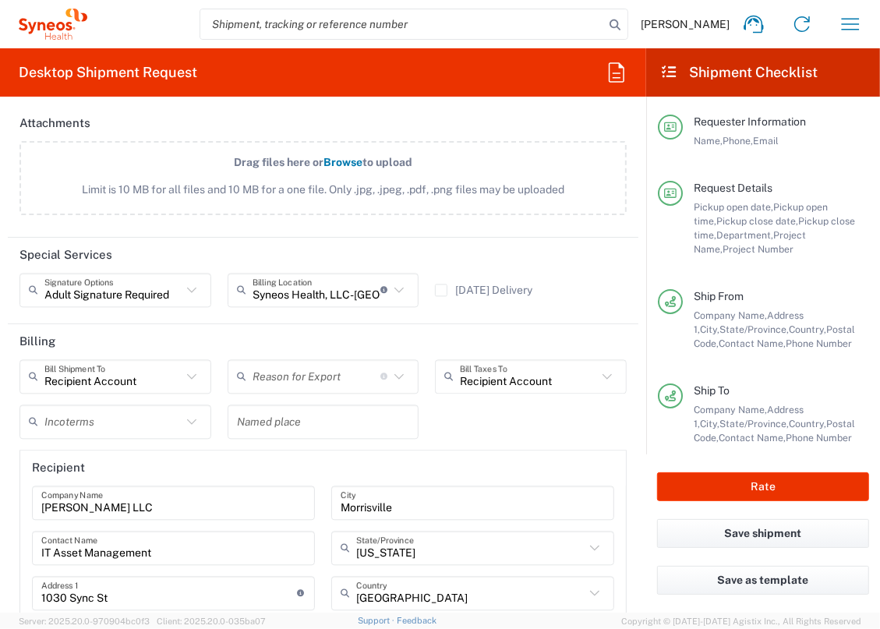
click at [260, 441] on div "Named place" at bounding box center [323, 427] width 208 height 45
click at [154, 381] on input "text" at bounding box center [112, 376] width 137 height 27
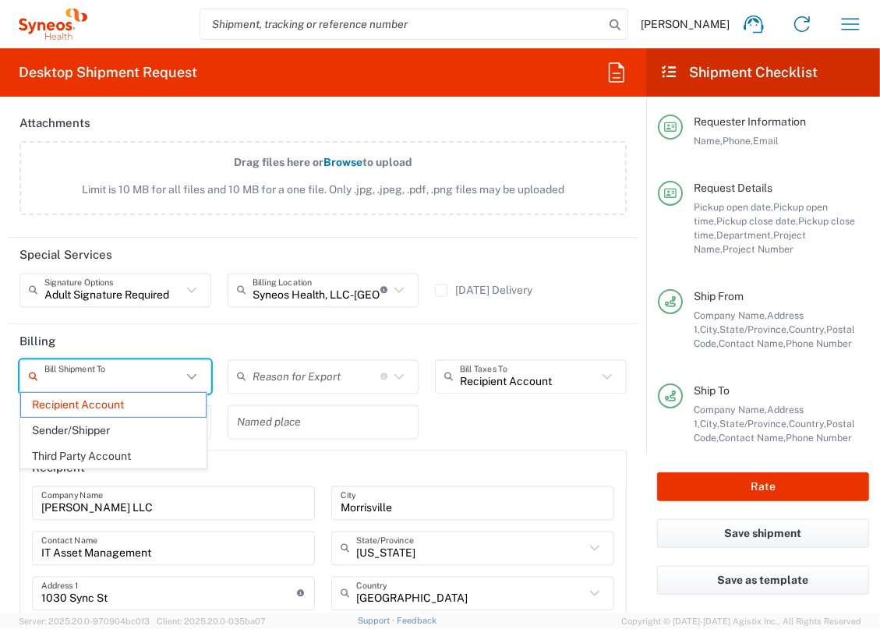
drag, startPoint x: 147, startPoint y: 426, endPoint x: 146, endPoint y: 411, distance: 14.8
click at [147, 426] on span "Sender/Shipper" at bounding box center [113, 431] width 185 height 24
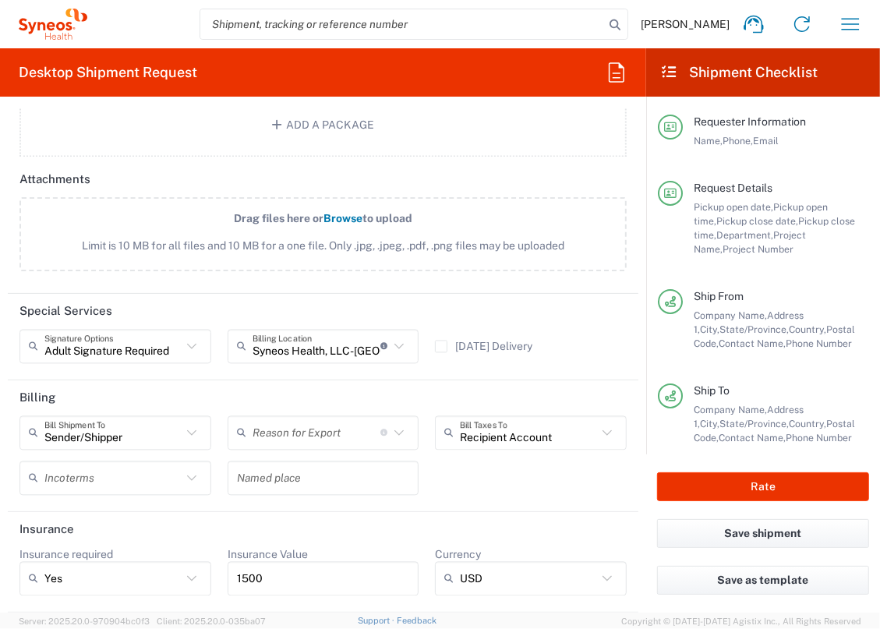
scroll to position [1851, 0]
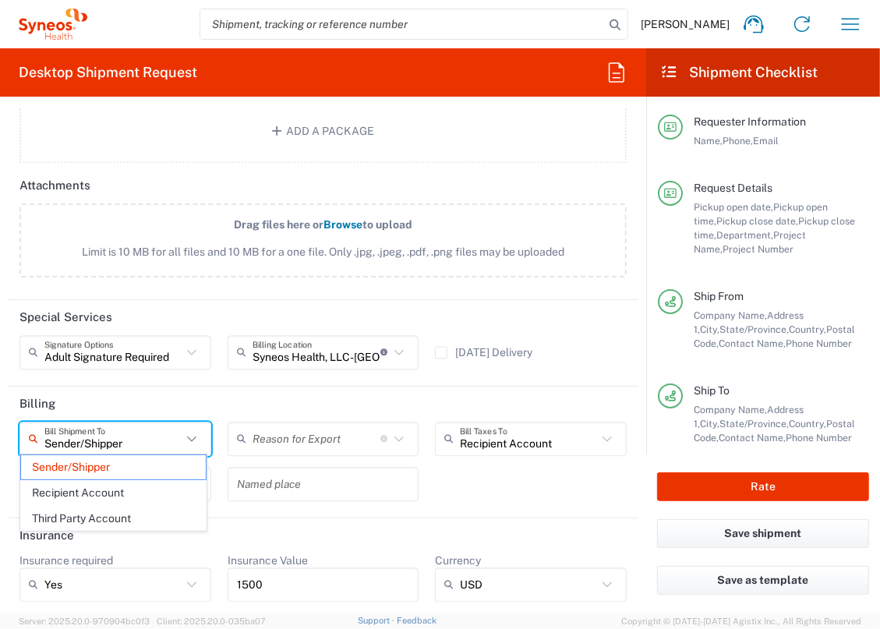
click at [138, 436] on input "Sender/Shipper" at bounding box center [112, 438] width 137 height 27
click at [109, 498] on span "Recipient Account" at bounding box center [113, 493] width 185 height 24
type input "Recipient Account"
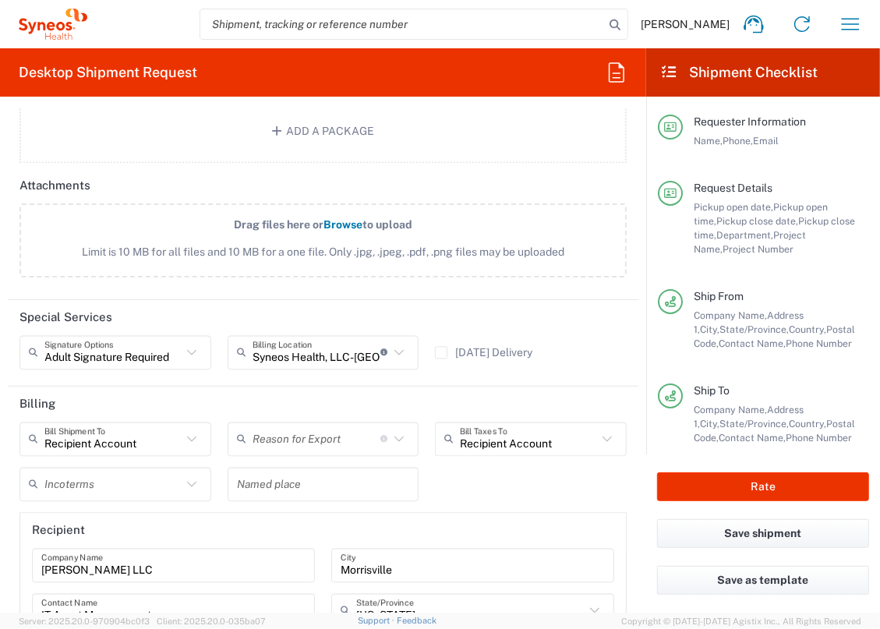
click at [310, 433] on input "text" at bounding box center [317, 438] width 128 height 27
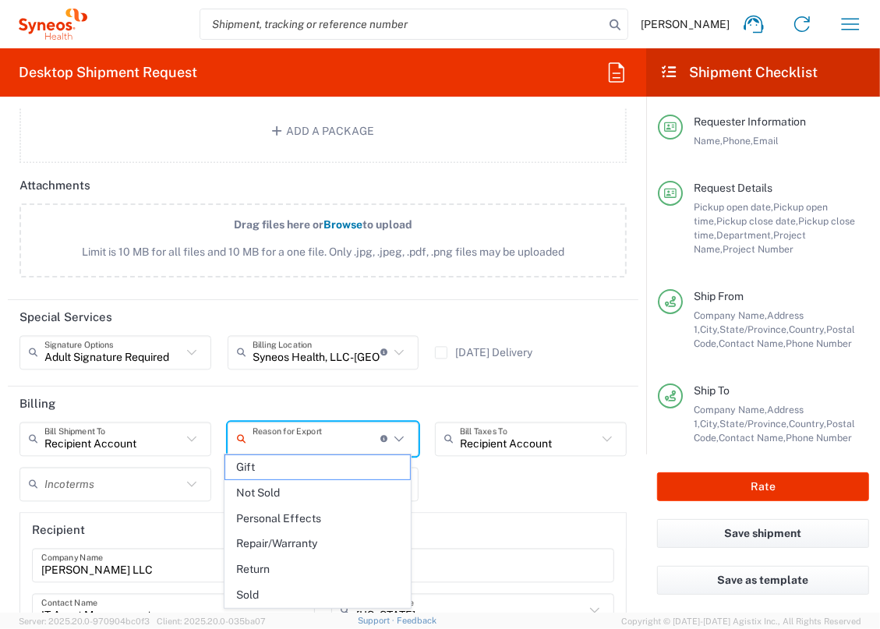
click at [282, 390] on header "Billing" at bounding box center [323, 404] width 631 height 35
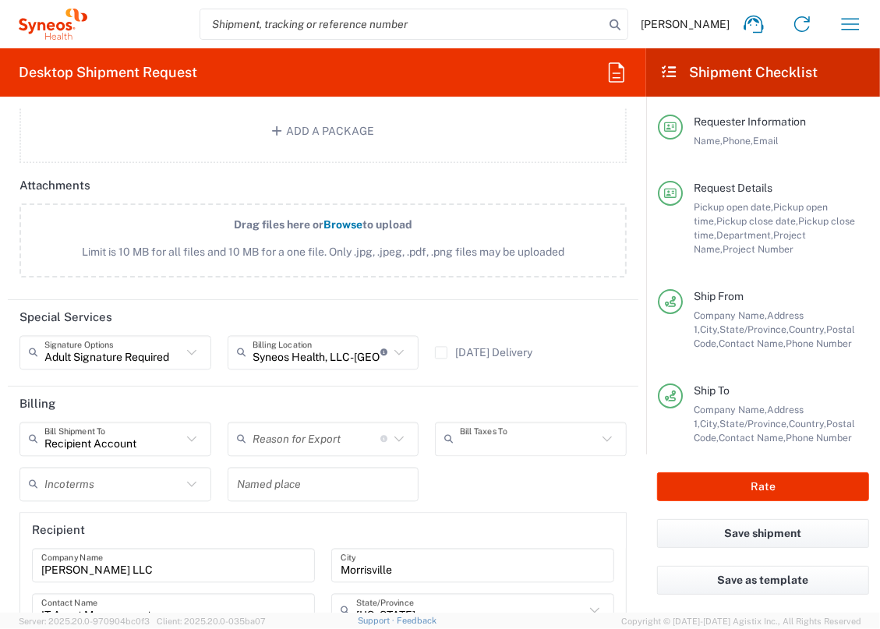
click at [548, 441] on input "text" at bounding box center [528, 438] width 137 height 27
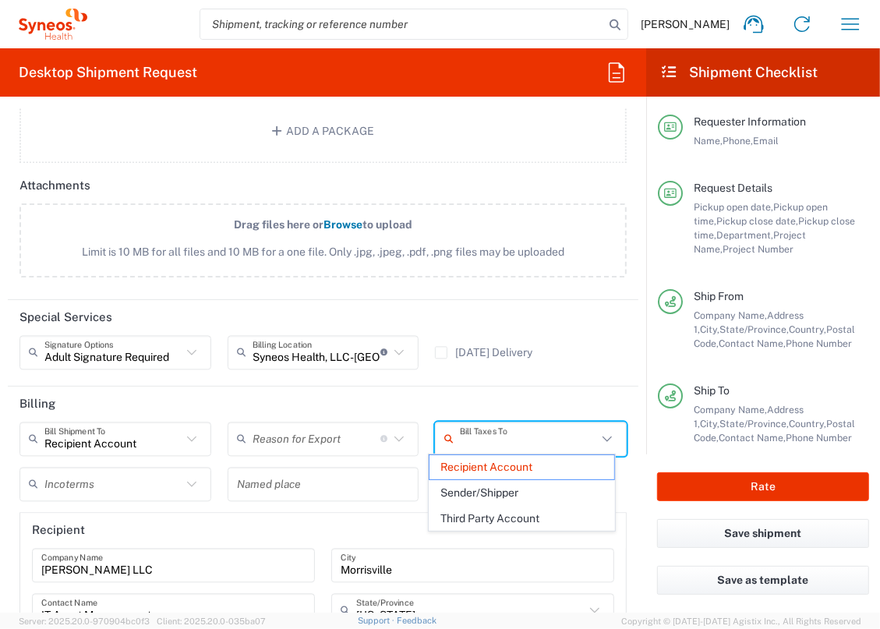
click at [554, 387] on header "Billing" at bounding box center [323, 404] width 631 height 35
type input "Recipient Account"
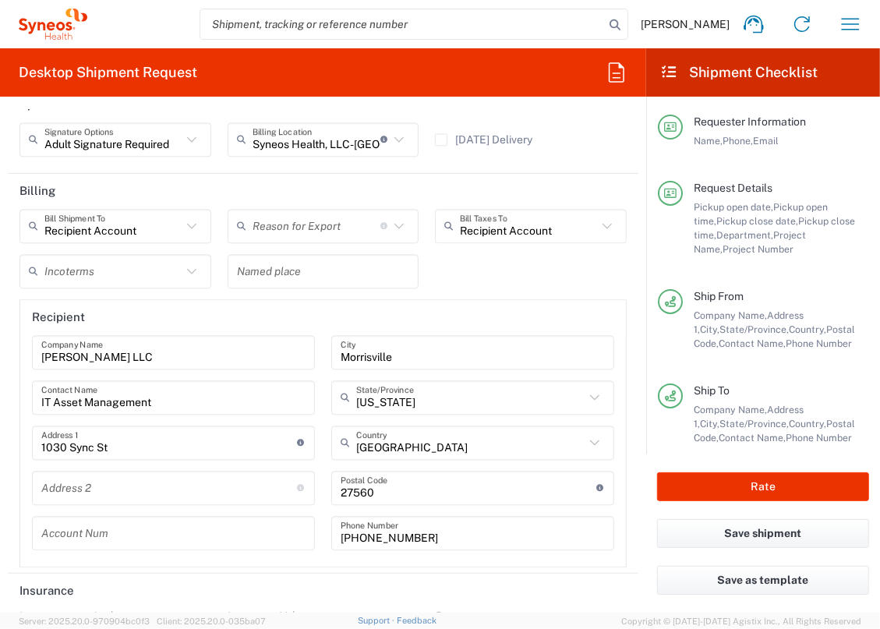
scroll to position [2120, 0]
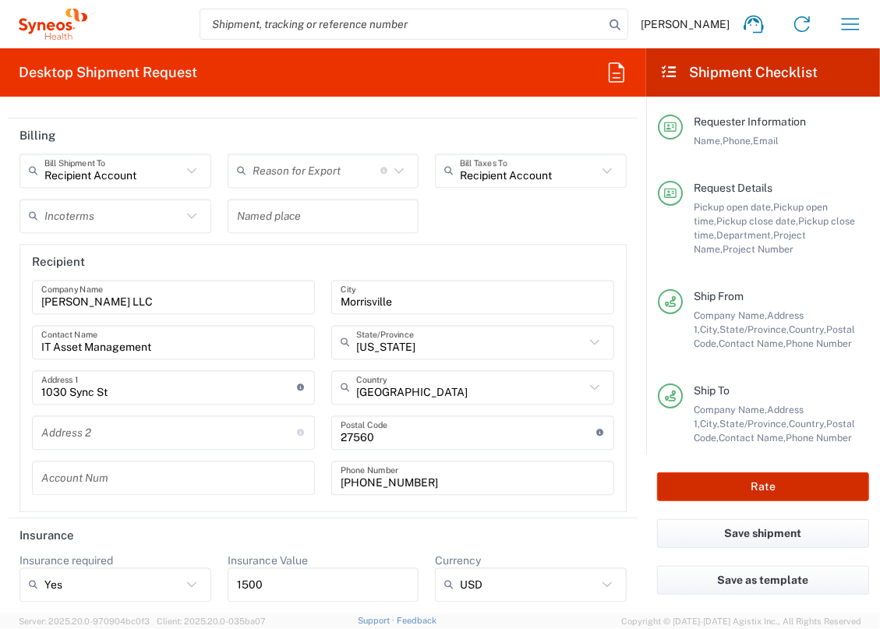
click at [745, 489] on button "Rate" at bounding box center [763, 487] width 212 height 29
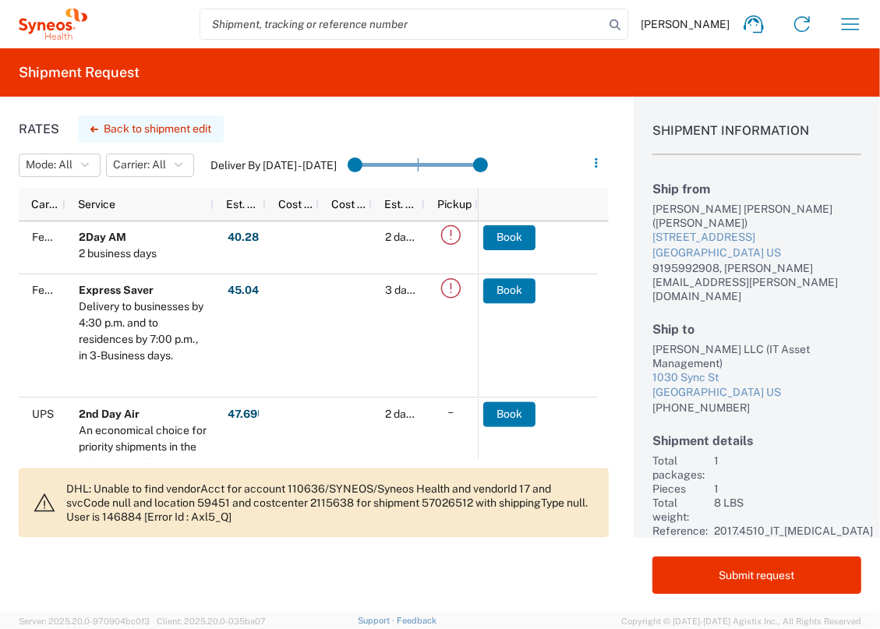
click at [122, 133] on button "Back to shipment edit" at bounding box center [151, 128] width 146 height 27
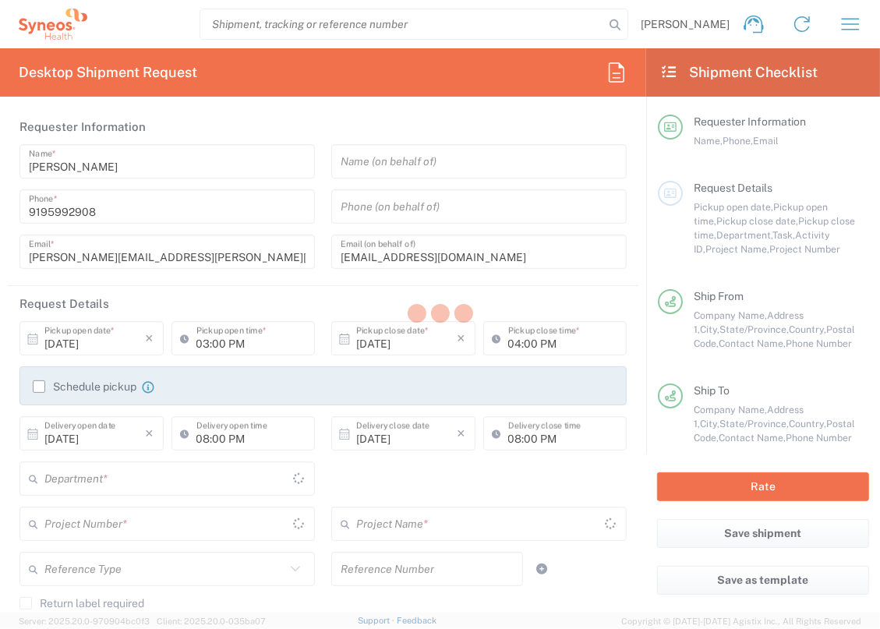
type input "[US_STATE]"
type input "[GEOGRAPHIC_DATA]"
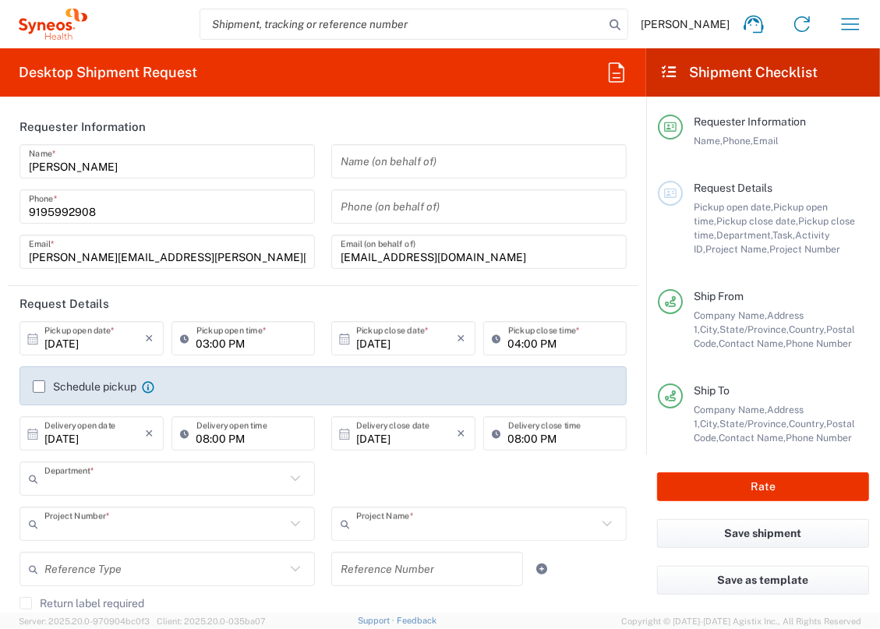
type input "3229"
type input "2017.4510_IT_[MEDICAL_DATA]"
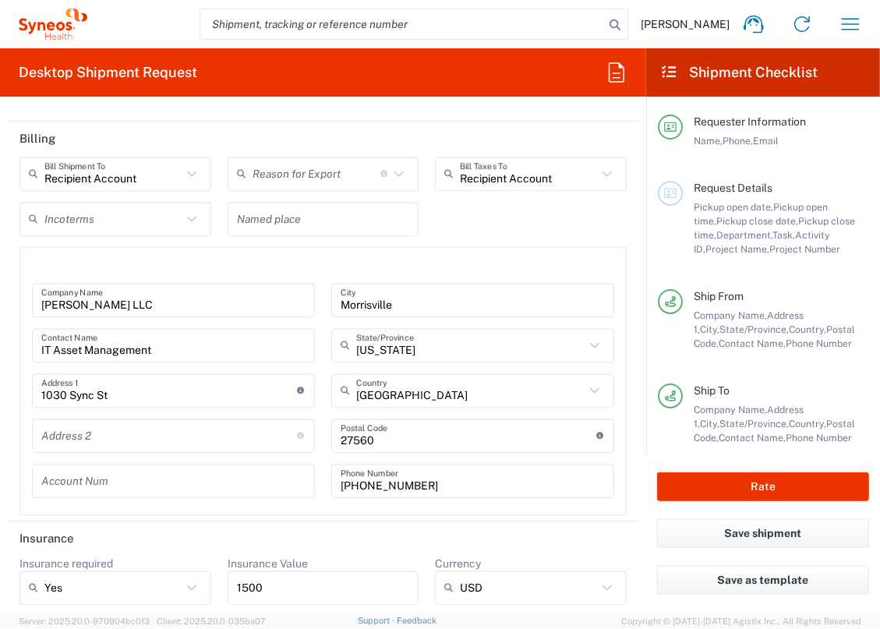
scroll to position [2120, 0]
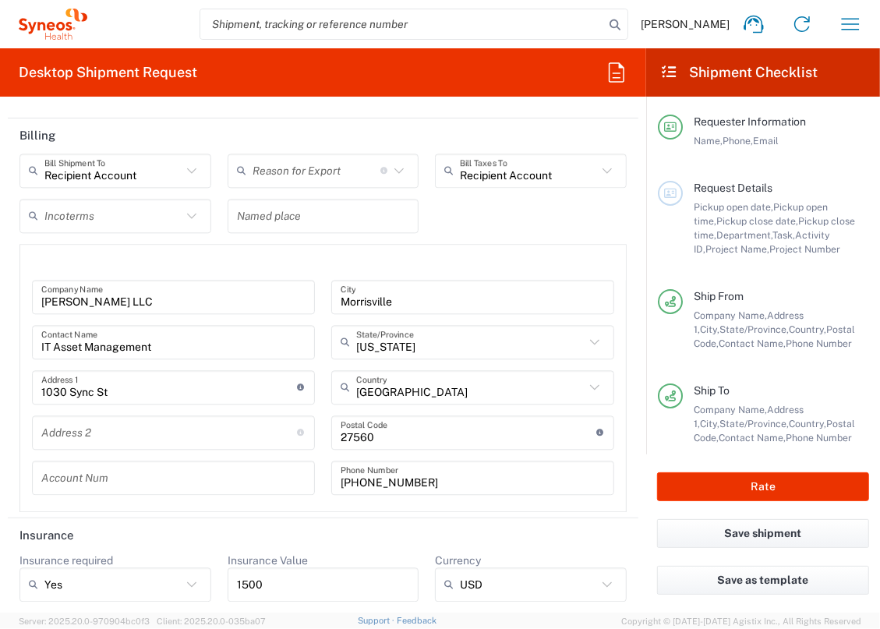
drag, startPoint x: 585, startPoint y: 230, endPoint x: 745, endPoint y: 379, distance: 218.5
click at [585, 230] on div "Recipient Account Bill Shipment To Recipient Account Sender/Shipper Third Party…" at bounding box center [324, 333] width 624 height 359
click at [732, 481] on button "Rate" at bounding box center [763, 487] width 212 height 29
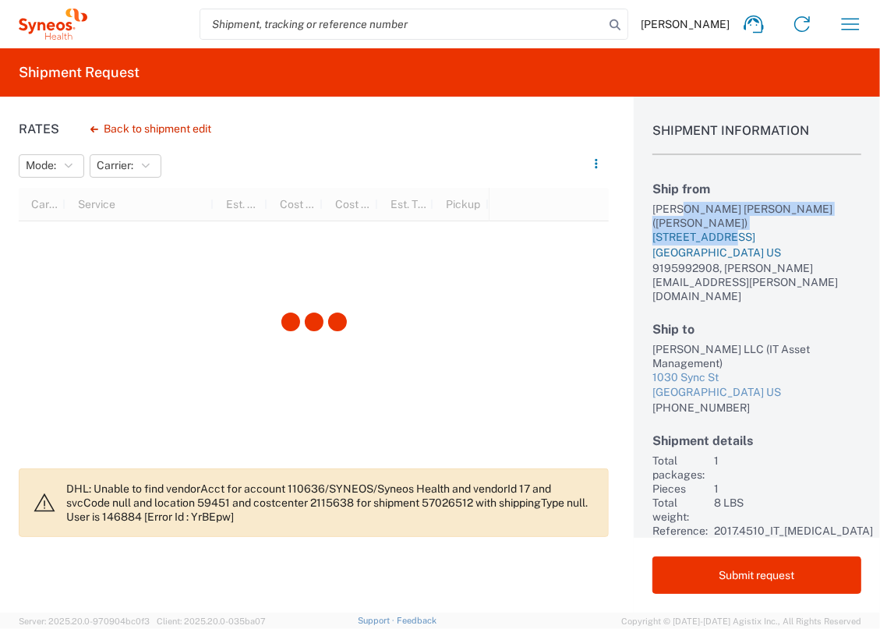
drag, startPoint x: 689, startPoint y: 197, endPoint x: 721, endPoint y: 221, distance: 40.1
click at [721, 220] on div "Ship from [PERSON_NAME] [PERSON_NAME] ([PERSON_NAME]) [STREET_ADDRESS] US 91959…" at bounding box center [757, 242] width 209 height 121
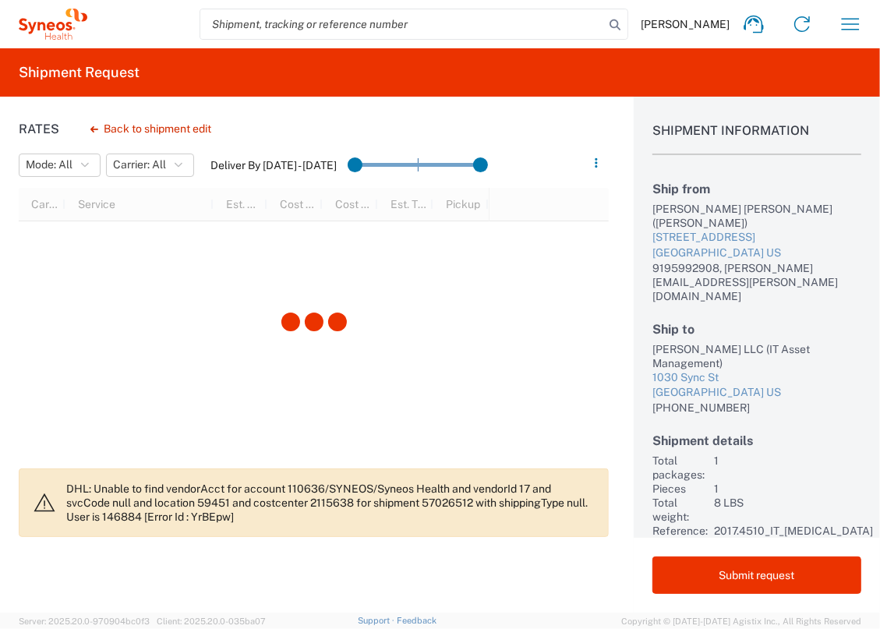
drag, startPoint x: 721, startPoint y: 221, endPoint x: 711, endPoint y: 305, distance: 84.8
click at [711, 322] on h2 "Ship to" at bounding box center [757, 329] width 209 height 15
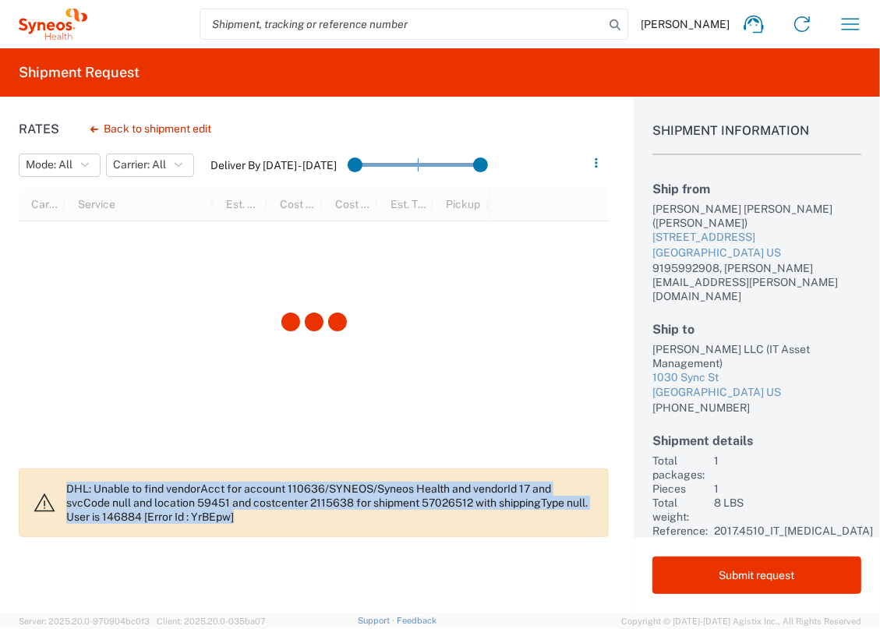
drag, startPoint x: 64, startPoint y: 486, endPoint x: 401, endPoint y: 550, distance: 342.9
click at [401, 550] on div "Rates Back to shipment edit Mode: All All SMAL Carrier: All All FedEx Express U…" at bounding box center [304, 355] width 609 height 516
drag, startPoint x: 401, startPoint y: 550, endPoint x: 393, endPoint y: 551, distance: 8.0
click at [401, 551] on div "Rates Back to shipment edit Mode: All All SMAL Carrier: All All FedEx Express U…" at bounding box center [304, 355] width 609 height 516
click at [265, 539] on div "DHL: Unable to find vendorAcct for account 110636/SYNEOS/Syneos Health and vend…" at bounding box center [314, 508] width 590 height 78
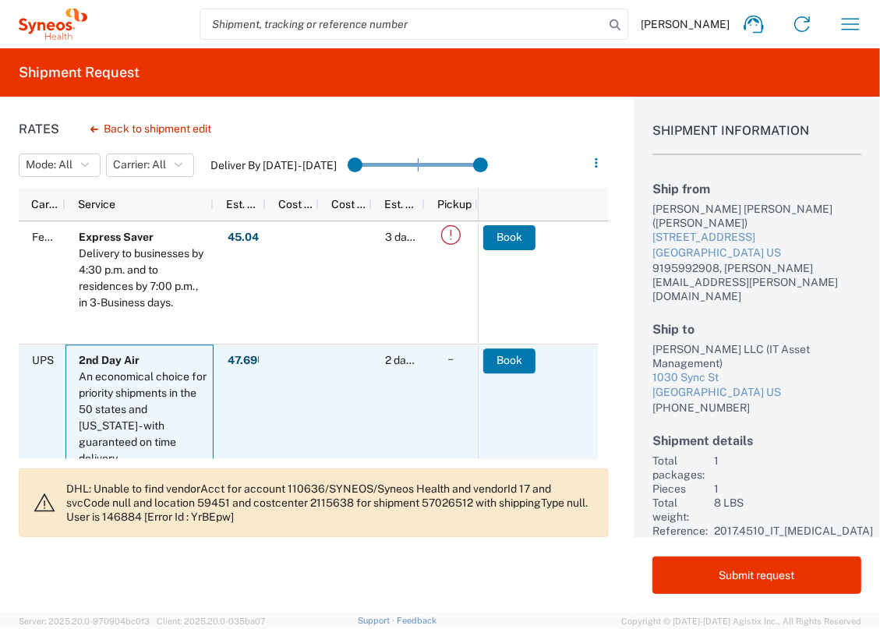
click at [190, 422] on div "An economical choice for priority shipments in the 50 states and [US_STATE] - w…" at bounding box center [143, 418] width 128 height 98
click at [522, 360] on button "Book" at bounding box center [510, 361] width 52 height 25
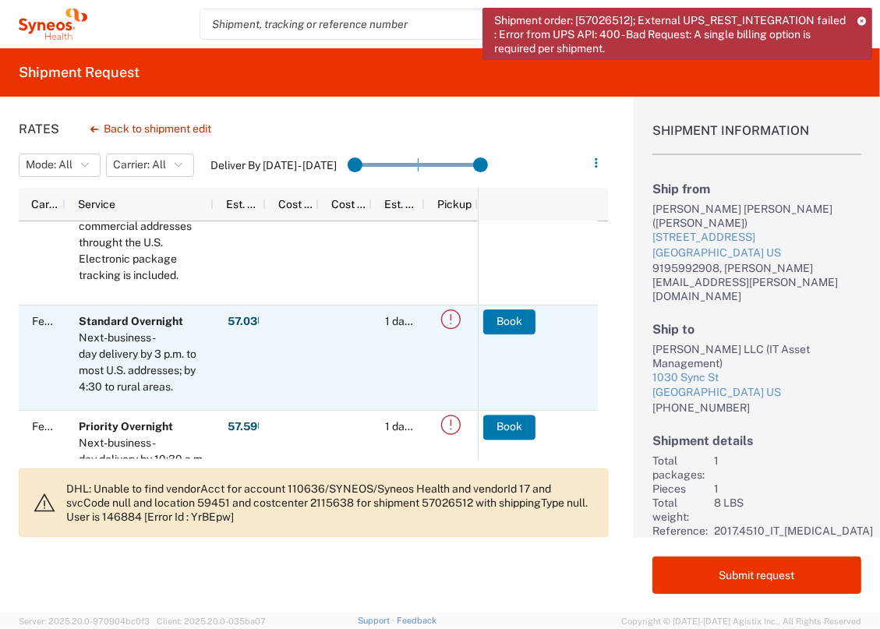
scroll to position [270, 0]
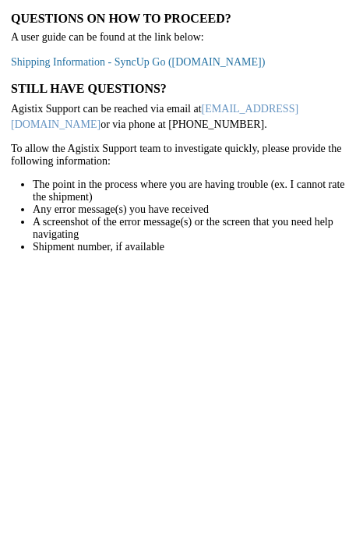
click at [246, 62] on link "Shipping Information - SyncUp Go ([DOMAIN_NAME])" at bounding box center [138, 62] width 254 height 12
